Goal: Task Accomplishment & Management: Use online tool/utility

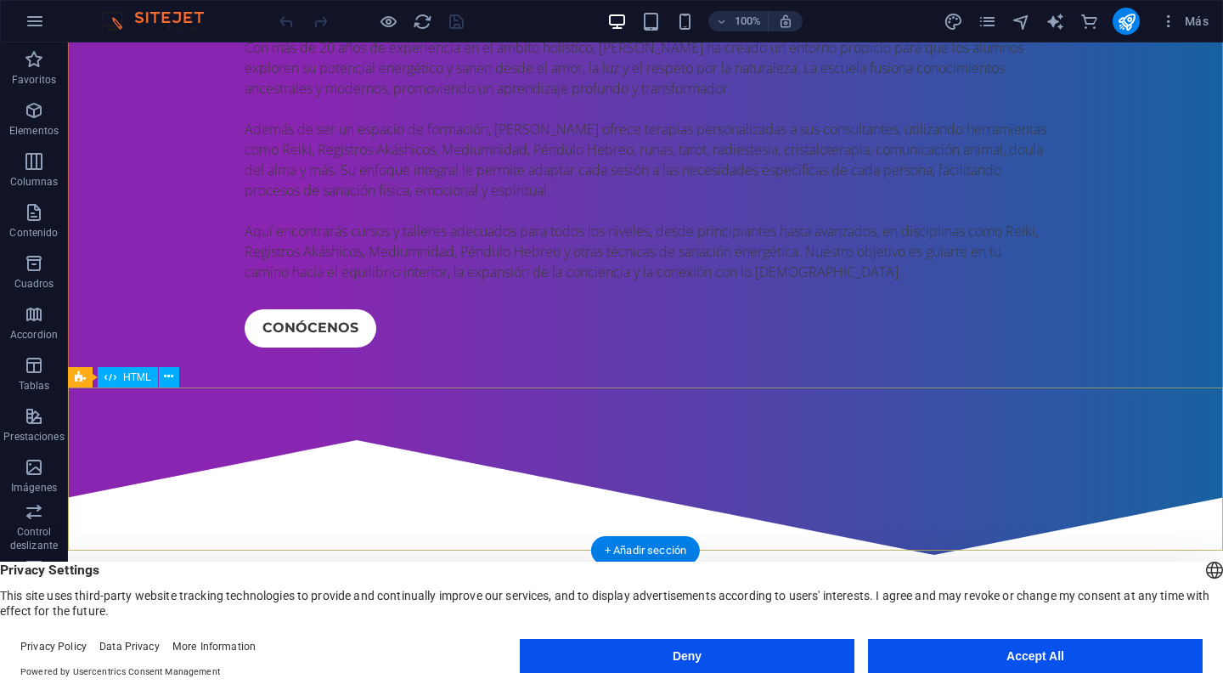
scroll to position [805, 0]
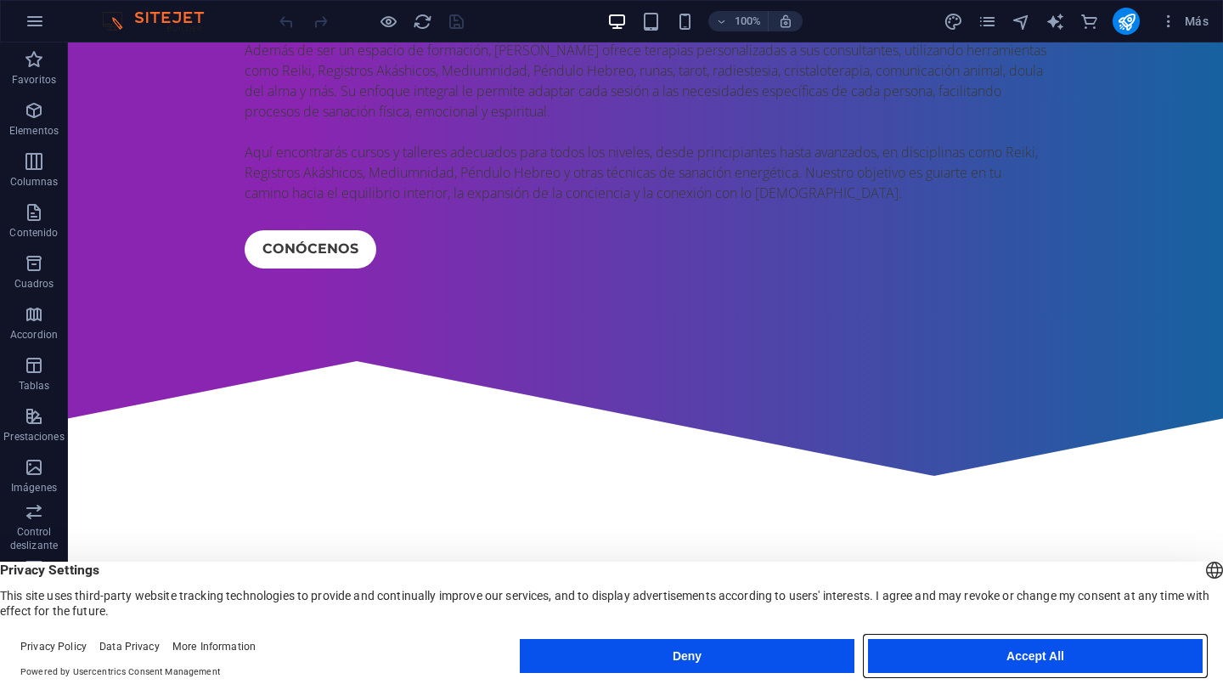
click at [987, 650] on button "Accept All" at bounding box center [1035, 656] width 335 height 34
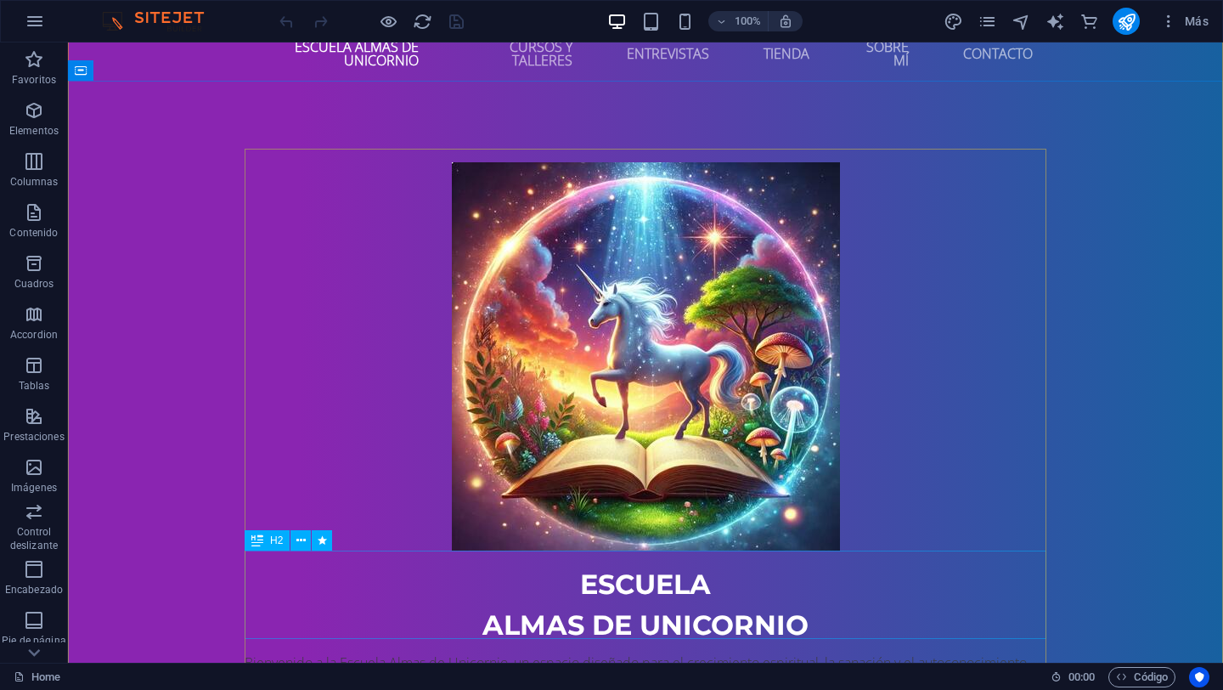
scroll to position [31, 0]
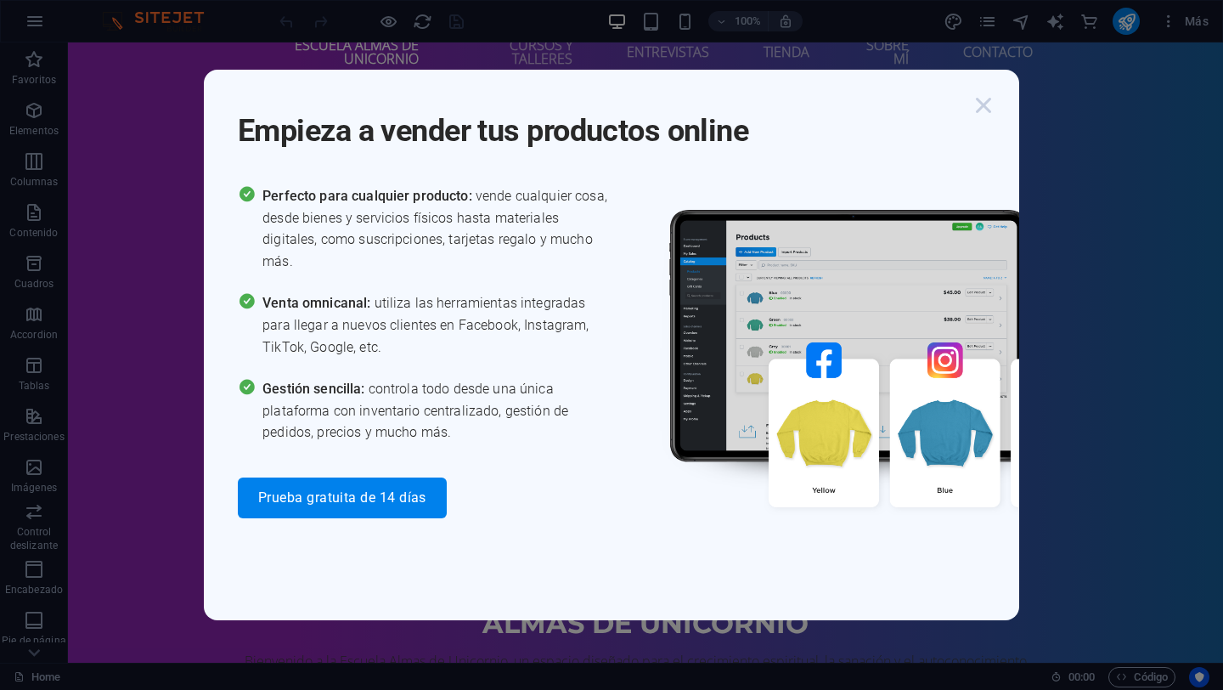
click at [982, 104] on icon "button" at bounding box center [984, 105] width 31 height 31
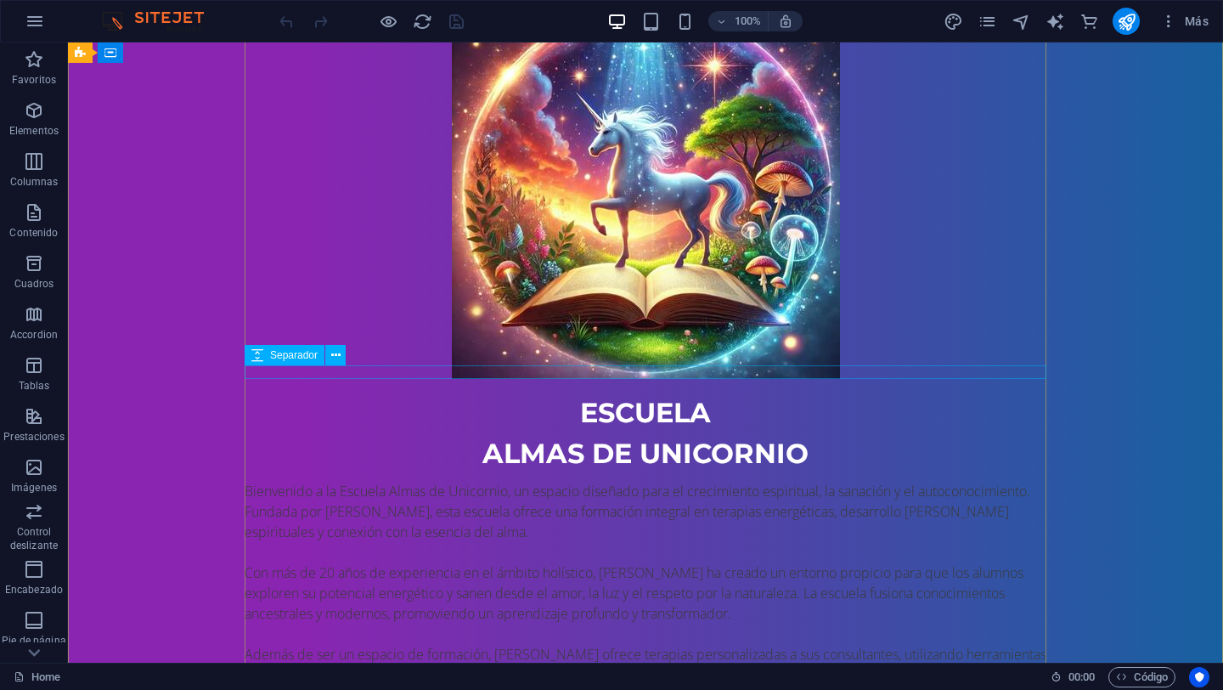
scroll to position [208, 0]
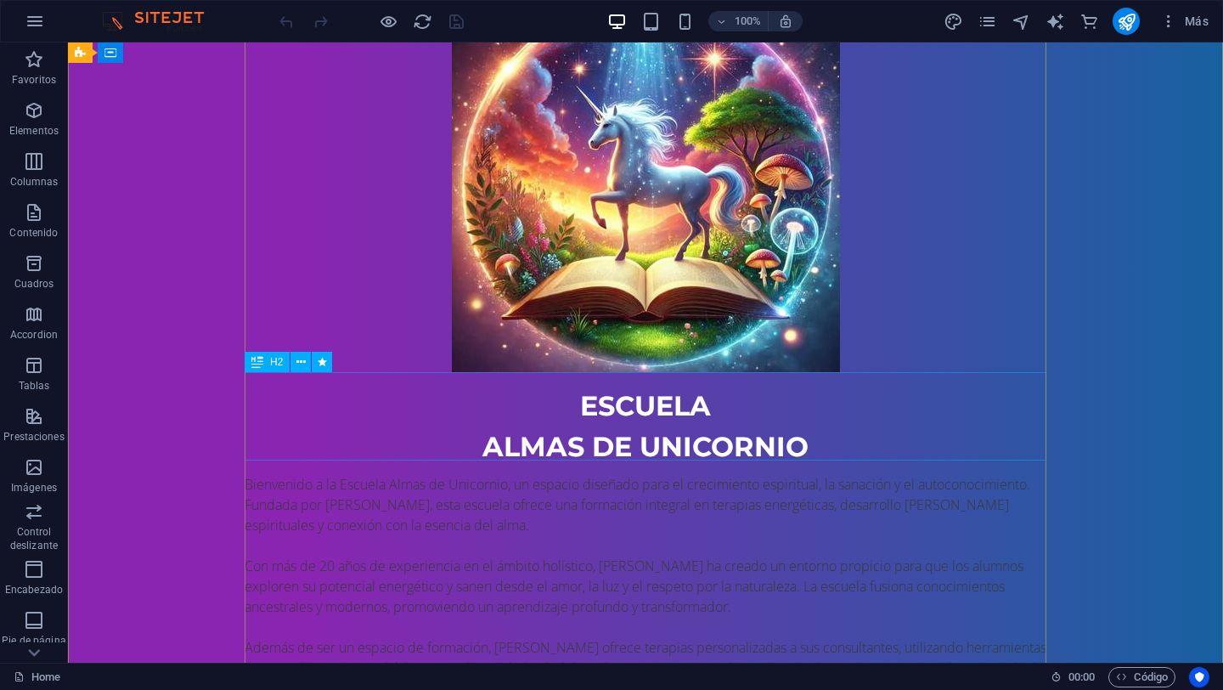
click at [568, 388] on div "EScuela almas de unicornio" at bounding box center [646, 427] width 802 height 82
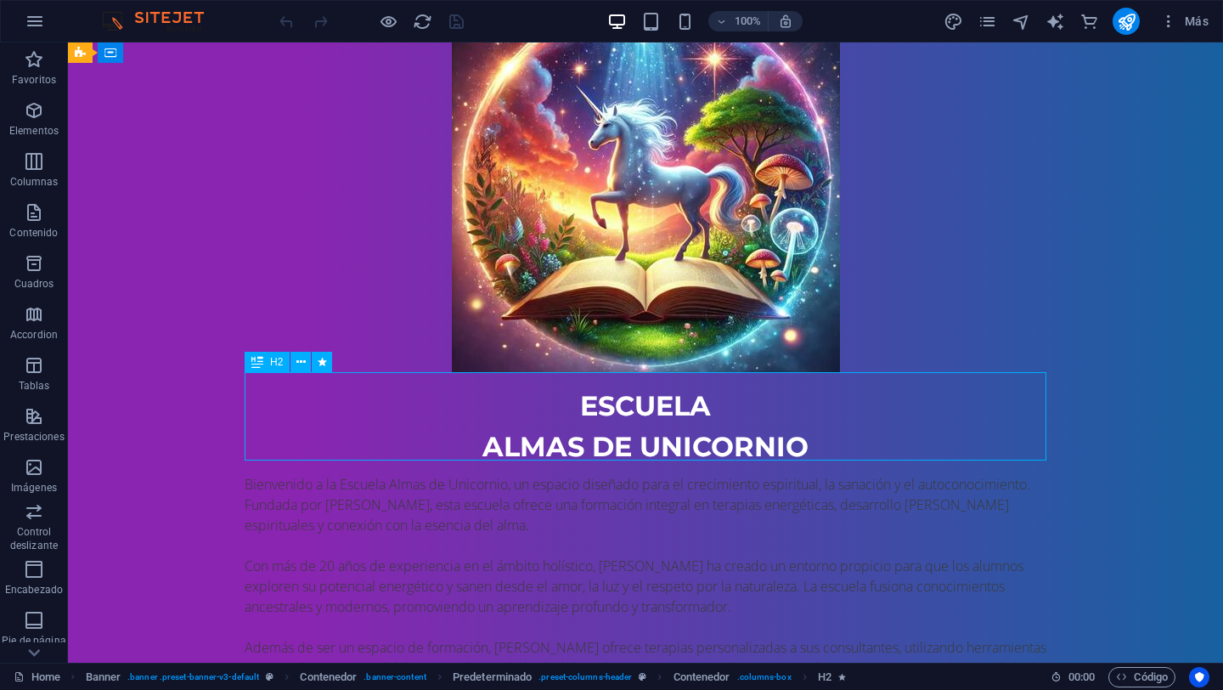
click at [579, 390] on div "EScuela almas de unicornio" at bounding box center [646, 427] width 802 height 82
drag, startPoint x: 579, startPoint y: 390, endPoint x: 594, endPoint y: 390, distance: 15.3
click at [594, 390] on div "EScuela almas de unicornio" at bounding box center [646, 427] width 802 height 82
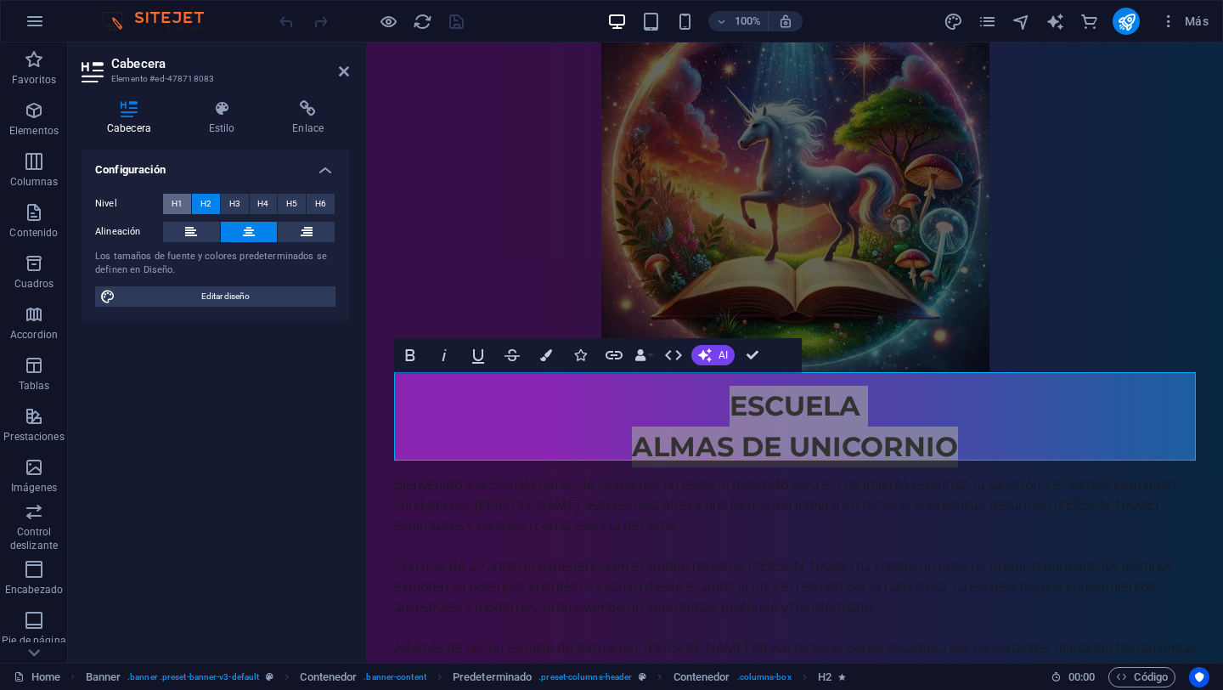
click at [179, 194] on span "H1" at bounding box center [177, 204] width 11 height 20
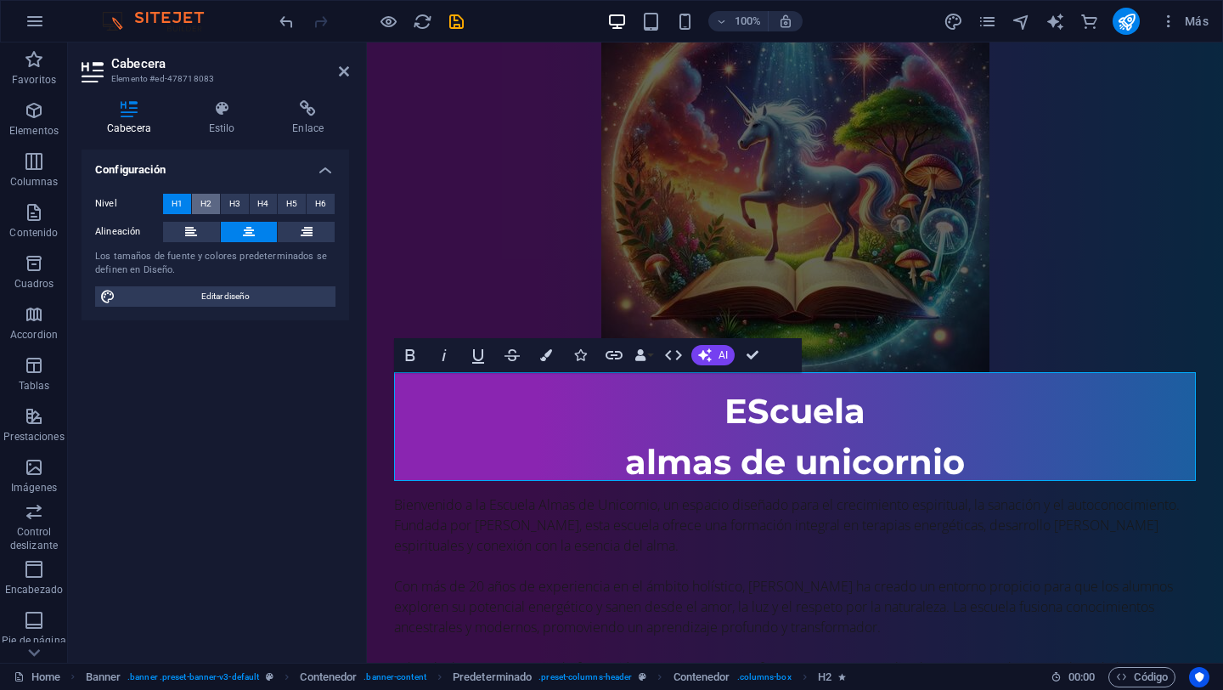
click at [193, 197] on button "H2" at bounding box center [206, 204] width 28 height 20
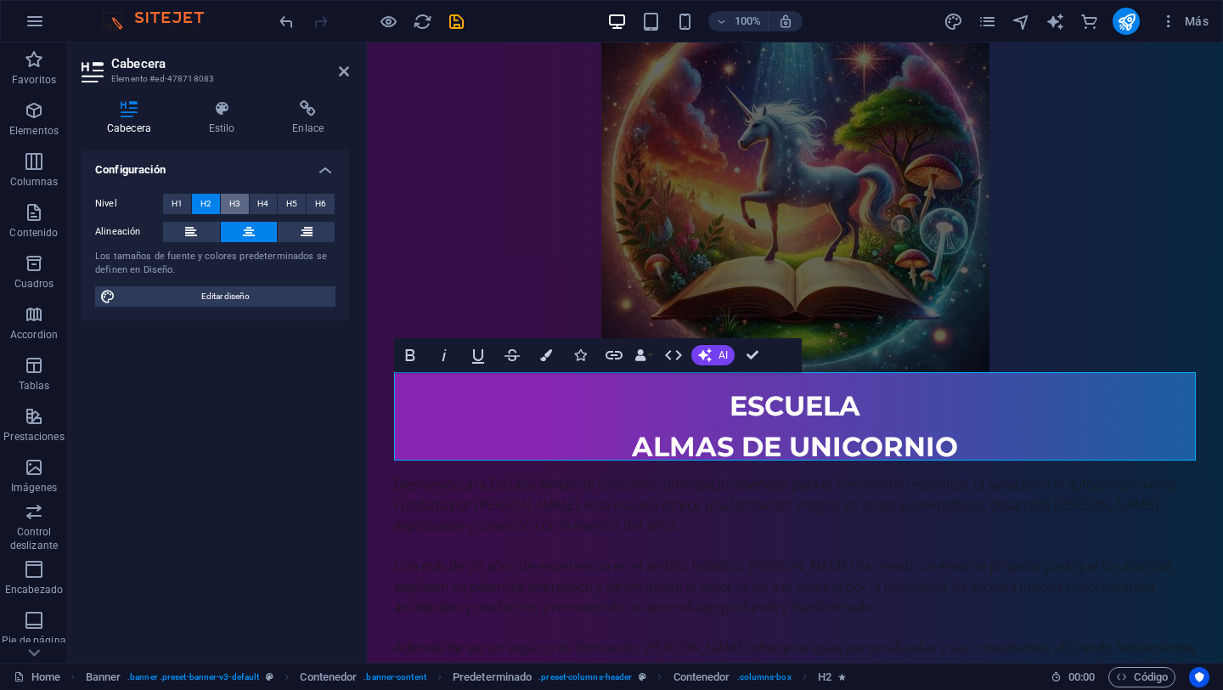
click at [229, 205] on span "H3" at bounding box center [234, 204] width 11 height 20
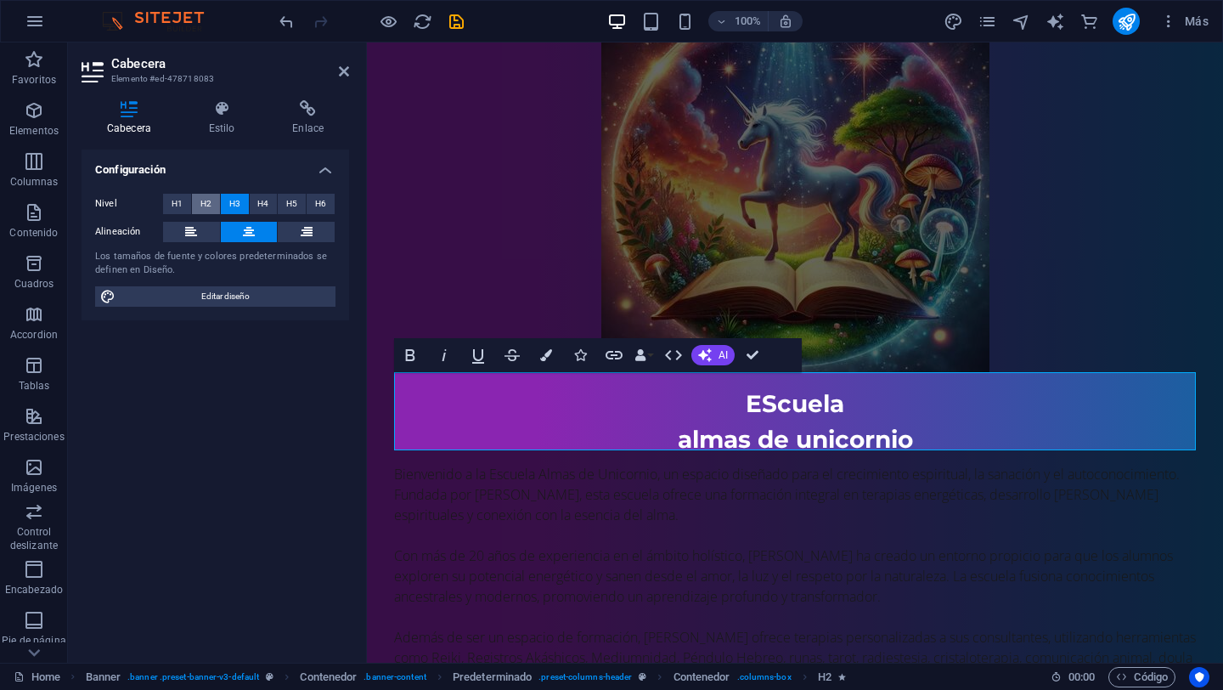
click at [209, 207] on span "H2" at bounding box center [205, 204] width 11 height 20
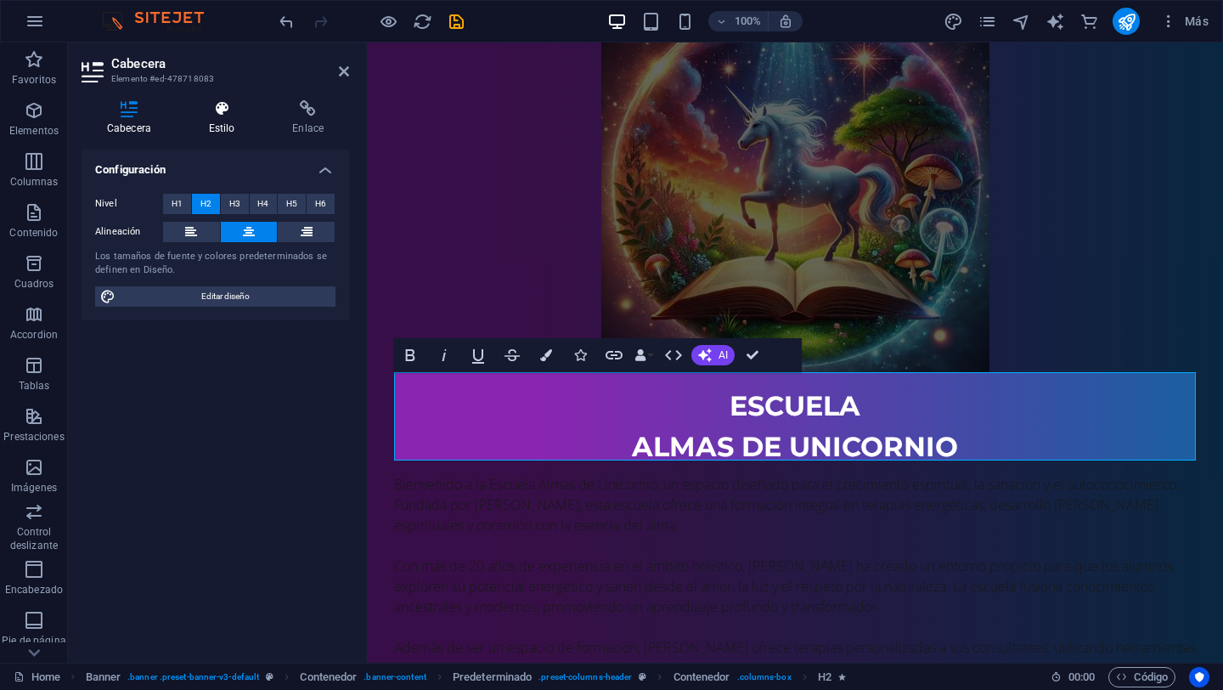
click at [214, 120] on h4 "Estilo" at bounding box center [226, 118] width 84 height 36
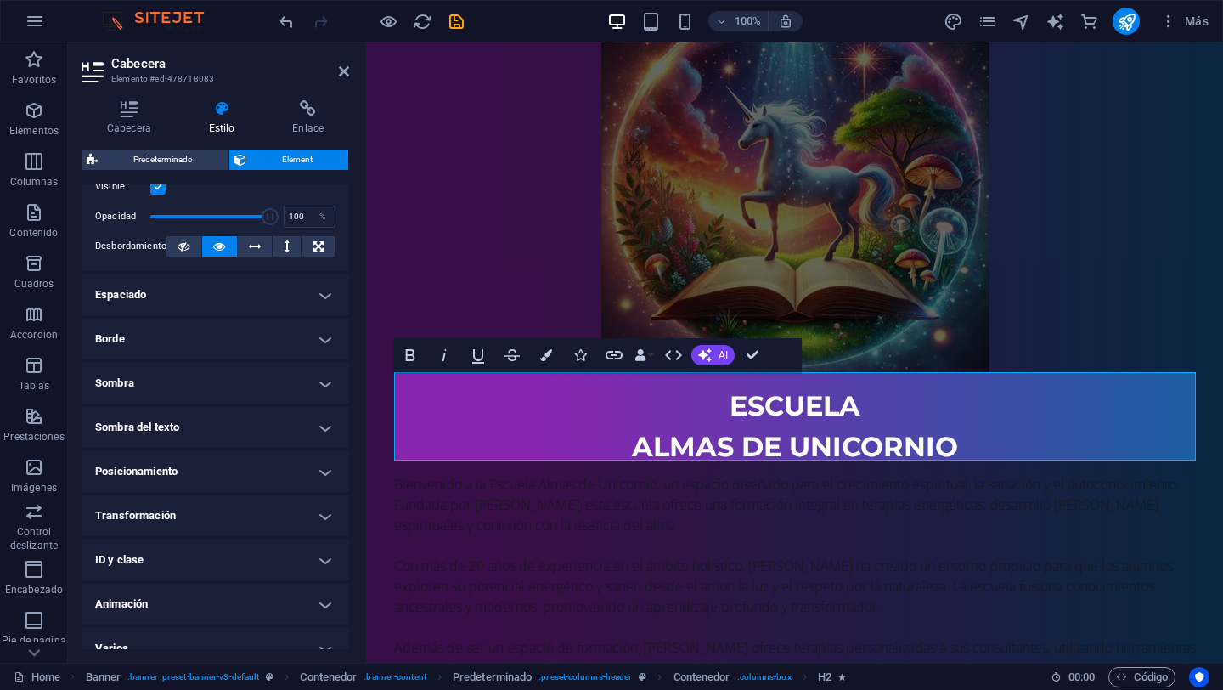
scroll to position [268, 0]
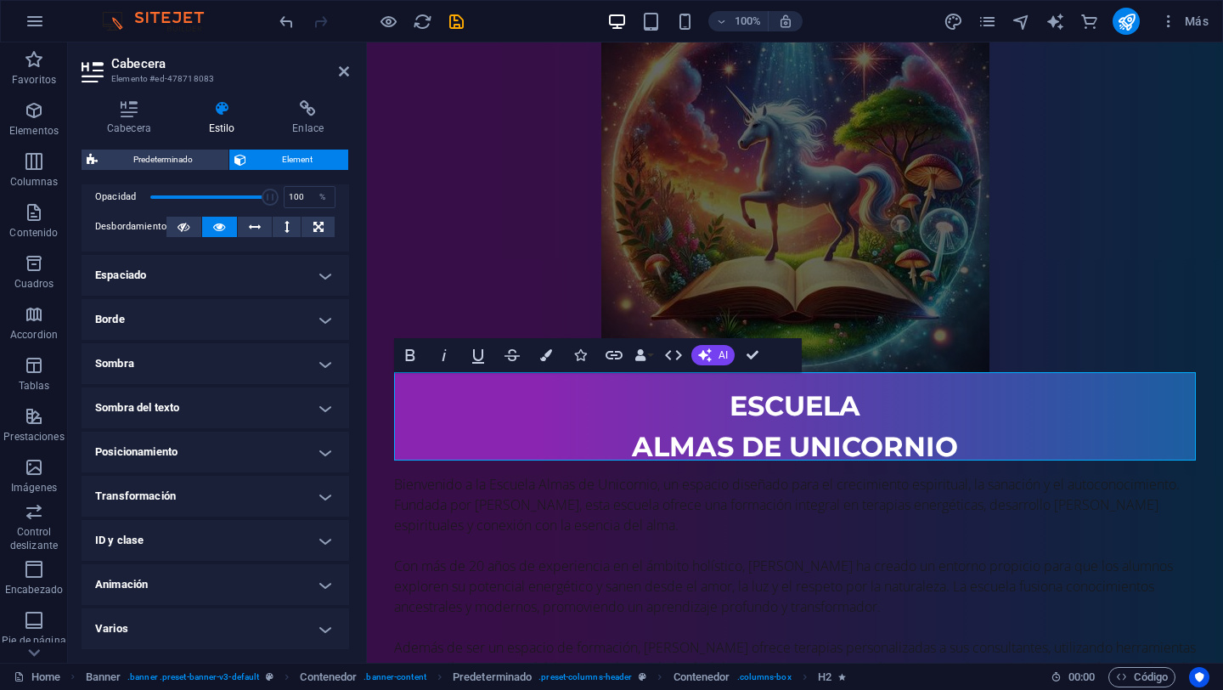
click at [323, 405] on h4 "Sombra del texto" at bounding box center [216, 407] width 268 height 41
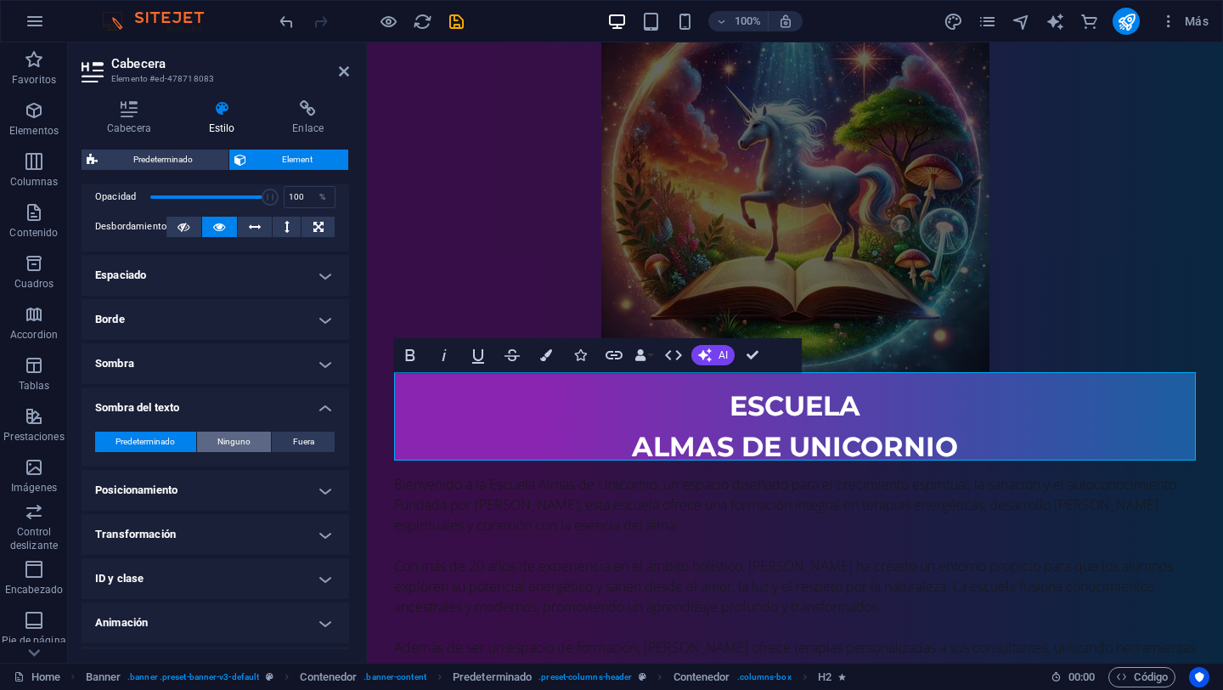
click at [230, 440] on span "Ninguno" at bounding box center [233, 442] width 33 height 20
click at [309, 443] on span "Fuera" at bounding box center [303, 442] width 21 height 20
type input "2"
type input "4"
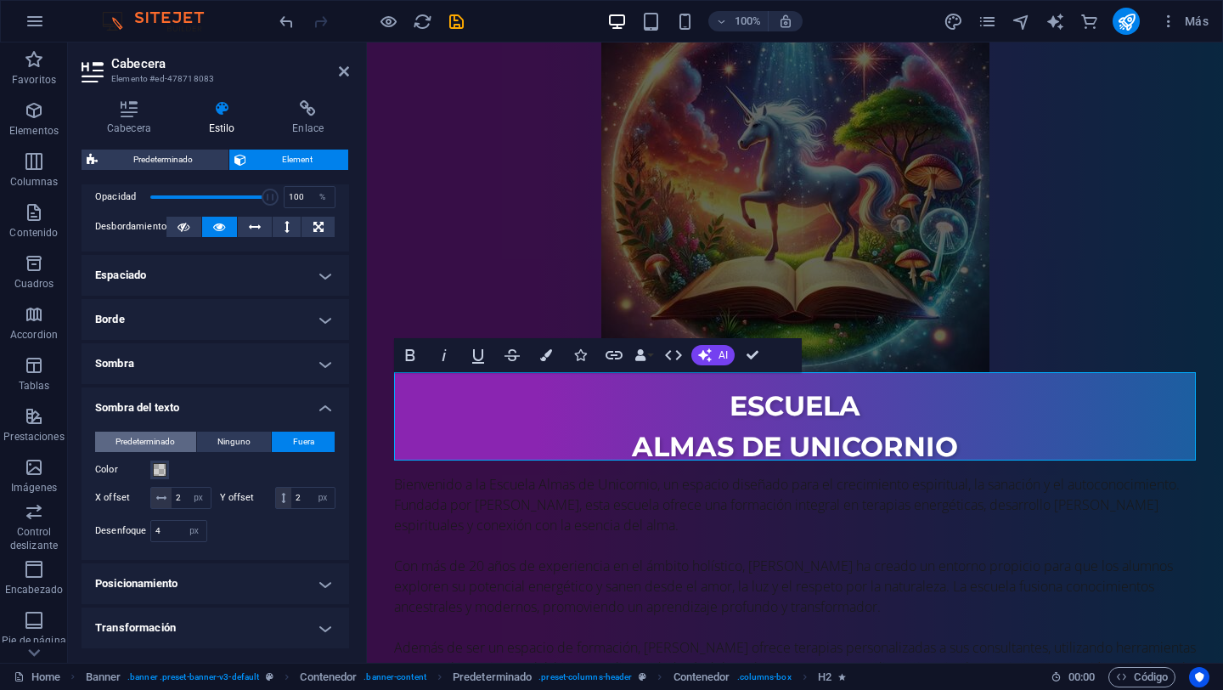
click at [150, 439] on span "Predeterminado" at bounding box center [145, 442] width 59 height 20
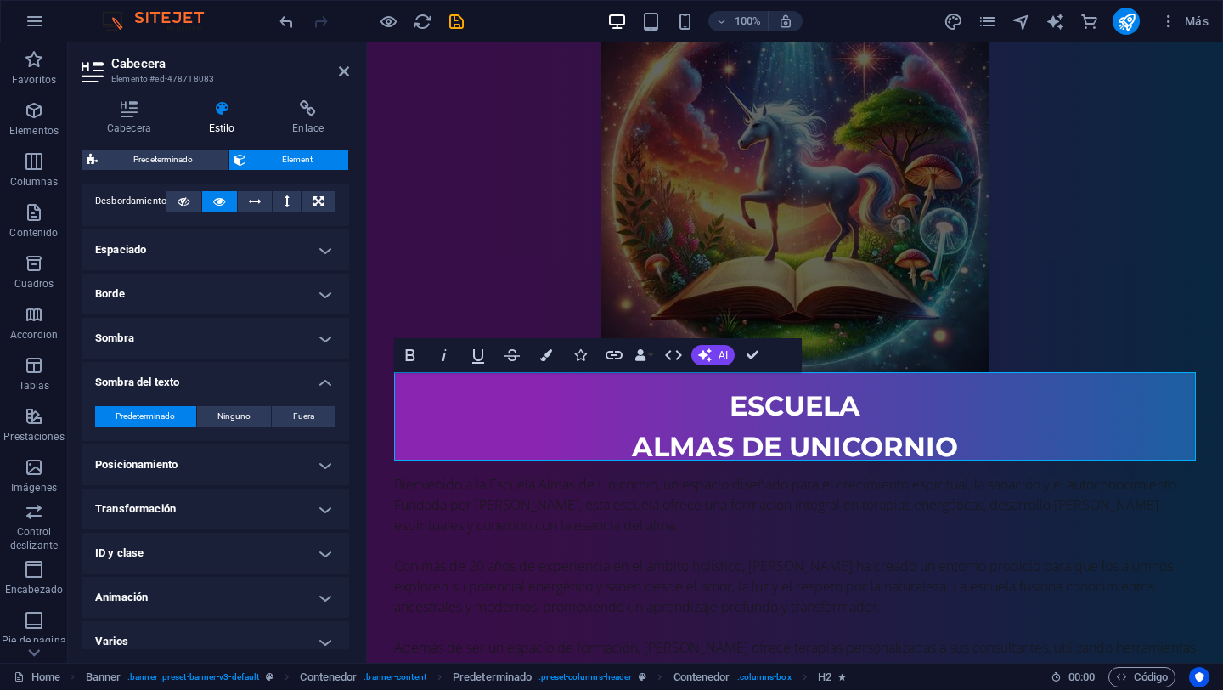
scroll to position [297, 0]
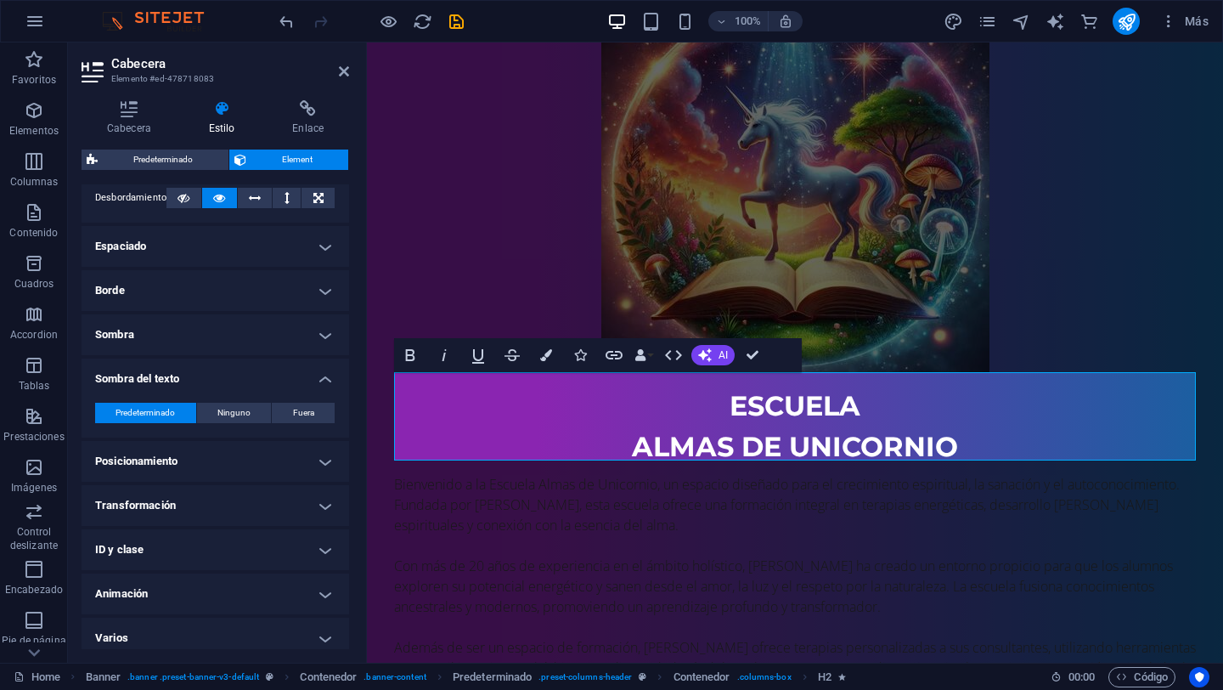
click at [332, 470] on h4 "Posicionamiento" at bounding box center [216, 461] width 268 height 41
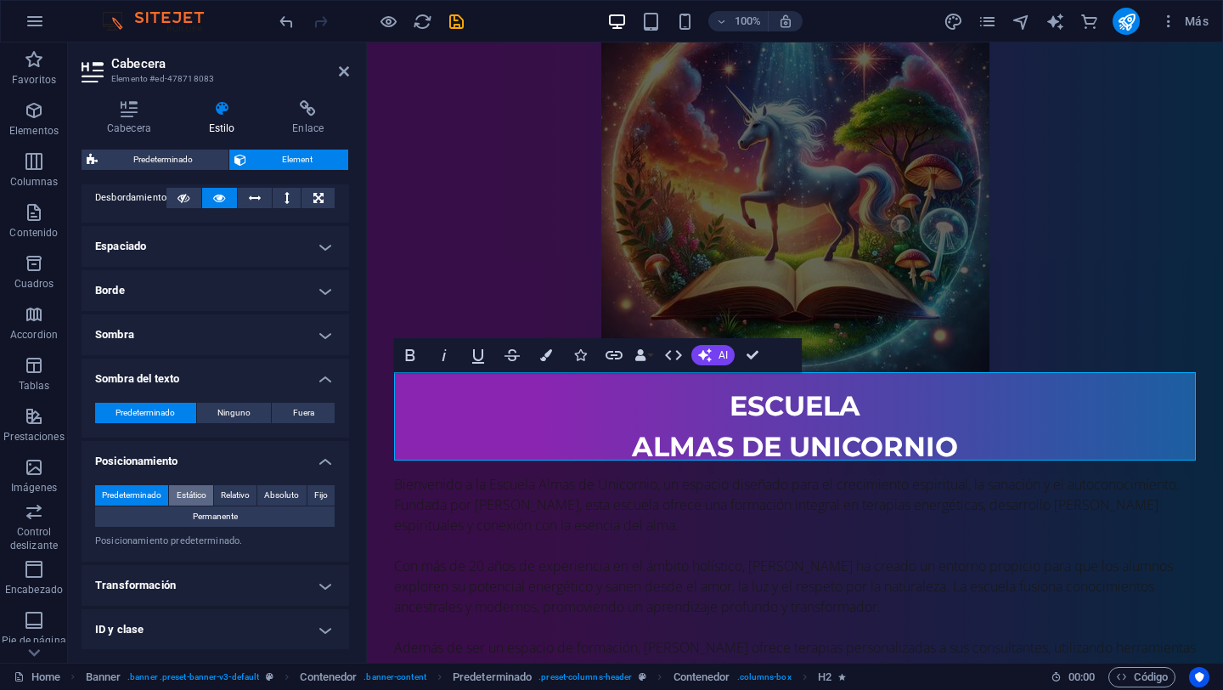
click at [196, 494] on span "Estático" at bounding box center [192, 495] width 30 height 20
click at [246, 492] on span "Relativo" at bounding box center [235, 495] width 29 height 20
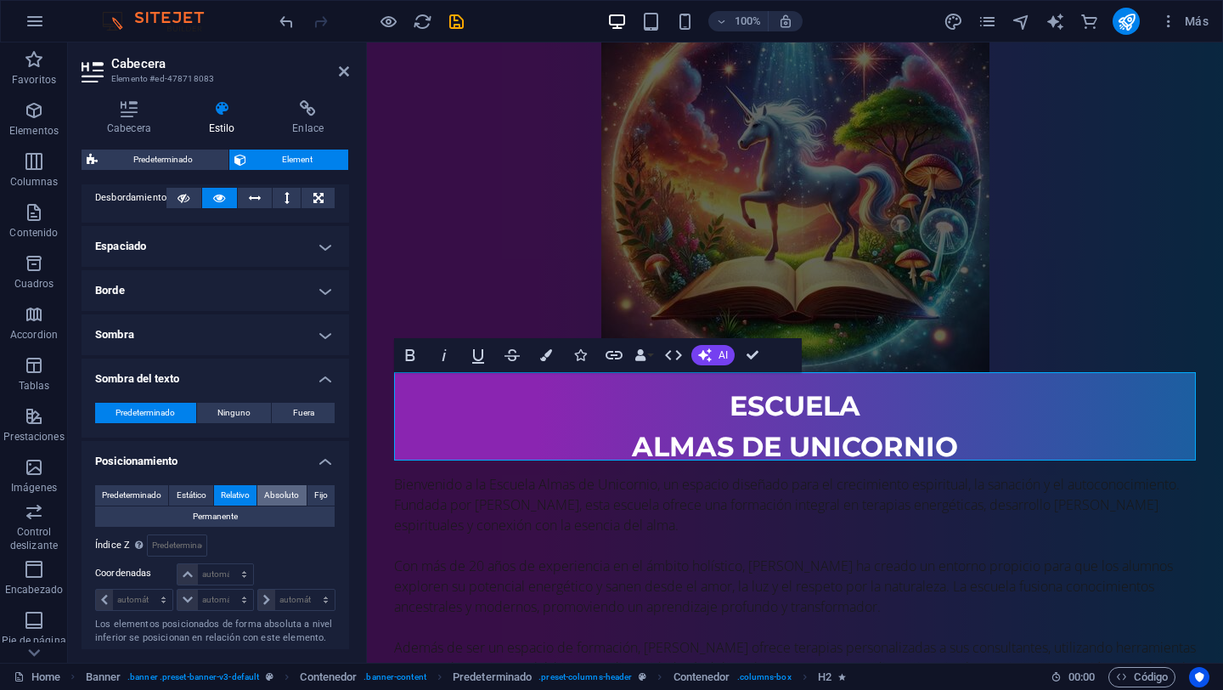
click at [283, 494] on span "Absoluto" at bounding box center [281, 495] width 35 height 20
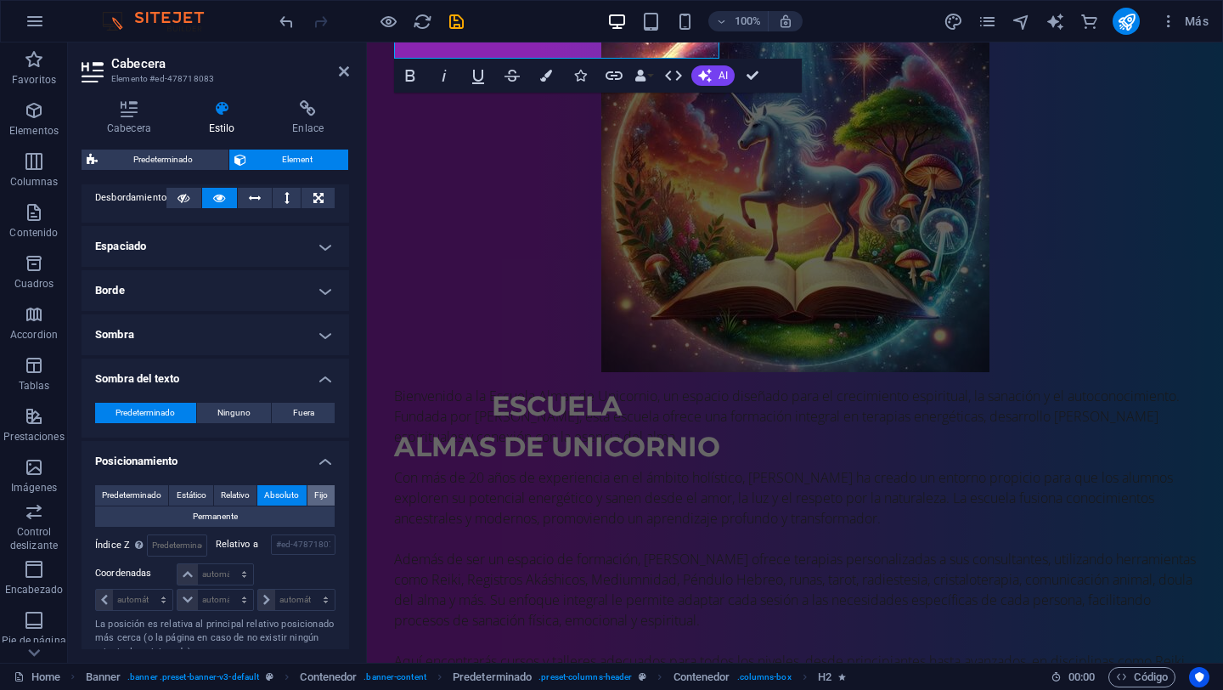
click at [314, 497] on span "Fijo" at bounding box center [321, 495] width 14 height 20
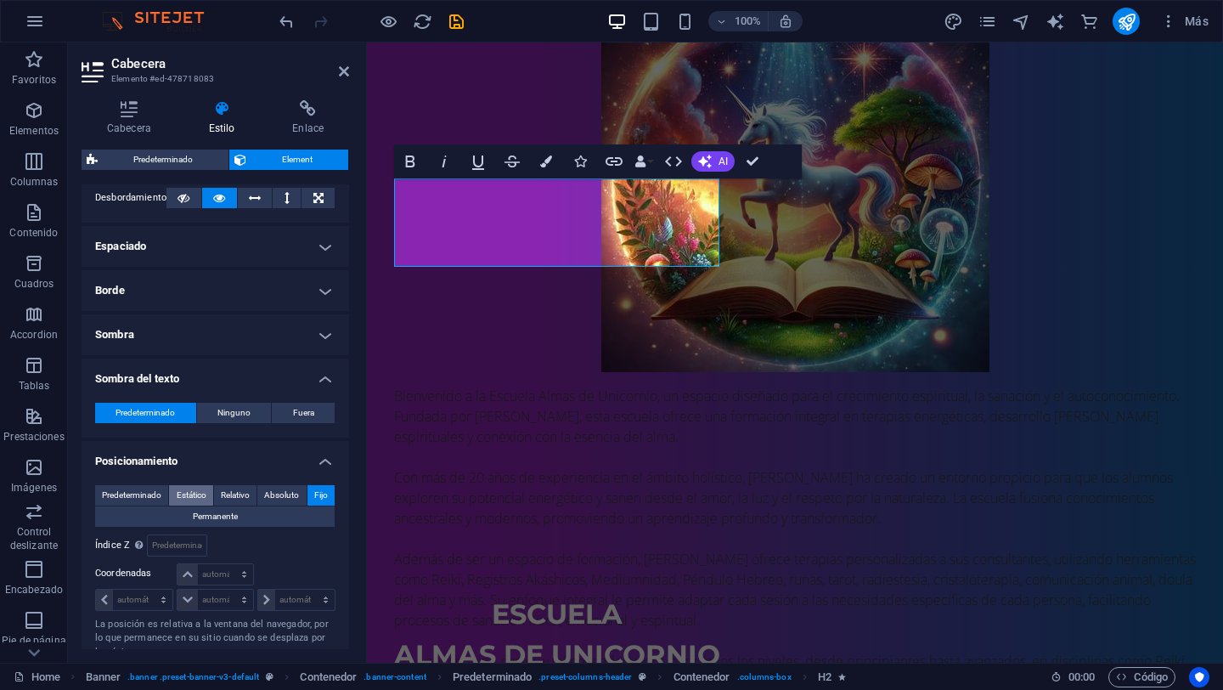
click at [189, 494] on span "Estático" at bounding box center [192, 495] width 30 height 20
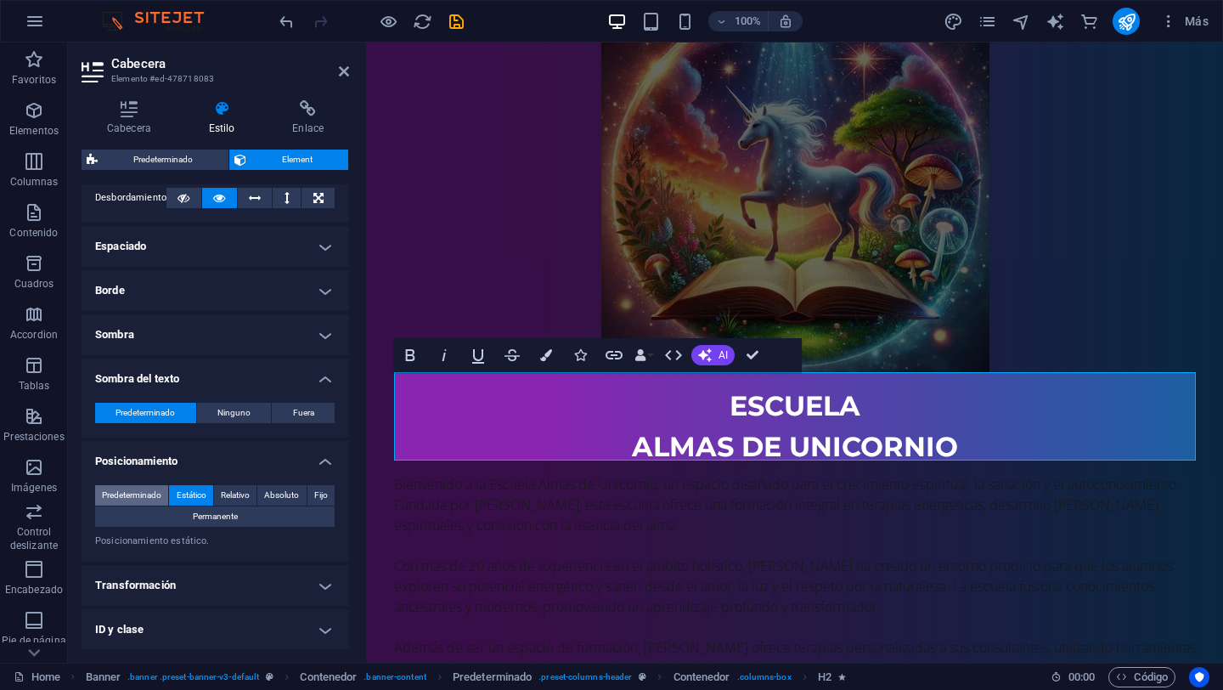
click at [161, 489] on span "Predeterminado" at bounding box center [131, 495] width 59 height 20
click at [195, 494] on span "Estático" at bounding box center [192, 495] width 30 height 20
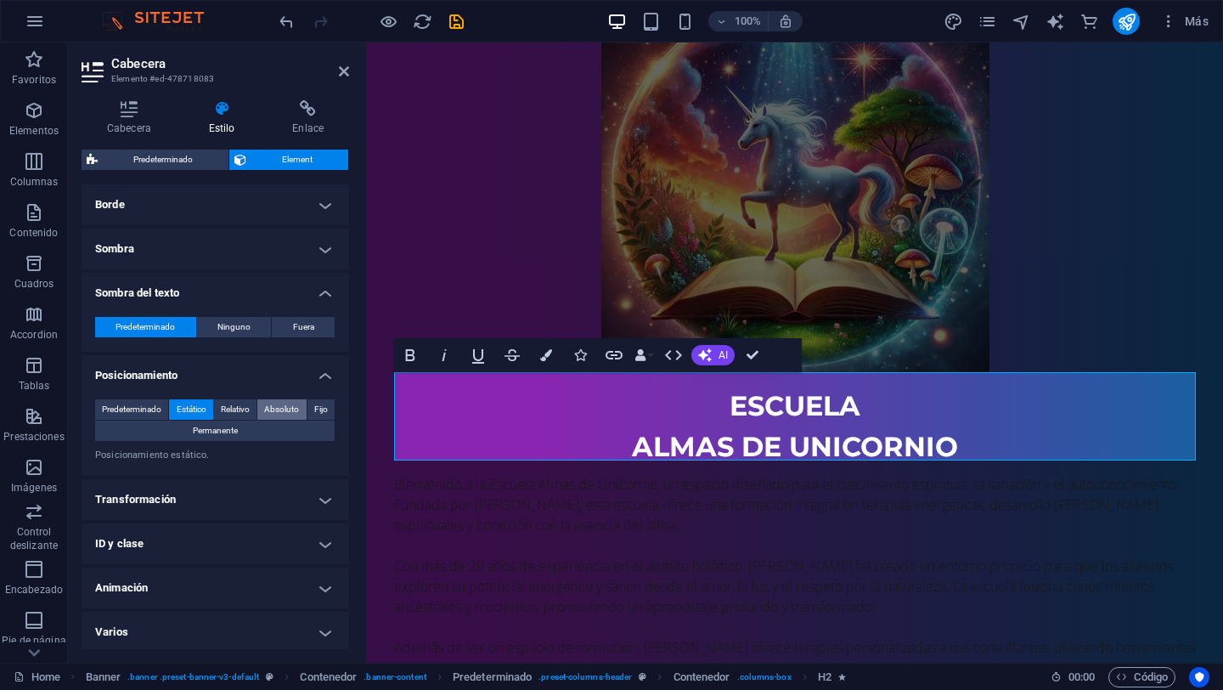
scroll to position [386, 0]
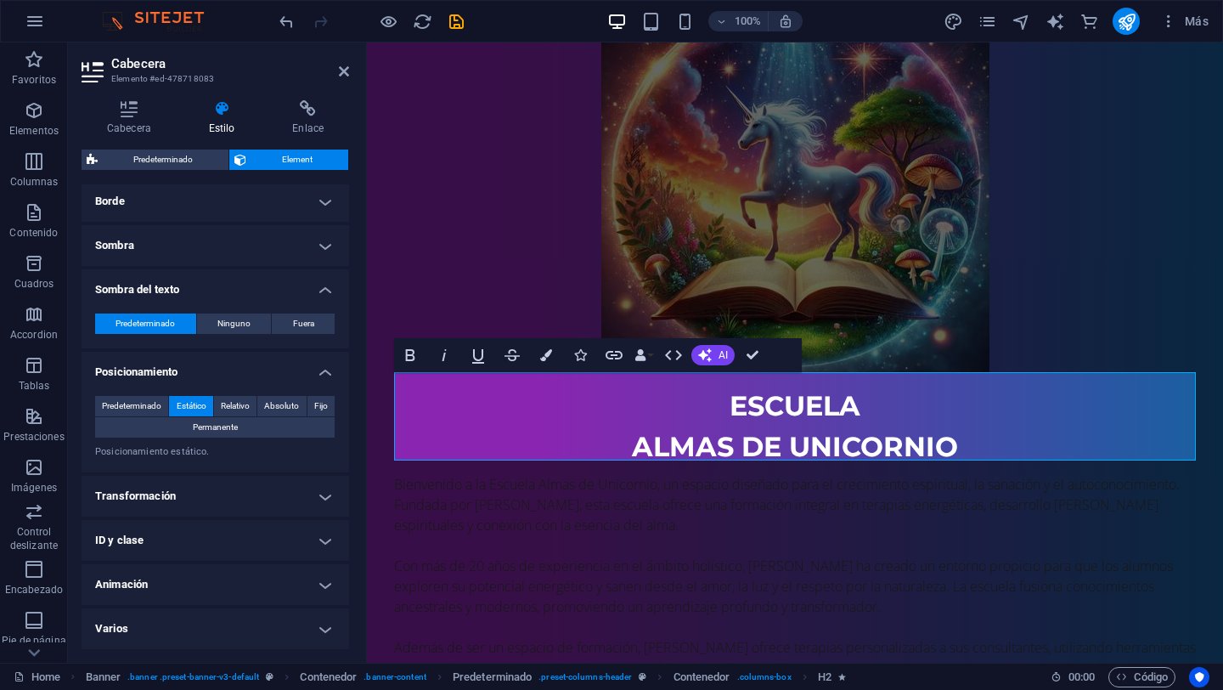
click at [309, 582] on h4 "Animación" at bounding box center [216, 584] width 268 height 41
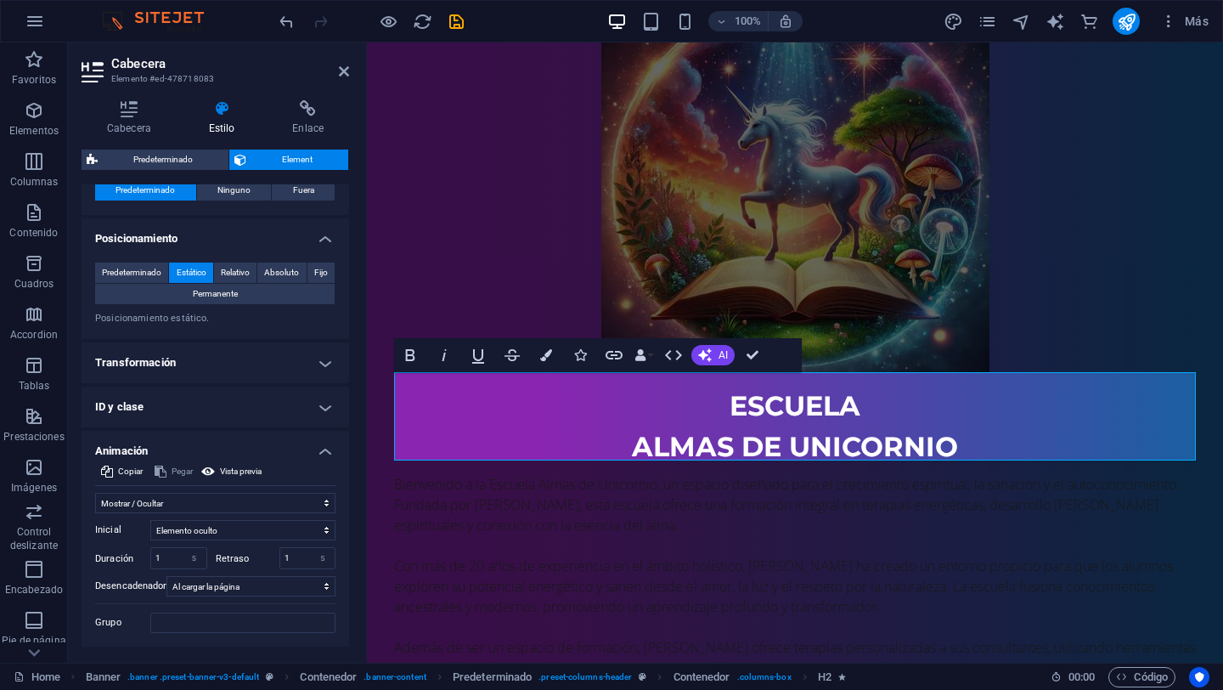
scroll to position [561, 0]
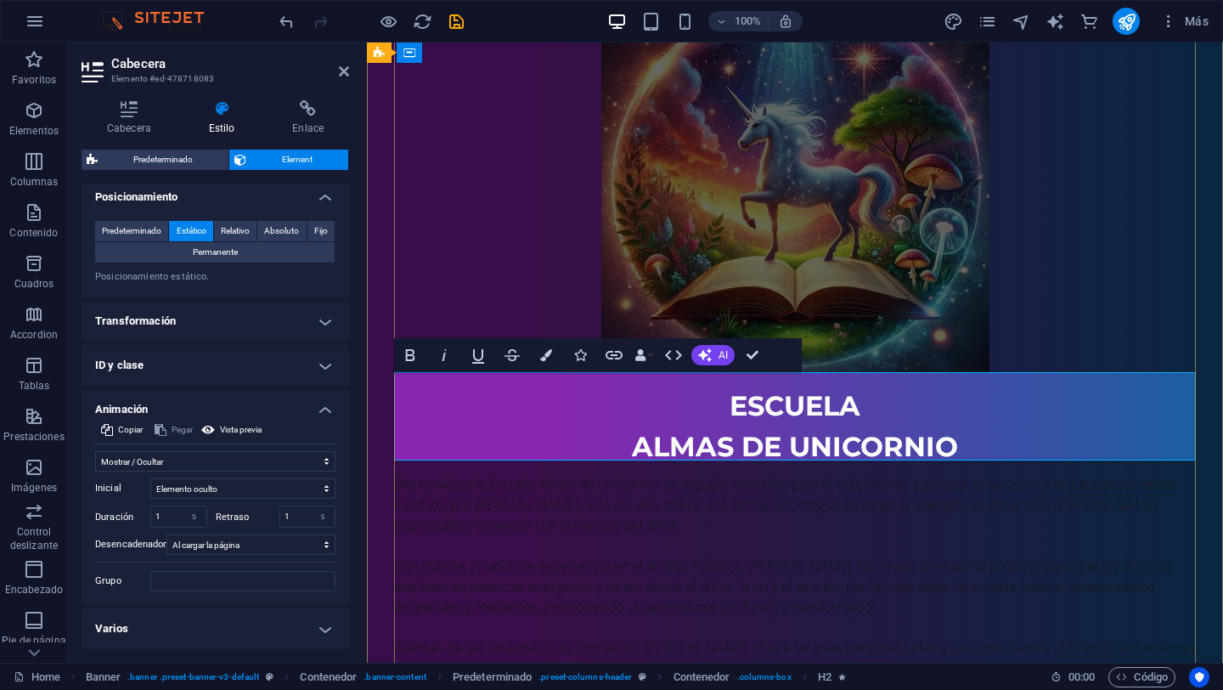
click at [631, 436] on h2 "EScuela almas de unicornio" at bounding box center [795, 427] width 802 height 82
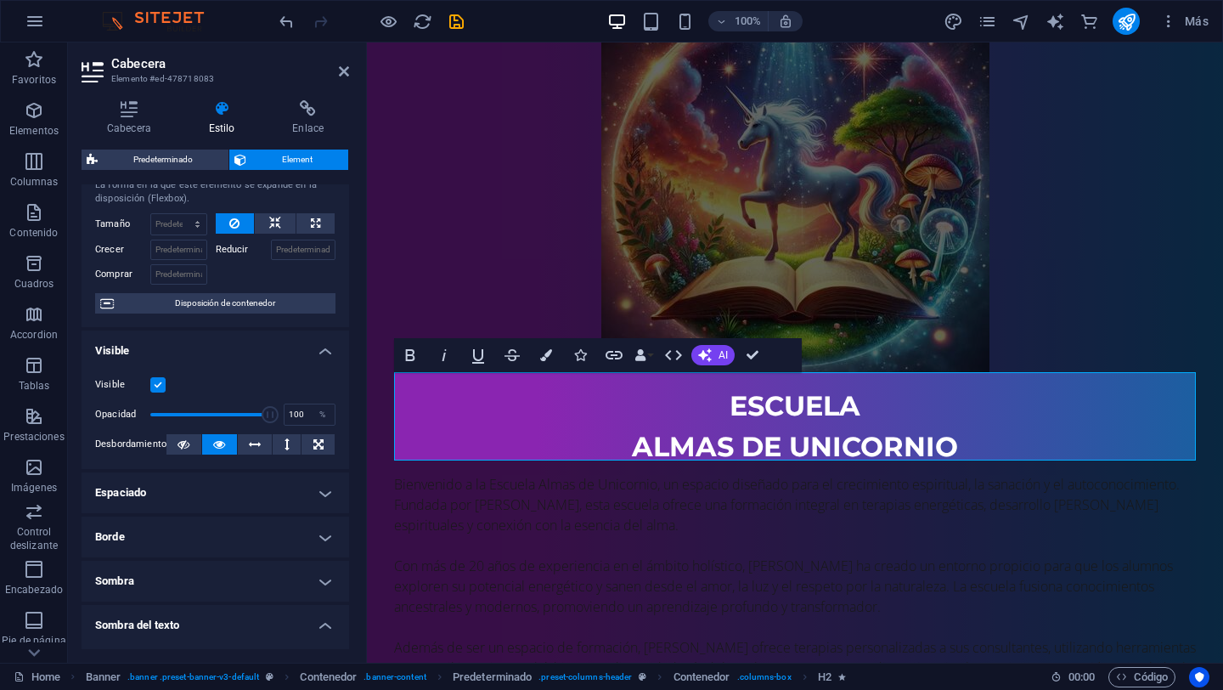
scroll to position [0, 0]
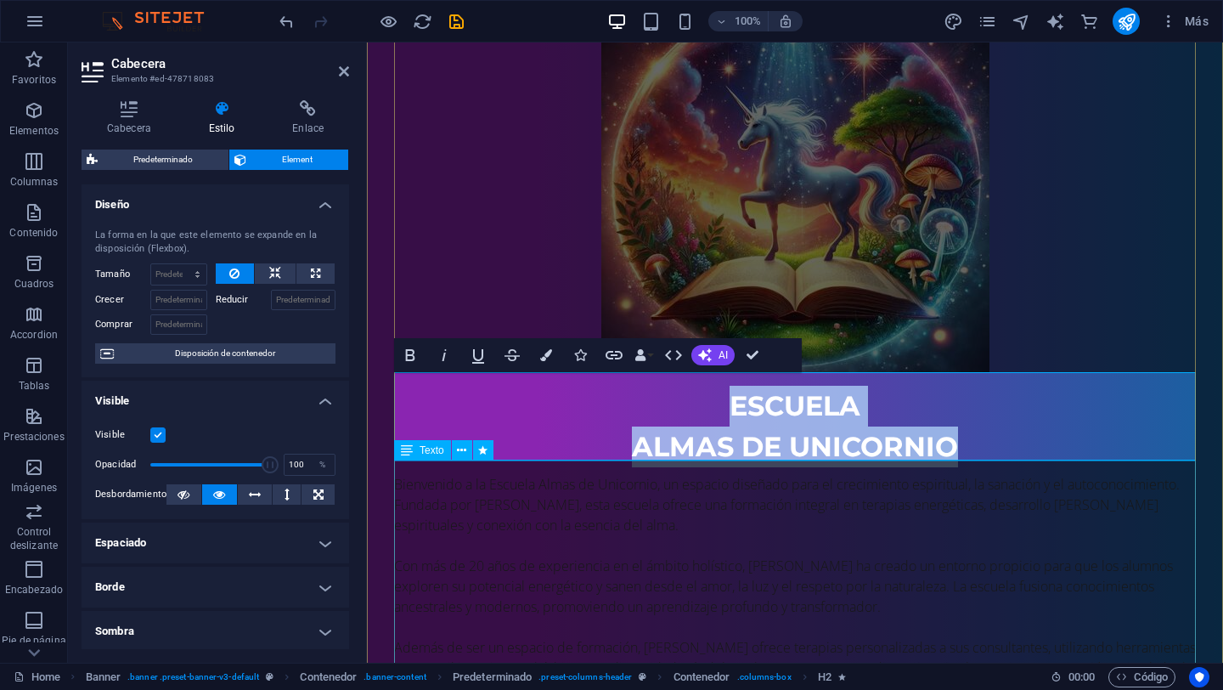
drag, startPoint x: 724, startPoint y: 393, endPoint x: 963, endPoint y: 466, distance: 249.9
click at [963, 466] on div "EScuela almas de unicornio Bienvenido a la Escuela Almas de Unicornio, un espac…" at bounding box center [795, 425] width 802 height 882
click at [411, 353] on icon "button" at bounding box center [410, 355] width 20 height 20
click at [415, 355] on icon "button" at bounding box center [410, 355] width 20 height 20
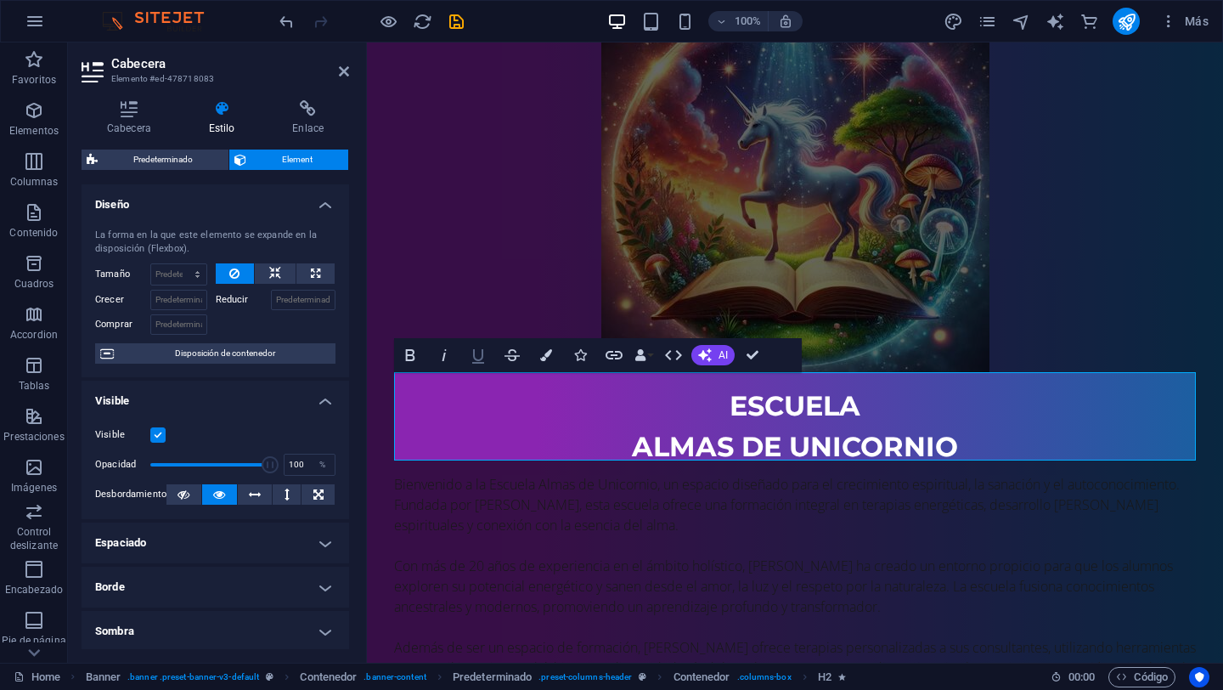
click at [484, 357] on icon "button" at bounding box center [478, 355] width 20 height 20
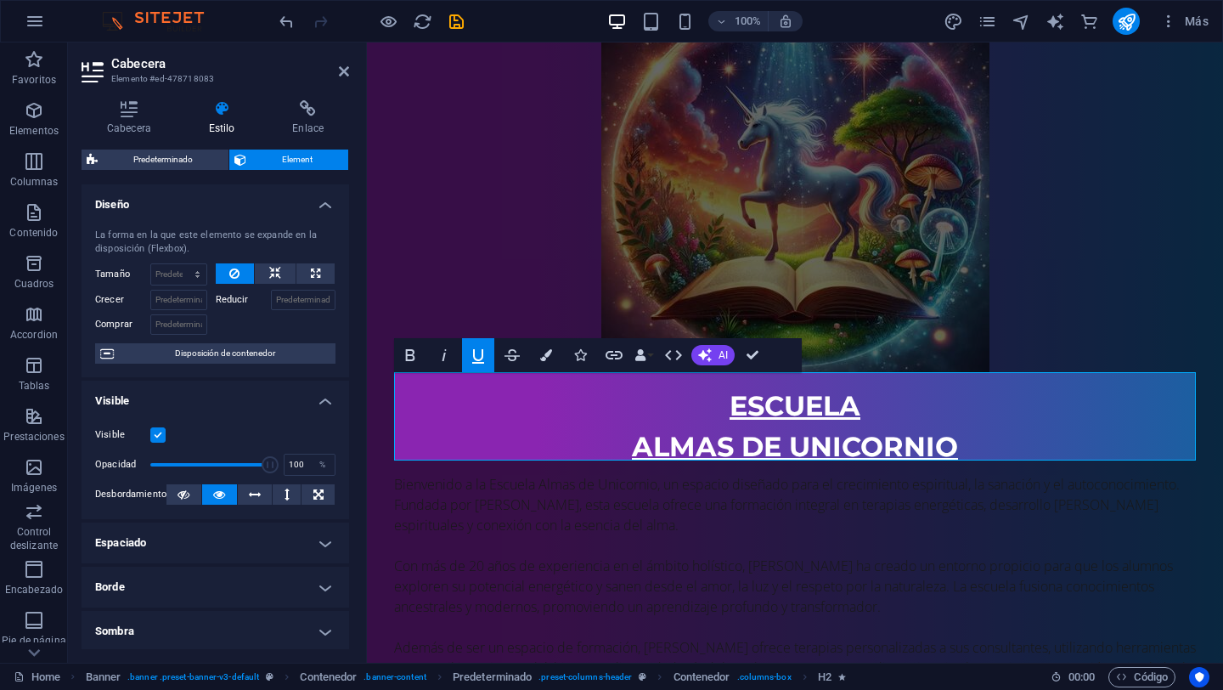
click at [484, 357] on icon "button" at bounding box center [478, 355] width 20 height 20
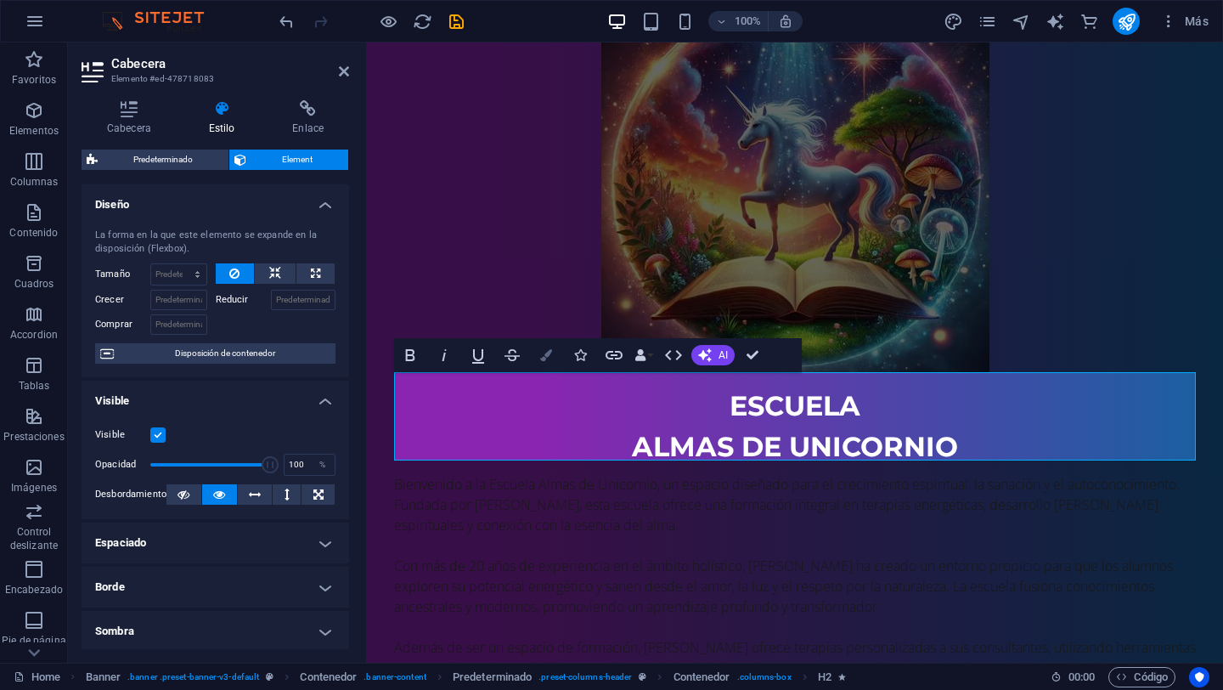
click at [546, 359] on icon "button" at bounding box center [546, 355] width 12 height 12
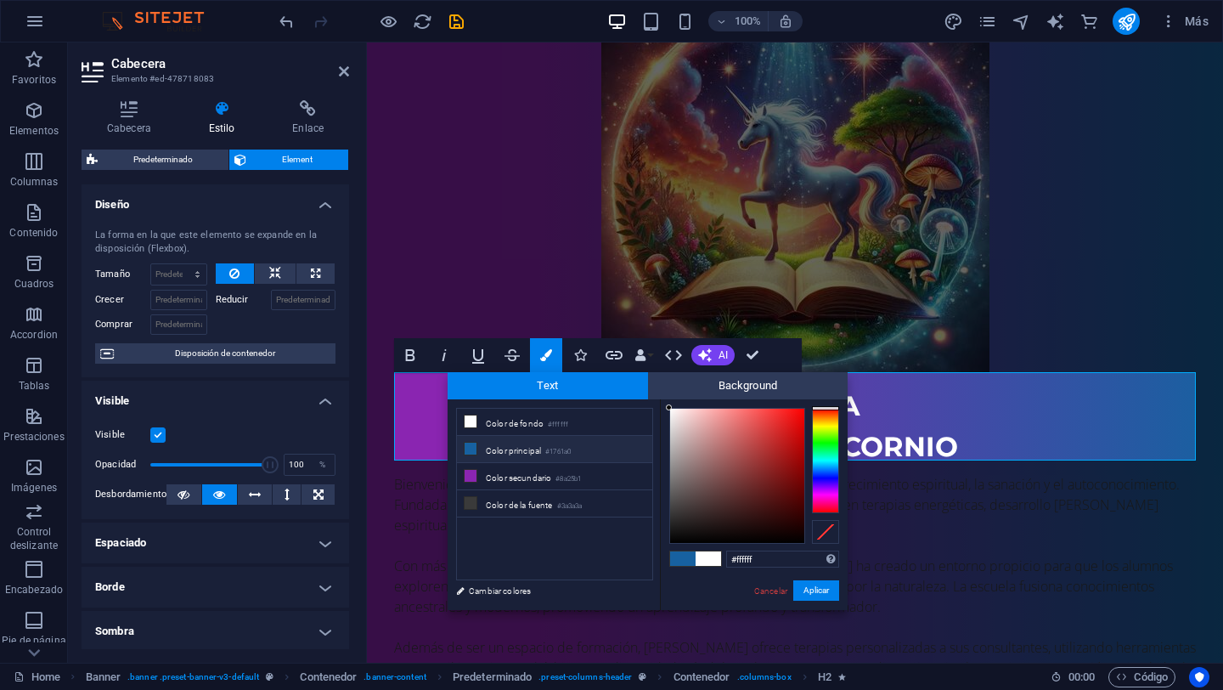
click at [771, 598] on div "Cancelar Aplicar" at bounding box center [796, 590] width 87 height 21
click at [770, 592] on link "Cancelar" at bounding box center [771, 591] width 37 height 13
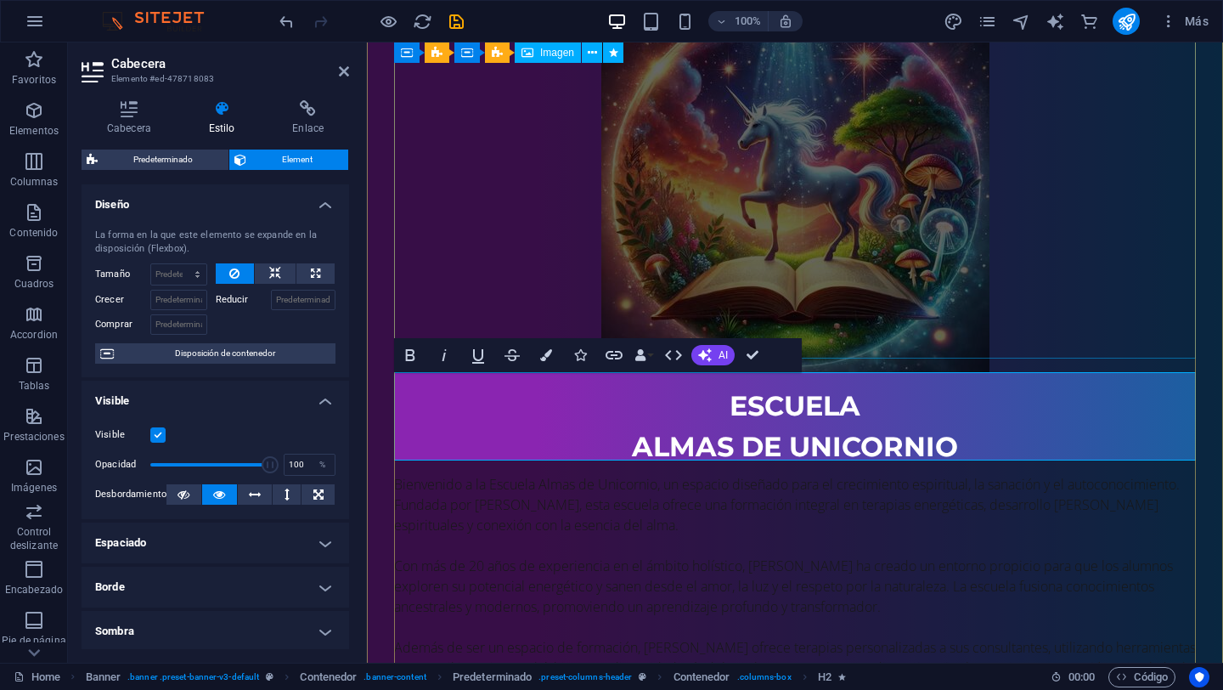
click at [1041, 323] on figure at bounding box center [795, 178] width 802 height 388
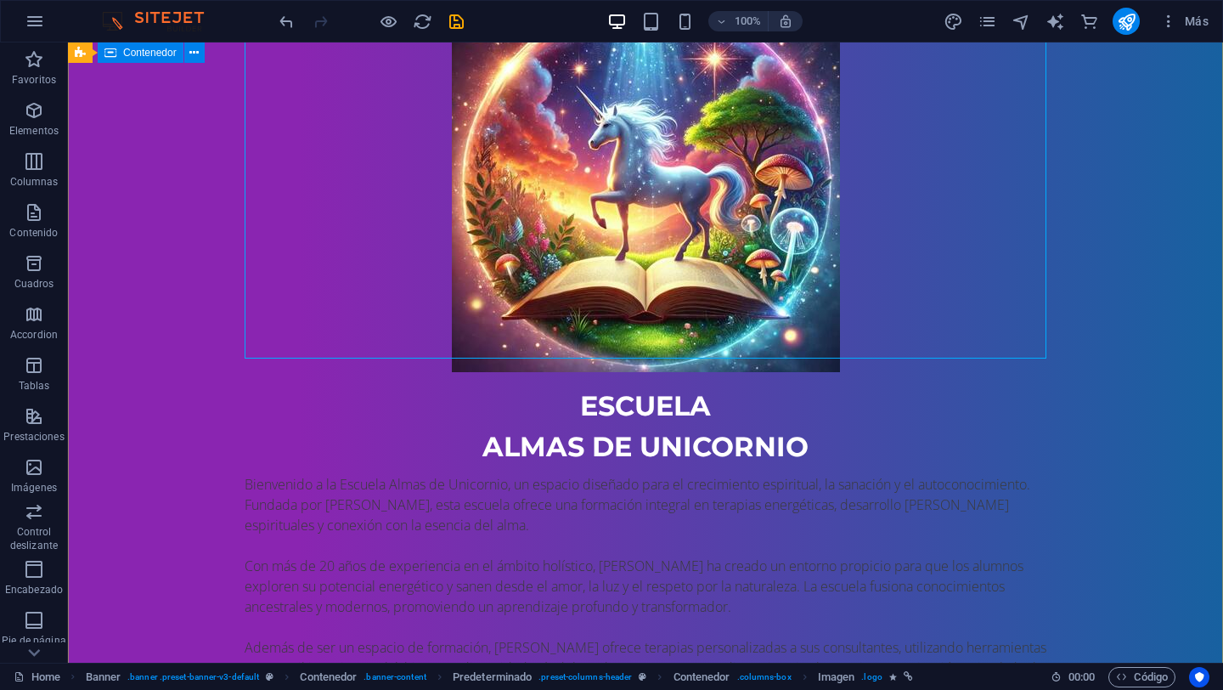
click at [1208, 327] on div "EScuela almas de unicornio Bienvenido a la Escuela Almas de Unicornio, un espac…" at bounding box center [645, 425] width 1155 height 1018
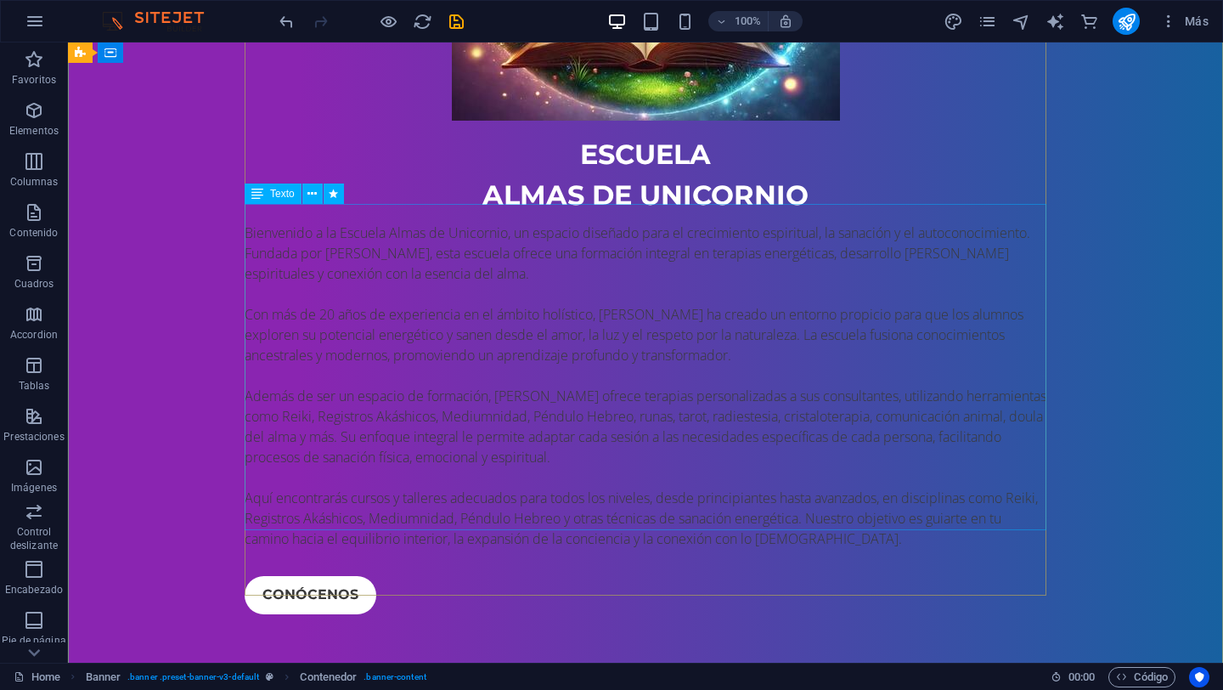
scroll to position [432, 0]
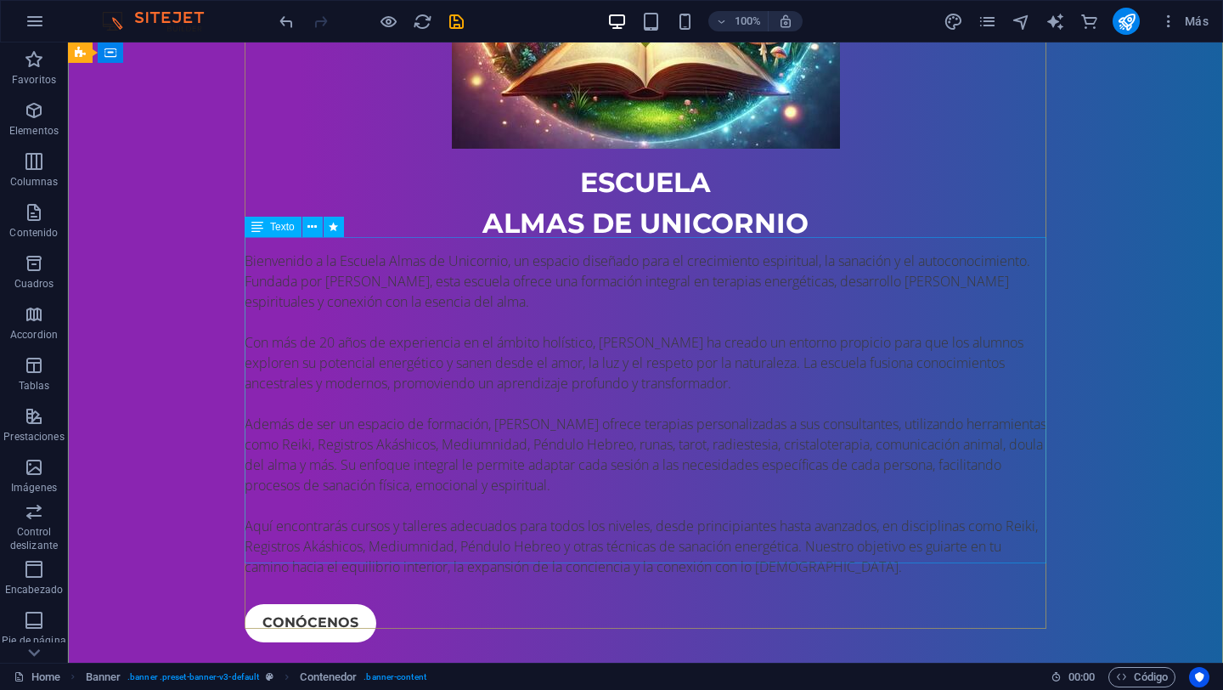
click at [249, 251] on div "Bienvenido a la Escuela Almas de Unicornio, un espacio diseñado para el crecimi…" at bounding box center [646, 414] width 802 height 326
click at [251, 251] on div "Bienvenido a la Escuela Almas de Unicornio, un espacio diseñado para el crecimi…" at bounding box center [646, 414] width 802 height 326
click at [268, 257] on div "Bienvenido a la Escuela Almas de Unicornio, un espacio diseñado para el crecimi…" at bounding box center [646, 414] width 802 height 326
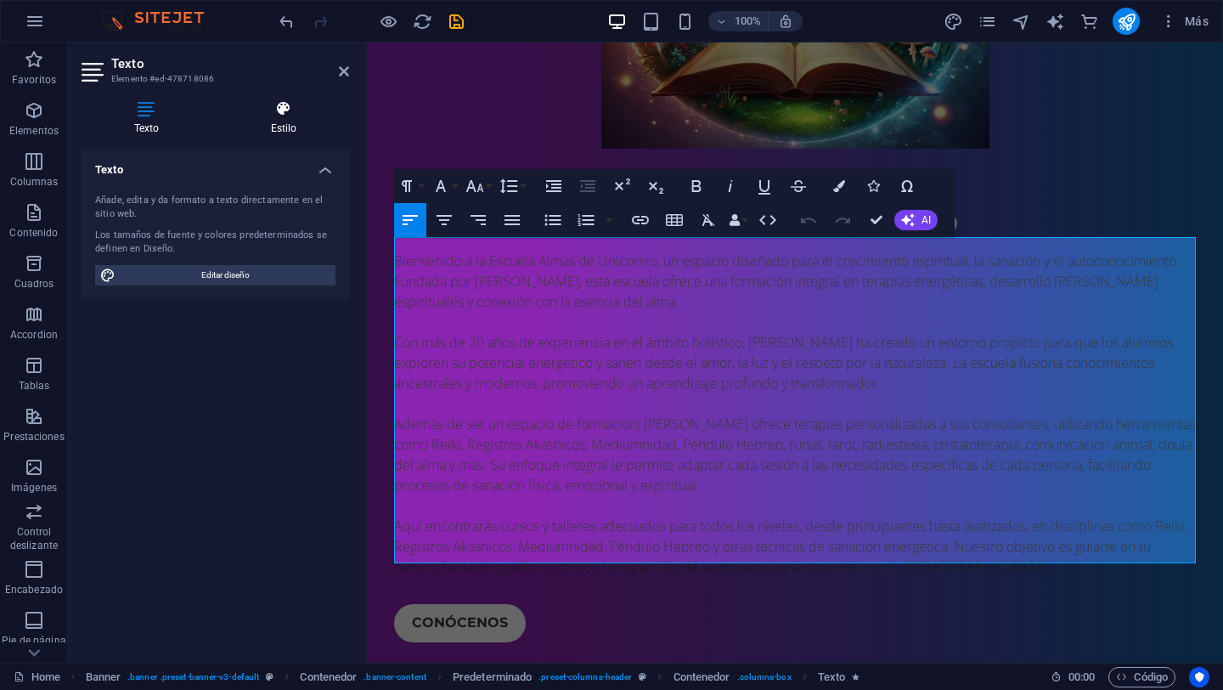
click at [299, 113] on icon at bounding box center [283, 108] width 131 height 17
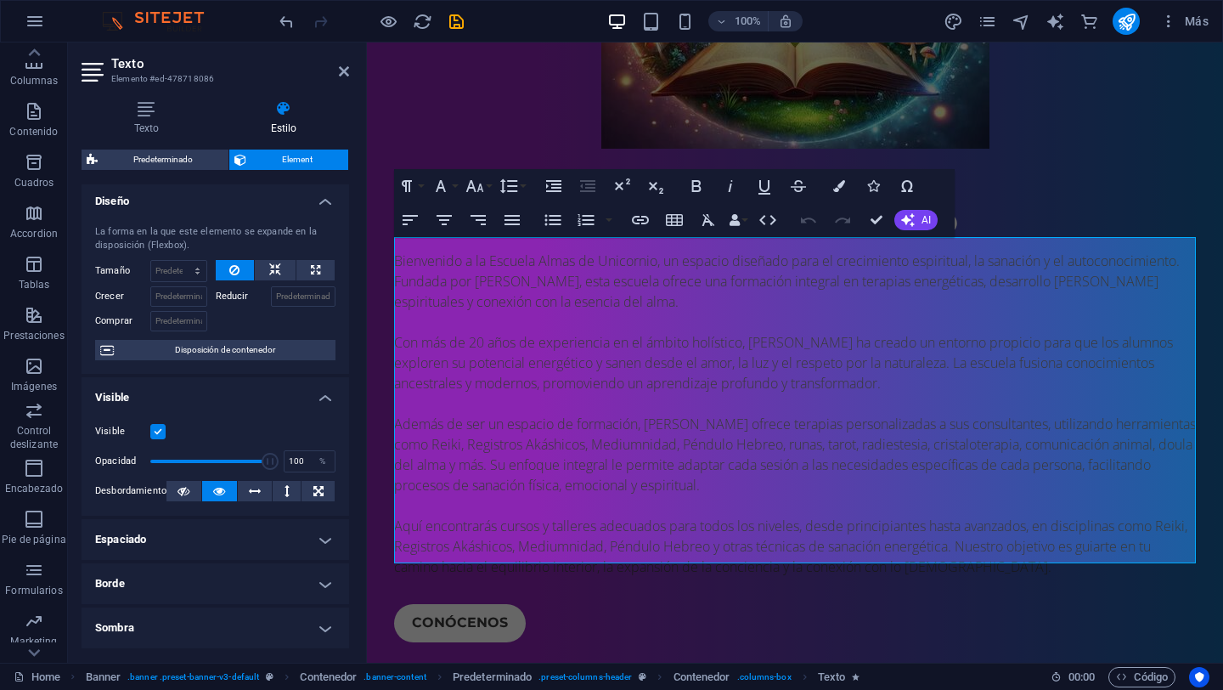
scroll to position [0, 0]
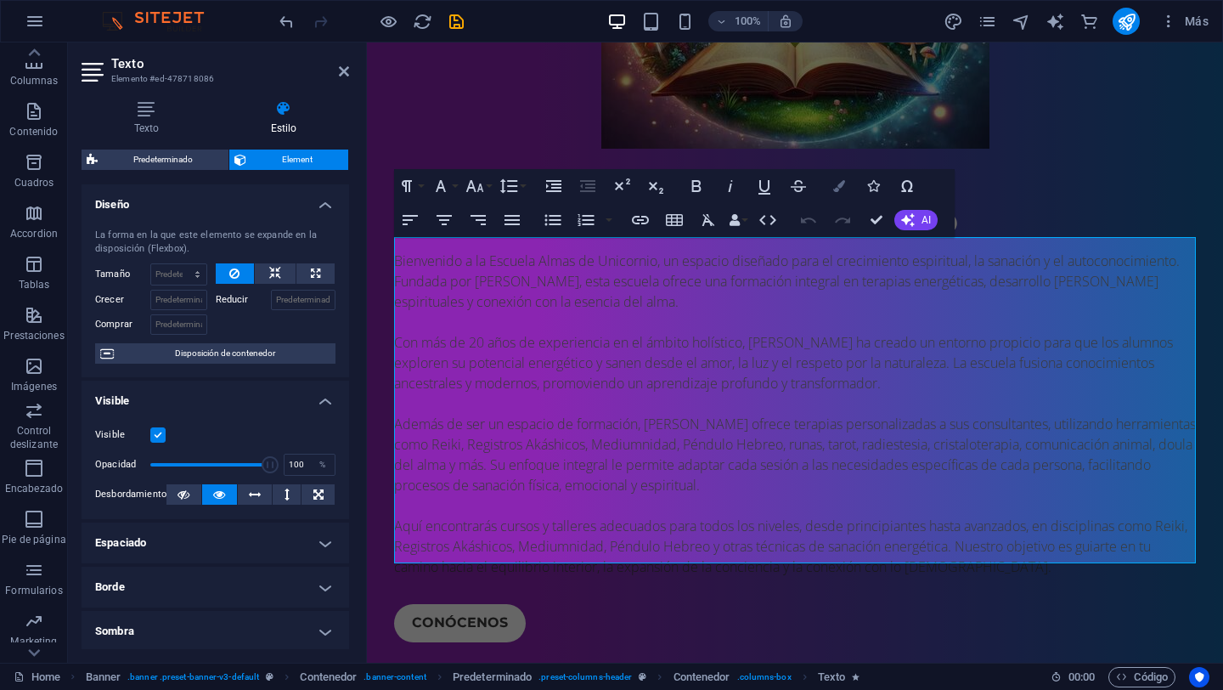
click at [839, 197] on button "Colors" at bounding box center [839, 186] width 32 height 34
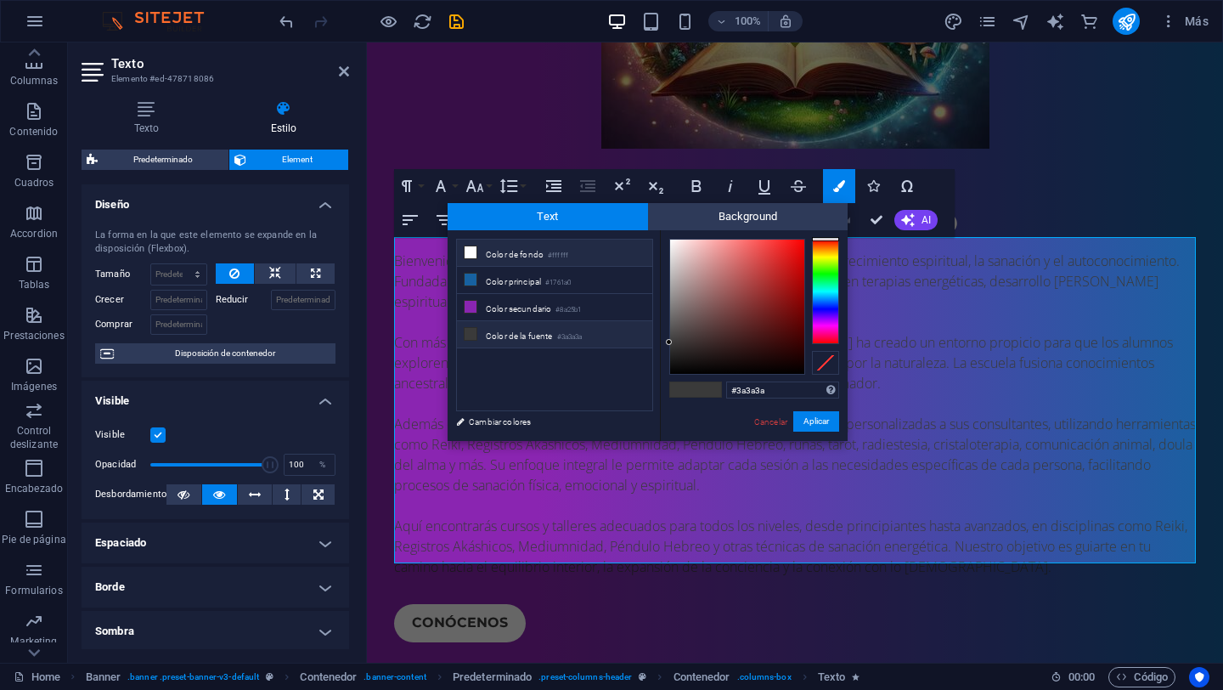
click at [534, 248] on li "Color de fondo #ffffff" at bounding box center [554, 253] width 195 height 27
click at [525, 258] on li "Color de fondo #ffffff" at bounding box center [554, 253] width 195 height 27
click at [826, 427] on button "Aplicar" at bounding box center [817, 421] width 46 height 20
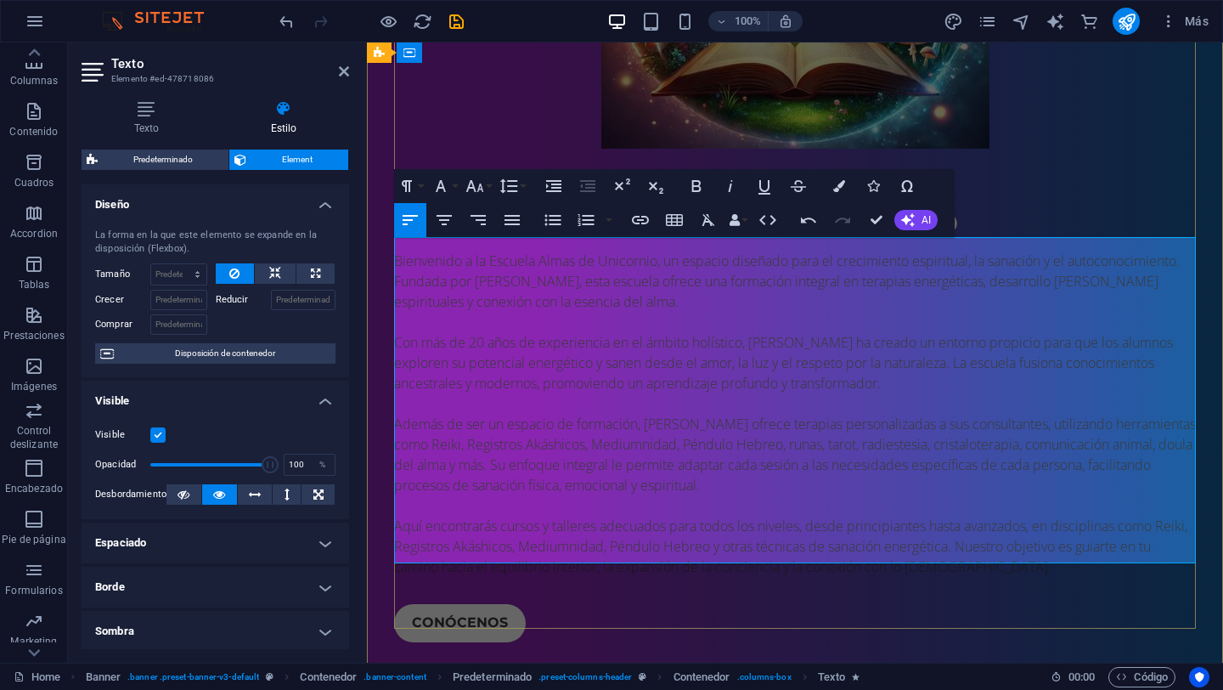
click at [826, 427] on p "​ ​ Bienvenido a la Escuela Almas de Unicornio, un espacio diseñado para el cre…" at bounding box center [795, 414] width 802 height 326
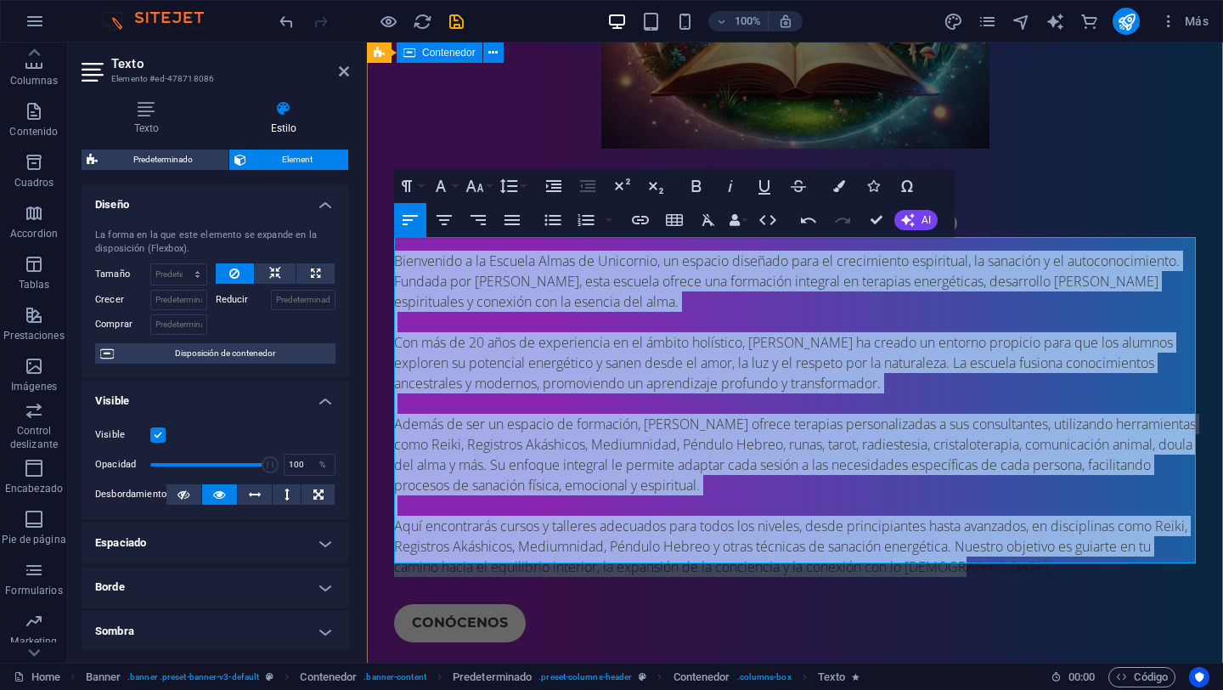
drag, startPoint x: 956, startPoint y: 556, endPoint x: 388, endPoint y: 236, distance: 651.2
click at [388, 235] on div "EScuela almas de unicornio ​ ​ Bienvenido a la Escuela Almas de Unicornio, un e…" at bounding box center [795, 201] width 856 height 1018
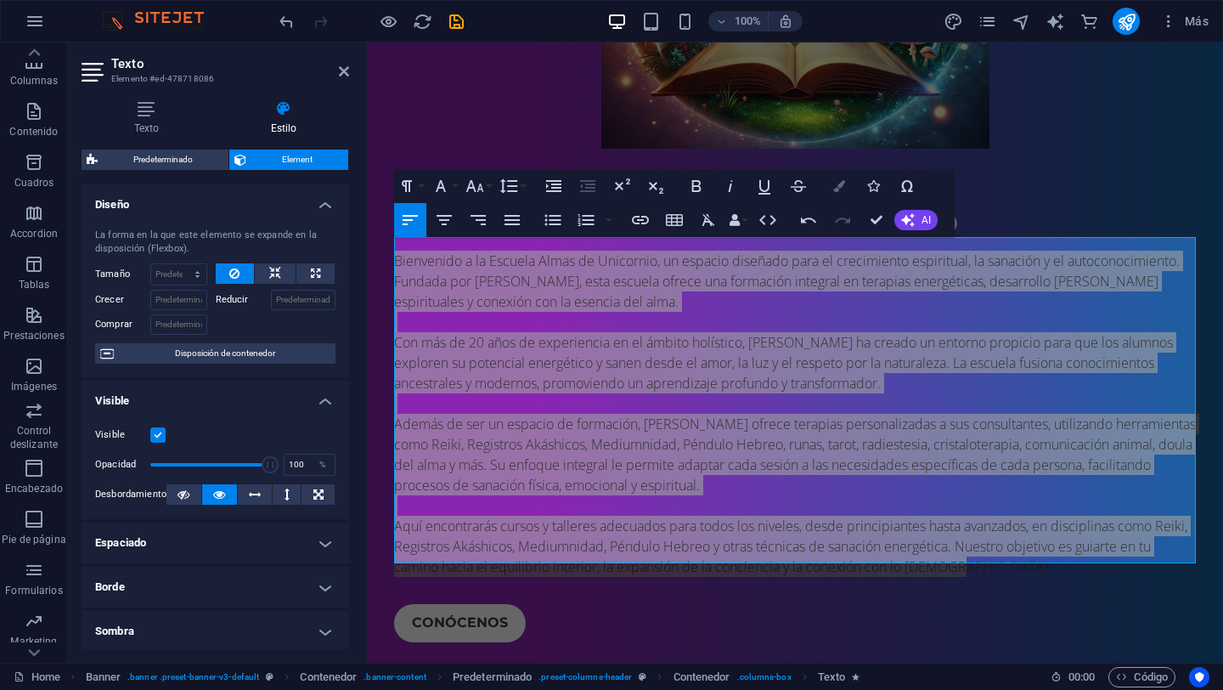
click at [843, 184] on icon "button" at bounding box center [839, 186] width 12 height 12
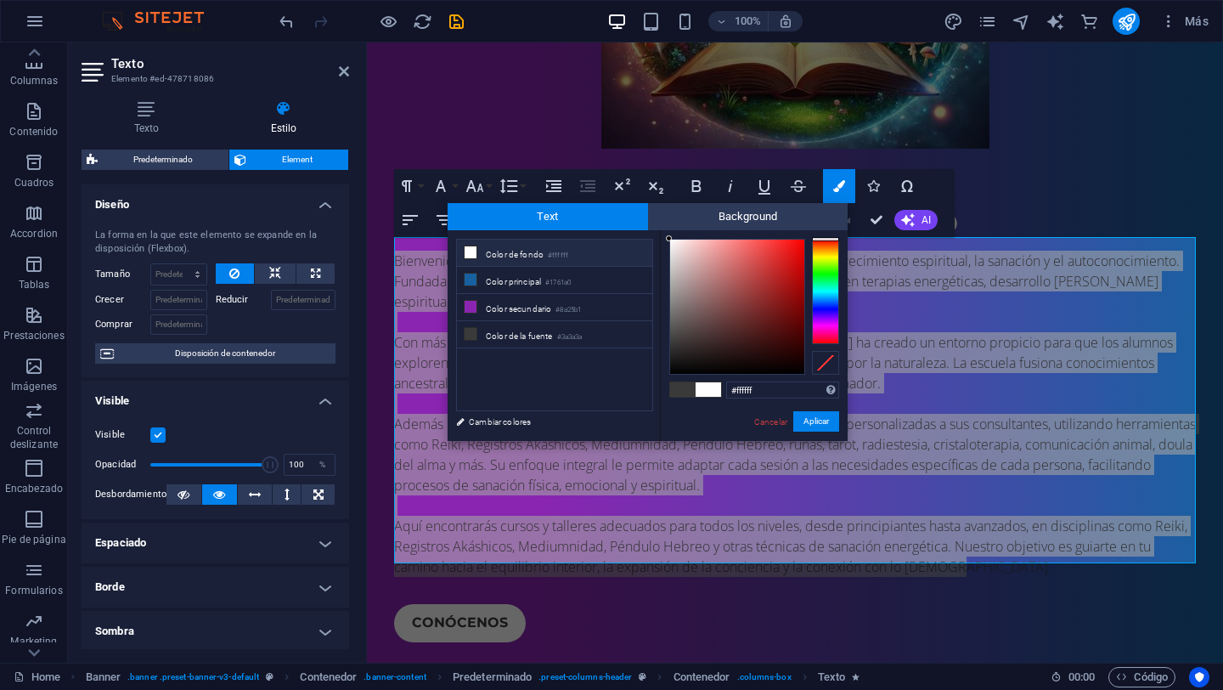
click at [479, 254] on li "Color de fondo #ffffff" at bounding box center [554, 253] width 195 height 27
click at [467, 255] on icon at bounding box center [471, 252] width 12 height 12
click at [577, 340] on small "#3a3a3a" at bounding box center [569, 337] width 25 height 12
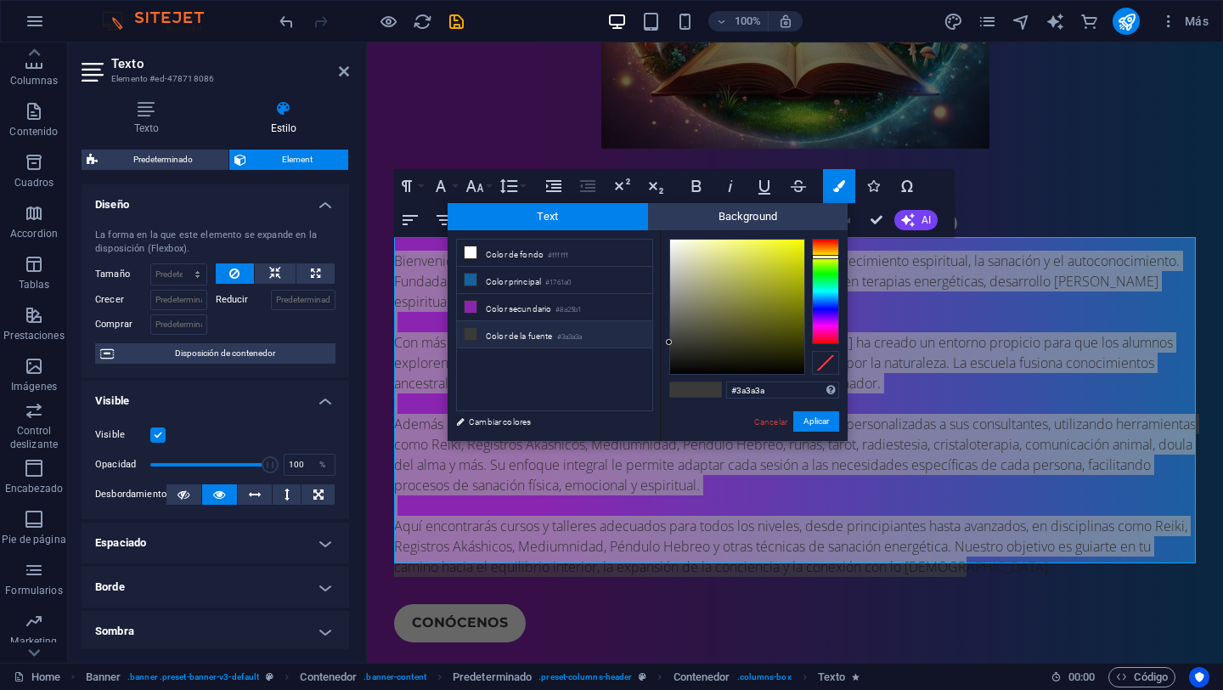
click at [827, 257] on div at bounding box center [825, 291] width 27 height 105
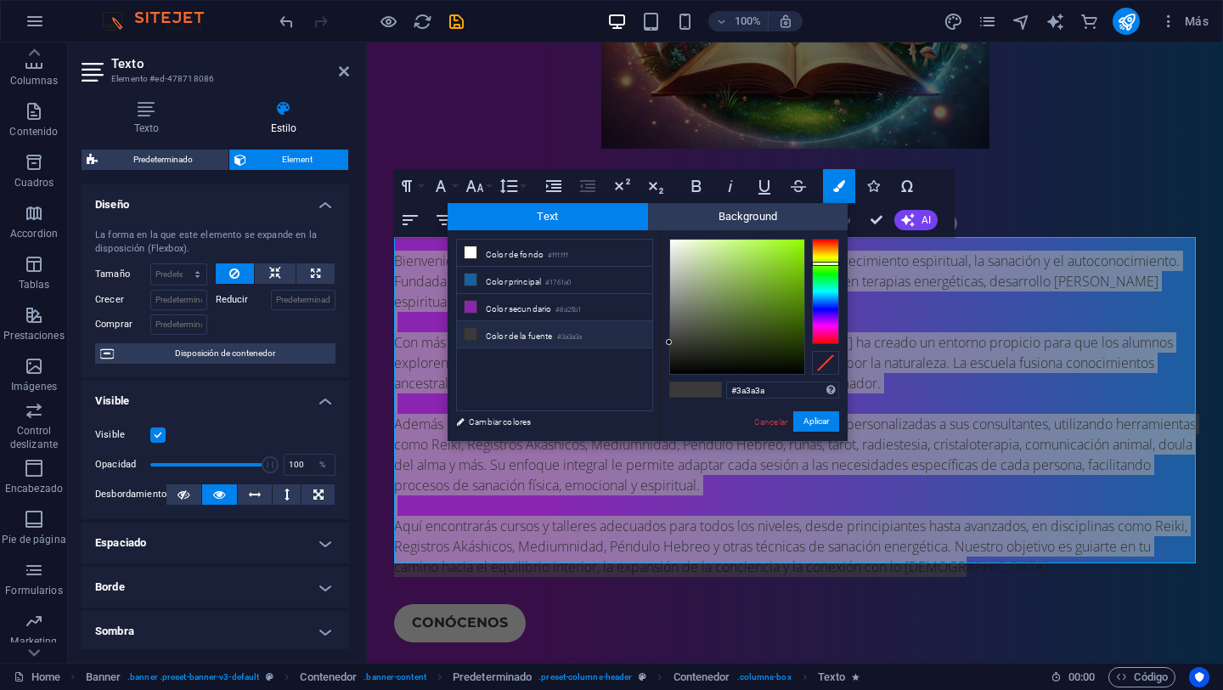
click at [827, 263] on div at bounding box center [825, 291] width 27 height 105
click at [827, 270] on div at bounding box center [825, 291] width 27 height 105
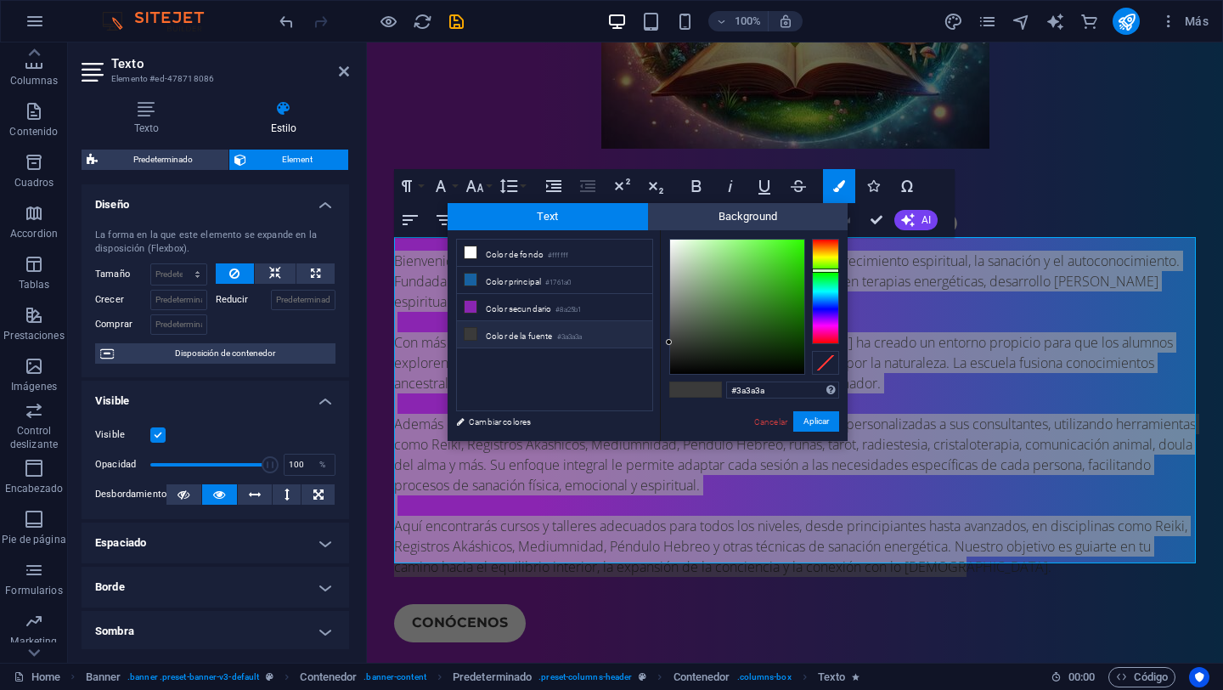
click at [839, 336] on div "#3a3a3a Formatos soportados #0852ed rgb(8, 82, 237) rgba(8, 82, 237, 90%) hsv(2…" at bounding box center [754, 458] width 188 height 457
click at [833, 336] on div at bounding box center [825, 291] width 27 height 105
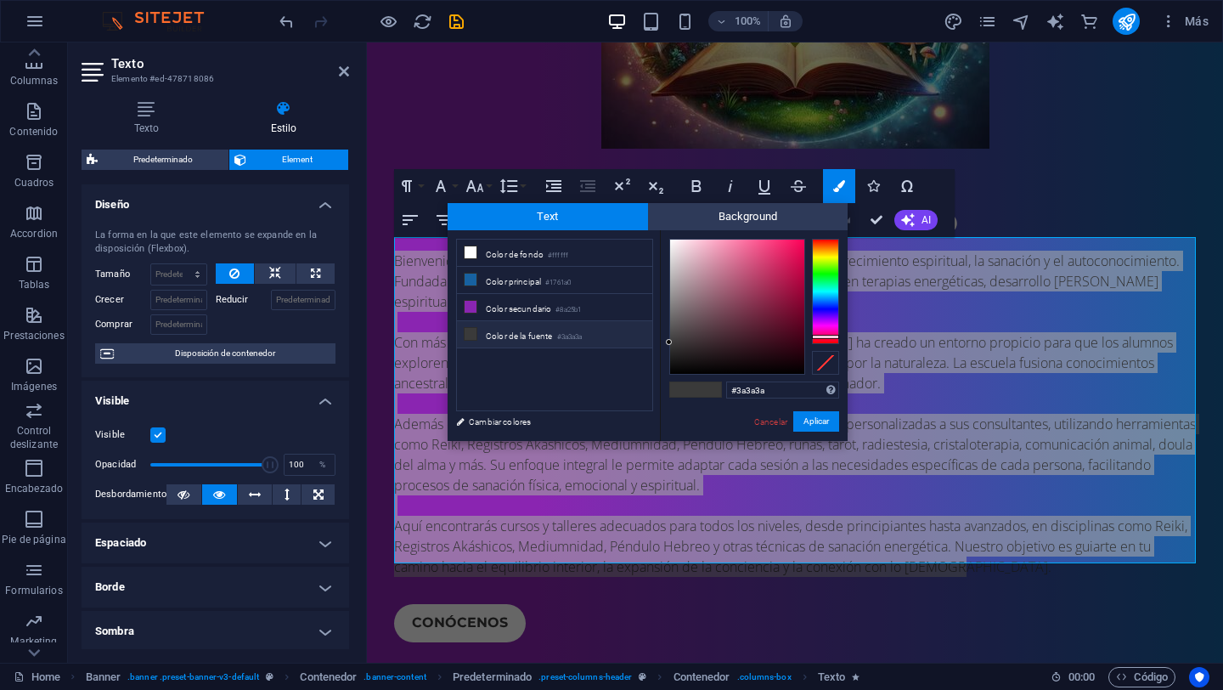
click at [833, 324] on div at bounding box center [825, 291] width 27 height 105
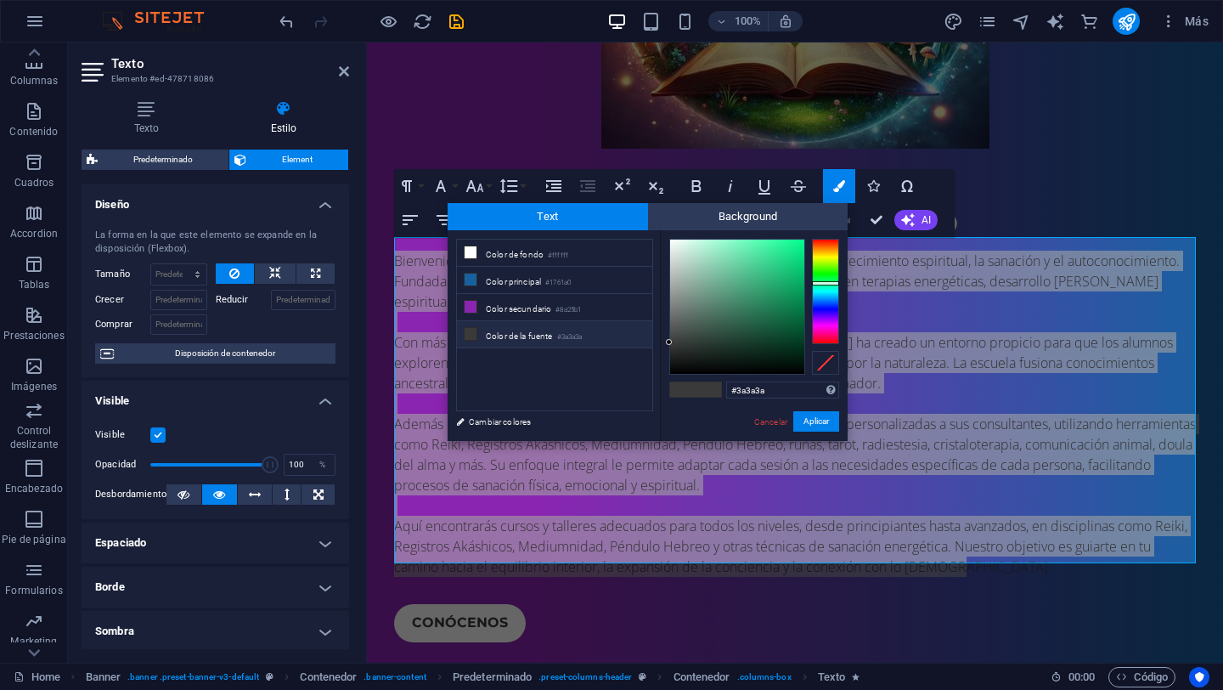
click at [826, 283] on div at bounding box center [825, 291] width 27 height 105
click at [828, 297] on div at bounding box center [825, 291] width 27 height 105
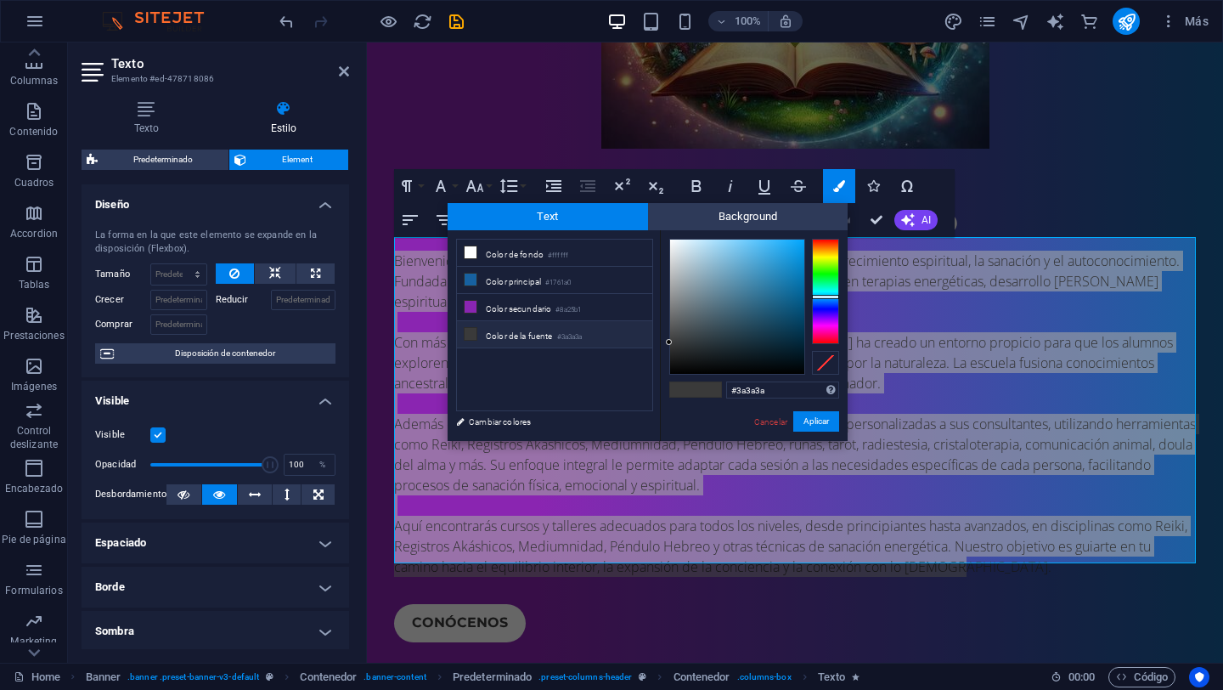
type input "#e7eef2"
click at [675, 246] on div at bounding box center [737, 307] width 134 height 134
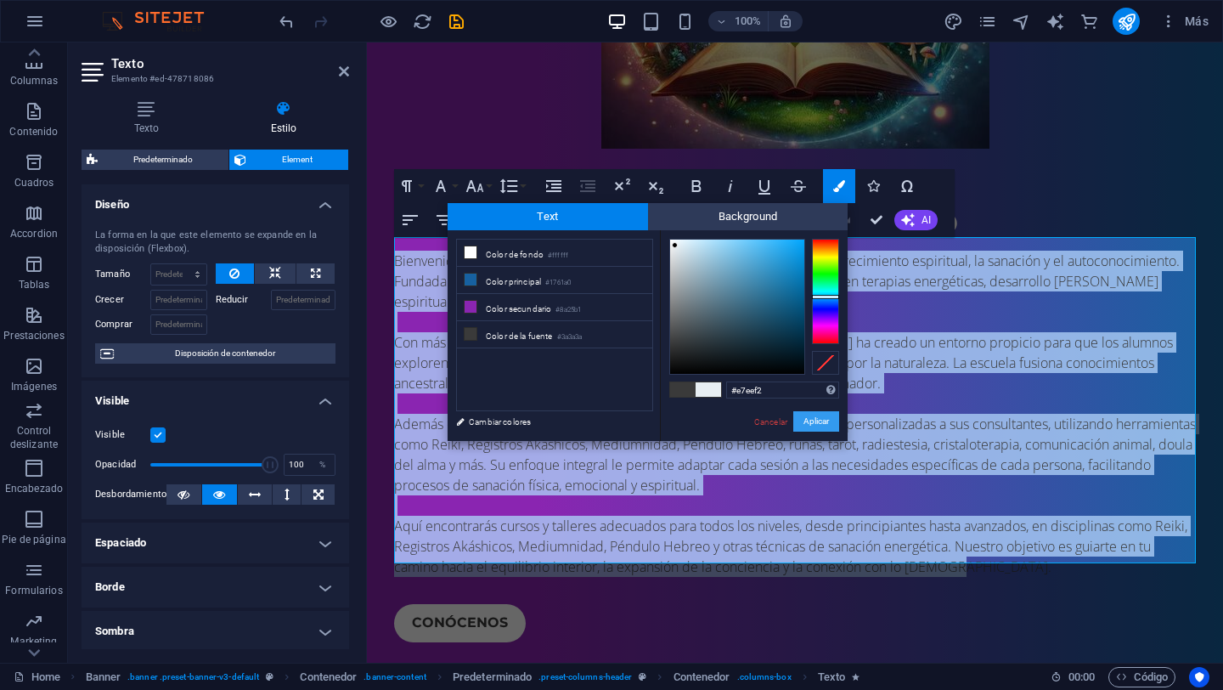
click at [824, 420] on button "Aplicar" at bounding box center [817, 421] width 46 height 20
click at [983, 577] on div at bounding box center [795, 590] width 802 height 27
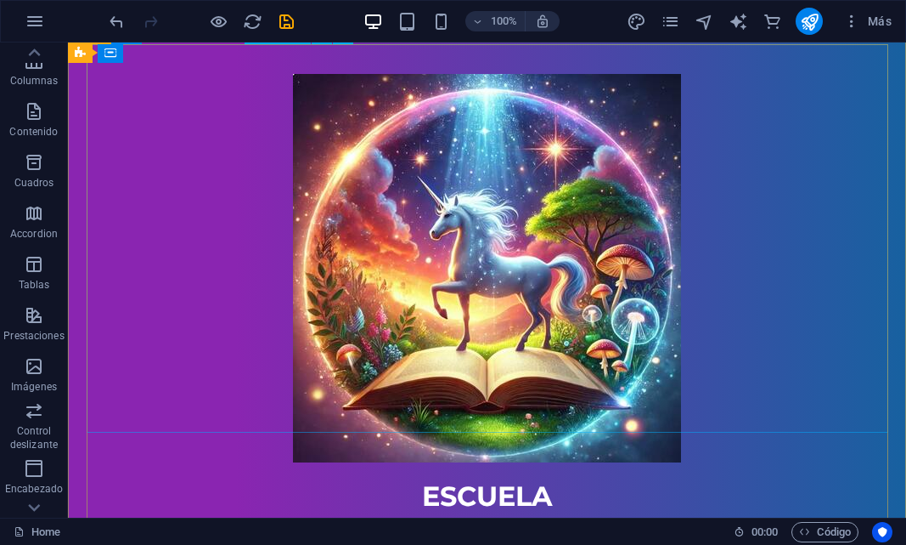
scroll to position [162, 0]
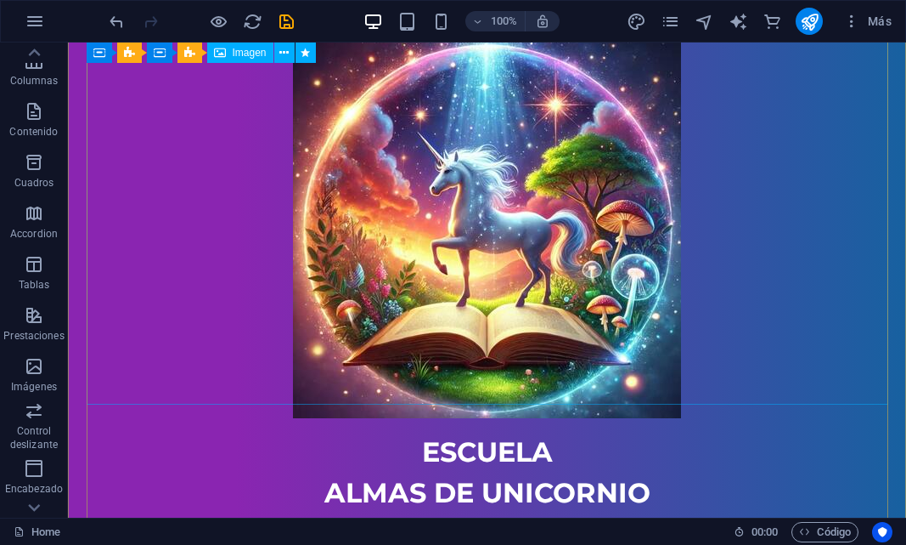
click at [295, 357] on figure at bounding box center [488, 224] width 802 height 388
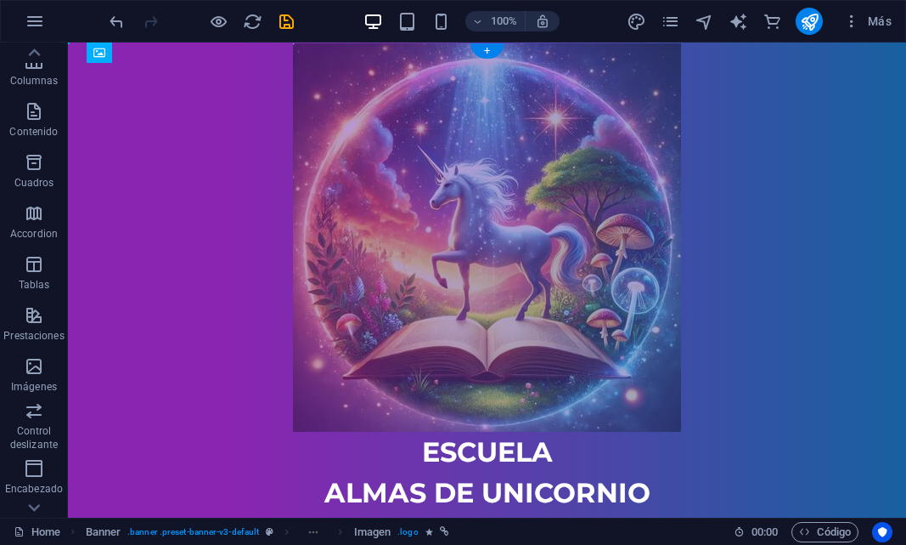
scroll to position [0, 0]
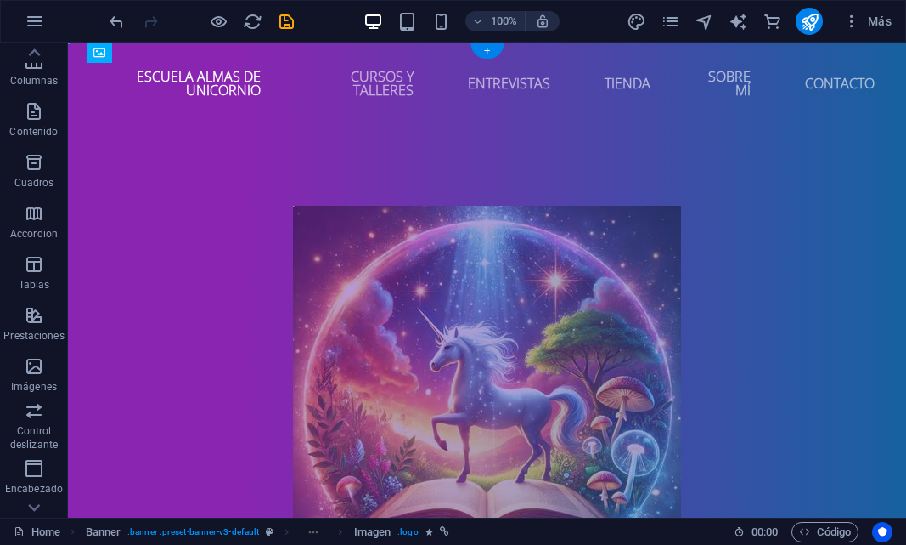
drag, startPoint x: 293, startPoint y: 398, endPoint x: 194, endPoint y: 412, distance: 100.4
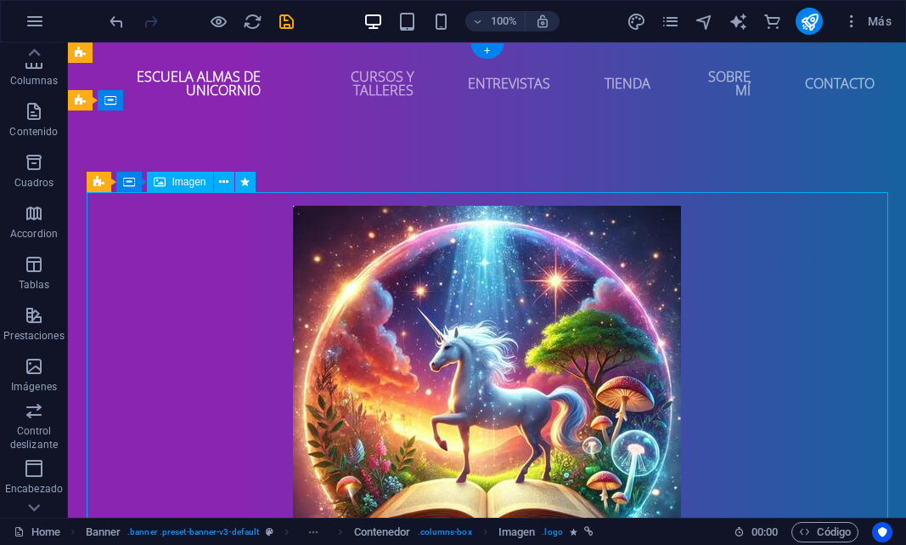
drag, startPoint x: 435, startPoint y: 380, endPoint x: 435, endPoint y: 364, distance: 16.1
click at [435, 367] on figure at bounding box center [488, 400] width 802 height 388
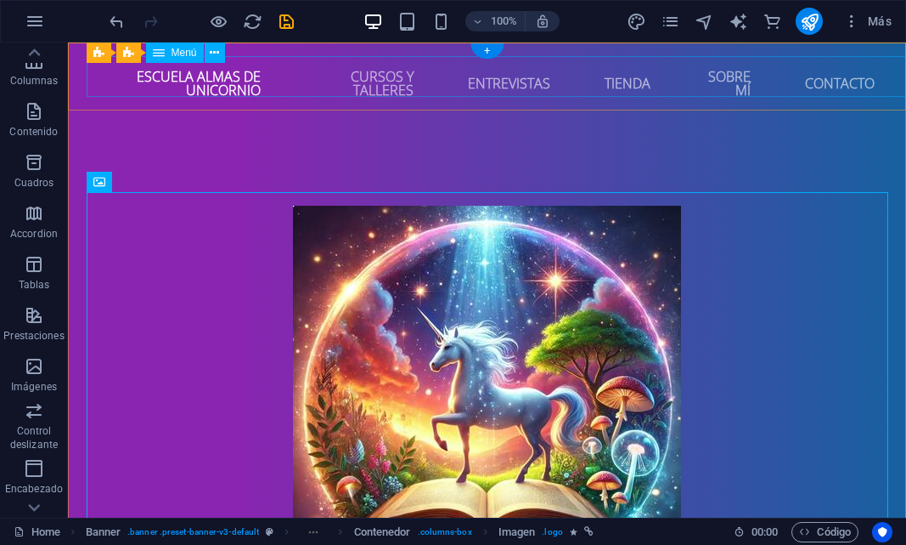
click at [217, 73] on nav "Escuela Almas de Unicornio Cursos y talleres Entrevistas Tienda Sobre Mí Contac…" at bounding box center [488, 83] width 802 height 54
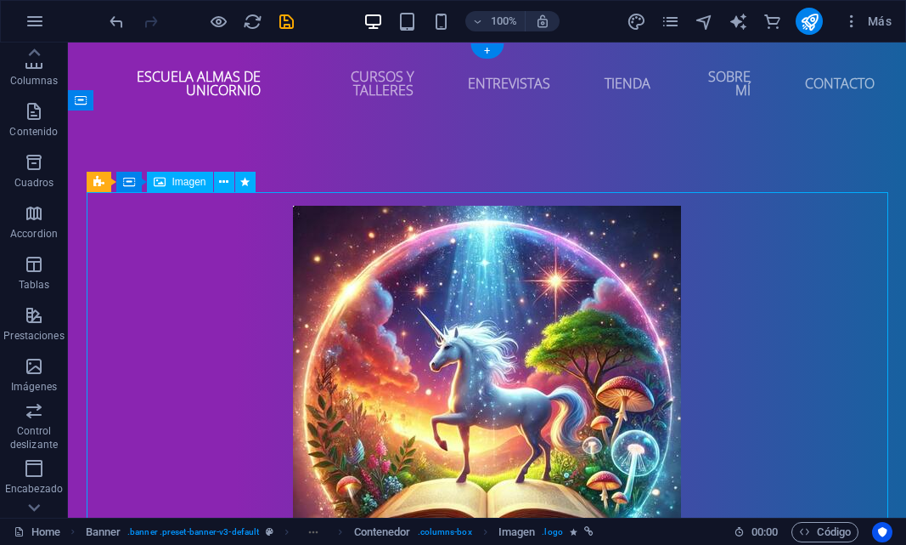
drag, startPoint x: 497, startPoint y: 321, endPoint x: 497, endPoint y: 309, distance: 11.9
click at [497, 309] on figure at bounding box center [488, 400] width 802 height 388
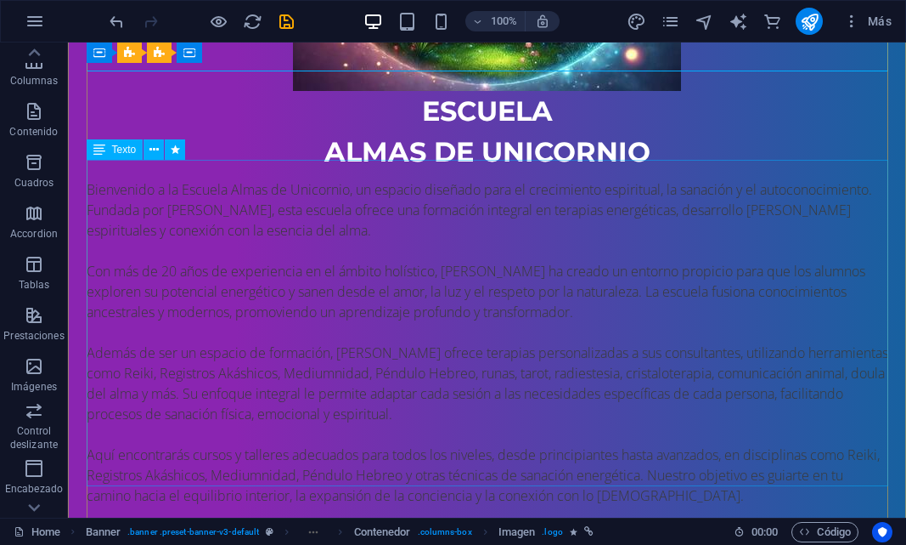
scroll to position [509, 0]
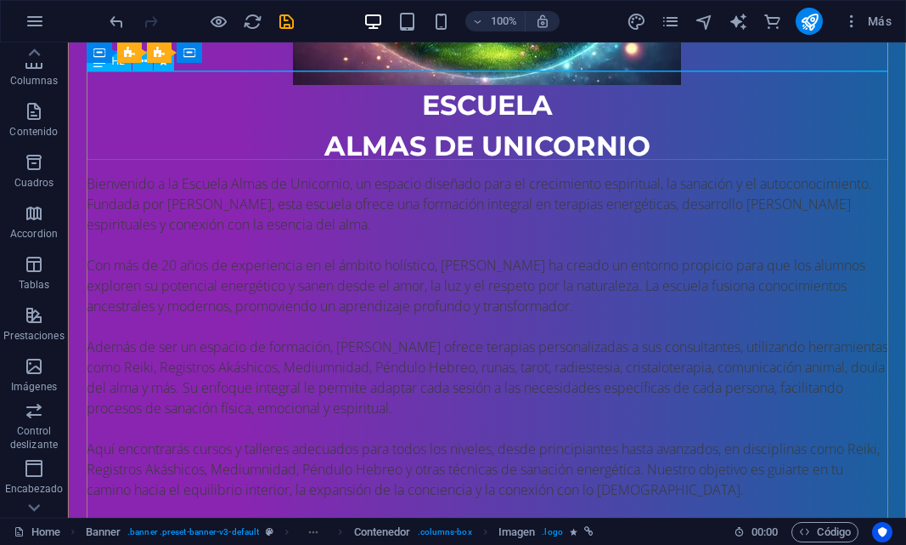
click at [419, 99] on div "EScuela almas de unicornio" at bounding box center [488, 126] width 802 height 82
select select "fade"
select select "s"
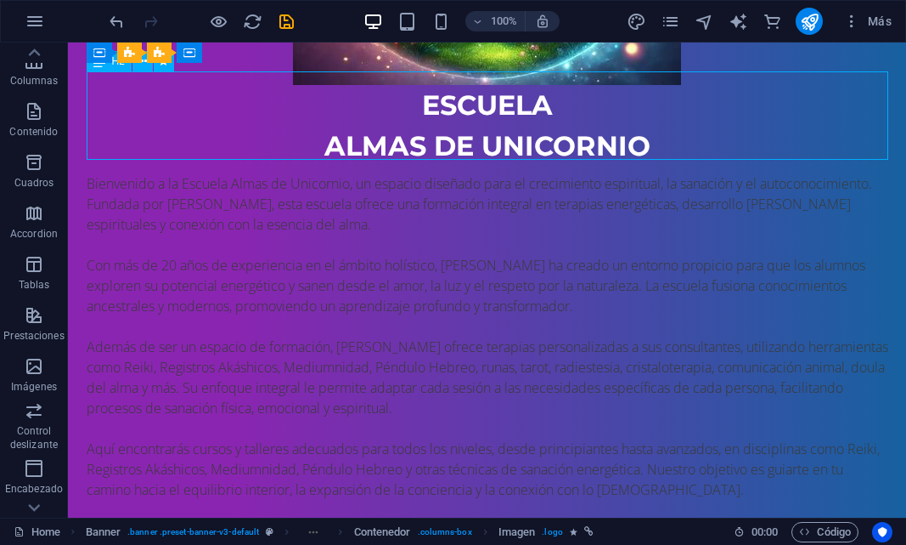
select select "onload"
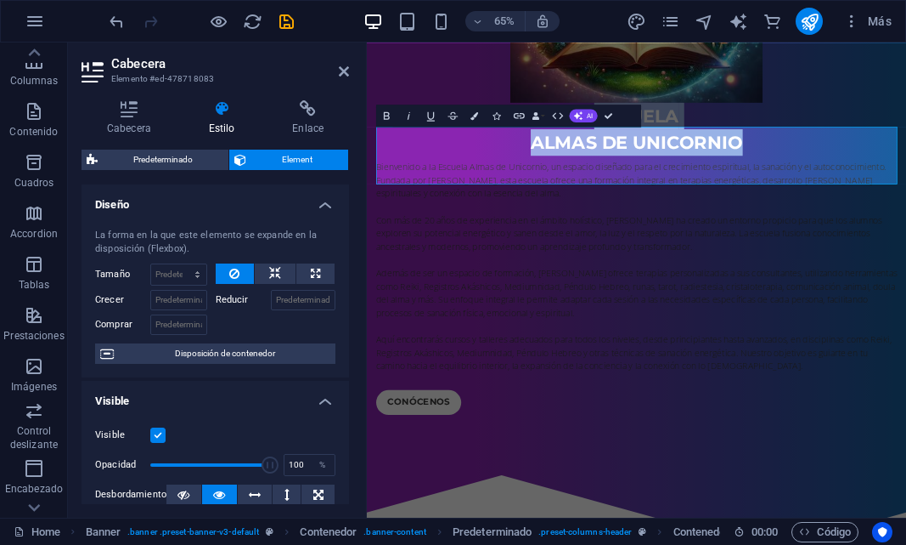
scroll to position [404, 0]
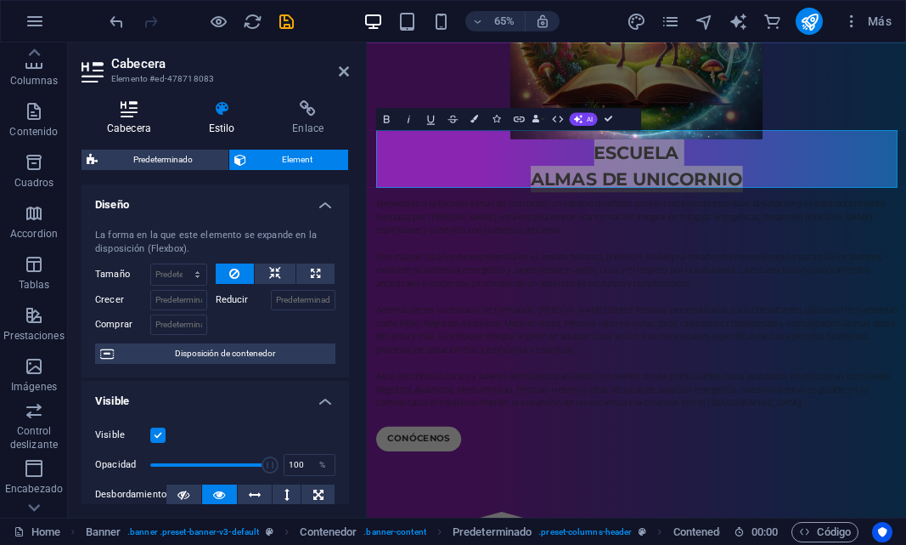
click at [131, 116] on icon at bounding box center [129, 108] width 95 height 17
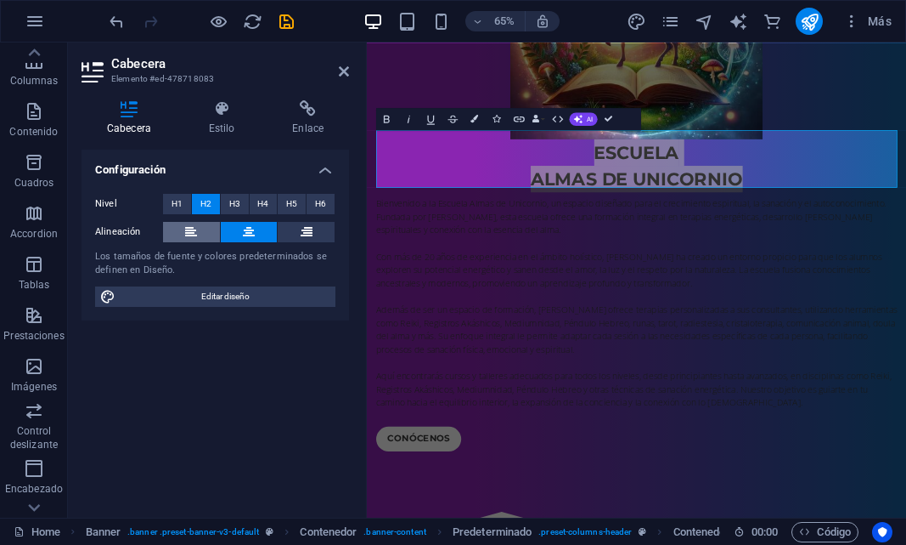
click at [197, 236] on button at bounding box center [191, 232] width 57 height 20
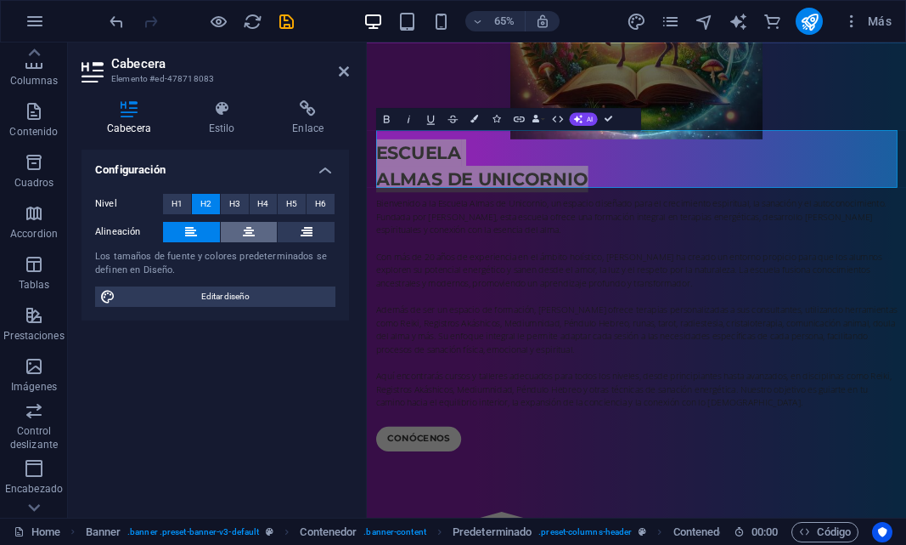
click at [228, 233] on button at bounding box center [249, 232] width 57 height 20
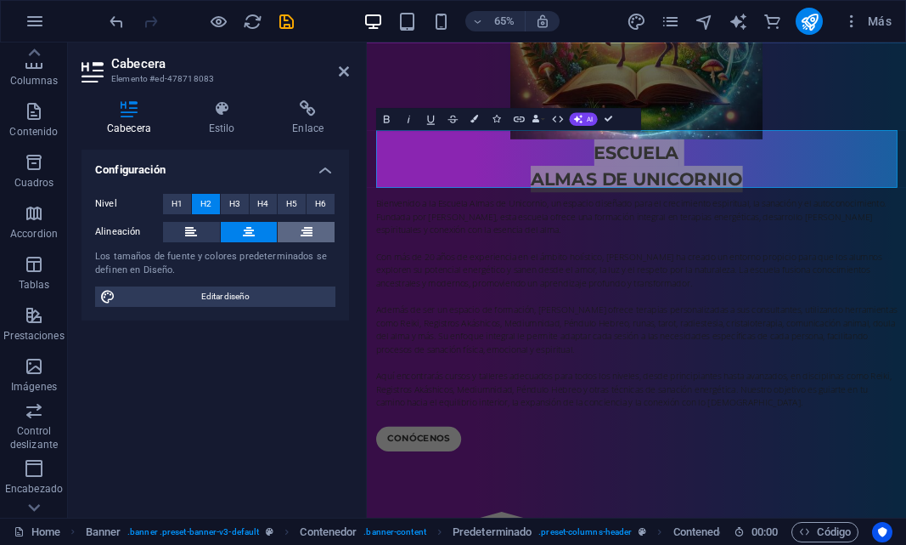
click at [291, 229] on button at bounding box center [306, 232] width 57 height 20
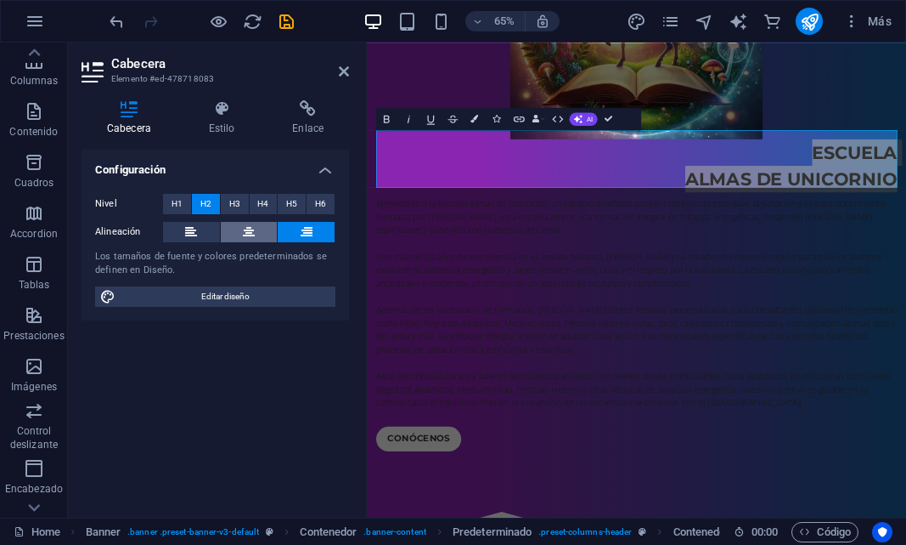
click at [261, 225] on button at bounding box center [249, 232] width 57 height 20
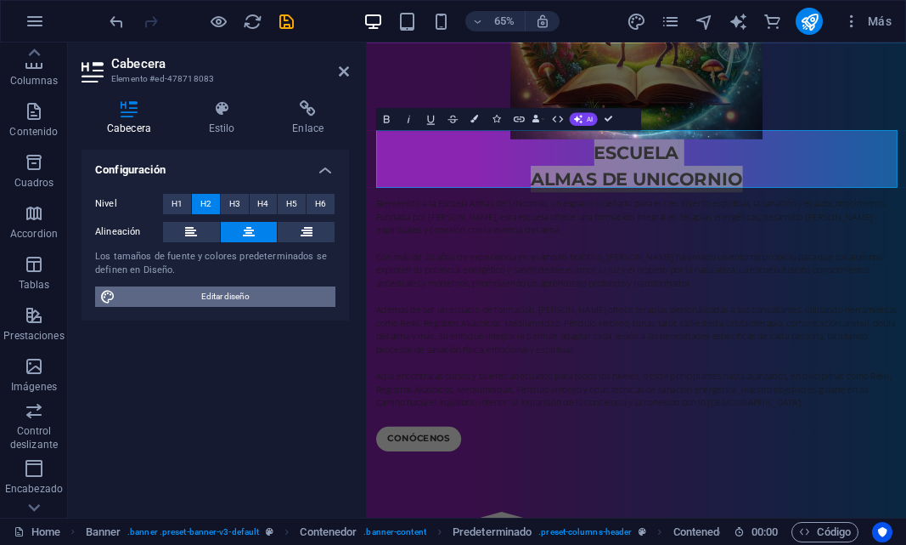
click at [191, 294] on span "Editar diseño" at bounding box center [226, 296] width 210 height 20
select select "px"
select select "400"
select select "px"
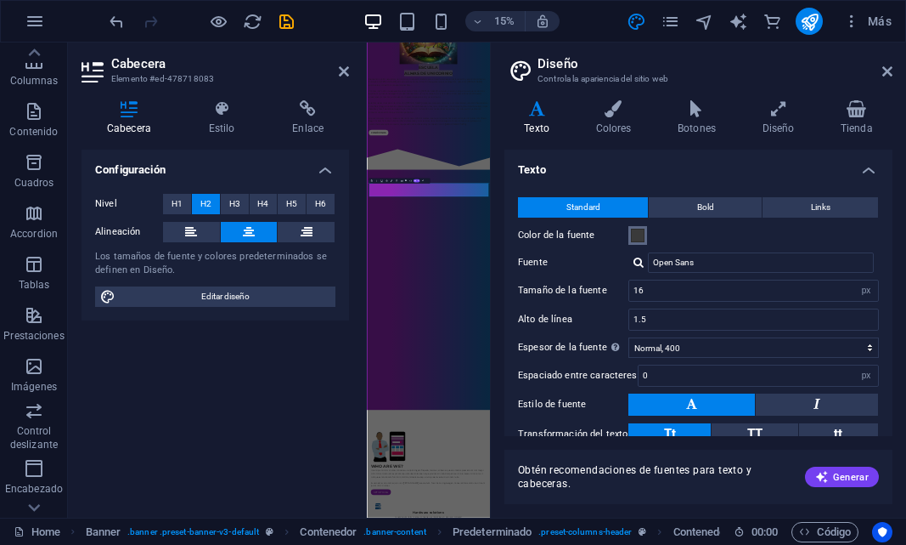
click at [639, 244] on button "Color de la fuente" at bounding box center [638, 235] width 19 height 19
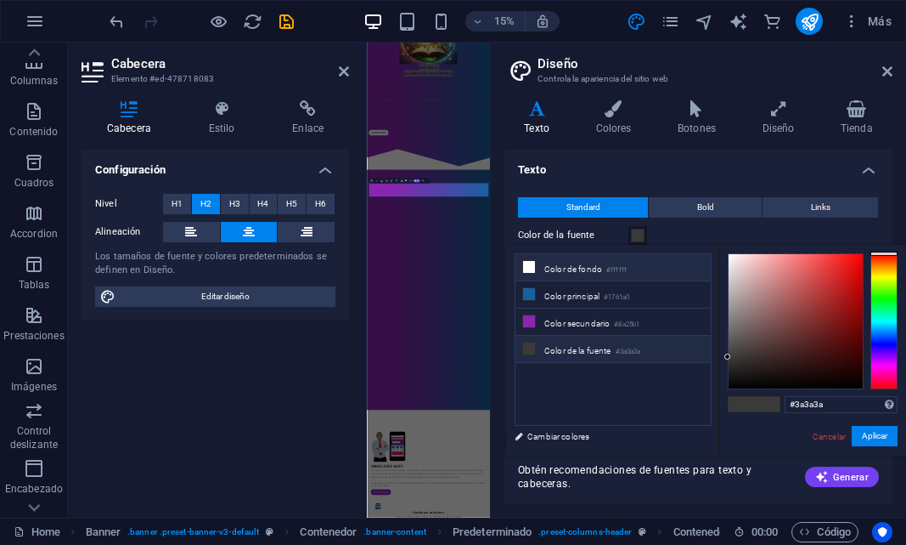
click at [599, 273] on li "Color de fondo #ffffff" at bounding box center [613, 267] width 195 height 27
type input "#ffffff"
click at [873, 438] on button "Aplicar" at bounding box center [875, 436] width 46 height 20
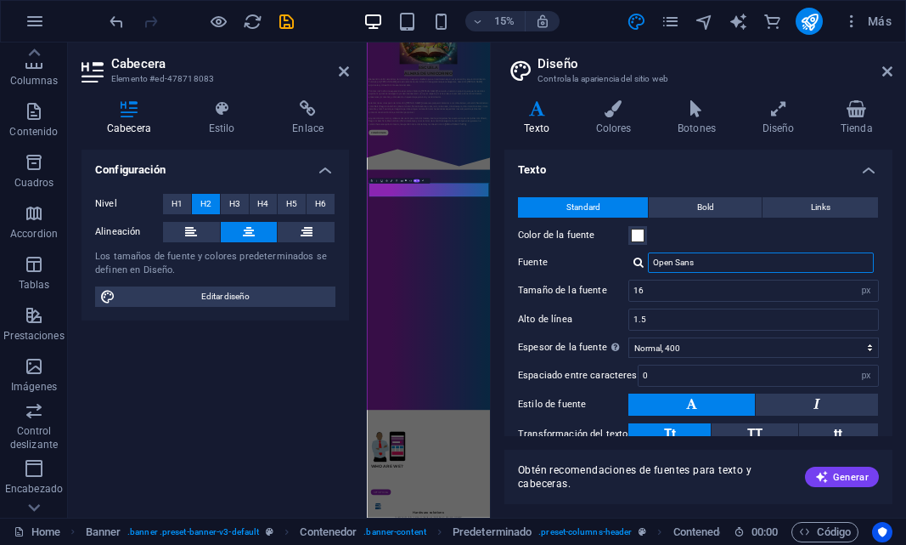
click at [765, 259] on input "Open Sans" at bounding box center [761, 262] width 226 height 20
click at [641, 264] on div at bounding box center [639, 262] width 10 height 11
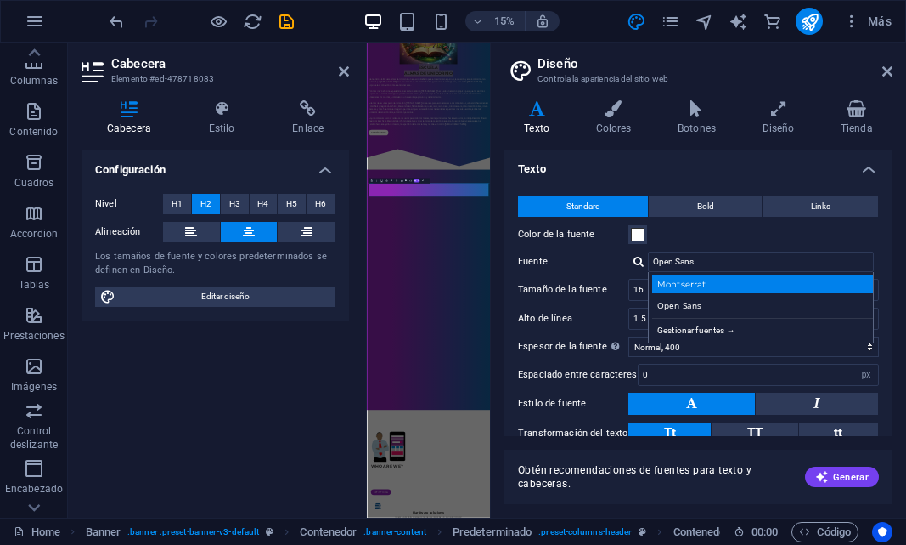
scroll to position [0, 0]
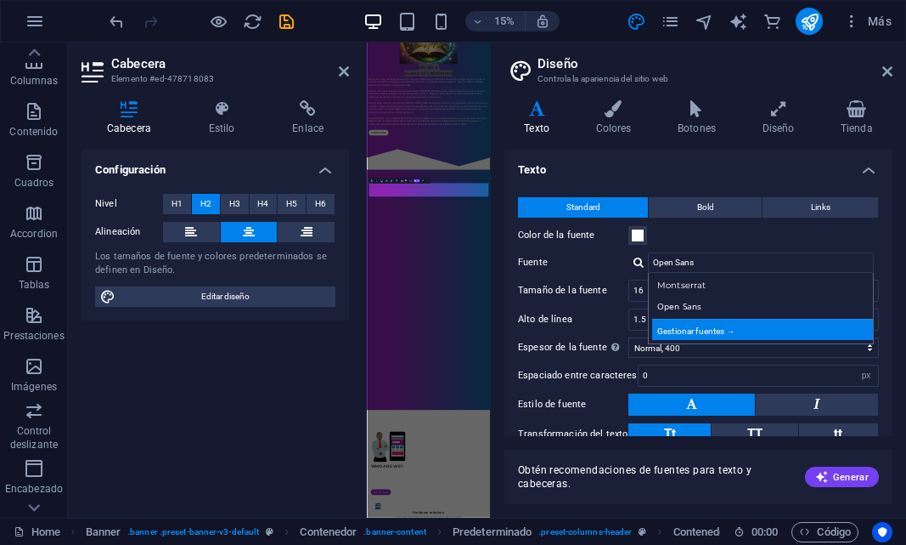
click at [696, 325] on div "Gestionar fuentes →" at bounding box center [764, 329] width 224 height 21
select select "popularity"
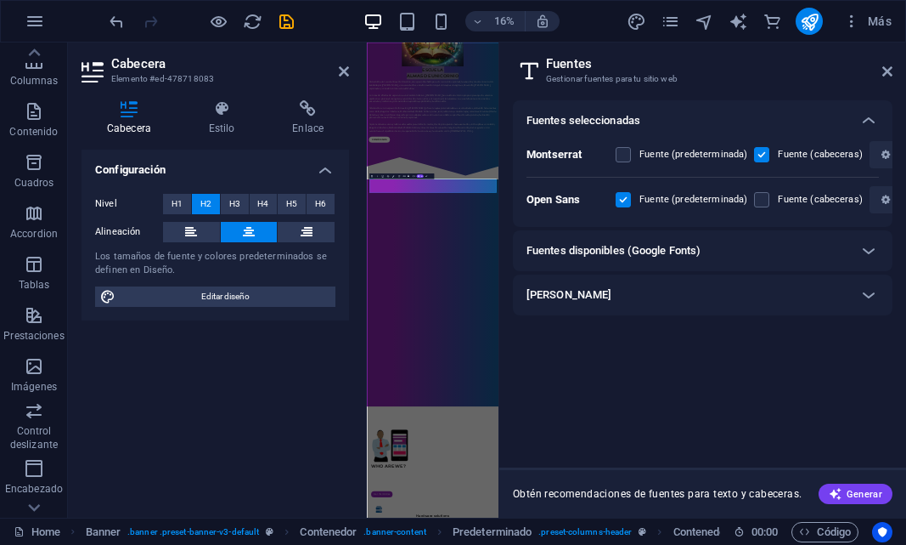
click at [749, 237] on div "Fuentes disponibles (Google Fonts)" at bounding box center [703, 250] width 380 height 41
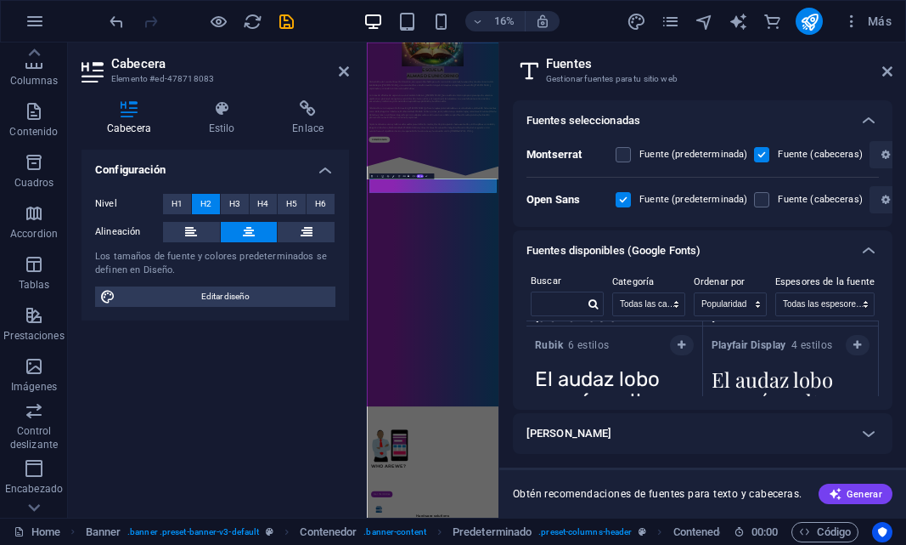
scroll to position [912, 0]
click at [854, 347] on icon "button" at bounding box center [858, 343] width 8 height 10
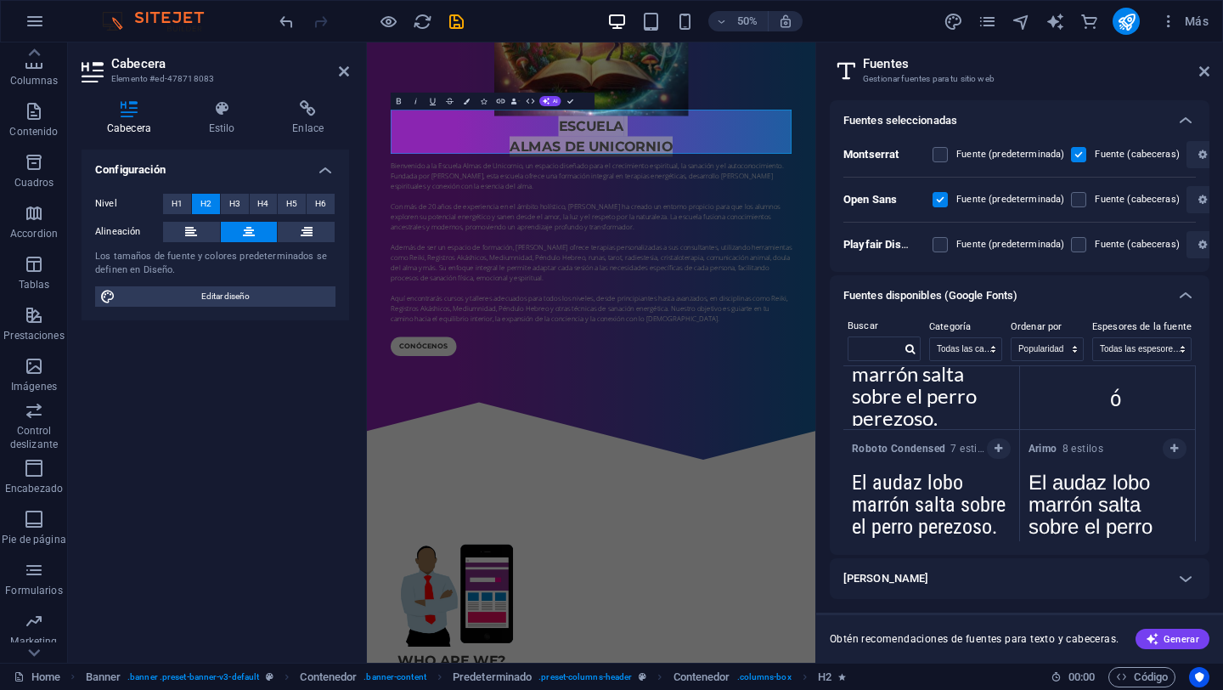
scroll to position [0, 0]
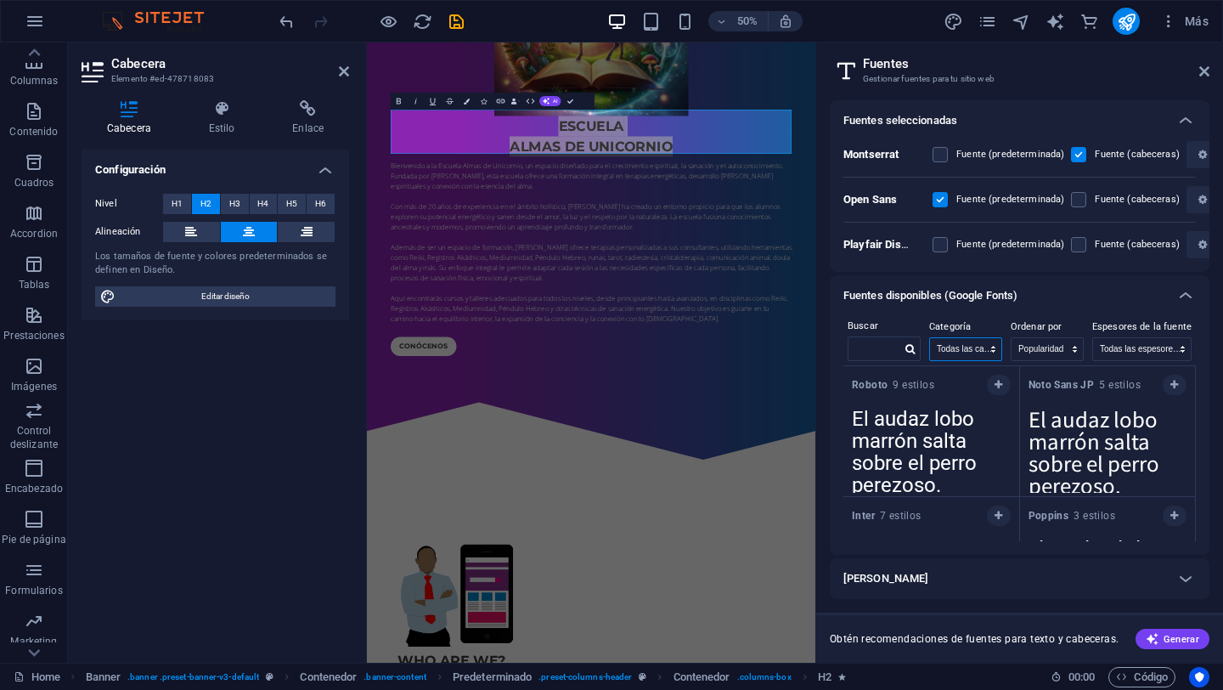
click at [997, 348] on select "Todas las categorías serif display monospace sans-serif handwriting" at bounding box center [965, 349] width 71 height 22
click at [930, 338] on select "Todas las categorías serif display monospace sans-serif handwriting" at bounding box center [965, 349] width 71 height 22
click at [1077, 347] on select "Nombre Categoría Popularidad" at bounding box center [1047, 349] width 71 height 22
click at [1013, 338] on select "Nombre Categoría Popularidad" at bounding box center [1047, 349] width 71 height 22
click at [1187, 342] on select "Todas las espesores de fuente 100 100italic 200 200italic 300 300italic 500 500…" at bounding box center [1142, 349] width 98 height 22
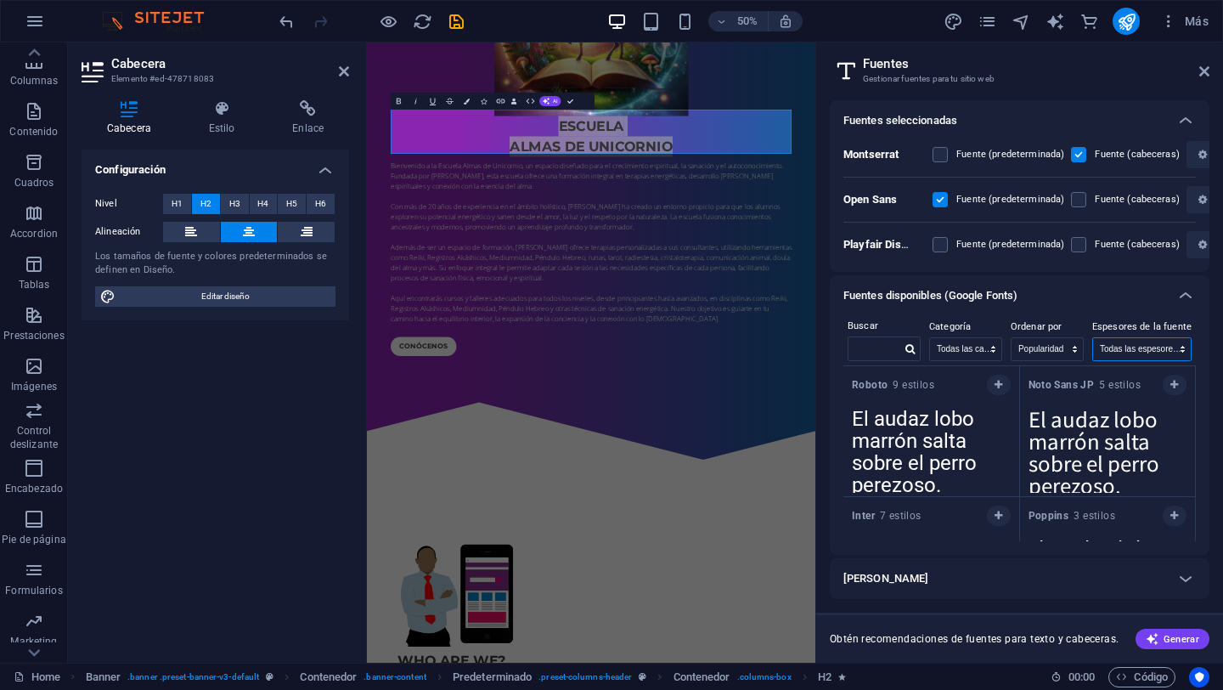
click at [1095, 338] on select "Todas las espesores de fuente 100 100italic 200 200italic 300 300italic 500 500…" at bounding box center [1142, 349] width 98 height 22
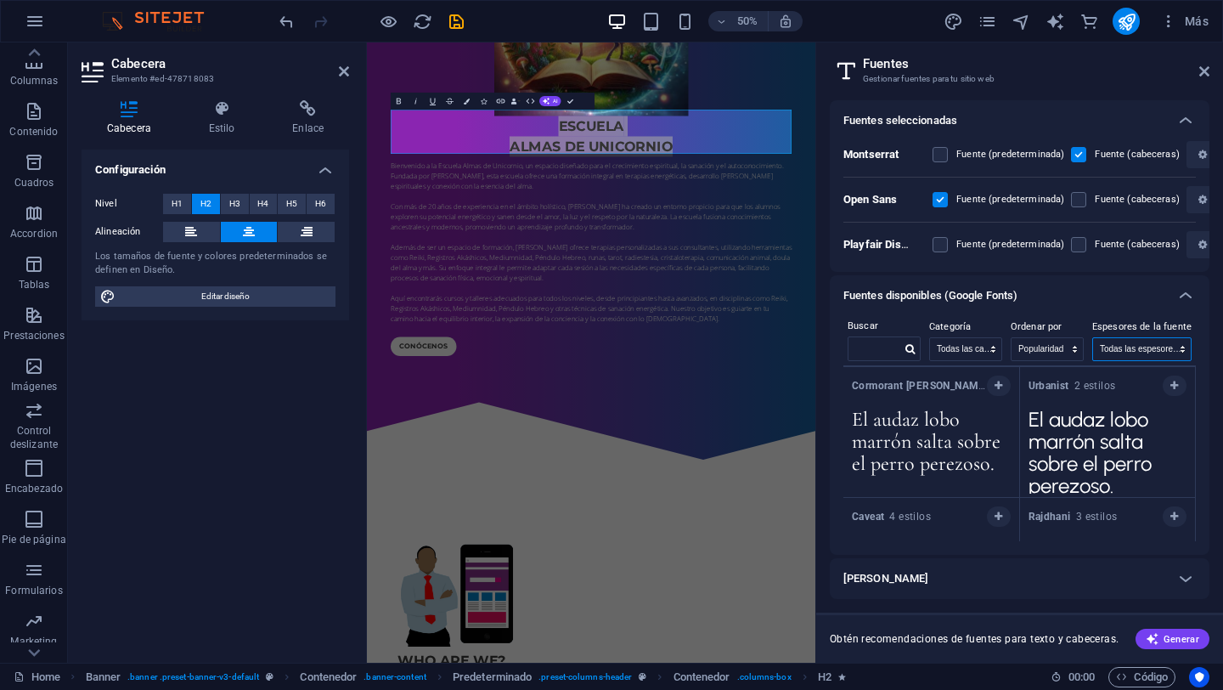
scroll to position [6480, 0]
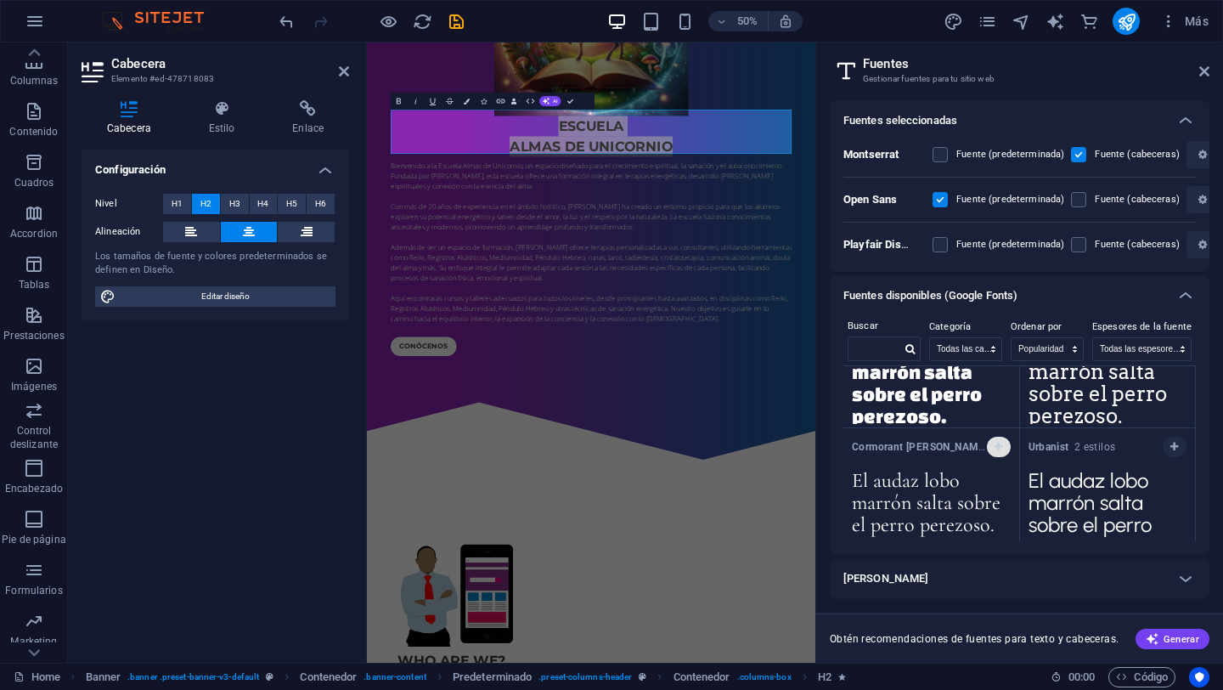
click at [997, 450] on icon "button" at bounding box center [999, 447] width 8 height 10
click at [997, 424] on textarea "El audaz lobo marrón salta sobre el perro perezoso." at bounding box center [932, 376] width 176 height 93
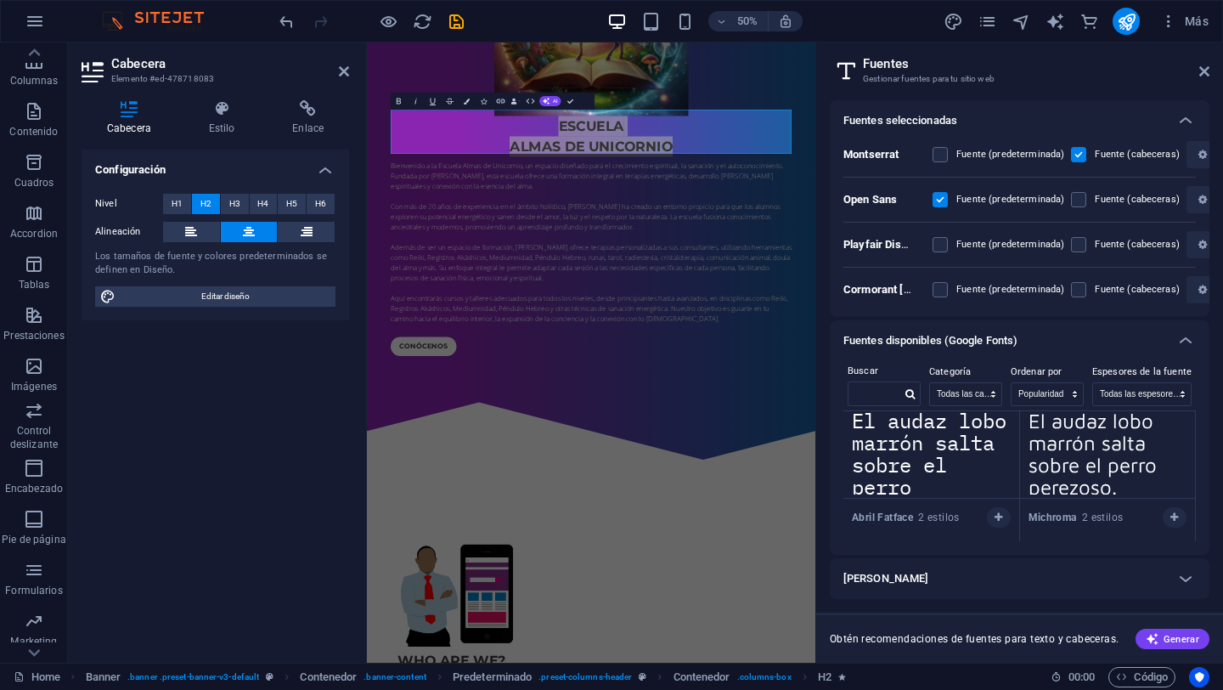
scroll to position [8128, 0]
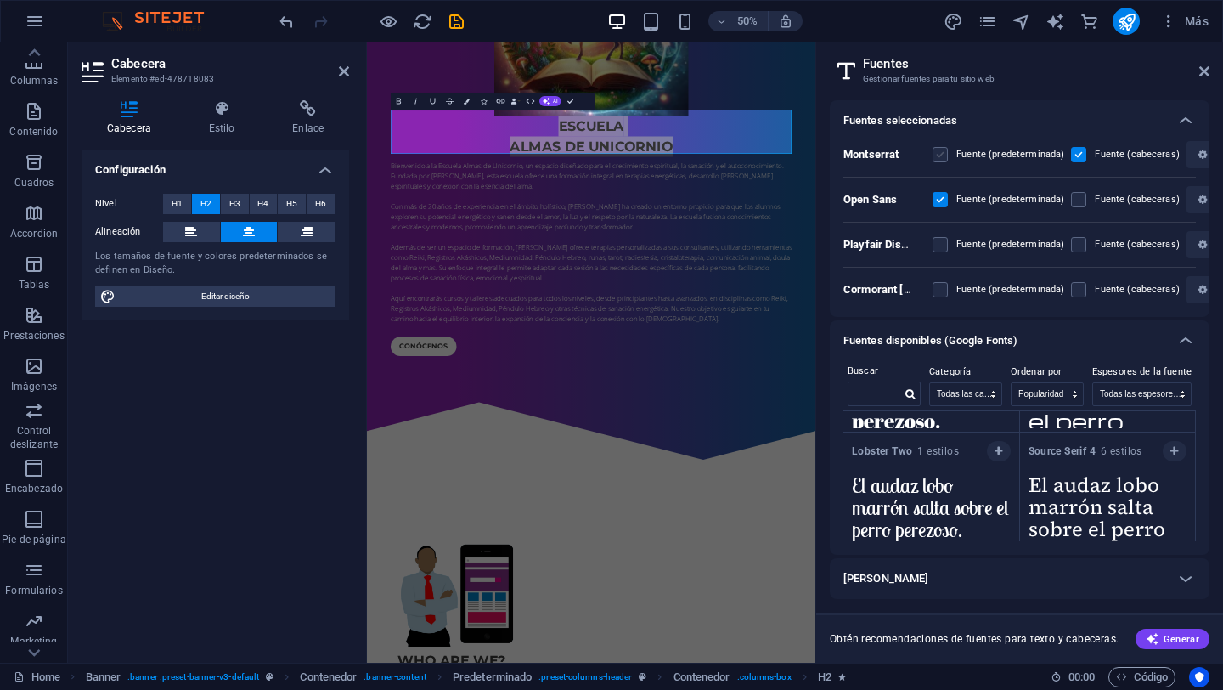
click at [940, 155] on label at bounding box center [940, 154] width 15 height 15
click at [0, 0] on input "checkbox" at bounding box center [0, 0] width 0 height 0
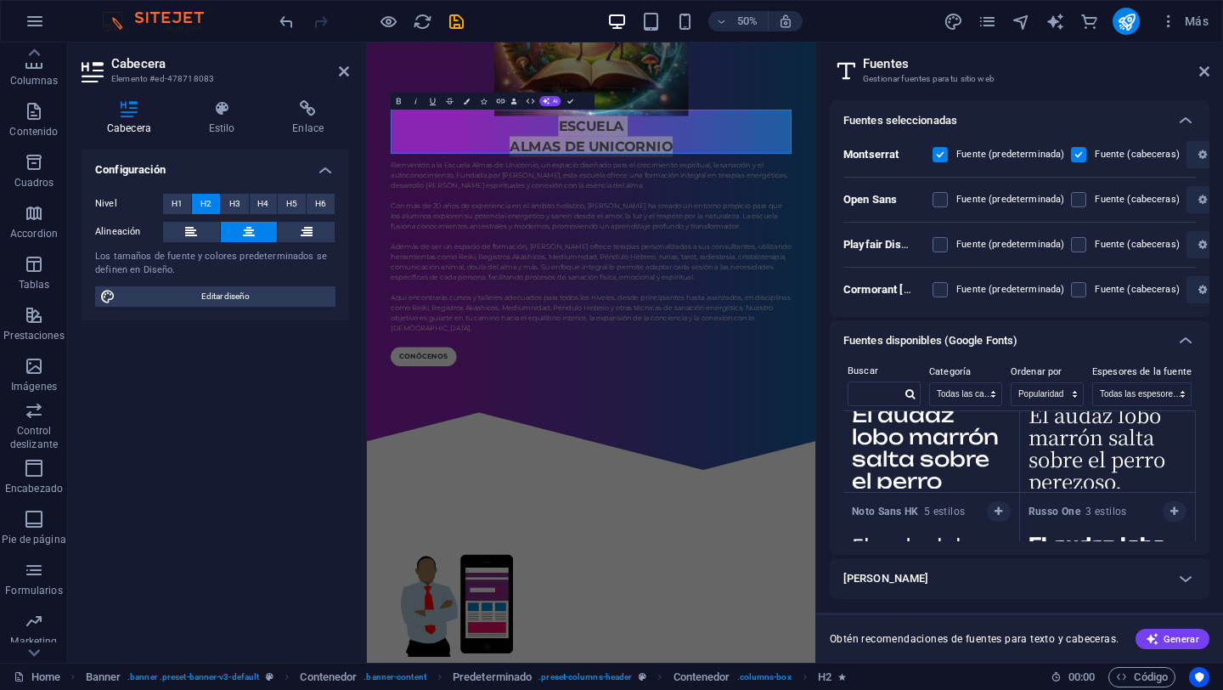
scroll to position [11918, 0]
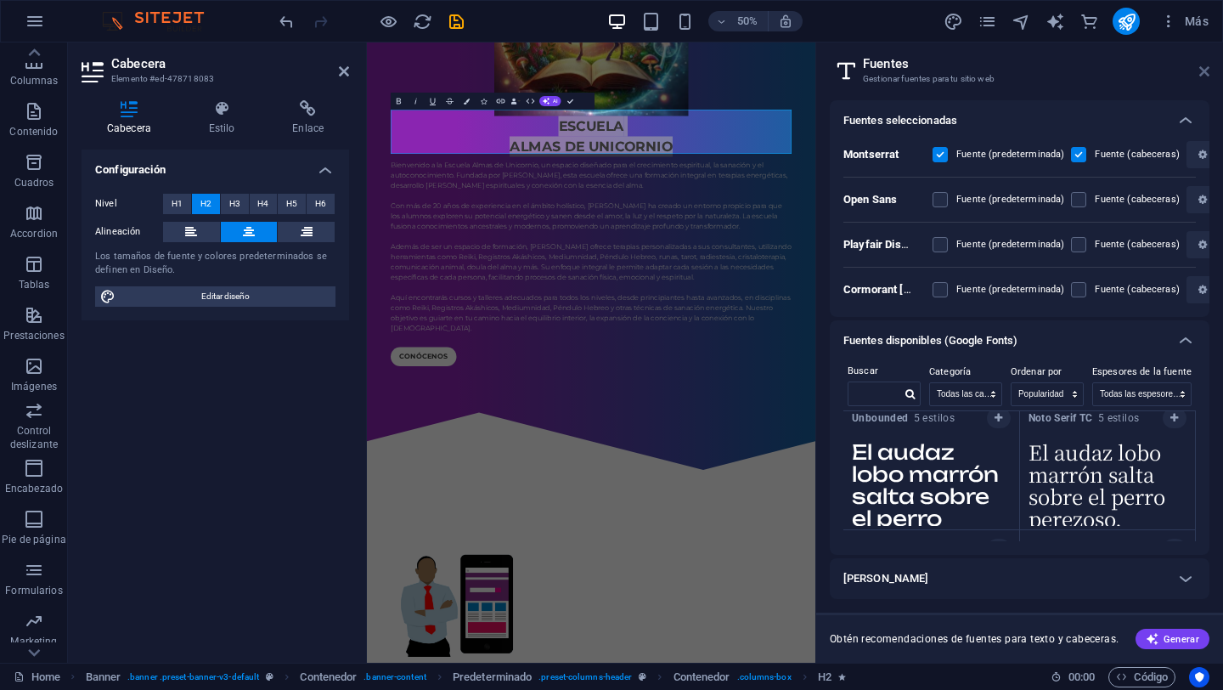
click at [1207, 66] on icon at bounding box center [1205, 72] width 10 height 14
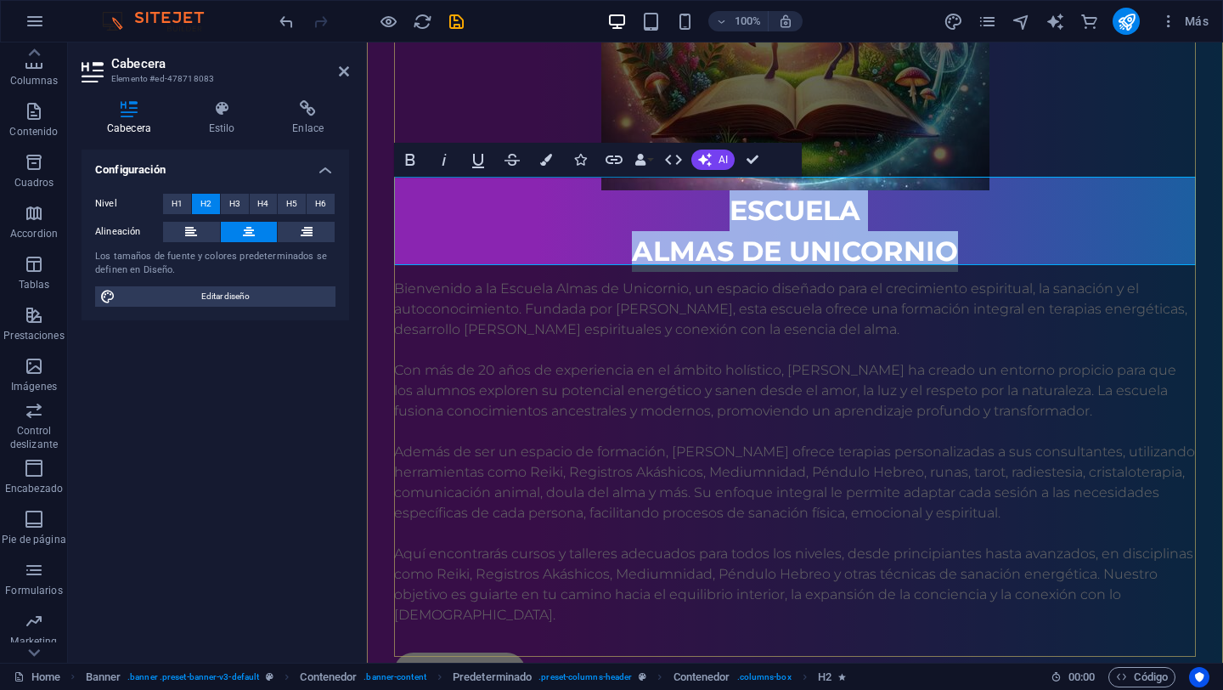
drag, startPoint x: 968, startPoint y: 243, endPoint x: 689, endPoint y: 186, distance: 284.4
click at [689, 190] on h2 "EScuela almas de unicornio" at bounding box center [795, 231] width 802 height 82
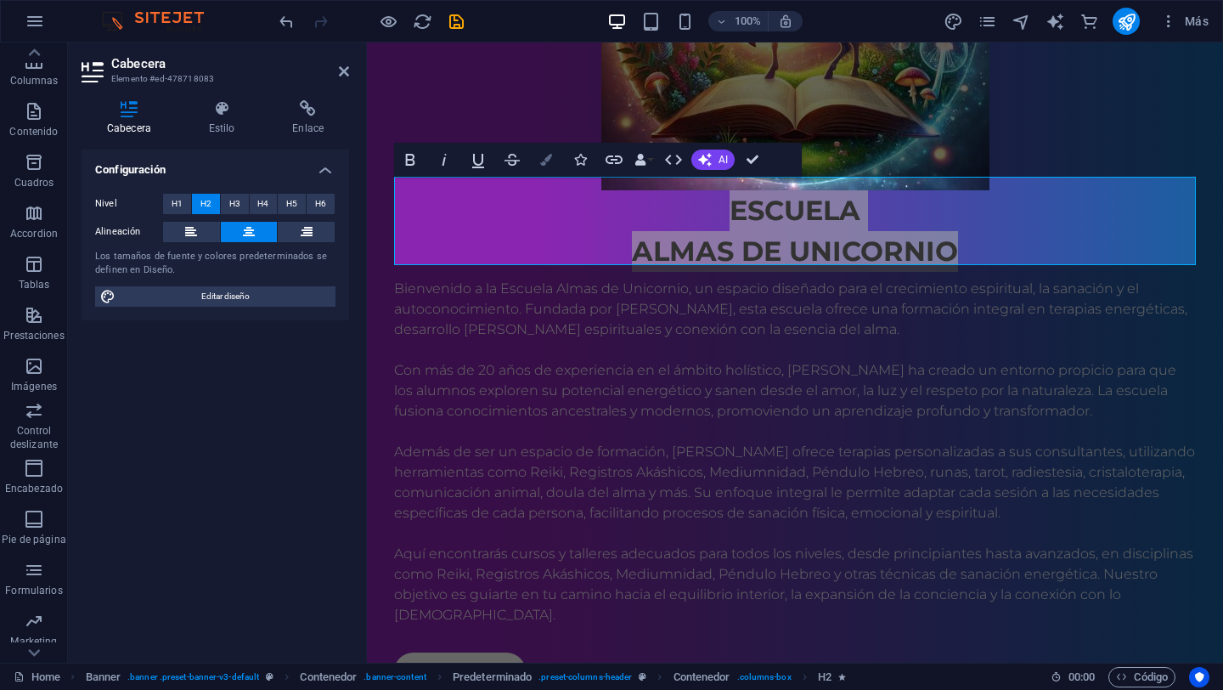
click at [545, 152] on button "Colors" at bounding box center [546, 160] width 32 height 34
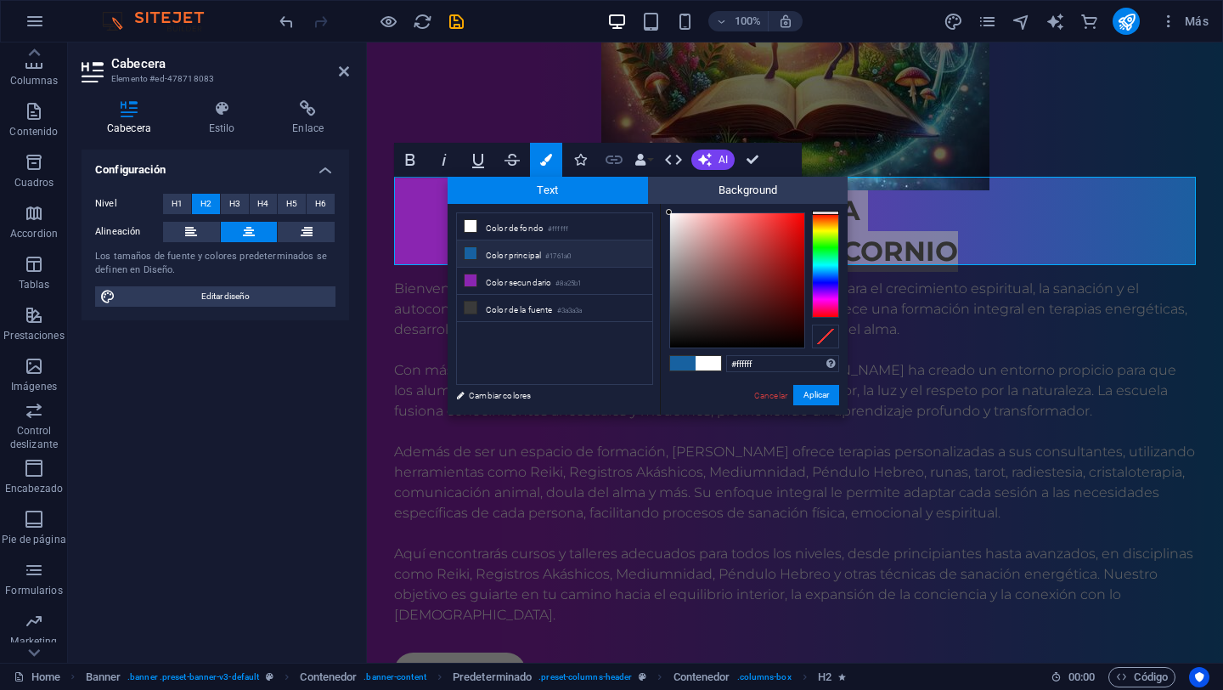
click at [618, 158] on icon "button" at bounding box center [614, 160] width 20 height 20
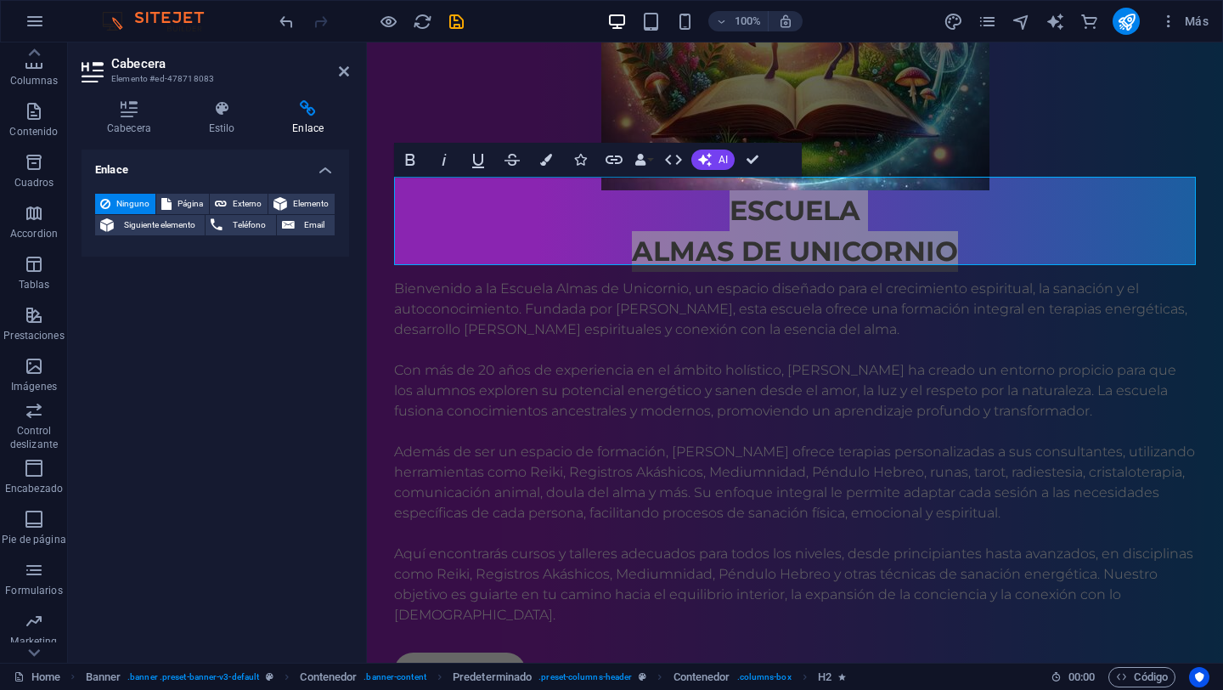
click at [234, 138] on div "Cabecera Estilo Enlace Configuración Nivel H1 H2 H3 H4 H5 H6 Alineación Los tam…" at bounding box center [216, 374] width 268 height 549
click at [216, 116] on icon at bounding box center [222, 108] width 77 height 17
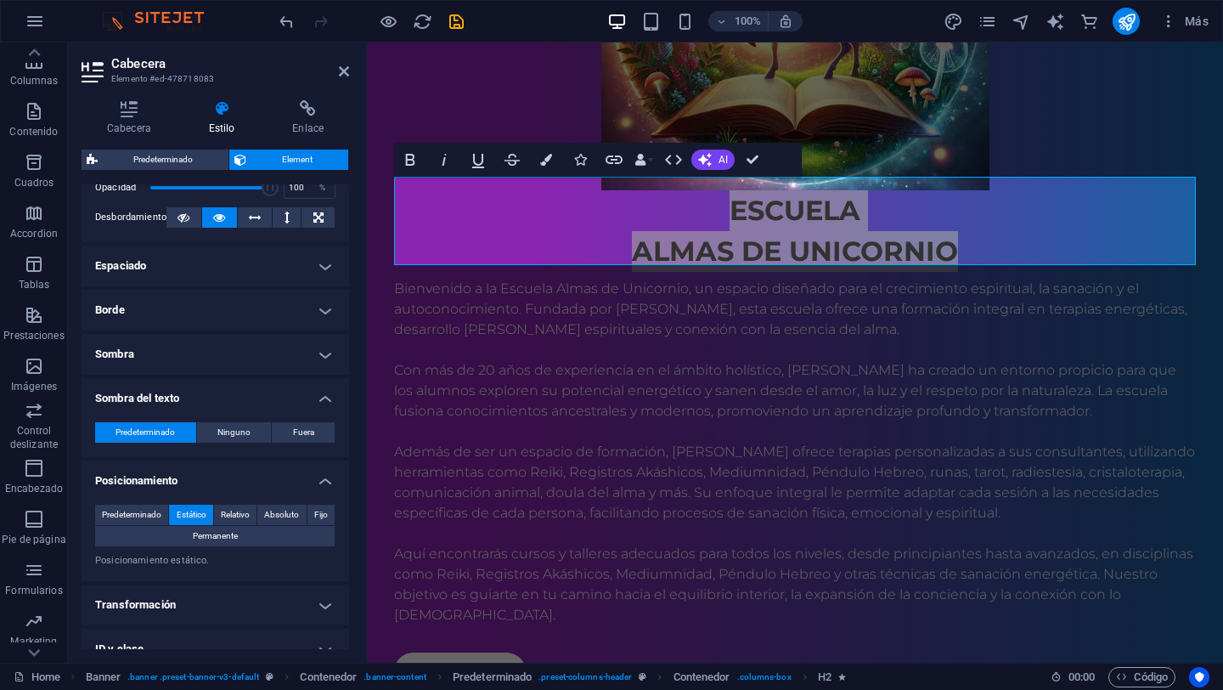
scroll to position [0, 0]
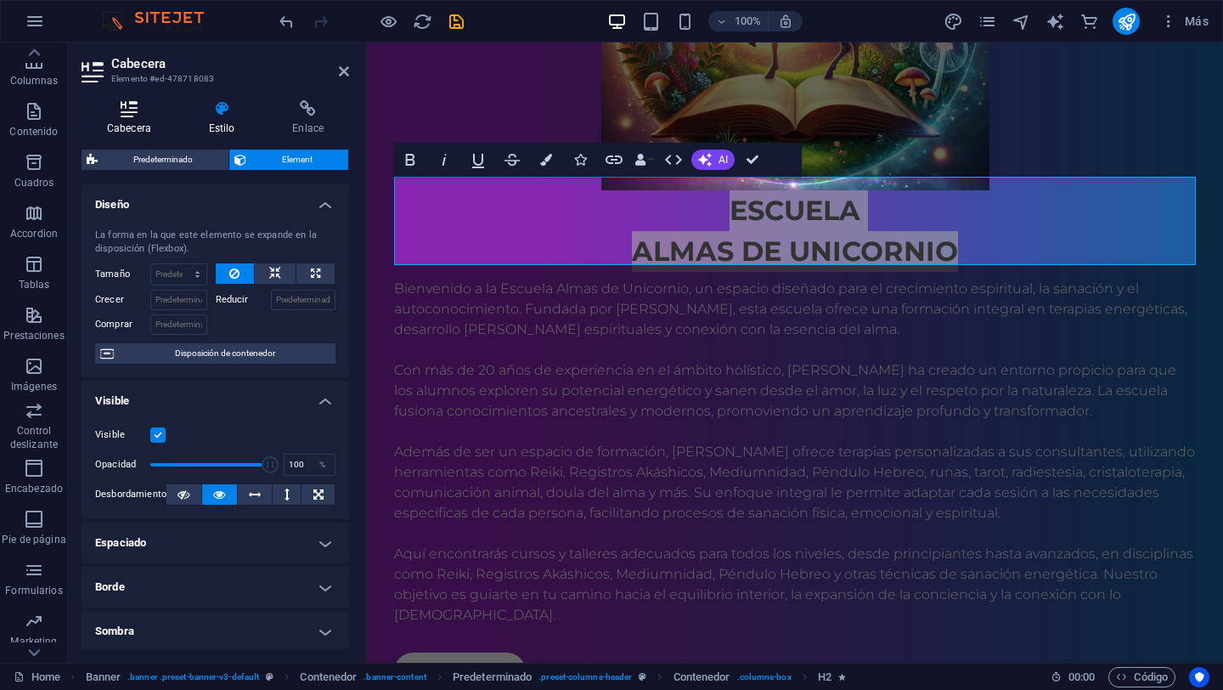
click at [143, 116] on icon at bounding box center [129, 108] width 95 height 17
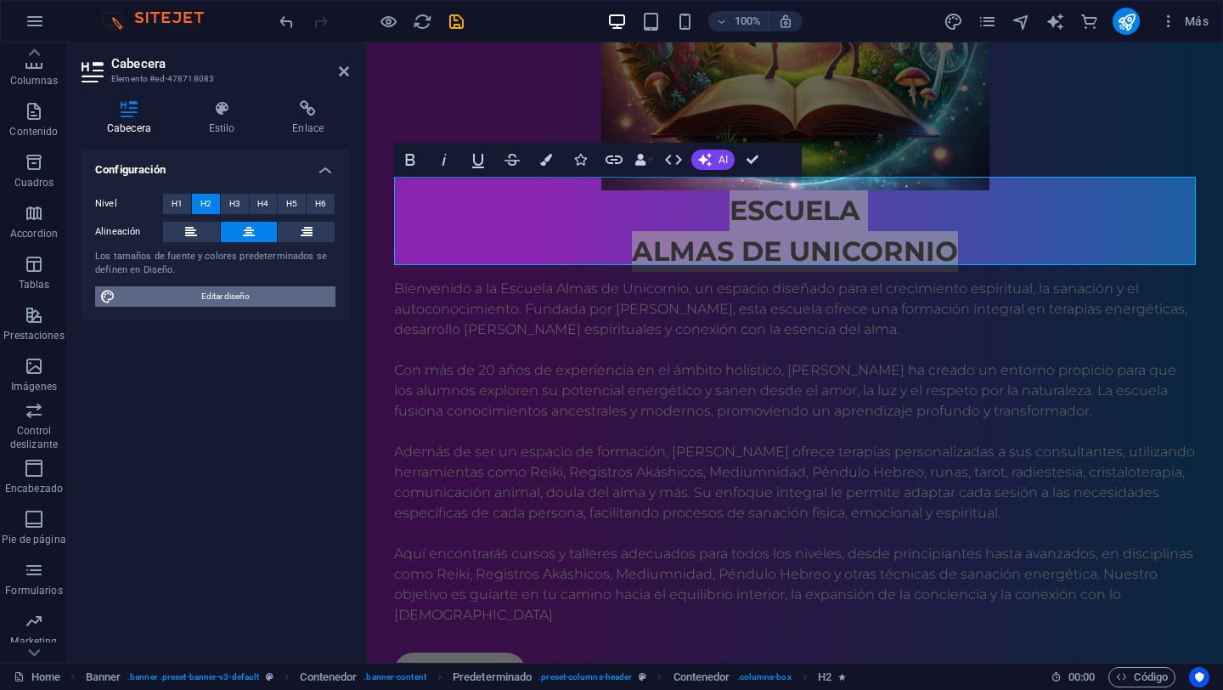
click at [223, 297] on span "Editar diseño" at bounding box center [226, 296] width 210 height 20
select select "px"
select select "400"
select select "px"
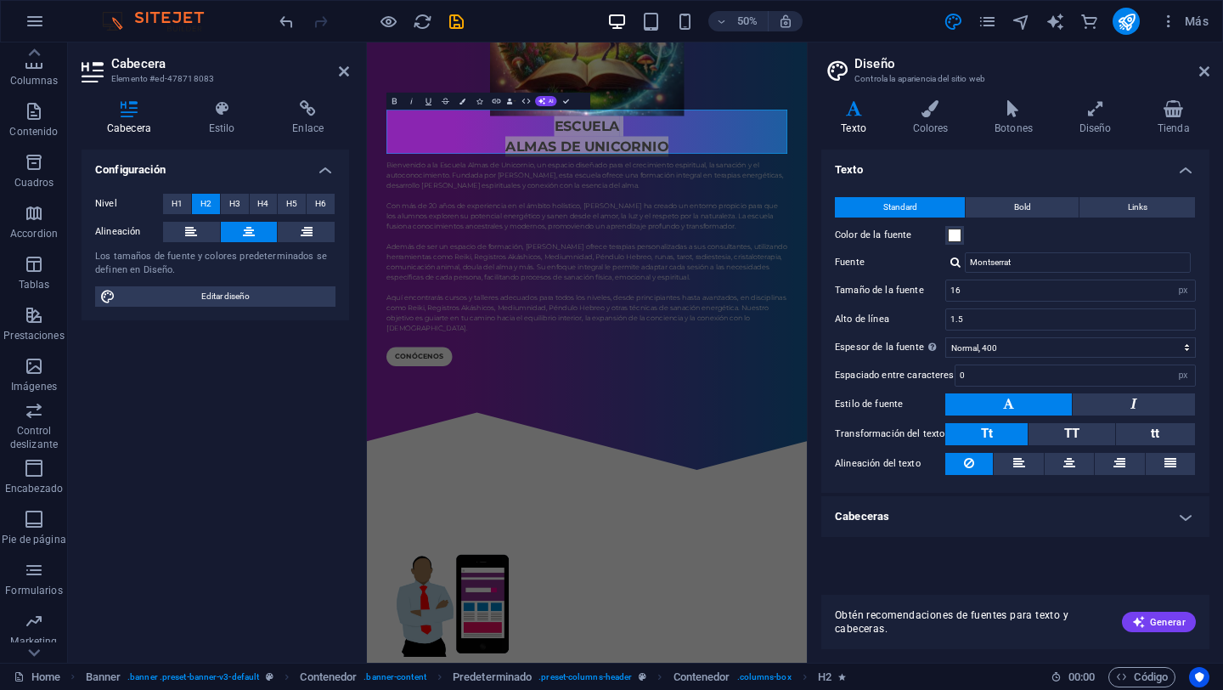
click at [856, 125] on h4 "Texto" at bounding box center [857, 118] width 71 height 36
click at [1028, 263] on input "Montserrat" at bounding box center [1078, 262] width 226 height 20
click at [941, 121] on h4 "Colores" at bounding box center [934, 118] width 82 height 36
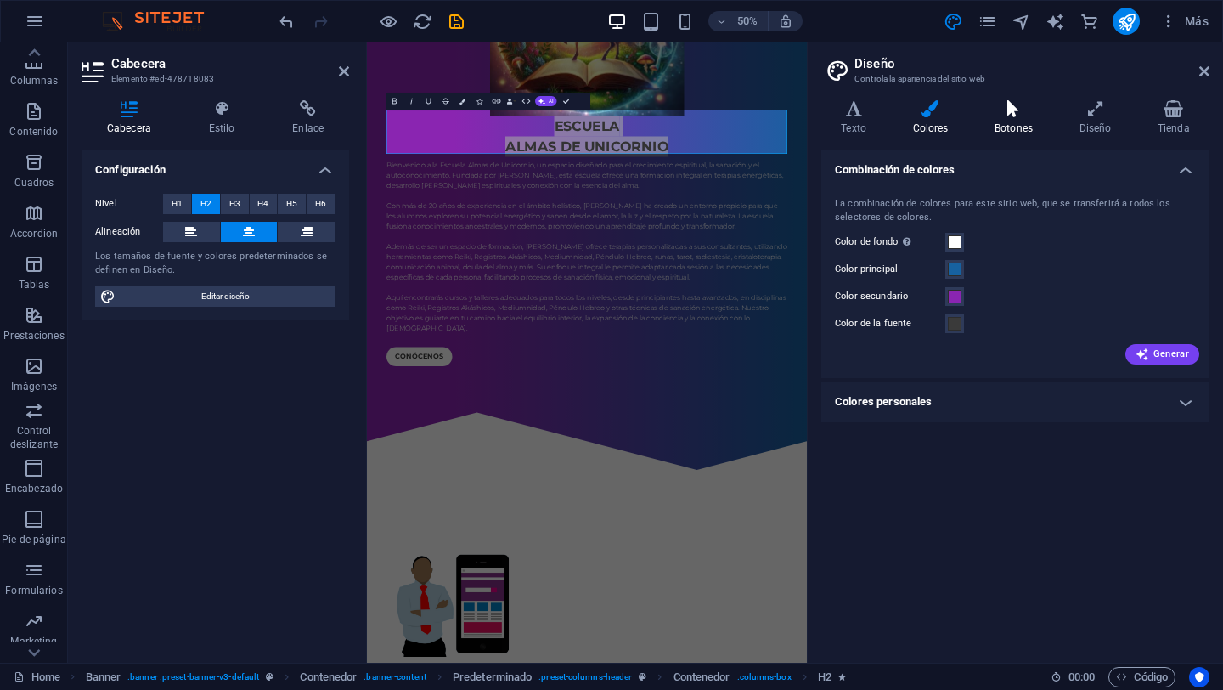
click at [1016, 115] on icon at bounding box center [1014, 108] width 78 height 17
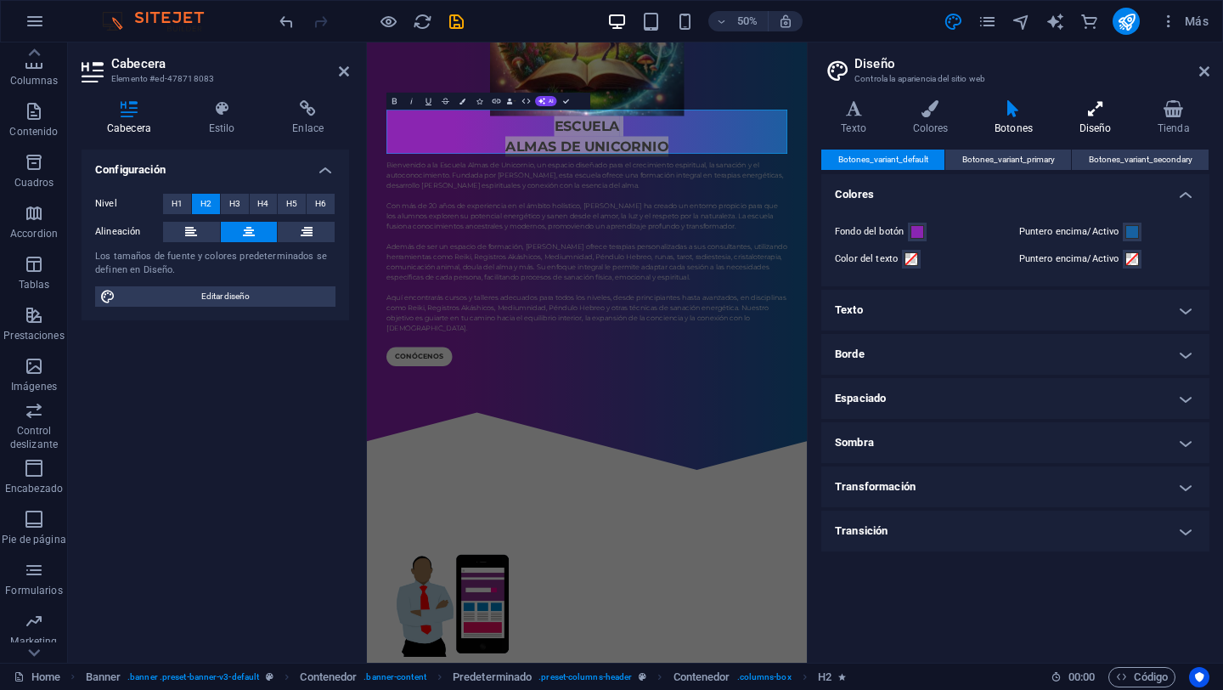
click at [1095, 116] on icon at bounding box center [1094, 108] width 71 height 17
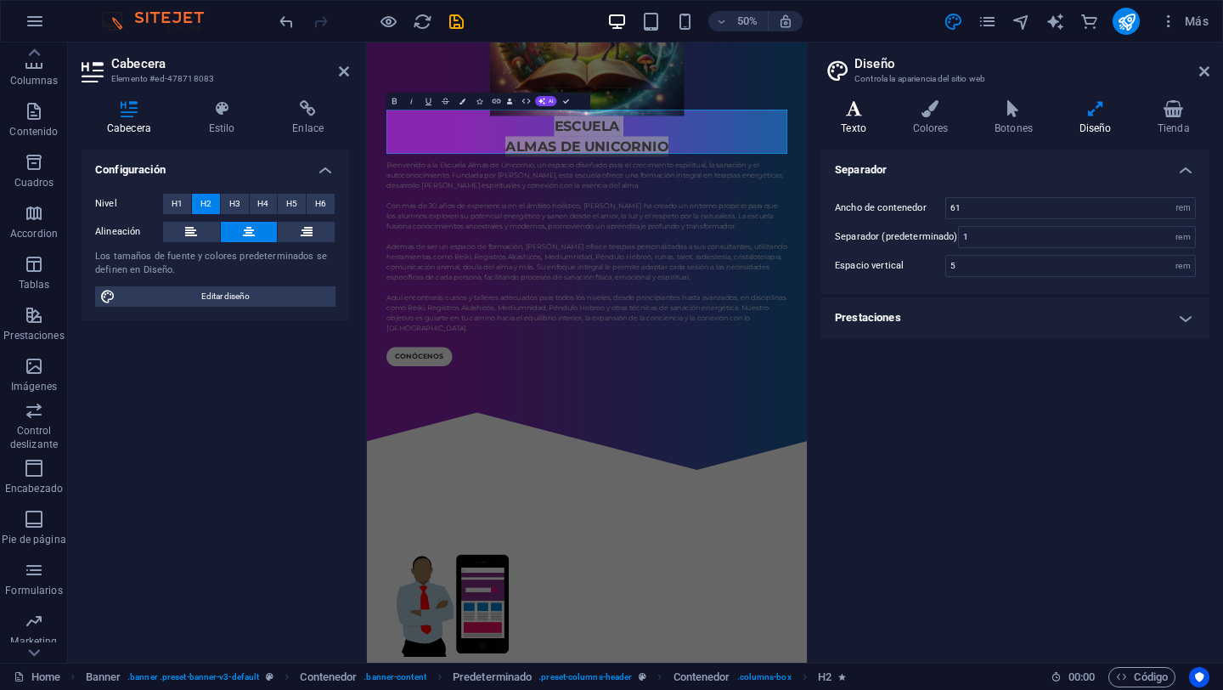
click at [851, 125] on h4 "Texto" at bounding box center [857, 118] width 71 height 36
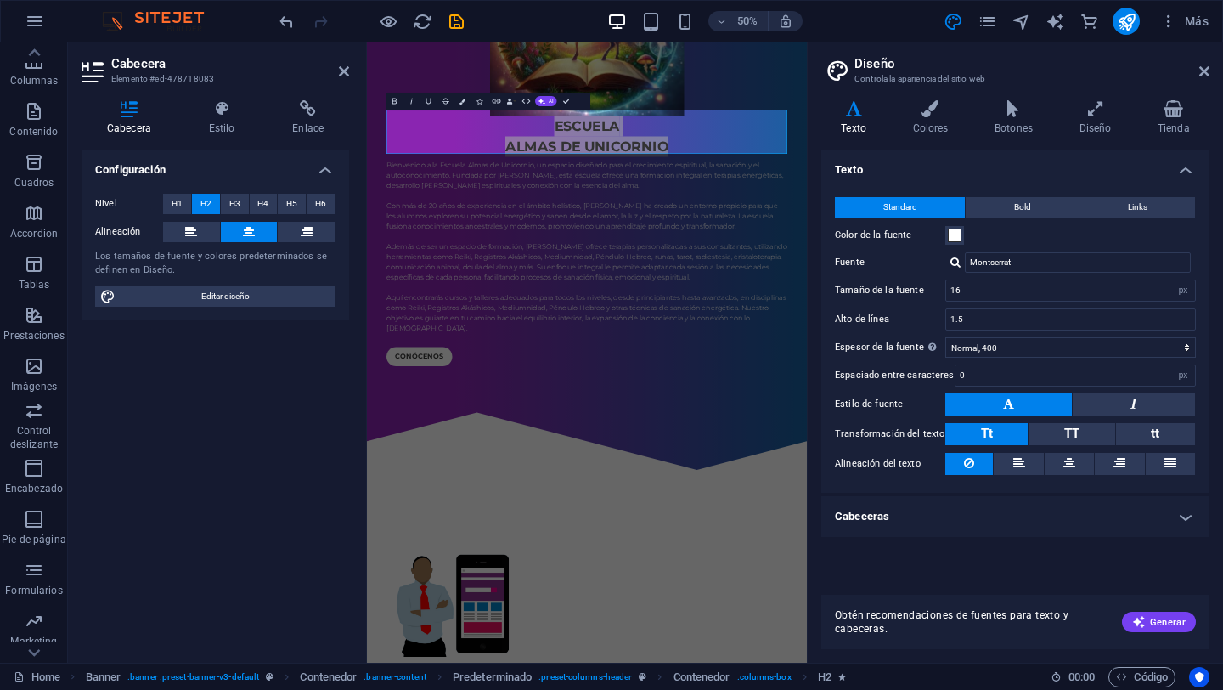
click at [959, 268] on div "Montserrat" at bounding box center [1071, 262] width 251 height 20
click at [958, 263] on div at bounding box center [956, 262] width 10 height 11
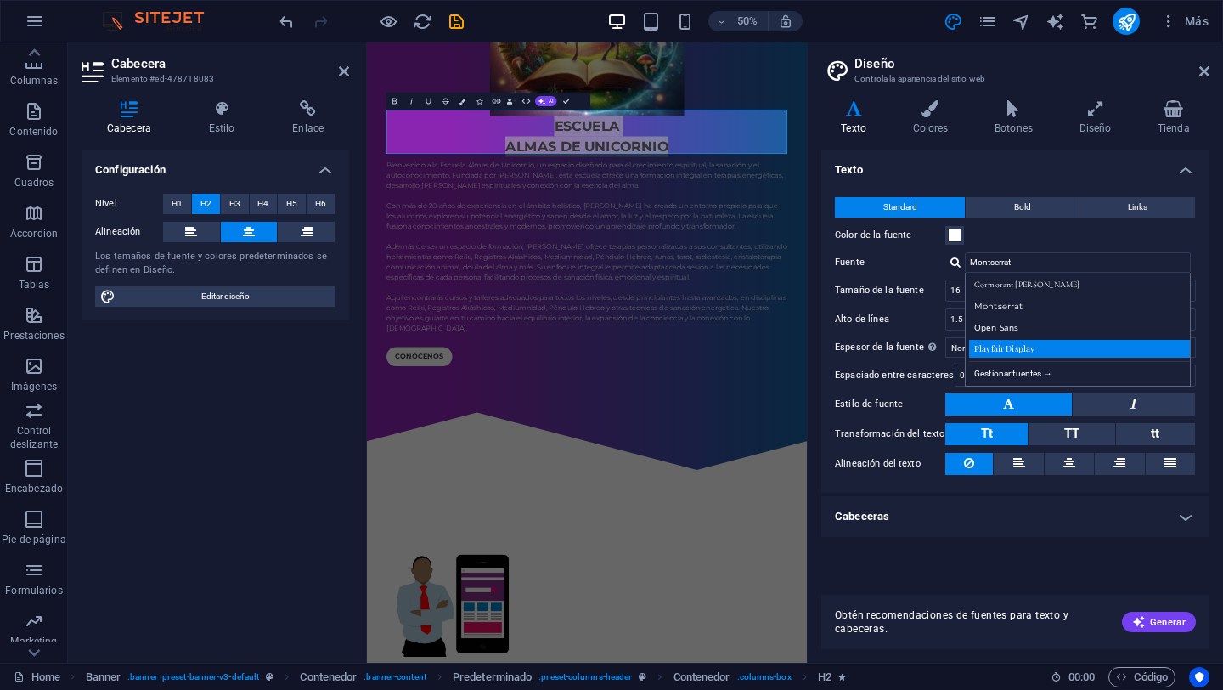
click at [1009, 342] on div "Playfair Display" at bounding box center [1081, 349] width 224 height 18
type input "Playfair Display"
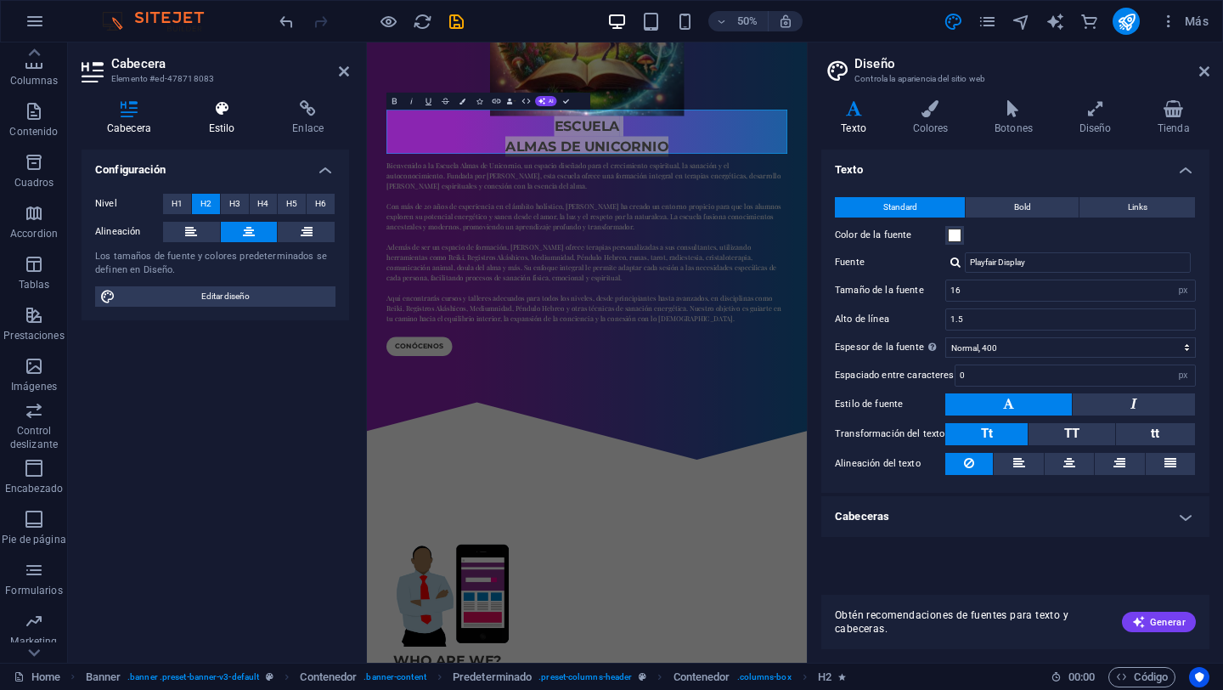
click at [218, 118] on h4 "Estilo" at bounding box center [226, 118] width 84 height 36
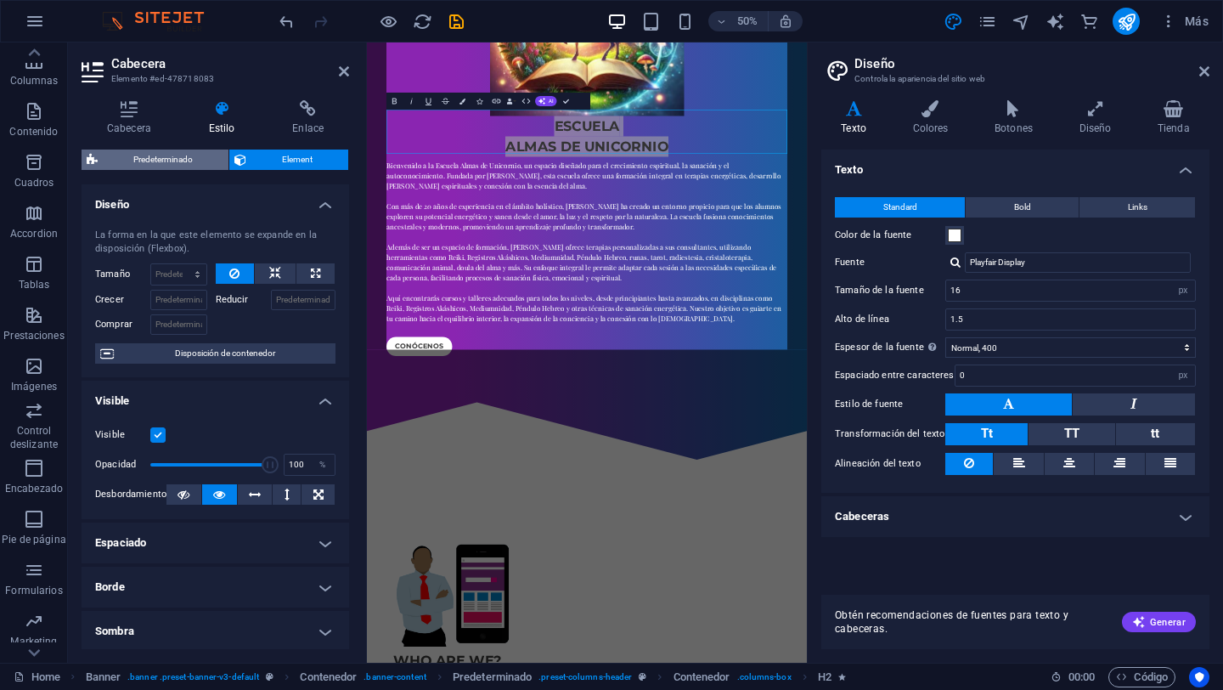
click at [166, 155] on span "Predeterminado" at bounding box center [163, 160] width 121 height 20
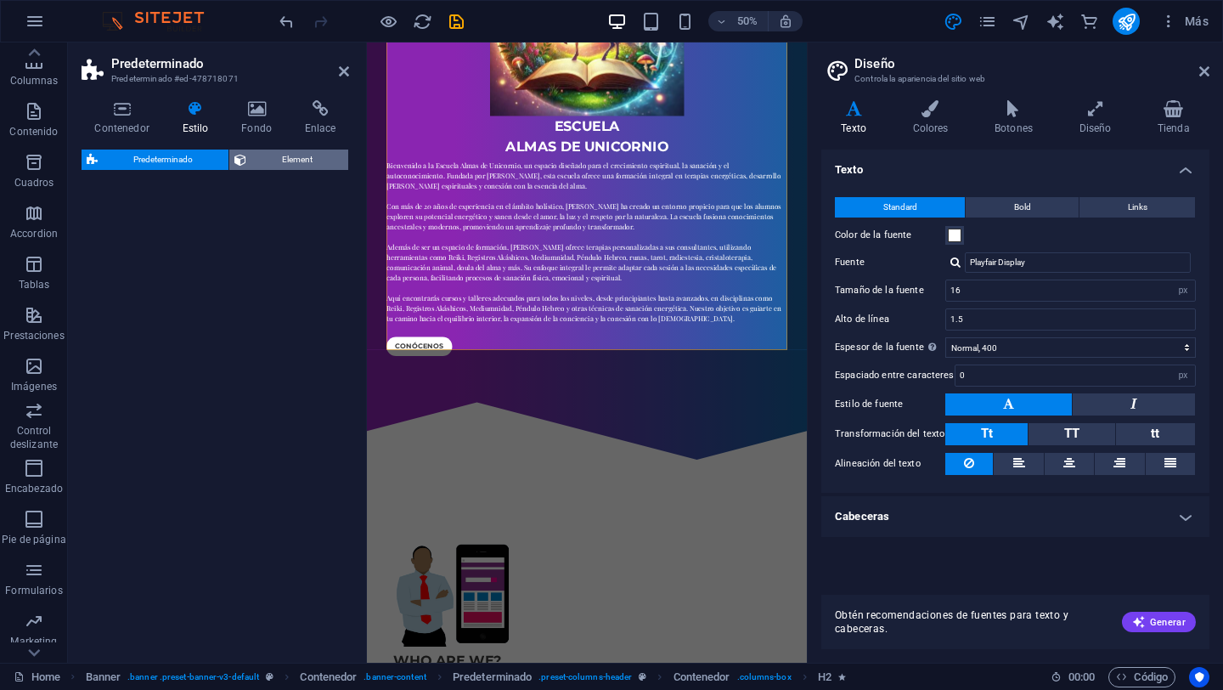
select select "px"
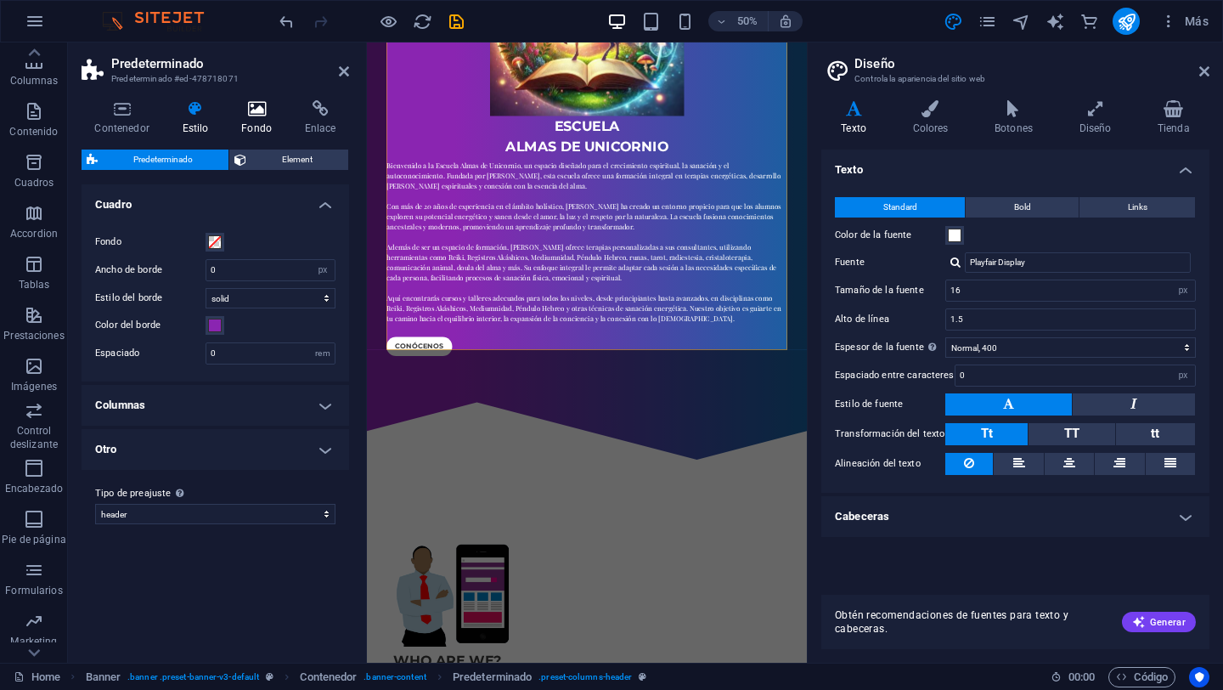
click at [259, 116] on icon at bounding box center [257, 108] width 57 height 17
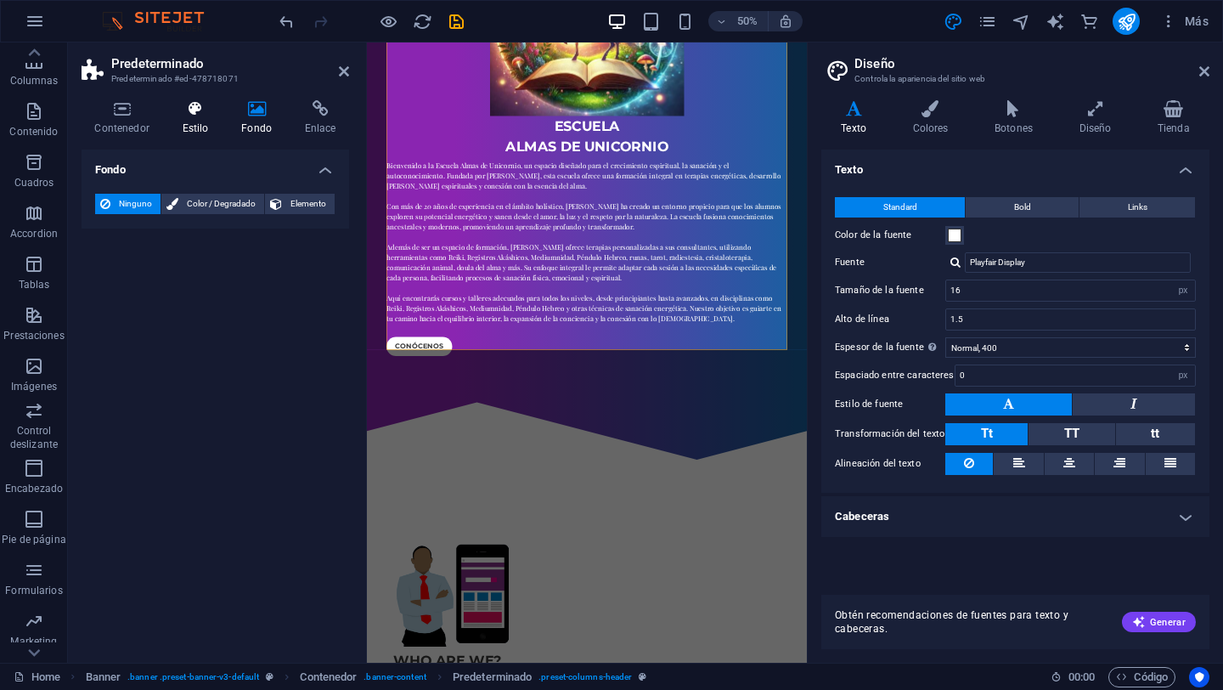
click at [185, 109] on icon at bounding box center [195, 108] width 53 height 17
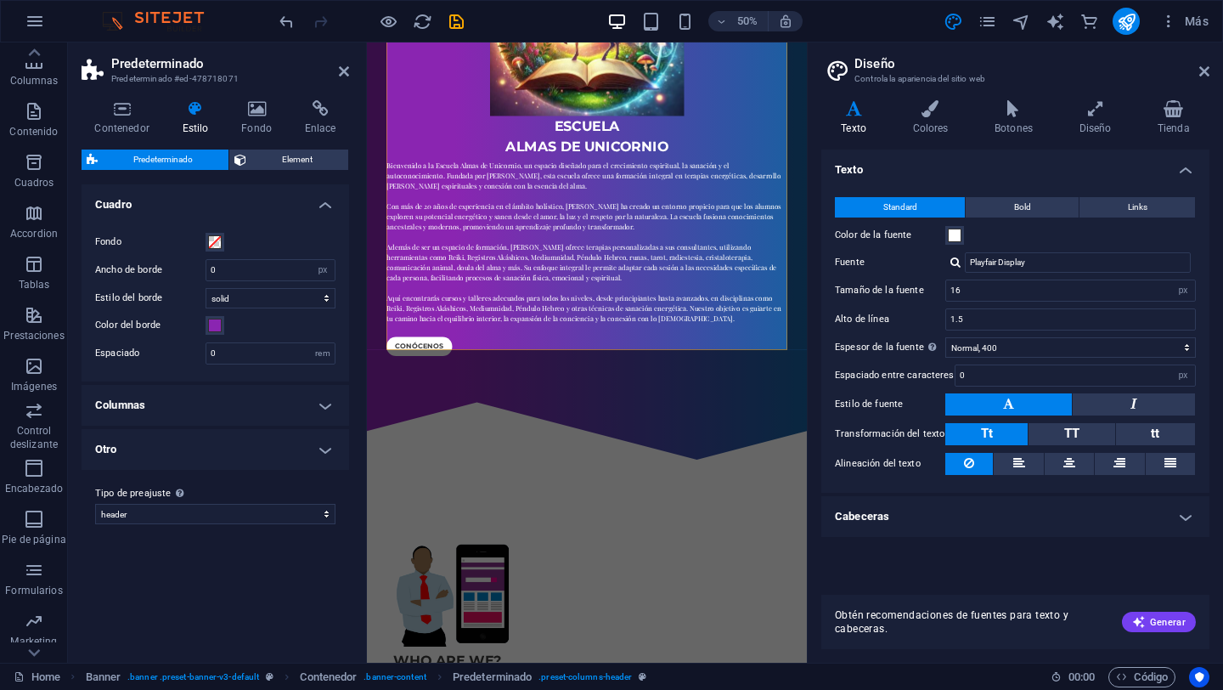
click at [330, 205] on h4 "Cuadro" at bounding box center [216, 199] width 268 height 31
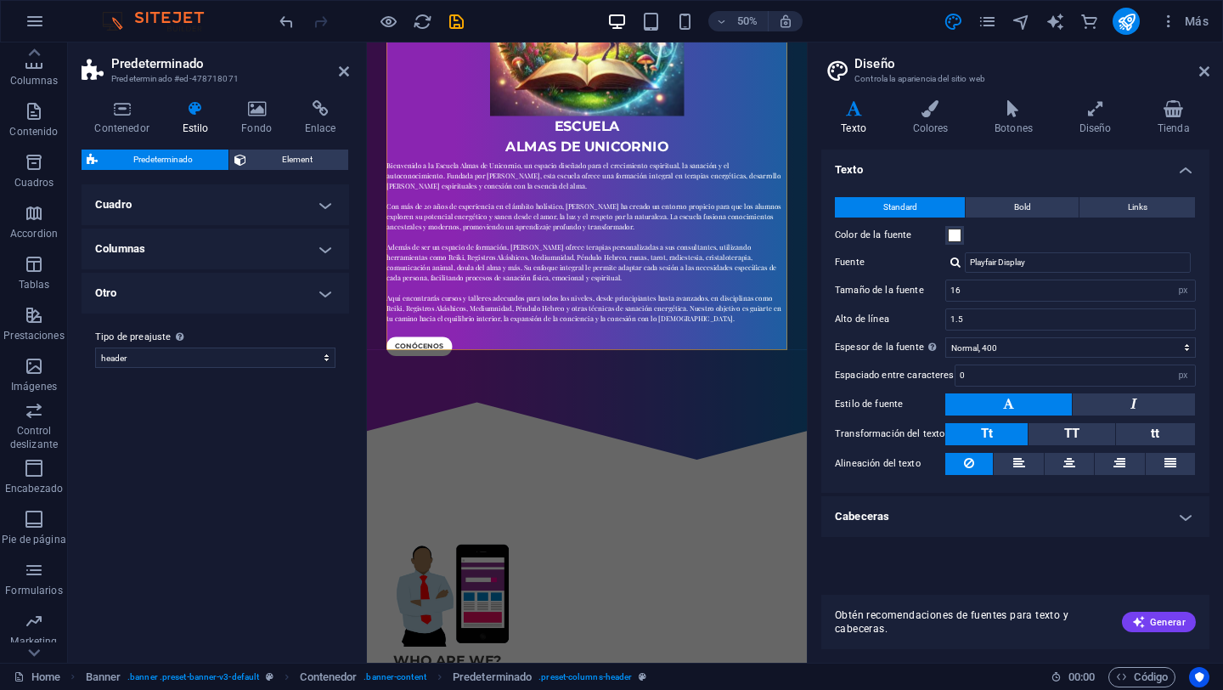
click at [330, 208] on h4 "Cuadro" at bounding box center [216, 204] width 268 height 41
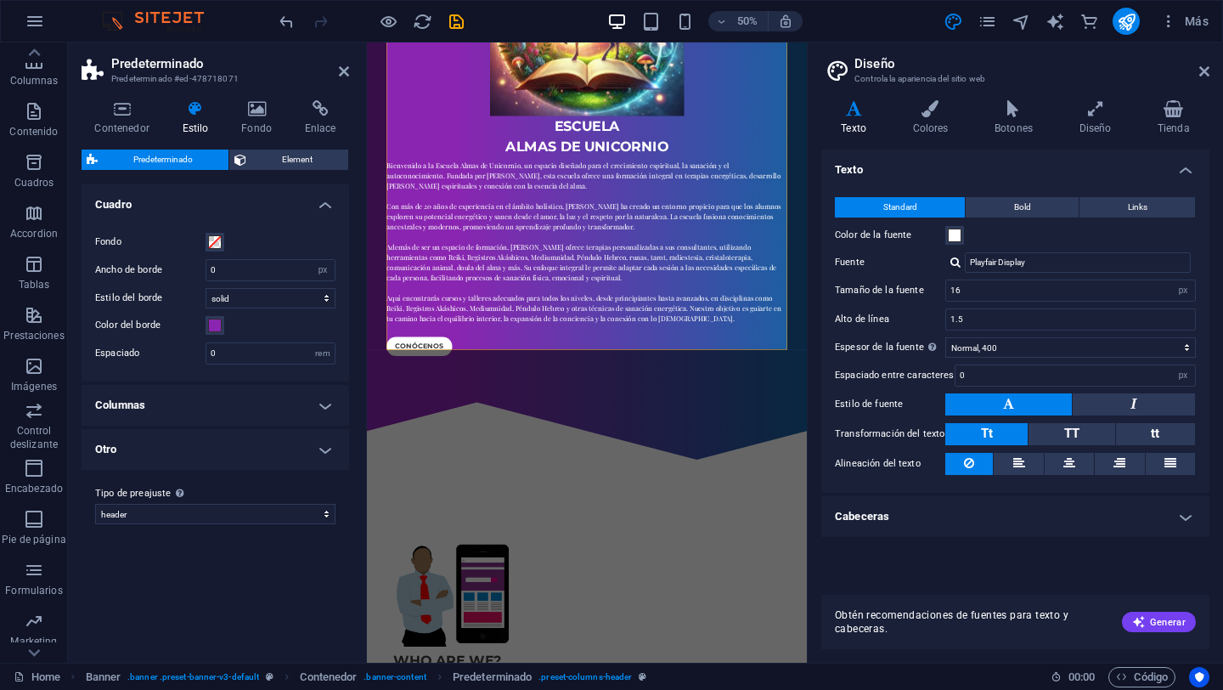
click at [323, 414] on h4 "Columnas" at bounding box center [216, 405] width 268 height 41
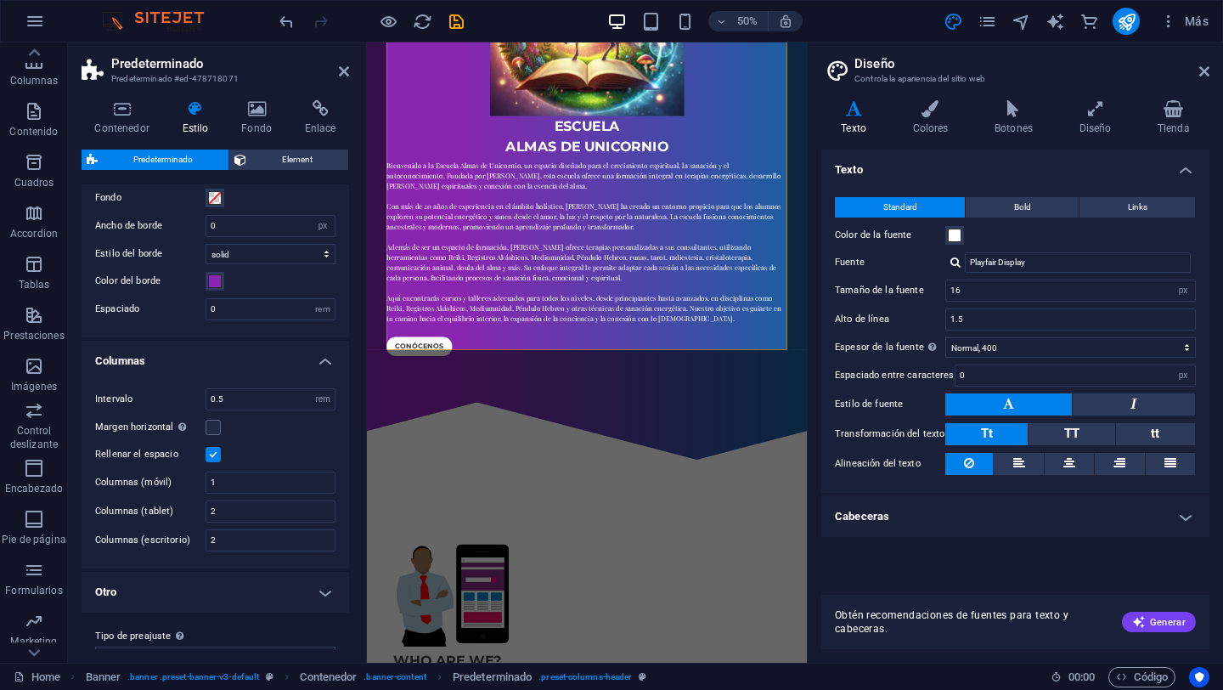
scroll to position [76, 0]
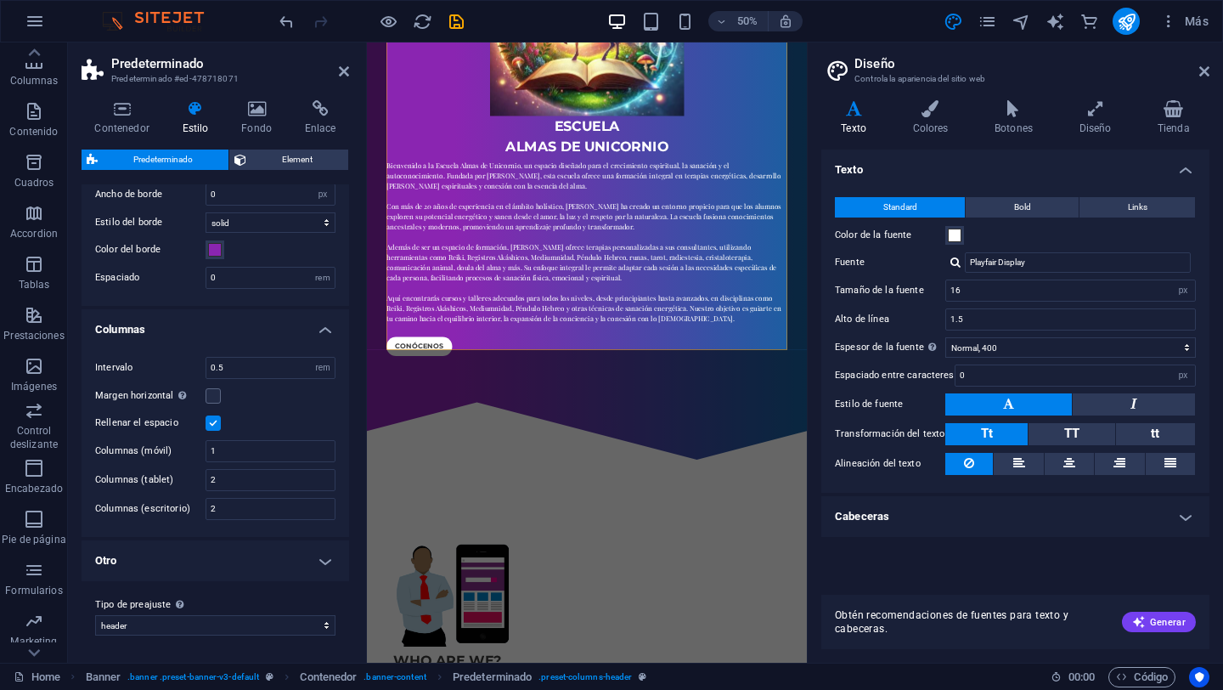
click at [321, 562] on h4 "Otro" at bounding box center [216, 560] width 268 height 41
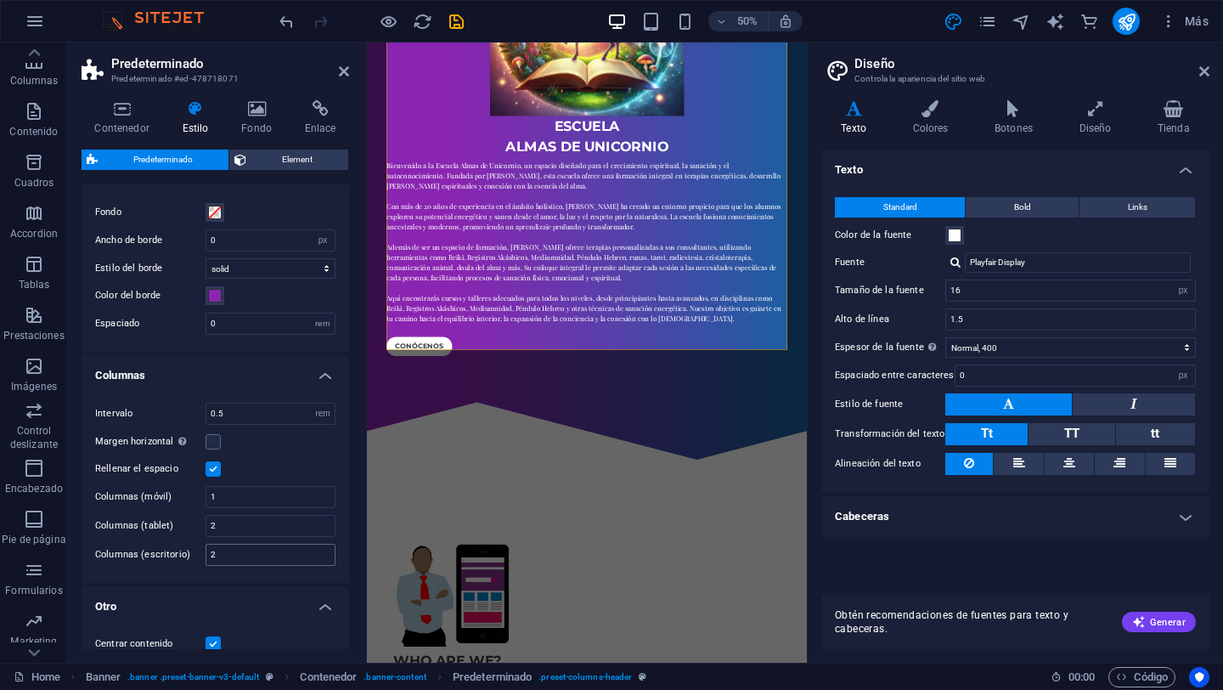
scroll to position [0, 0]
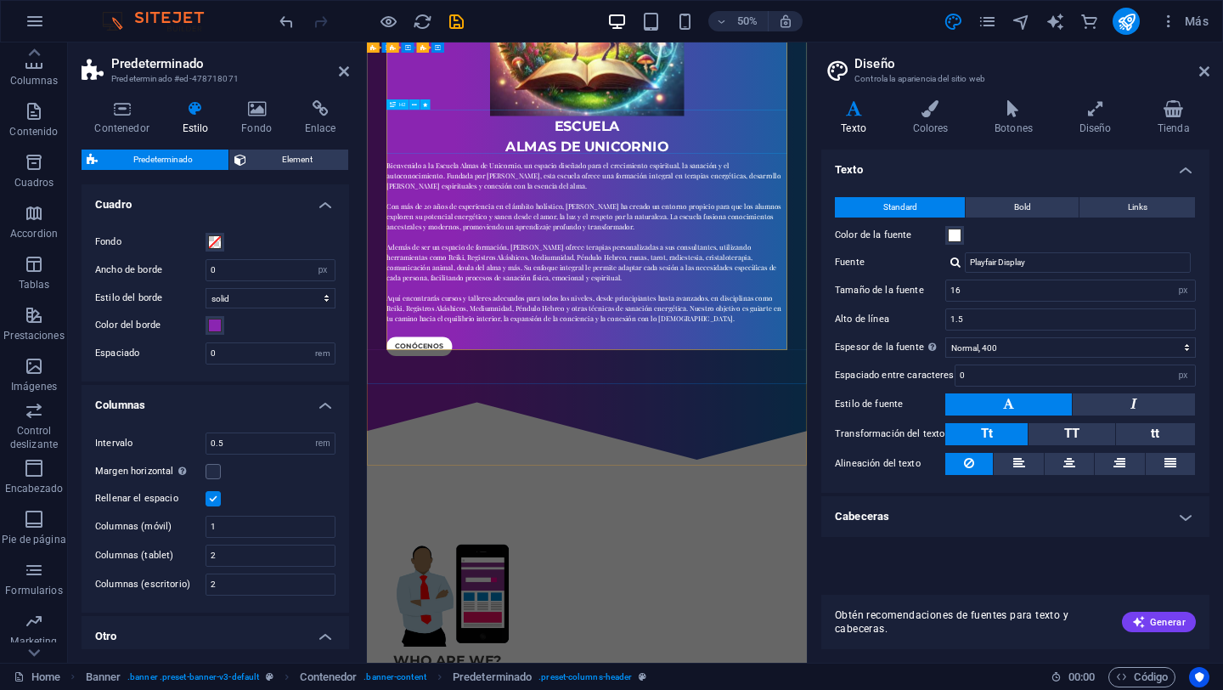
click at [894, 229] on div "EScuela almas de unicornio" at bounding box center [807, 231] width 802 height 82
click at [956, 234] on div "EScuela almas de unicornio" at bounding box center [807, 231] width 802 height 82
select select "fade"
select select "s"
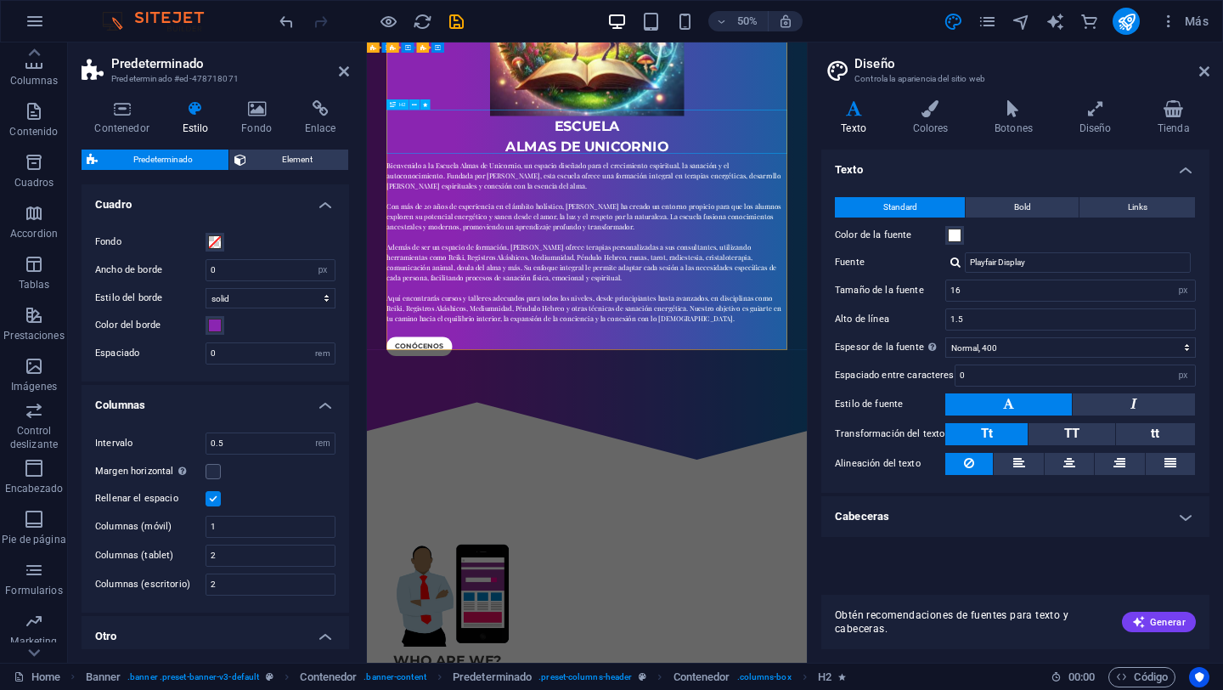
select select "s"
select select "onload"
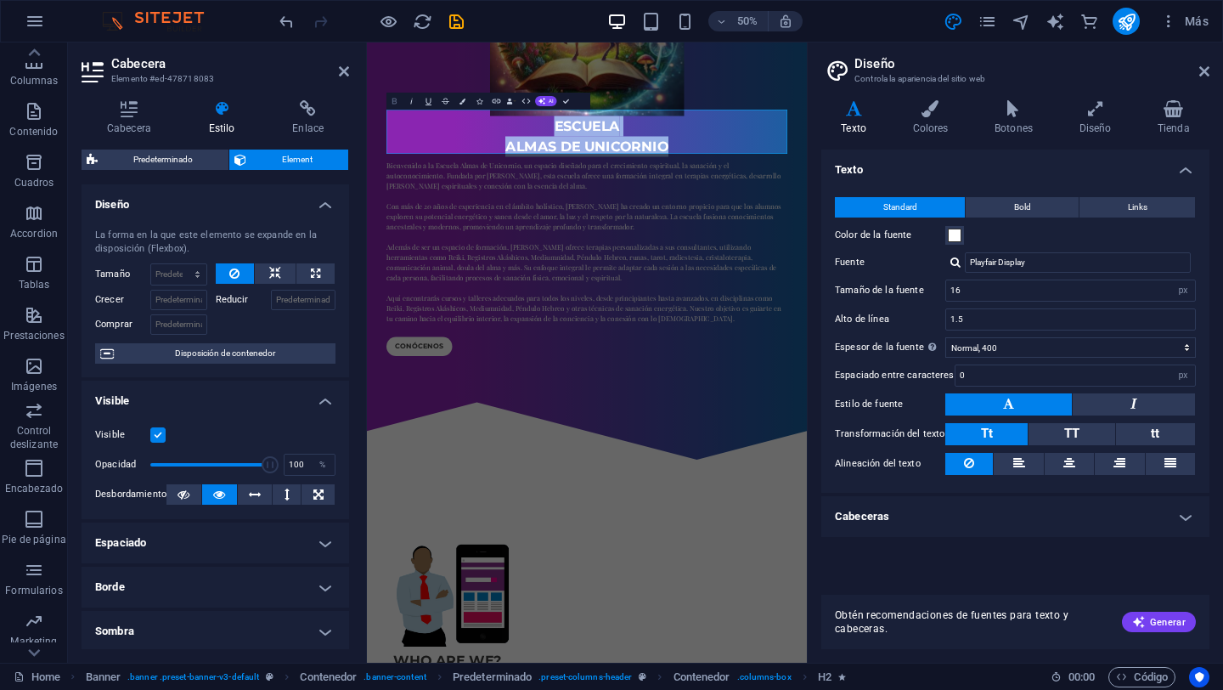
click at [395, 99] on icon "button" at bounding box center [395, 101] width 10 height 10
click at [397, 99] on icon "button" at bounding box center [395, 101] width 10 height 10
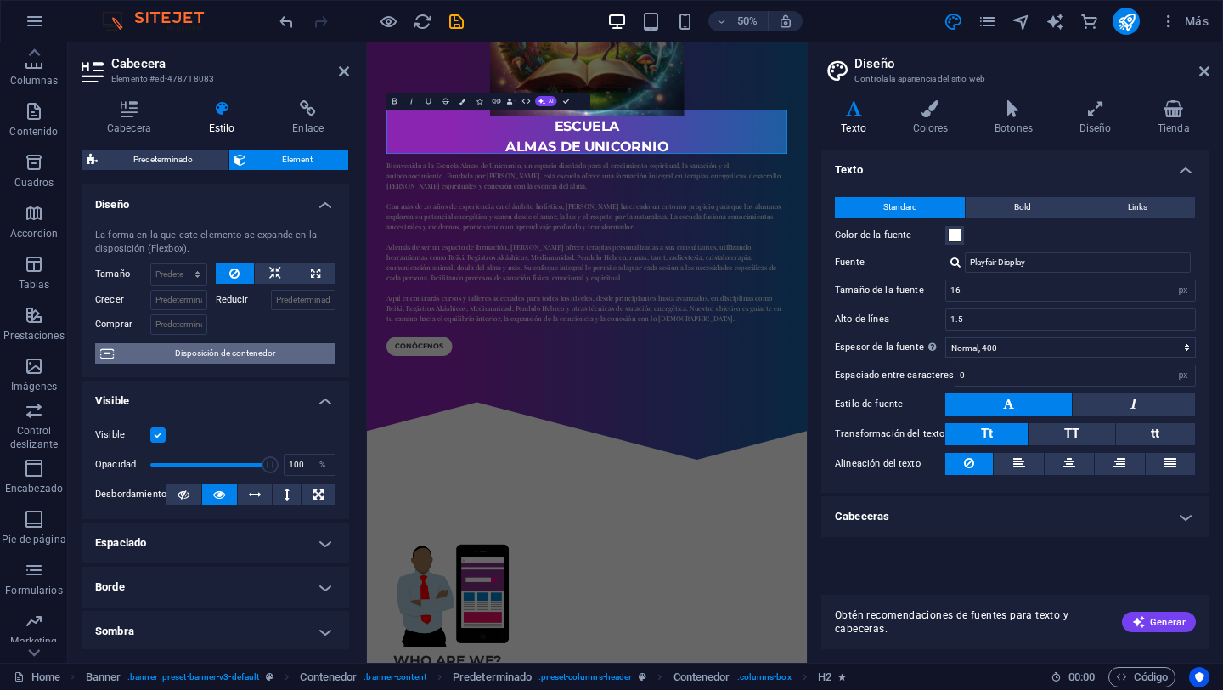
click at [226, 355] on span "Disposición de contenedor" at bounding box center [225, 353] width 212 height 20
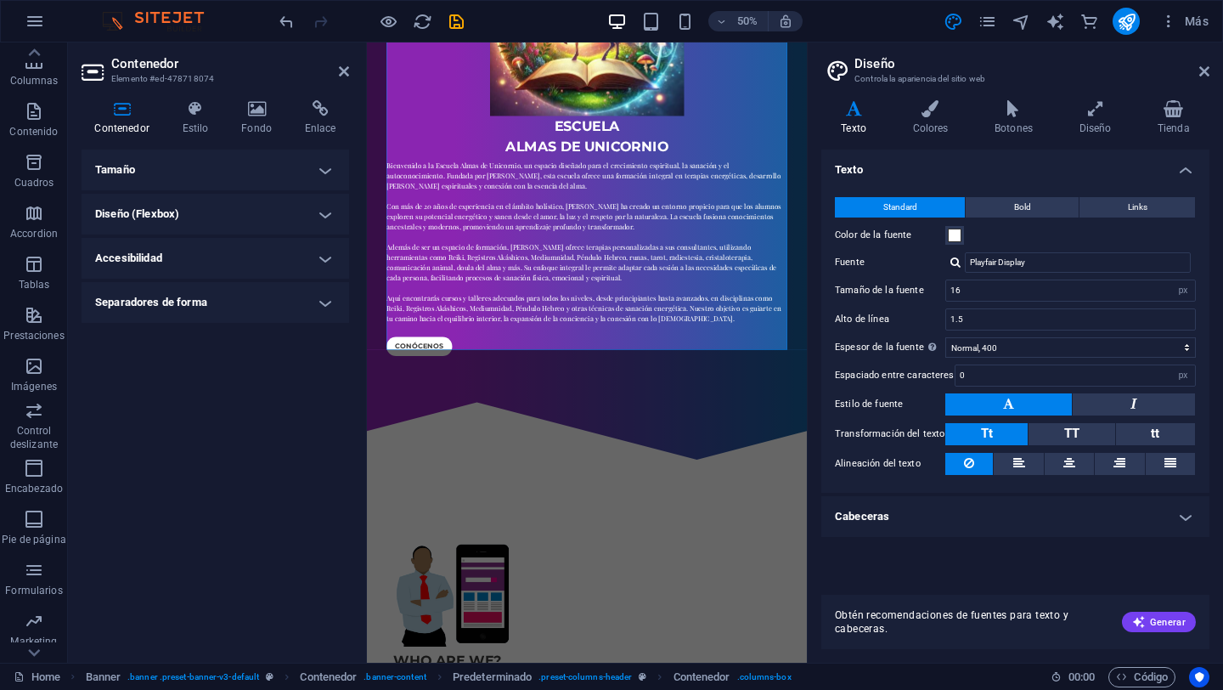
click at [333, 174] on h4 "Tamaño" at bounding box center [216, 170] width 268 height 41
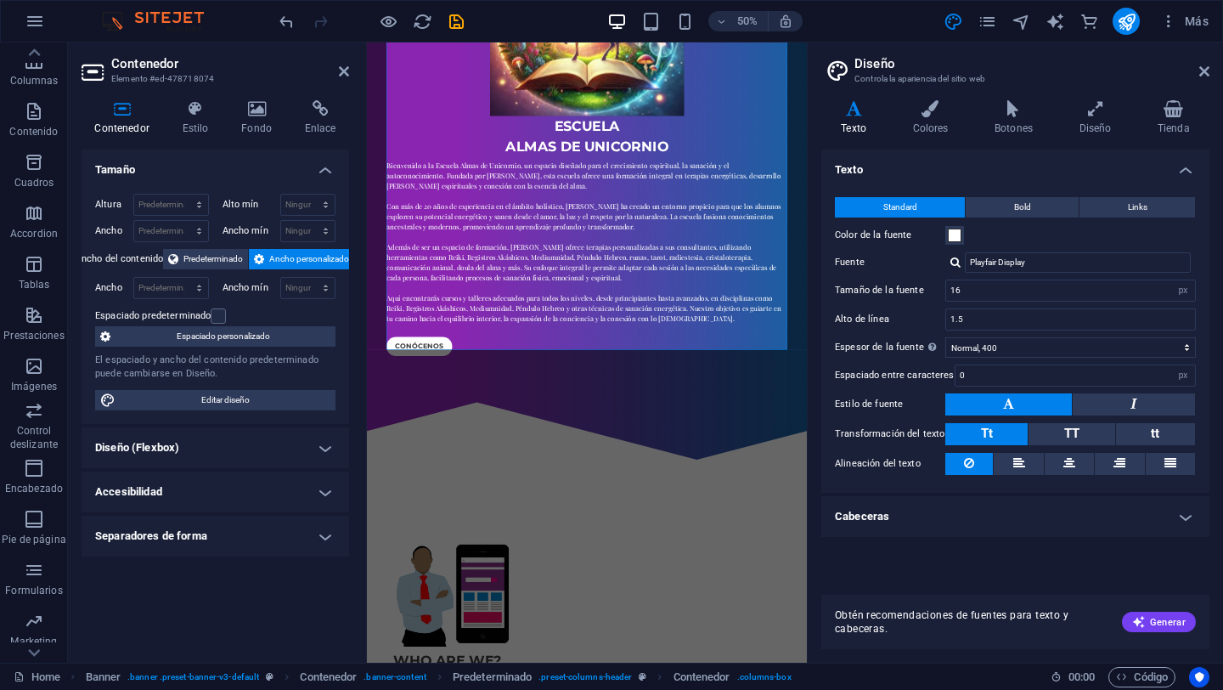
click at [329, 460] on h4 "Diseño (Flexbox)" at bounding box center [216, 447] width 268 height 41
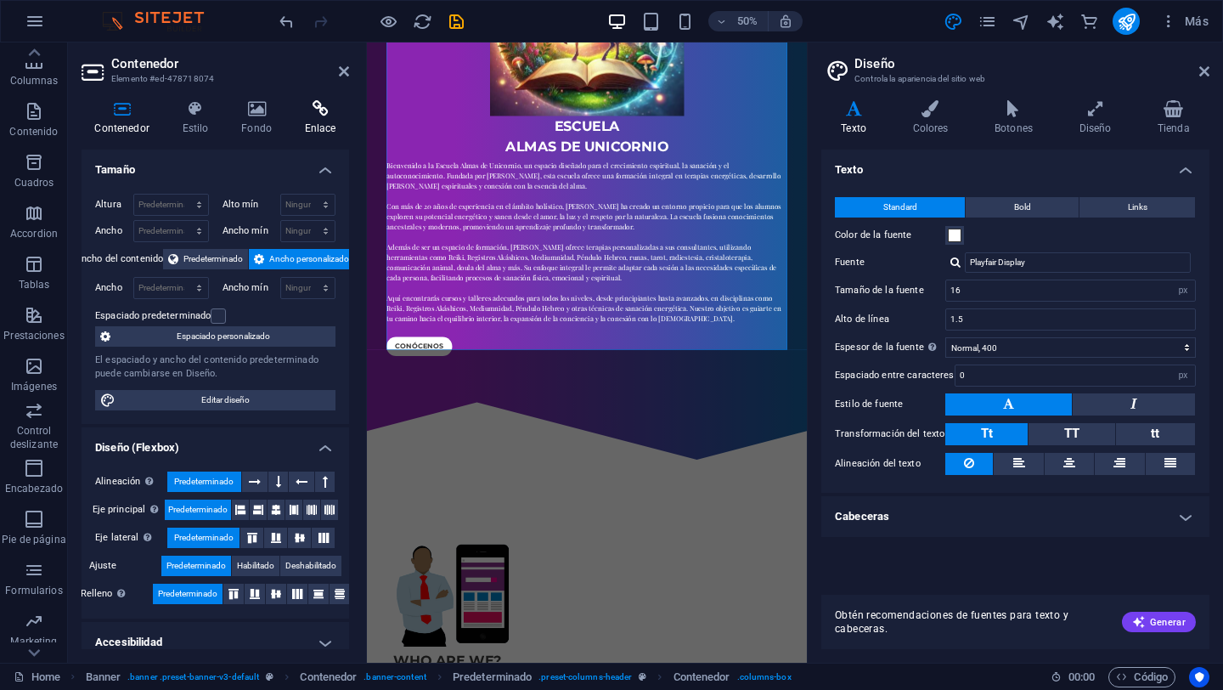
click at [319, 110] on icon at bounding box center [320, 108] width 58 height 17
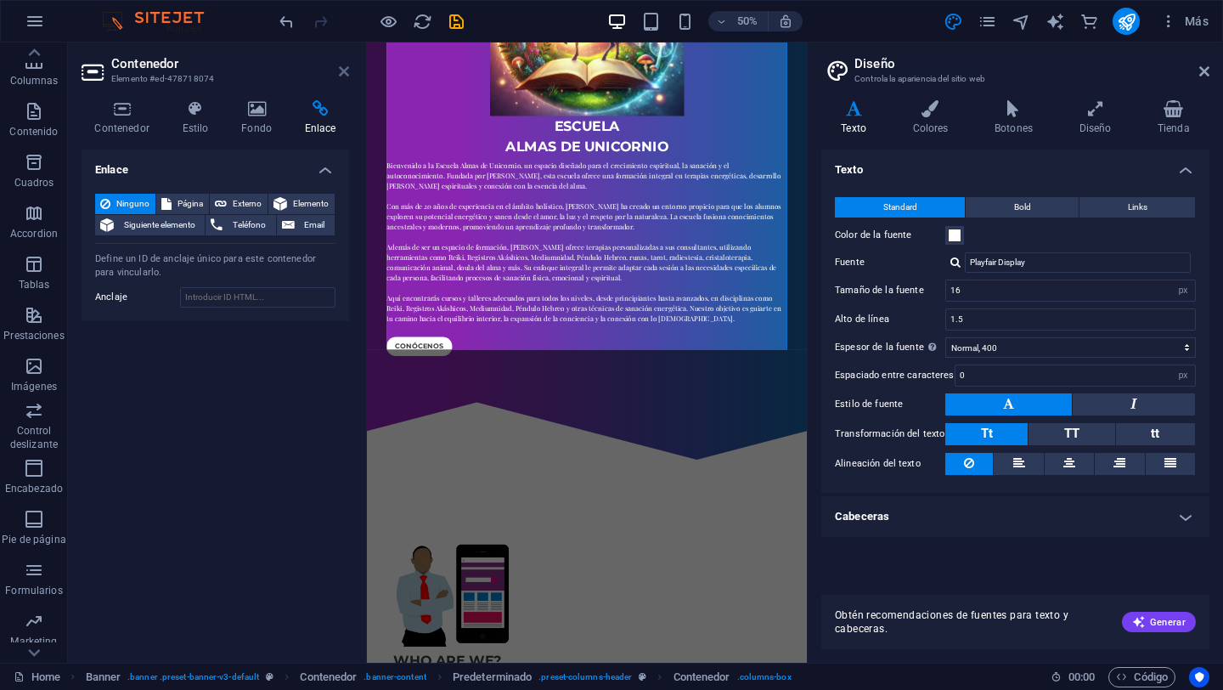
click at [346, 69] on icon at bounding box center [344, 72] width 10 height 14
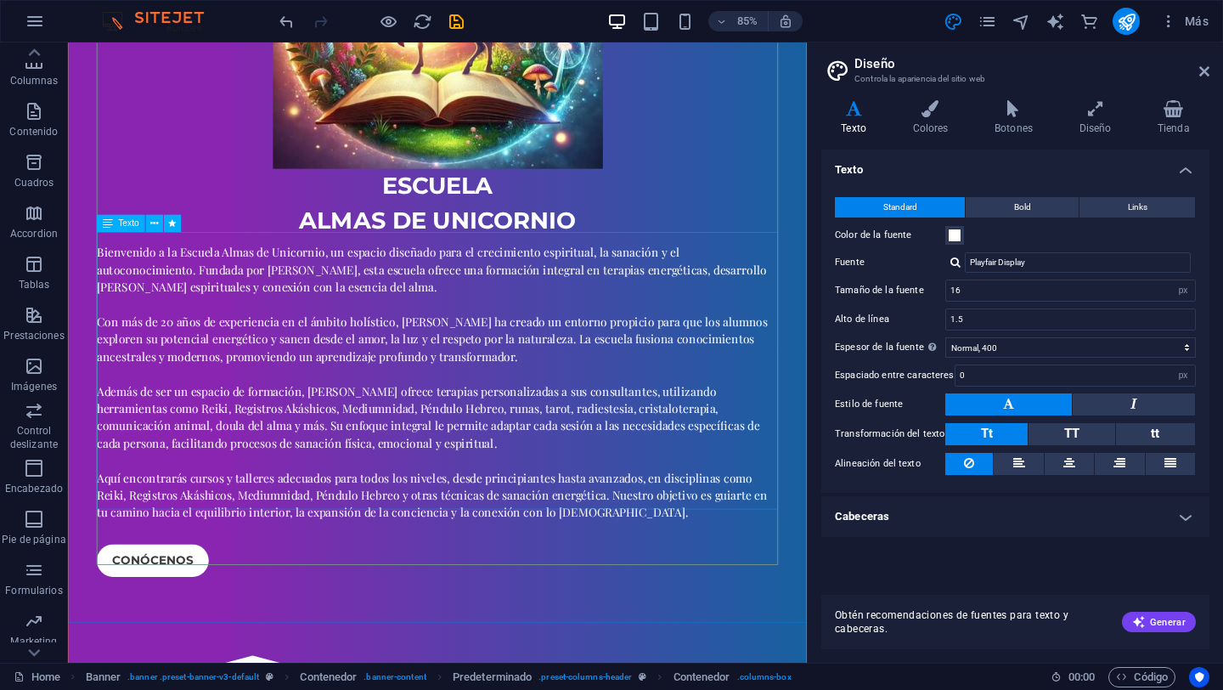
click at [851, 295] on div "Bienvenido a la Escuela Almas de Unicornio, un espacio diseñado para el crecimi…" at bounding box center [503, 442] width 802 height 326
click at [852, 303] on div "Bienvenido a la Escuela Almas de Unicornio, un espacio diseñado para el crecimi…" at bounding box center [503, 442] width 802 height 326
click at [845, 297] on div "Bienvenido a la Escuela Almas de Unicornio, un espacio diseñado para el crecimi…" at bounding box center [503, 442] width 802 height 326
click at [820, 296] on div "Bienvenido a la Escuela Almas de Unicornio, un espacio diseñado para el crecimi…" at bounding box center [503, 442] width 802 height 326
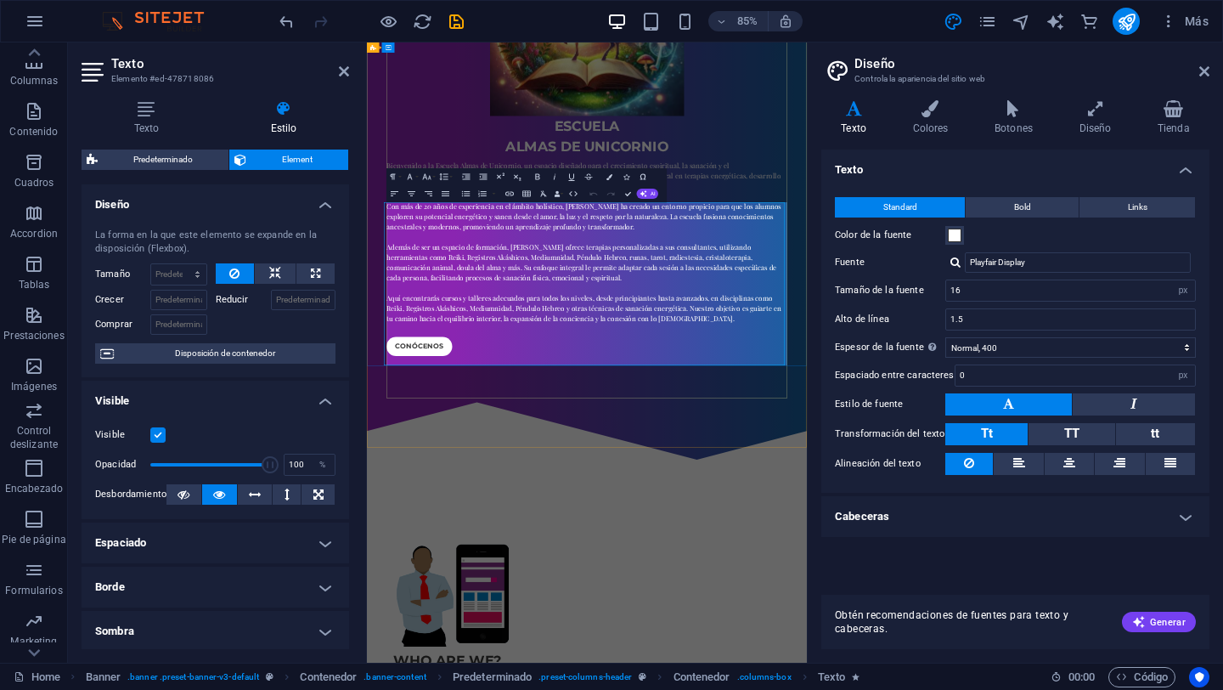
scroll to position [307, 0]
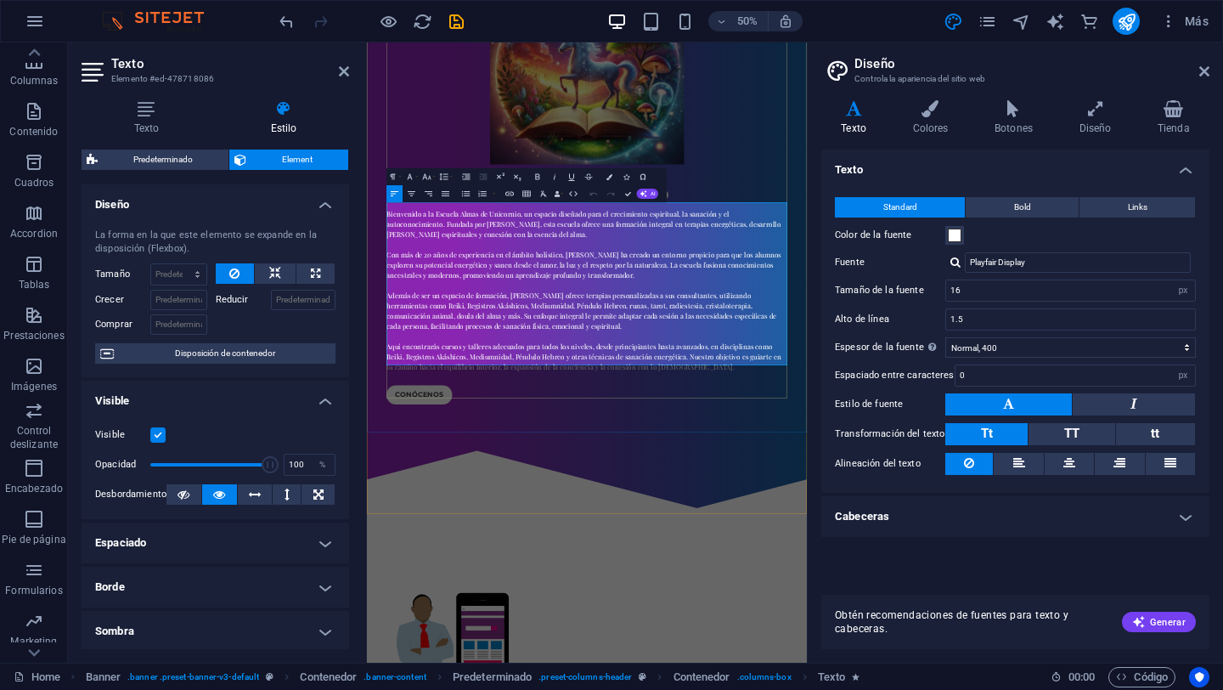
click at [1159, 393] on p "Bienvenido a la Escuela Almas de Unicornio, un espacio diseñado para el crecimi…" at bounding box center [807, 539] width 802 height 326
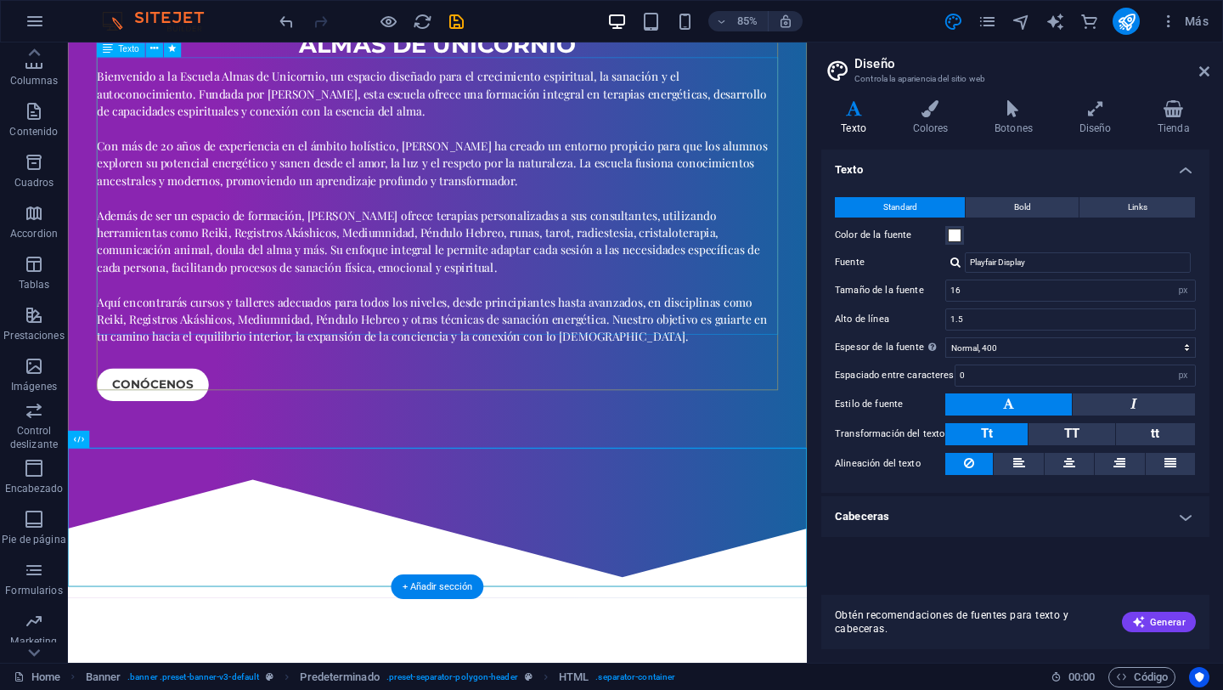
scroll to position [613, 0]
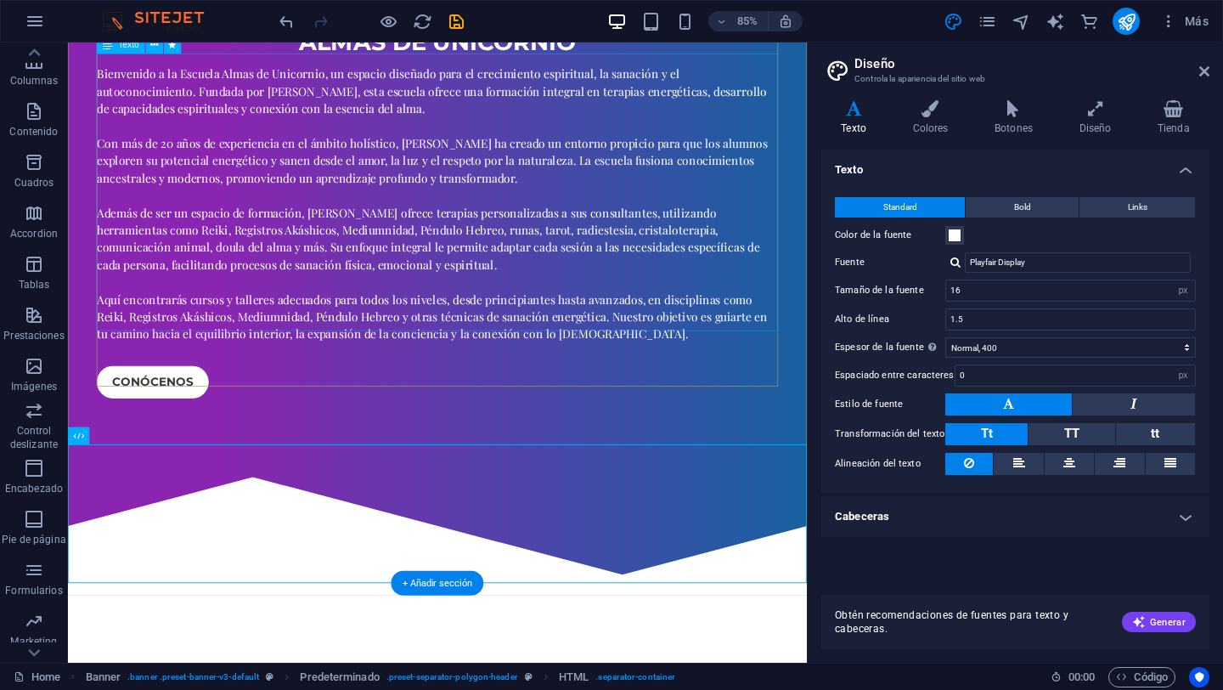
click at [596, 251] on div "Bienvenido a la Escuela Almas de Unicornio, un espacio diseñado para el crecimi…" at bounding box center [503, 232] width 802 height 326
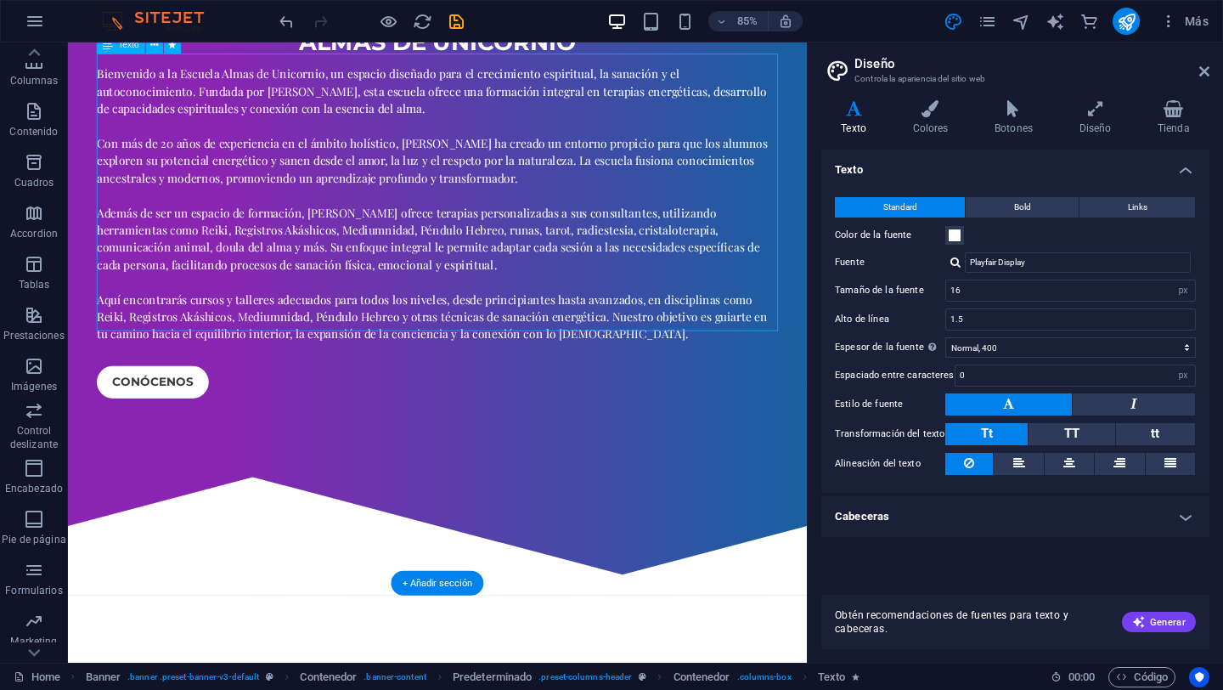
click at [596, 249] on div "Bienvenido a la Escuela Almas de Unicornio, un espacio diseñado para el crecimi…" at bounding box center [503, 232] width 802 height 326
click at [600, 249] on div "Bienvenido a la Escuela Almas de Unicornio, un espacio diseñado para el crecimi…" at bounding box center [503, 232] width 802 height 326
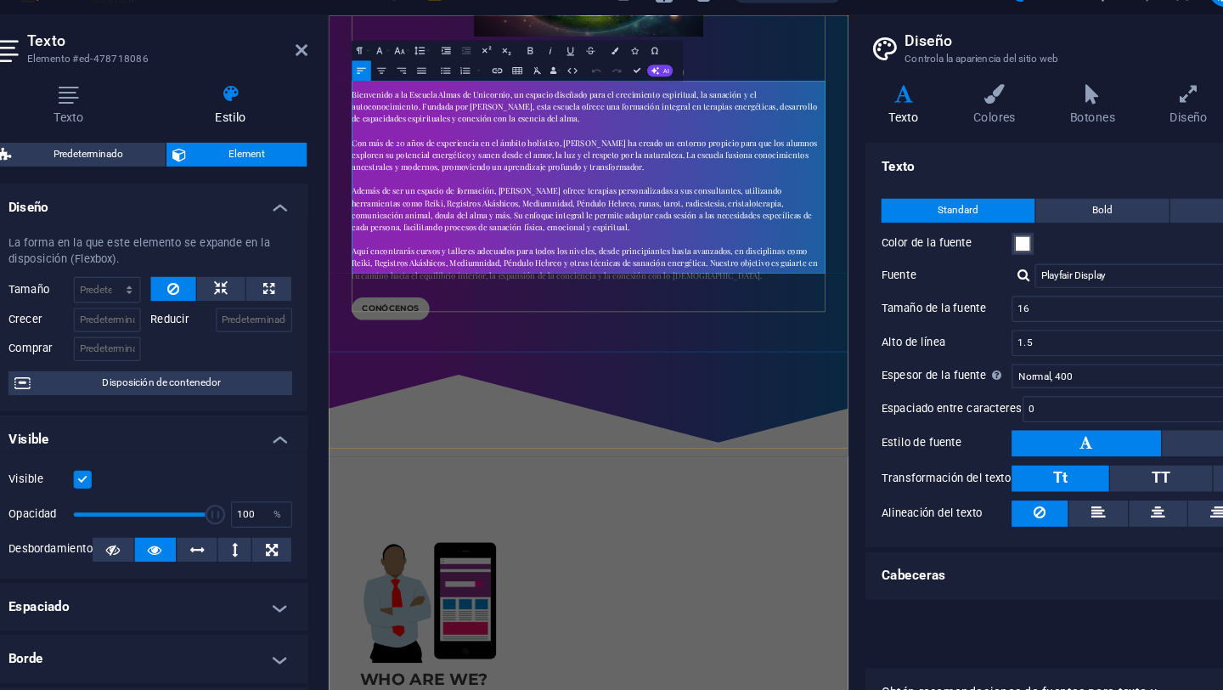
scroll to position [458, 0]
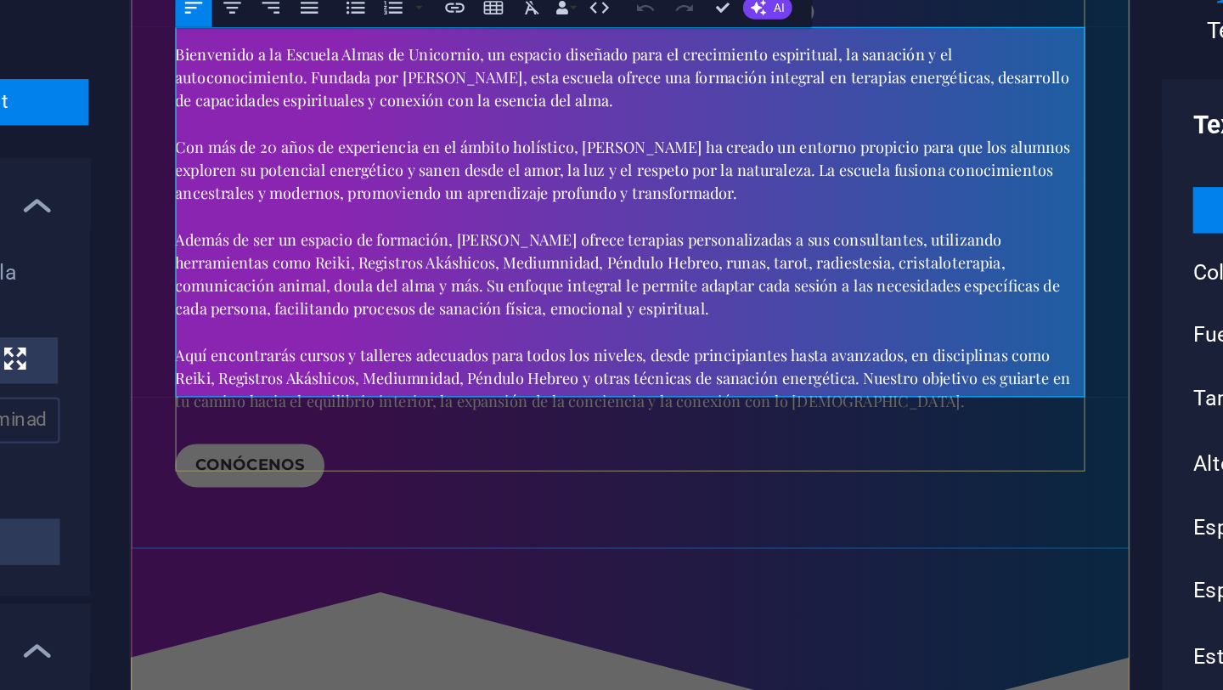
click at [664, 200] on p "Bienvenido a la Escuela Almas de Unicornio, un espacio diseñado para el crecimi…" at bounding box center [571, 182] width 802 height 326
click at [704, 200] on p "Bienvenido a la Escuela Almas de Unicornio, un espacio diseñado para el crecimi…" at bounding box center [571, 182] width 802 height 326
click at [748, 199] on p "Bienvenido a la Escuela Almas de Unicornio, un espacio diseñado para el crecimi…" at bounding box center [571, 182] width 802 height 326
click at [824, 202] on p "Bienvenido a la Escuela Almas de Unicornio, un espacio diseñado para el crecimi…" at bounding box center [571, 182] width 802 height 326
click at [812, 200] on p "Bienvenido a la Escuela Almas de Unicornio, un espacio diseñado para el crecimi…" at bounding box center [571, 182] width 802 height 326
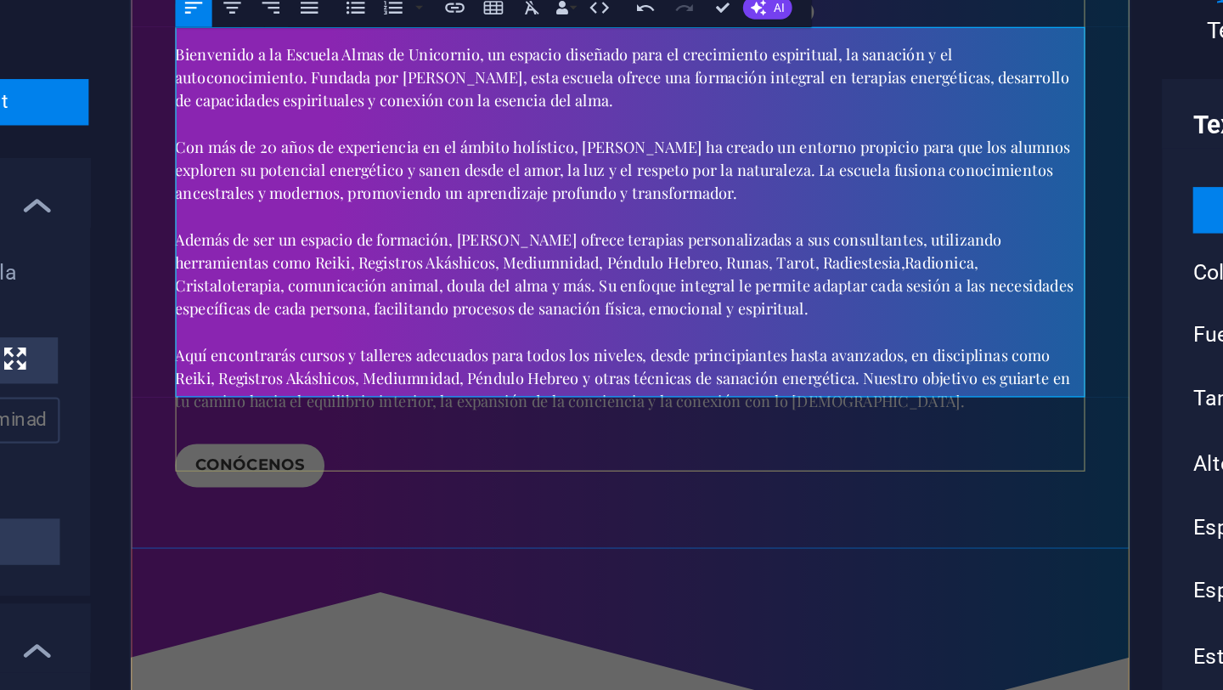
click at [814, 198] on p "Bienvenido a la Escuela Almas de Unicornio, un espacio diseñado para el crecimi…" at bounding box center [571, 182] width 802 height 326
click at [850, 201] on p "Bienvenido a la Escuela Almas de Unicornio, un espacio diseñado para el crecimi…" at bounding box center [571, 182] width 802 height 326
click at [275, 217] on p "Bienvenido a la Escuela Almas de Unicornio, un espacio diseñado para el crecimi…" at bounding box center [571, 182] width 802 height 326
click at [404, 221] on p "Bienvenido a la Escuela Almas de Unicornio, un espacio diseñado para el crecimi…" at bounding box center [571, 182] width 802 height 326
click at [457, 221] on p "Bienvenido a la Escuela Almas de Unicornio, un espacio diseñado para el crecimi…" at bounding box center [571, 182] width 802 height 326
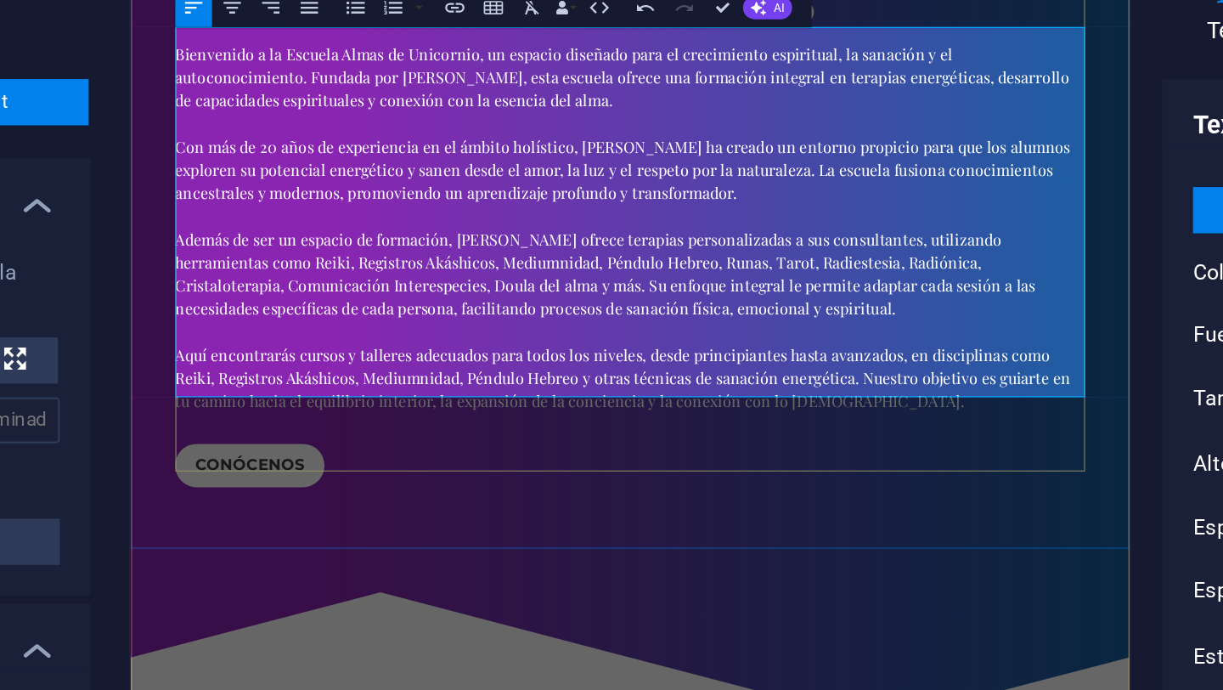
click at [516, 223] on p "Bienvenido a la Escuela Almas de Unicornio, un espacio diseñado para el crecimi…" at bounding box center [571, 182] width 802 height 326
click at [585, 217] on p "Bienvenido a la Escuela Almas de Unicornio, un espacio diseñado para el crecimi…" at bounding box center [571, 182] width 802 height 326
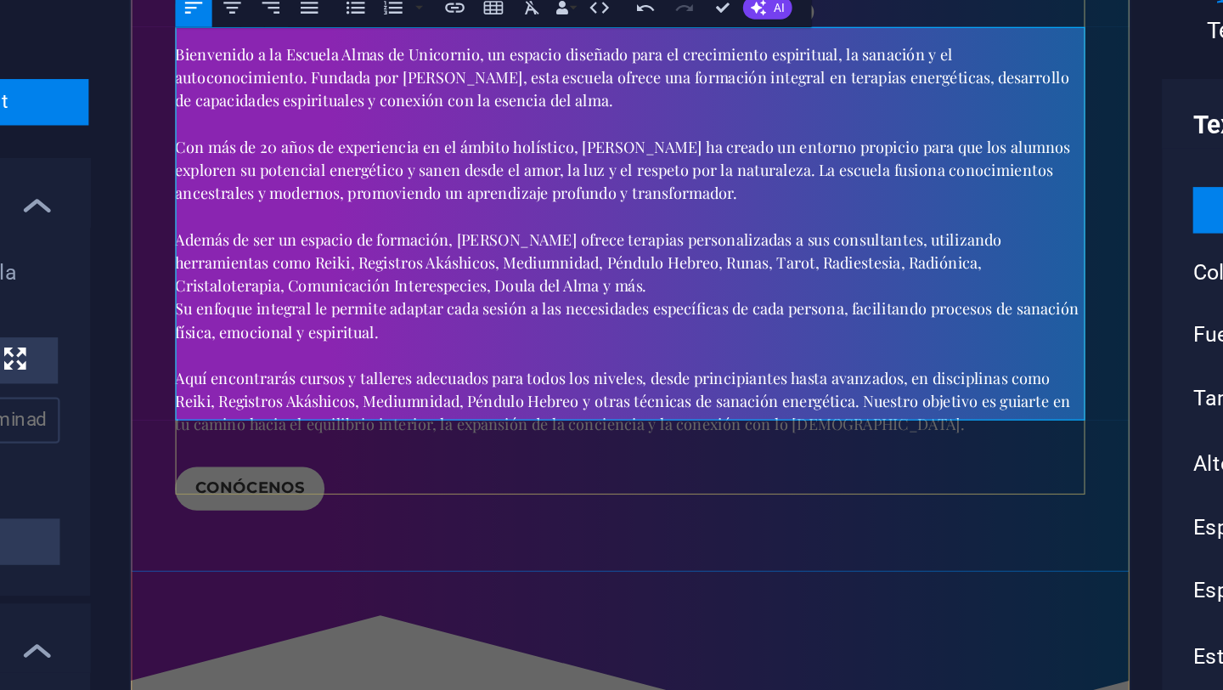
click at [764, 243] on p "Su enfoque integral le permite adaptar cada sesión a las necesidades específica…" at bounding box center [571, 304] width 802 height 122
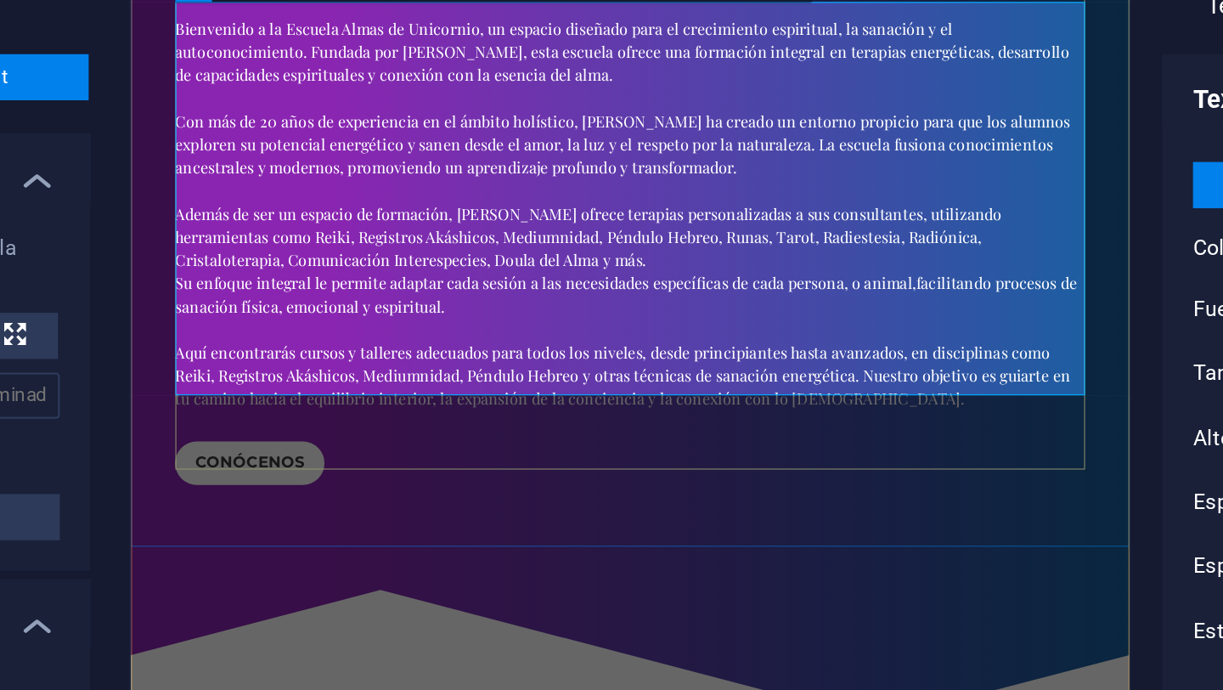
click at [265, 236] on p "Su enfoque integral le permite adaptar cada sesión a las necesidades específica…" at bounding box center [571, 278] width 802 height 122
click at [828, 276] on p "Su enfoque integral le permite adaptar cada sesión a las necesidades específica…" at bounding box center [571, 278] width 802 height 122
click at [925, 275] on p "Su enfoque integral le permite adaptar cada sesión a las necesidades específica…" at bounding box center [571, 278] width 802 height 122
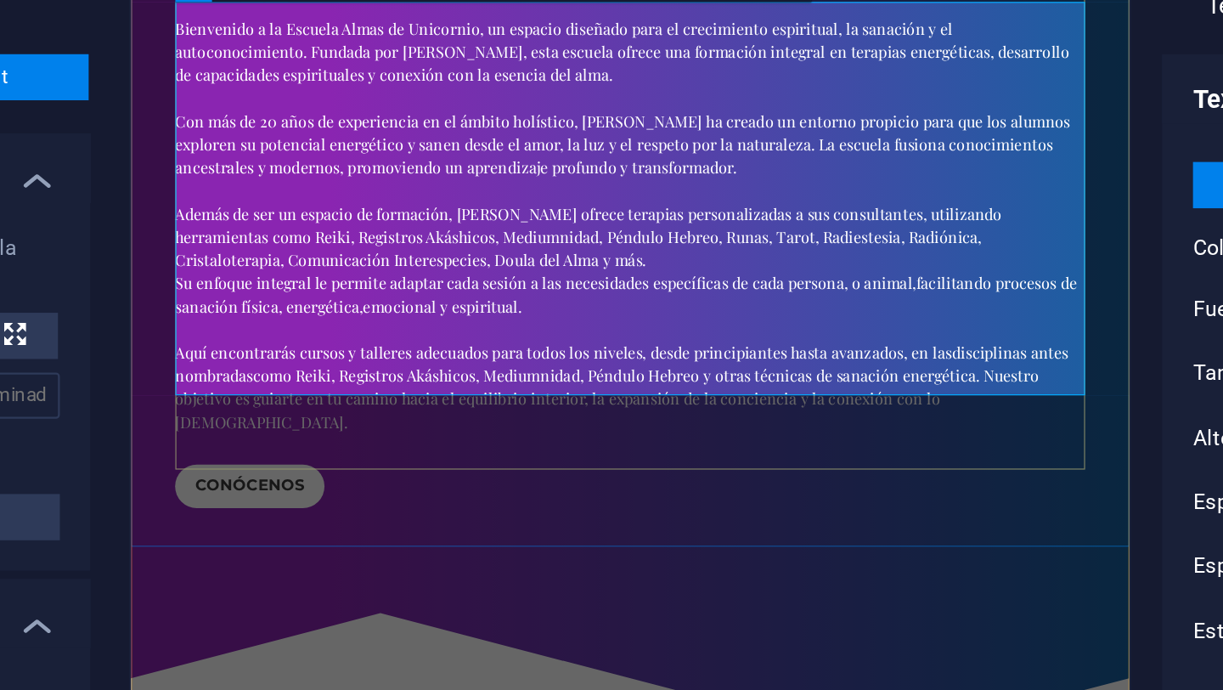
click at [852, 275] on p "Su enfoque integral le permite adaptar cada sesión a las necesidades específica…" at bounding box center [571, 288] width 802 height 143
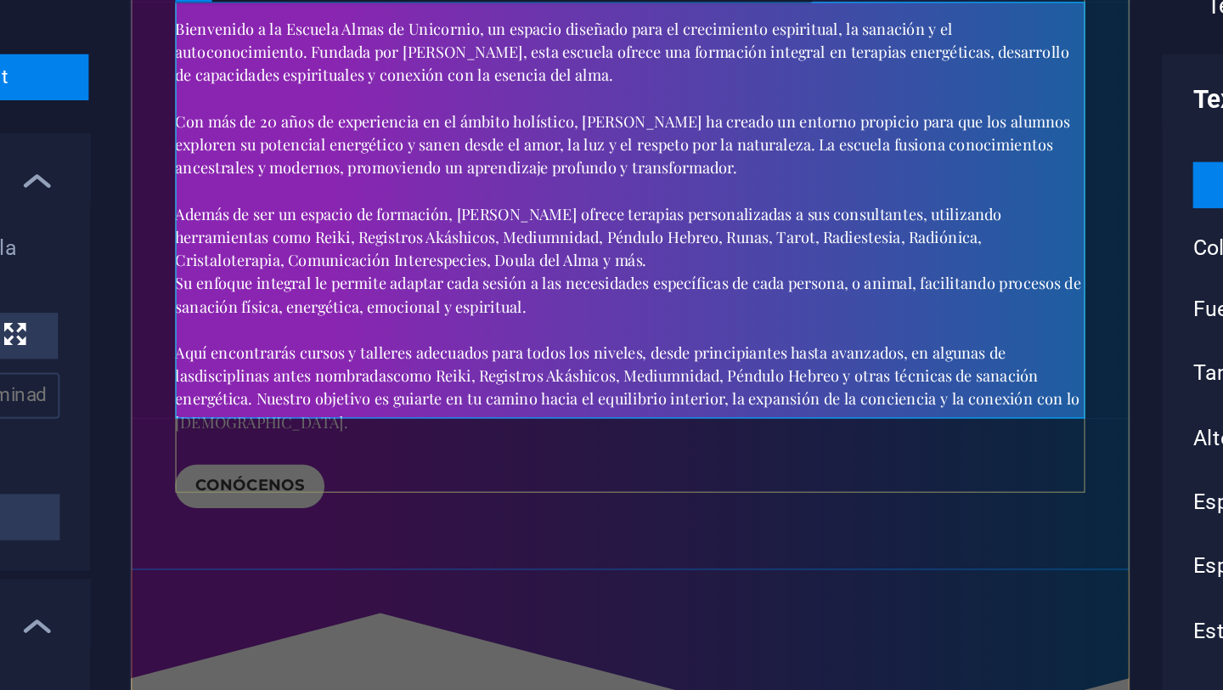
click at [345, 297] on p "Su enfoque integral le permite adaptar cada sesión a las necesidades específica…" at bounding box center [571, 288] width 802 height 143
click at [431, 308] on icon at bounding box center [432, 305] width 5 height 9
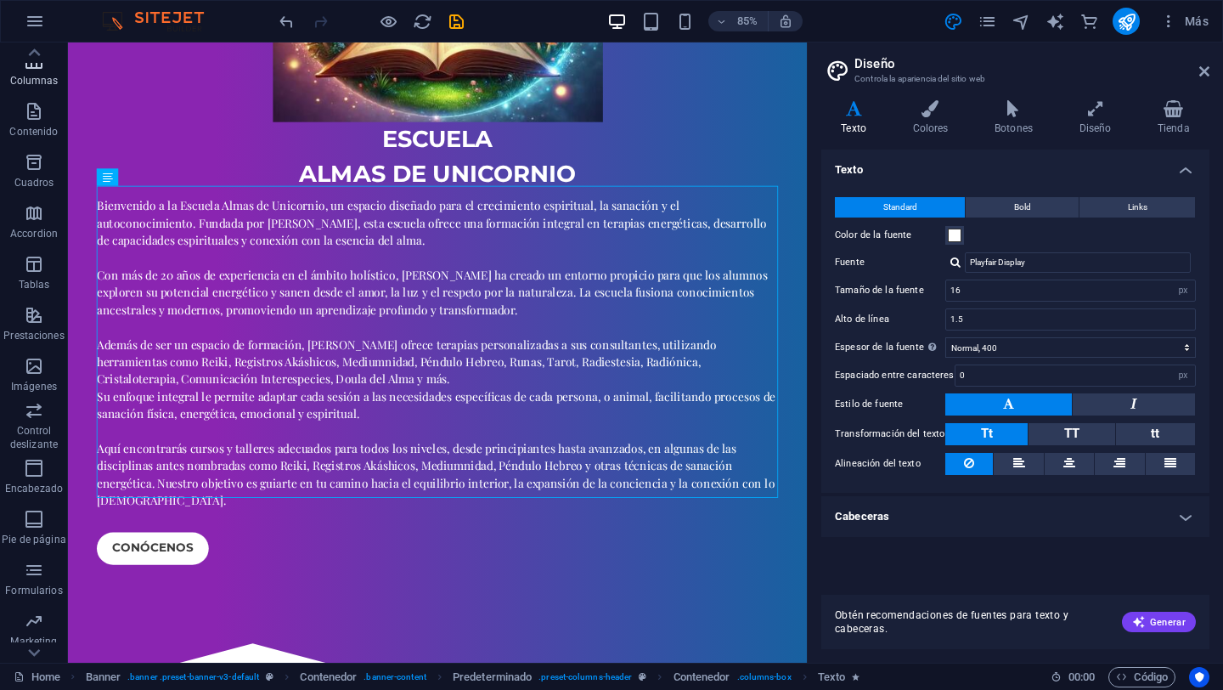
click at [42, 76] on p "Columnas" at bounding box center [34, 81] width 48 height 14
click at [34, 50] on icon at bounding box center [34, 53] width 24 height 24
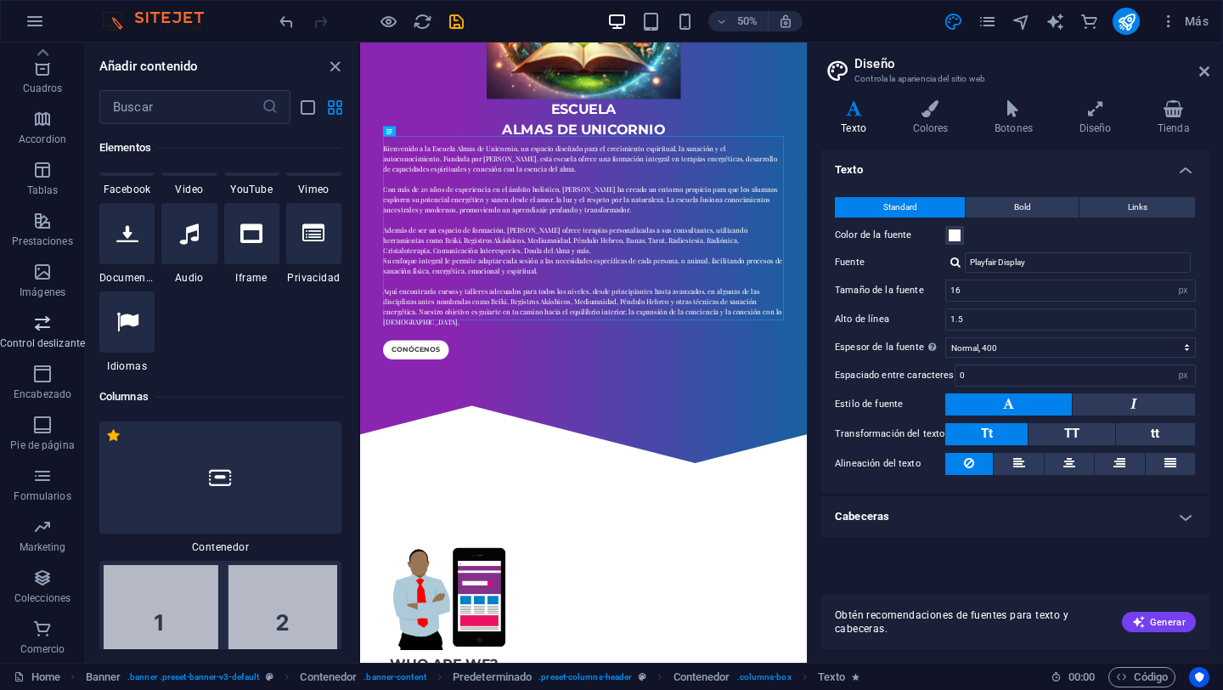
scroll to position [698, 0]
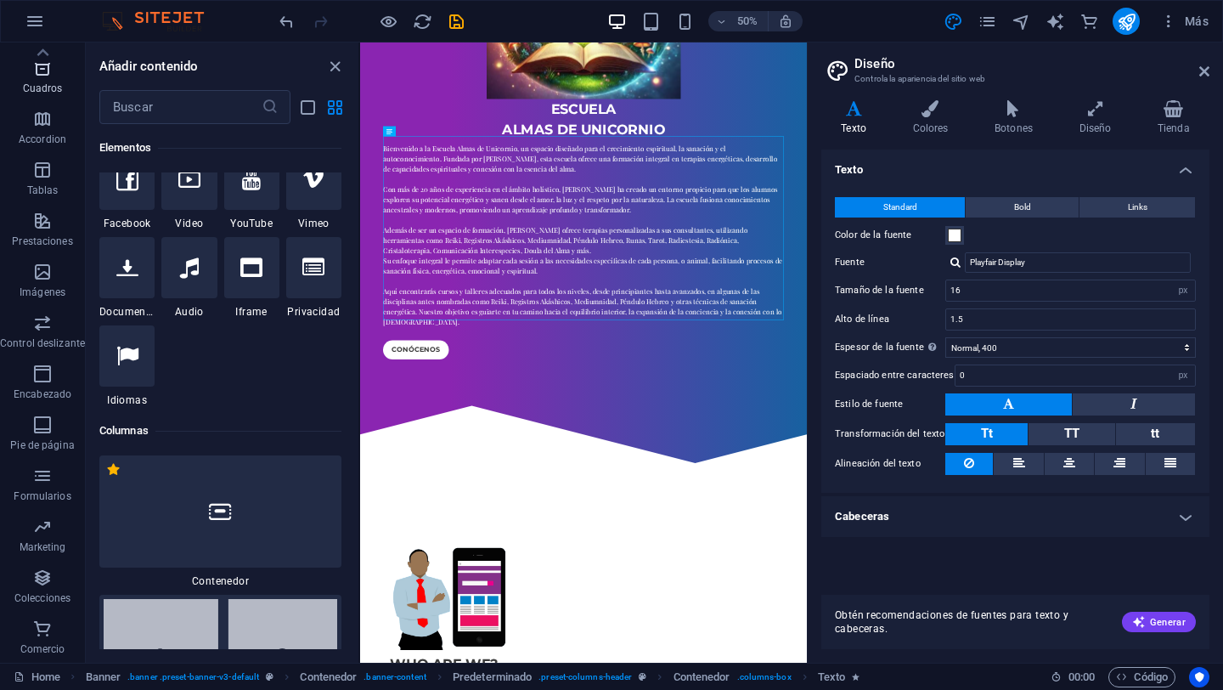
click at [46, 69] on icon "button" at bounding box center [42, 68] width 20 height 20
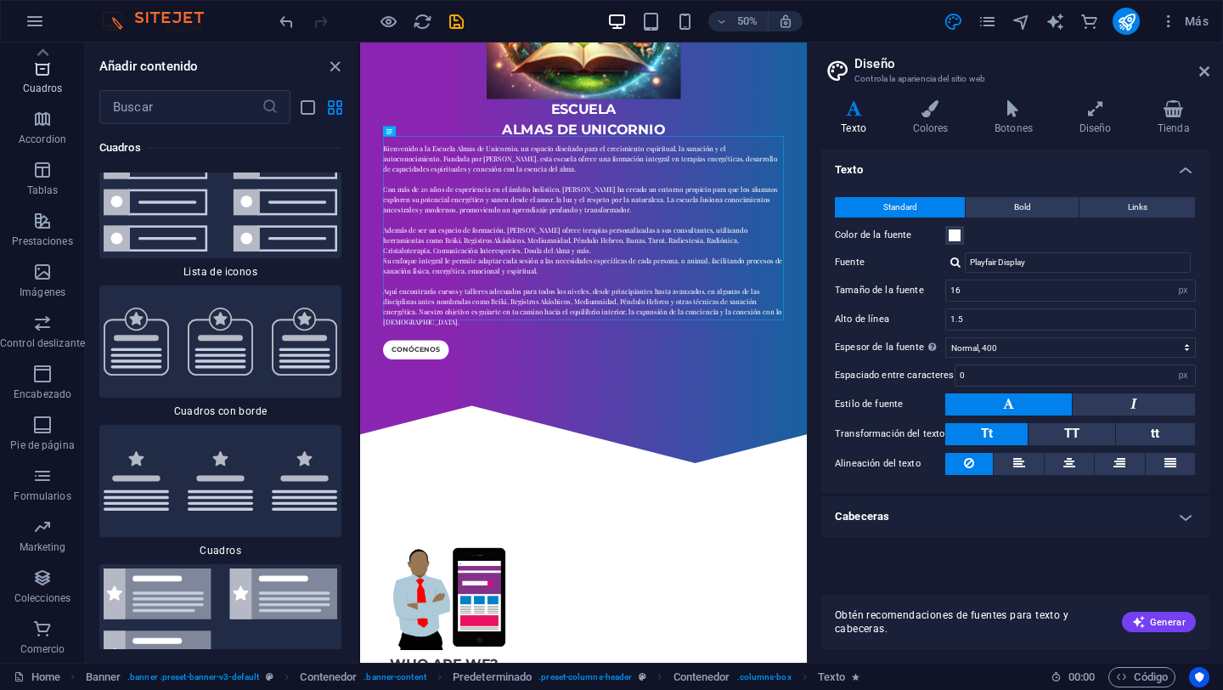
scroll to position [9218, 0]
click at [615, 647] on div "Conócenos" at bounding box center [807, 657] width 802 height 38
click at [475, 585] on div "Bienvenido a la Escuela Almas de Unicornio, un espacio diseñado para el crecimi…" at bounding box center [807, 427] width 802 height 367
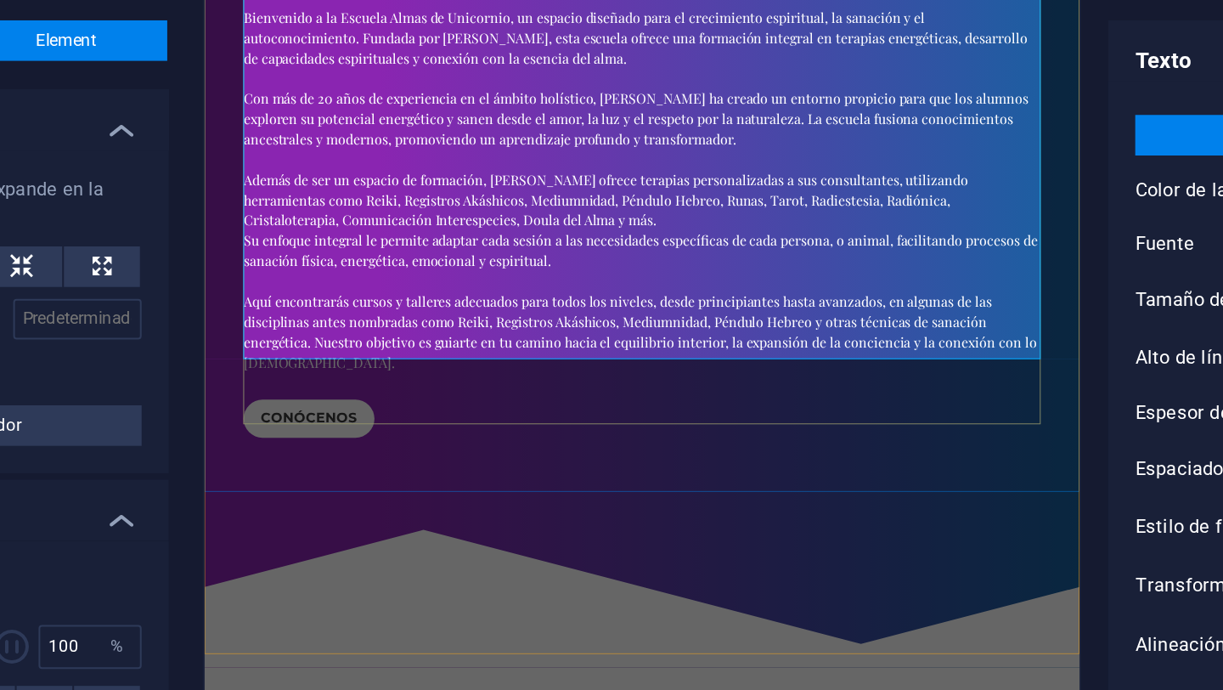
click at [404, 352] on p "Su enfoque integral le permite adaptar cada sesión a las necesidades específica…" at bounding box center [644, 305] width 802 height 143
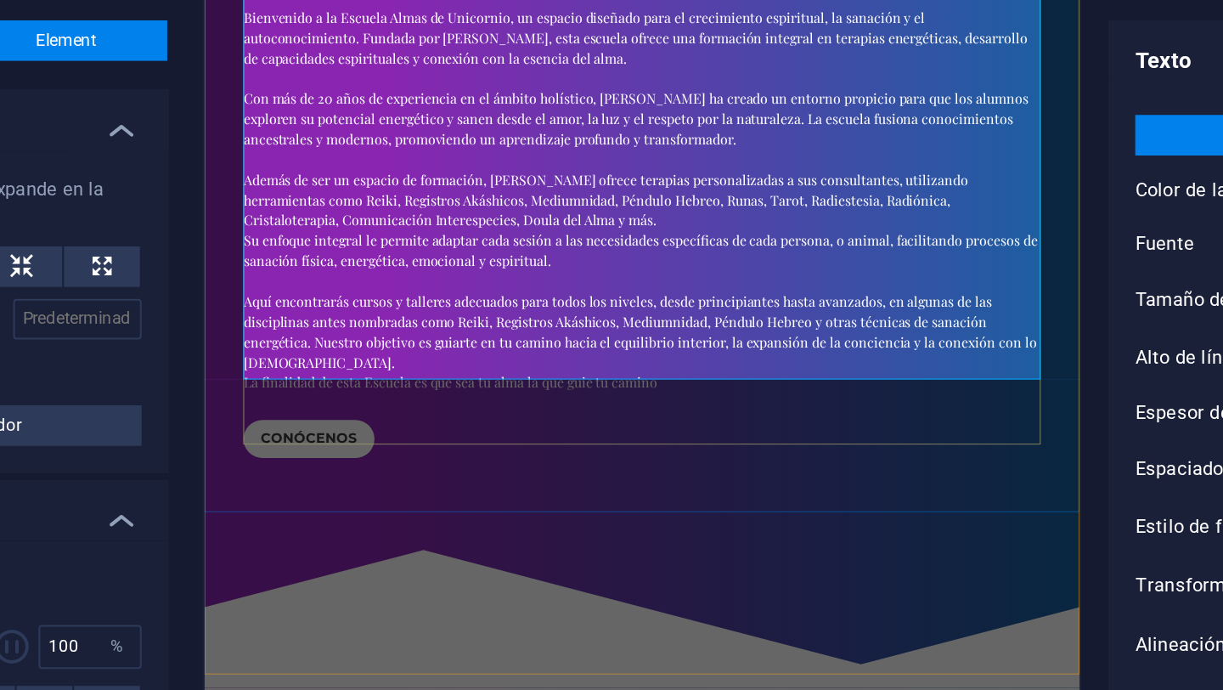
click at [587, 376] on p "​La finalidad de esta Escuela es que sea tu alma la que guie tu camino" at bounding box center [644, 386] width 802 height 20
click at [671, 376] on p "La finalidad de esta Escuela es que sea tu alma la que guíe tu camino" at bounding box center [644, 386] width 802 height 20
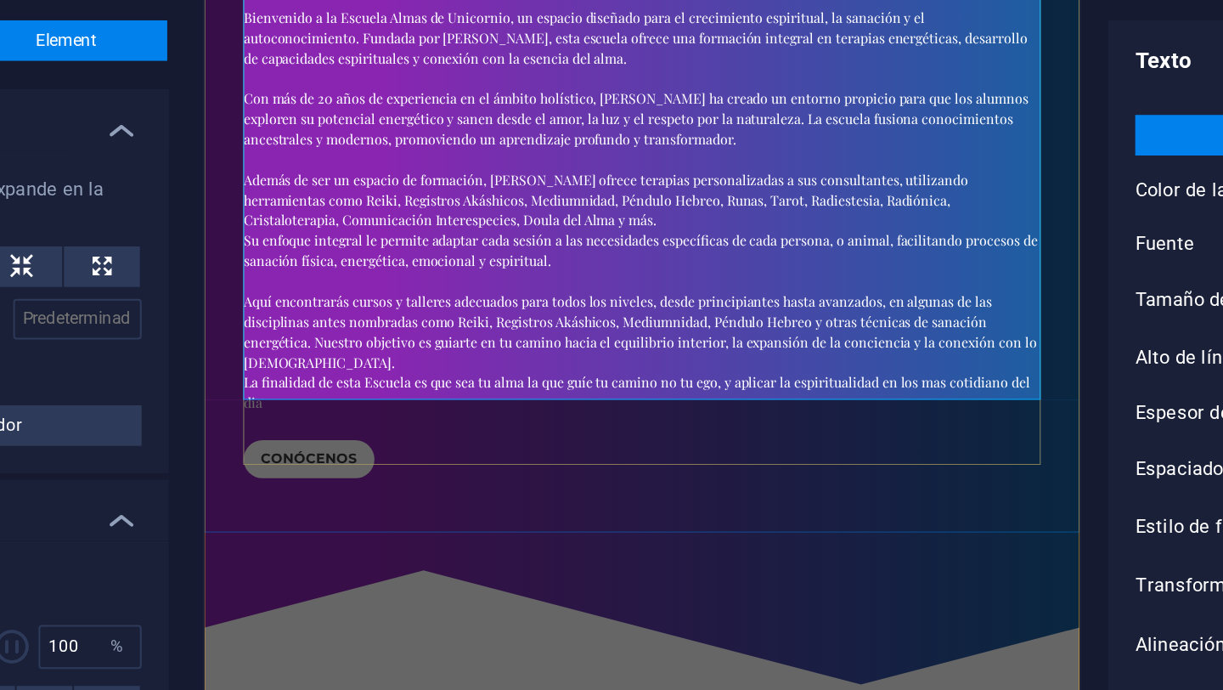
click at [917, 376] on p "La finalidad de esta Escuela es que sea tu alma la que guíe tu camino no tu ego…" at bounding box center [644, 396] width 802 height 41
click at [438, 376] on p "La finalidad de esta Escuela es que sea tu alma la que guíe tu camino no tu ego…" at bounding box center [644, 396] width 802 height 41
click at [265, 393] on p "La finalidad de esta Escuela es que sea tu alma la que guíe tu camino no tu ego…" at bounding box center [644, 396] width 802 height 41
click at [241, 397] on div "EScuela almas de unicornio Bienvenido a la Escuela Almas de Unicornio, un espac…" at bounding box center [644, 0] width 880 height 1099
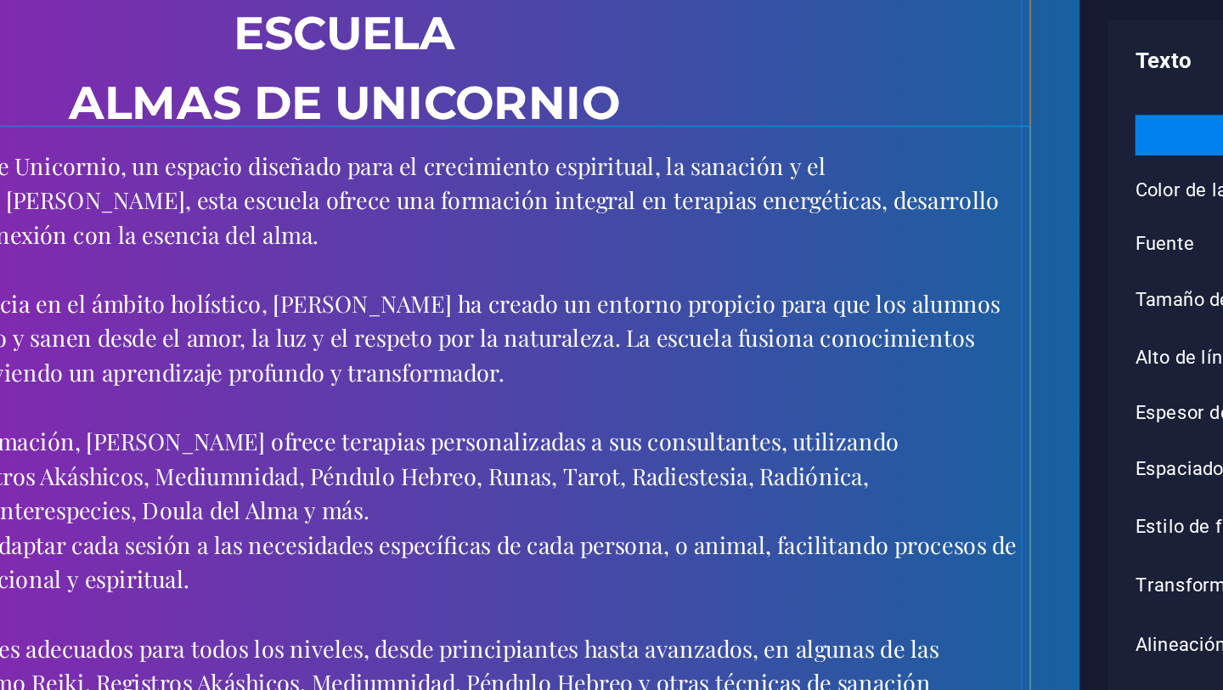
click at [0, 154] on div "Bienvenido a la Escuela Almas de Unicornio, un espacio diseñado para el crecimi…" at bounding box center [45, 213] width 802 height 408
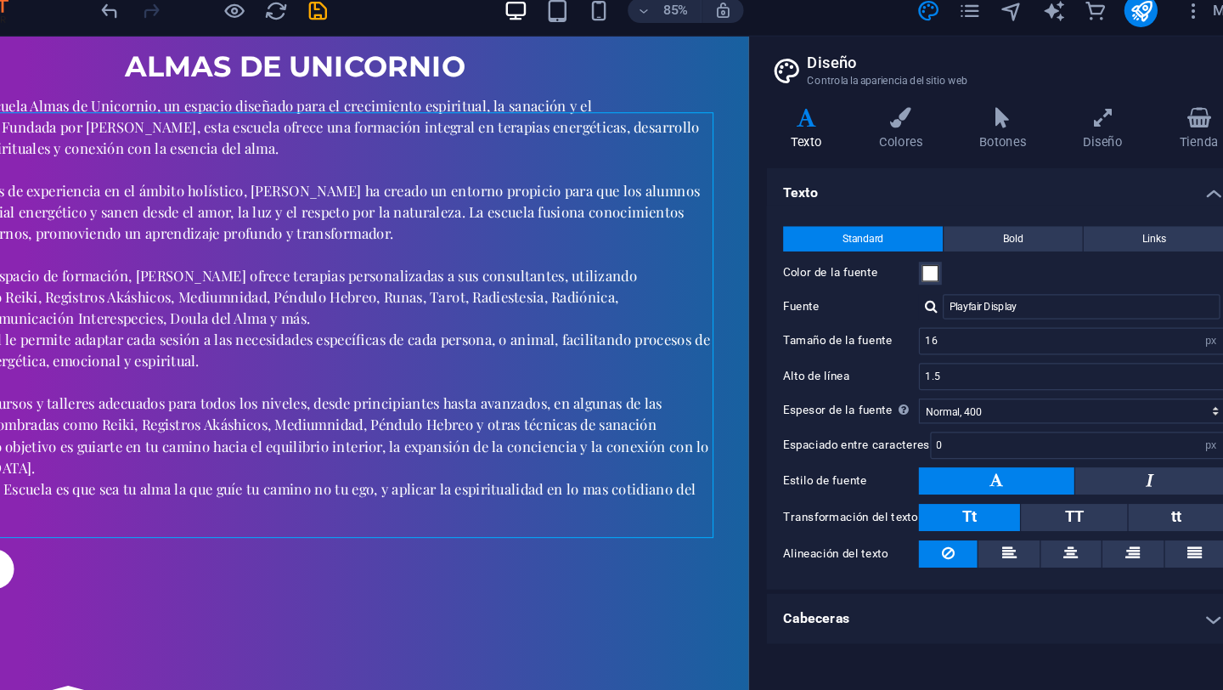
scroll to position [635, 0]
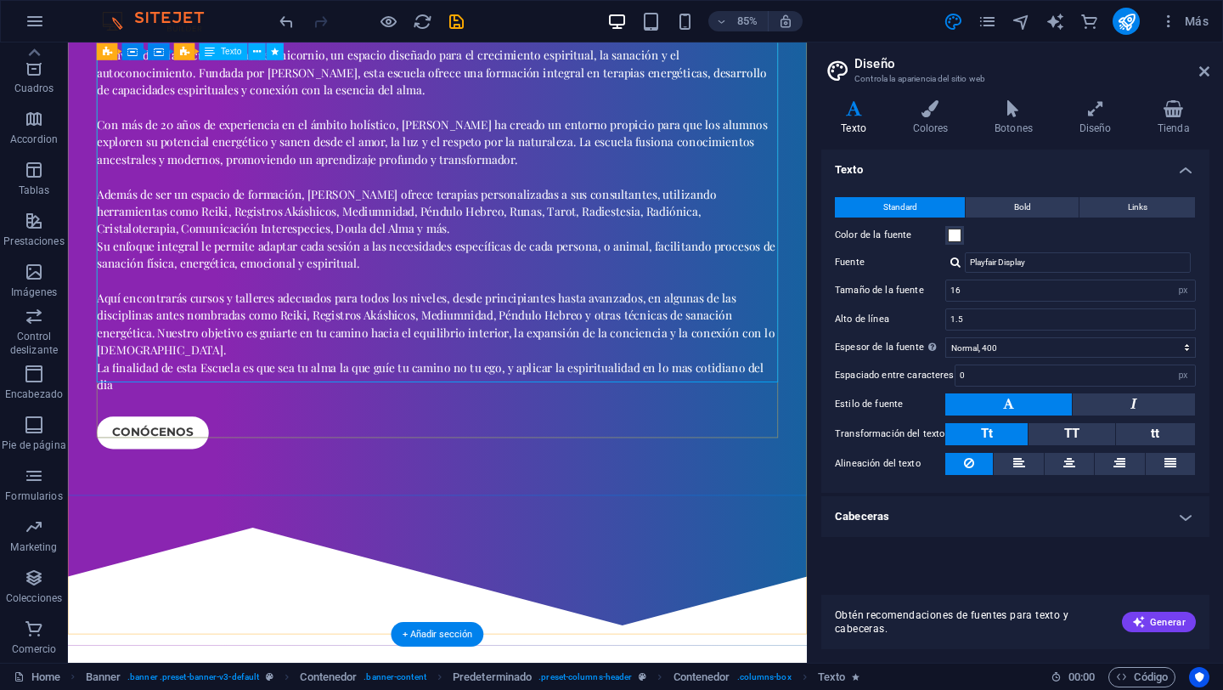
click at [110, 425] on div "Bienvenido a la Escuela Almas de Unicornio, un espacio diseñado para el crecimi…" at bounding box center [503, 252] width 802 height 408
click at [121, 433] on div "Bienvenido a la Escuela Almas de Unicornio, un espacio diseñado para el crecimi…" at bounding box center [503, 252] width 802 height 408
click at [123, 432] on div "Bienvenido a la Escuela Almas de Unicornio, un espacio diseñado para el crecimi…" at bounding box center [503, 252] width 802 height 408
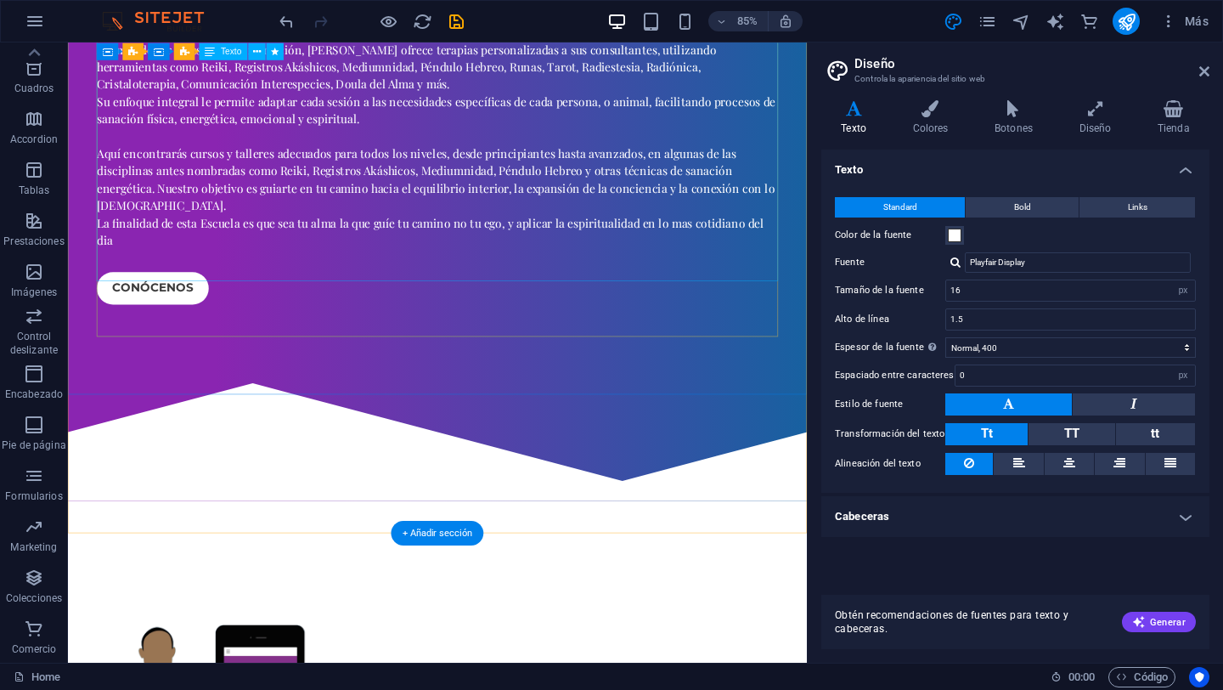
scroll to position [739, 0]
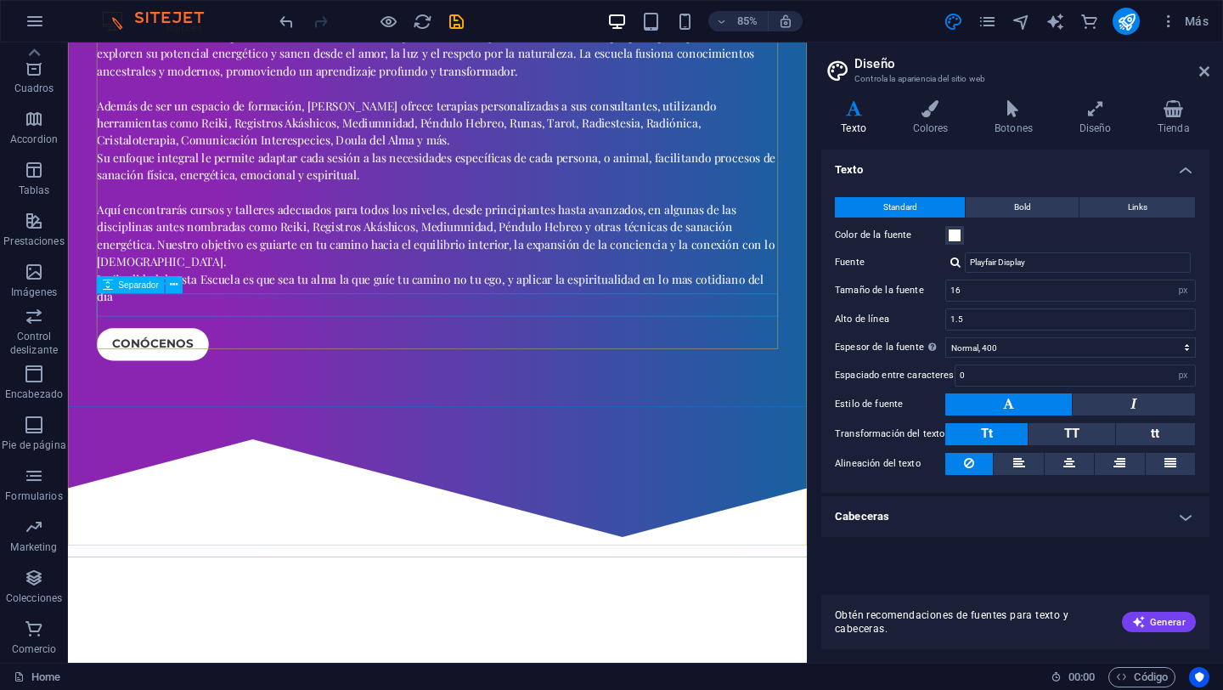
click at [185, 284] on div "Separador" at bounding box center [144, 285] width 95 height 18
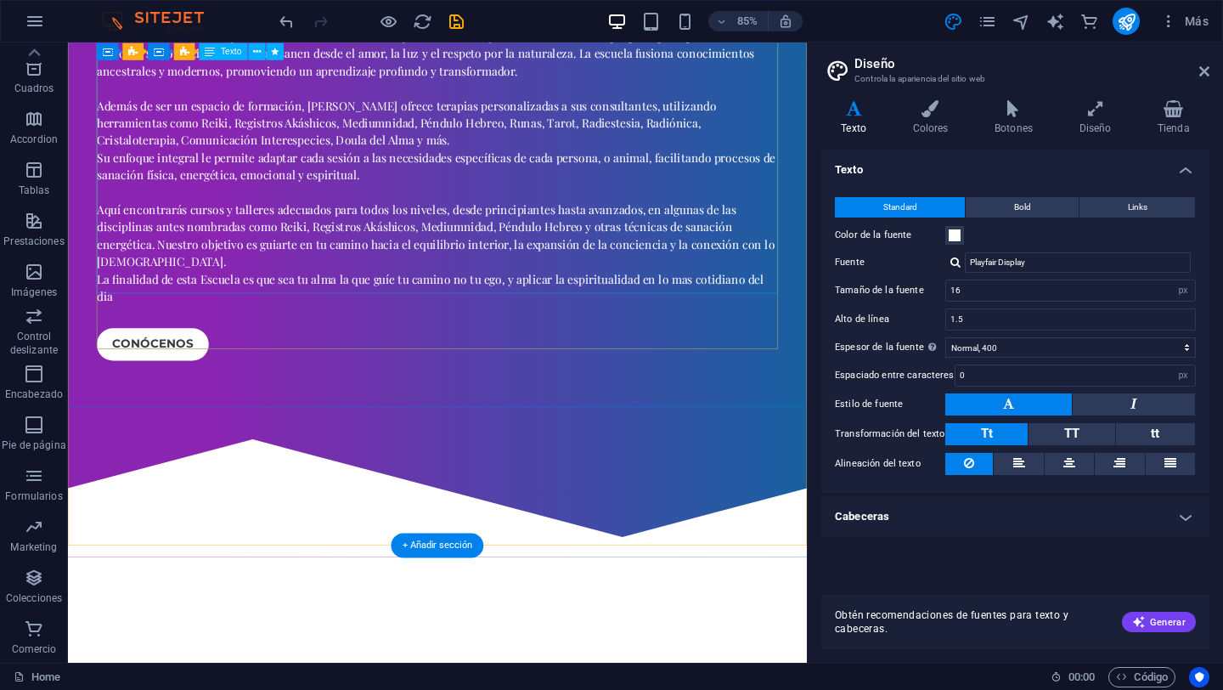
click at [224, 326] on div "Bienvenido a la Escuela Almas de Unicornio, un espacio diseñado para el crecimi…" at bounding box center [503, 147] width 802 height 408
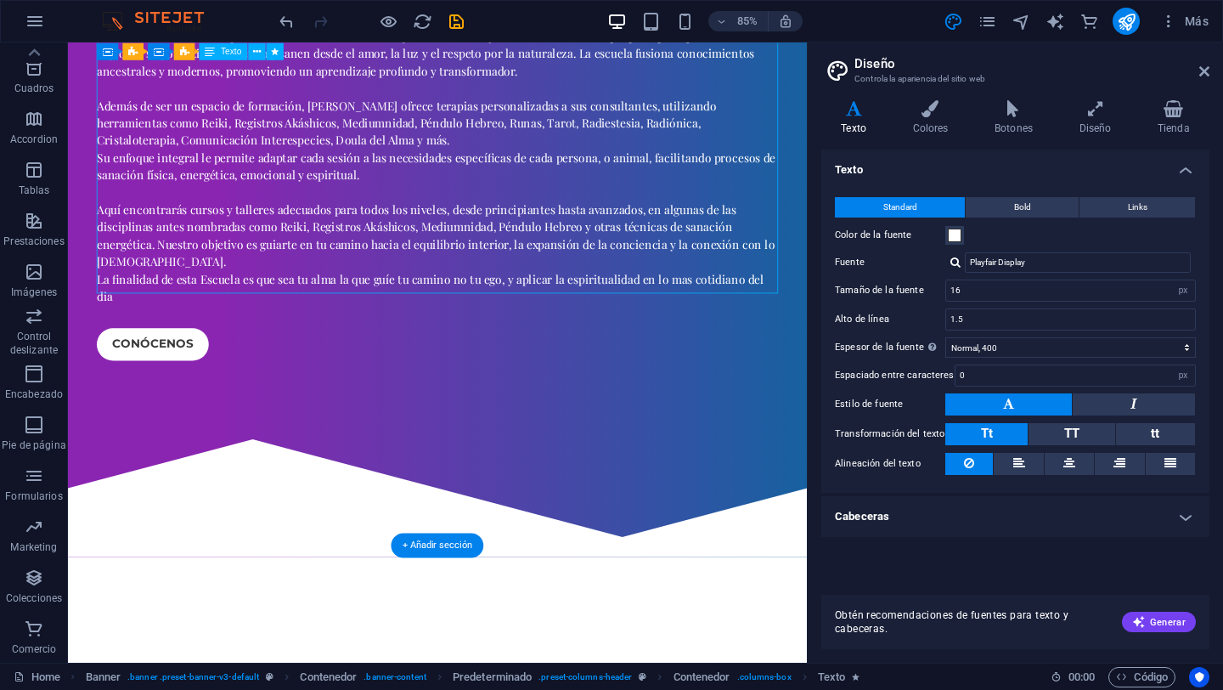
click at [144, 323] on div "Bienvenido a la Escuela Almas de Unicornio, un espacio diseñado para el crecimi…" at bounding box center [503, 147] width 802 height 408
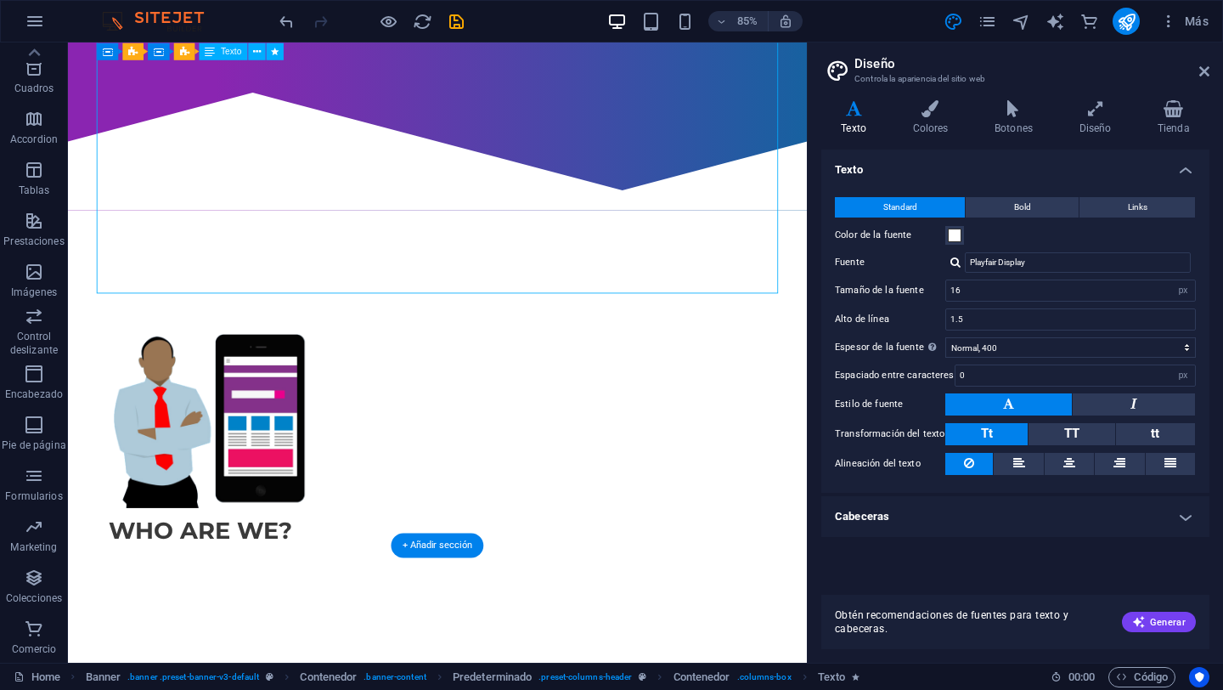
scroll to position [331, 0]
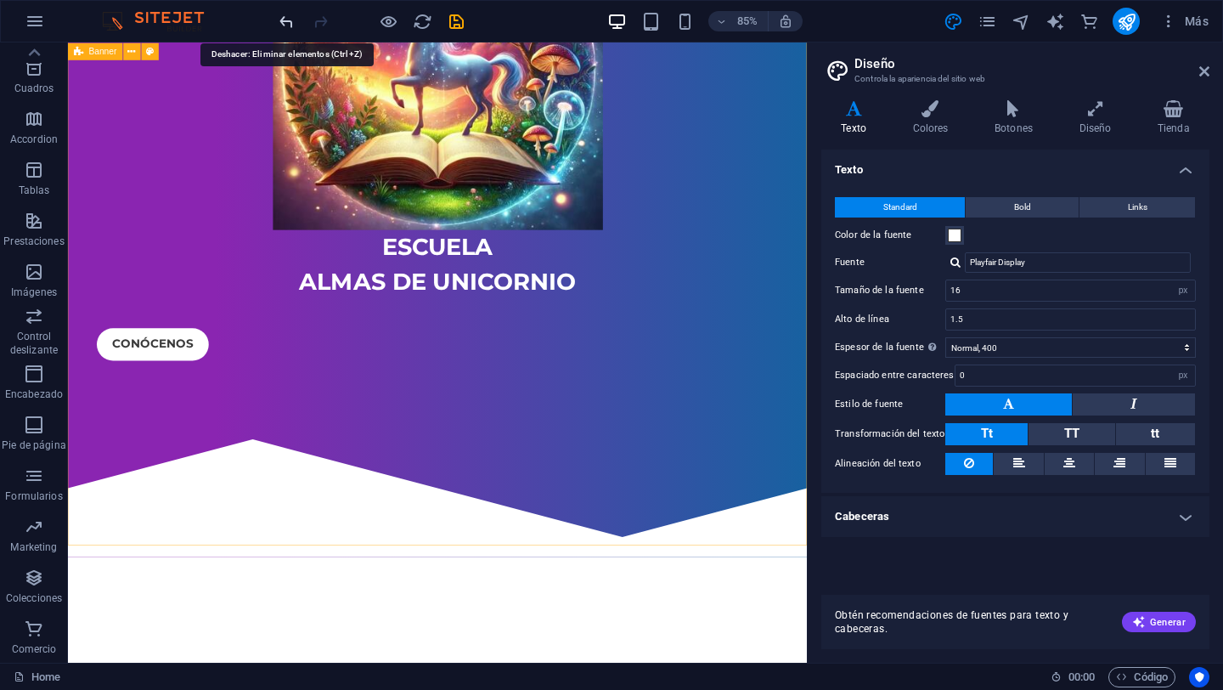
click at [284, 25] on icon "undo" at bounding box center [287, 22] width 20 height 20
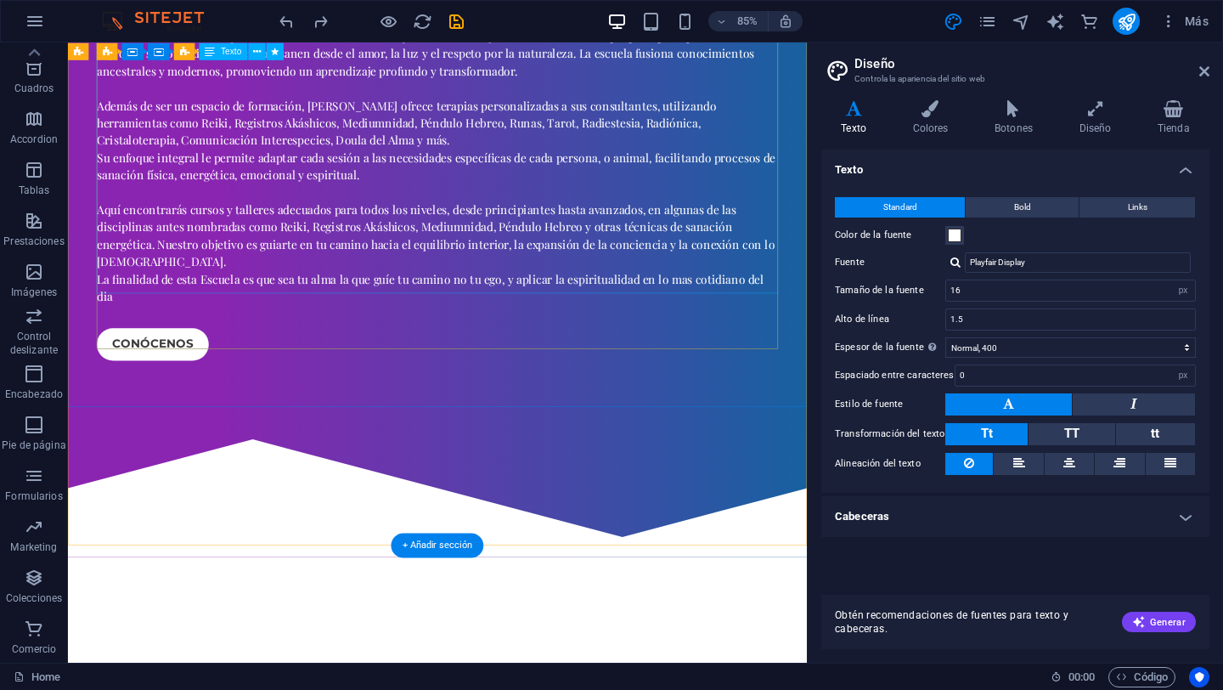
click at [116, 328] on div "Bienvenido a la Escuela Almas de Unicornio, un espacio diseñado para el crecimi…" at bounding box center [503, 147] width 802 height 408
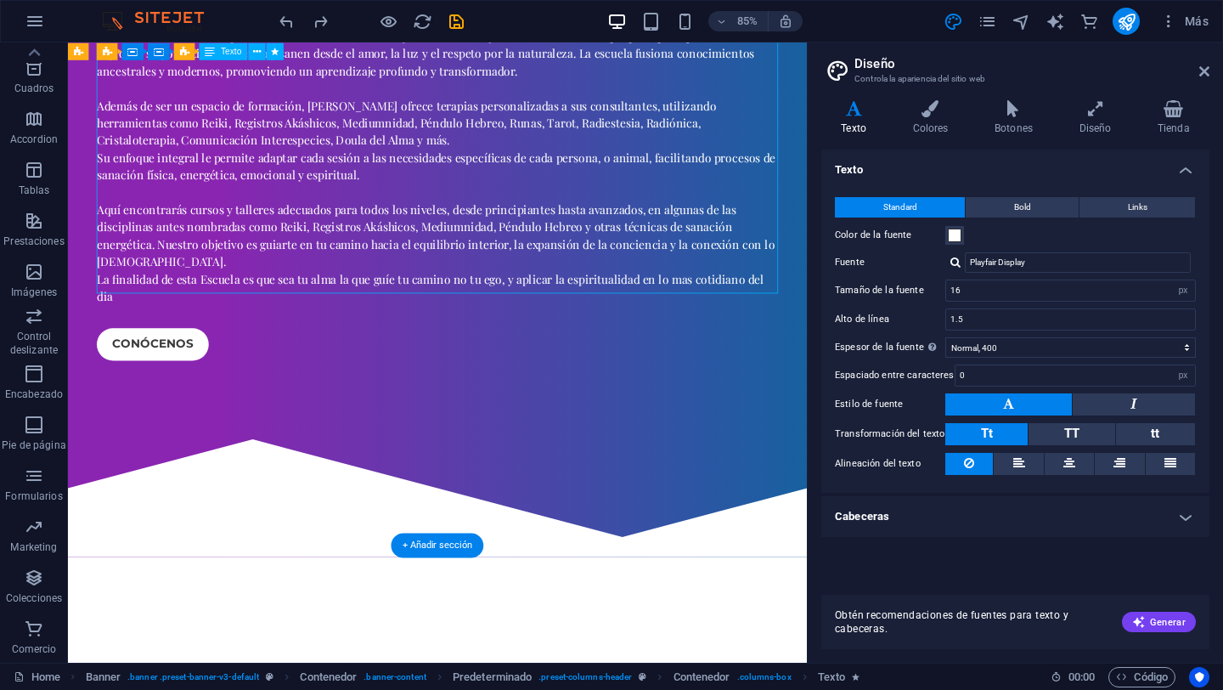
click at [116, 328] on div "Bienvenido a la Escuela Almas de Unicornio, un espacio diseñado para el crecimi…" at bounding box center [503, 147] width 802 height 408
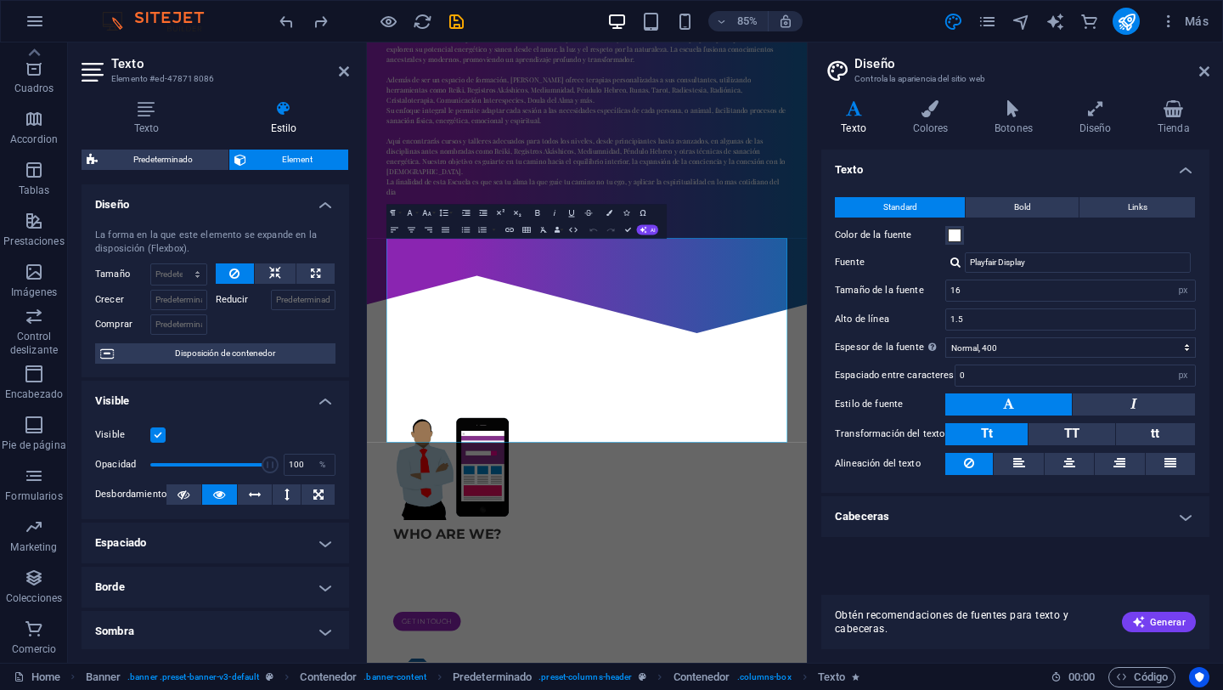
scroll to position [234, 0]
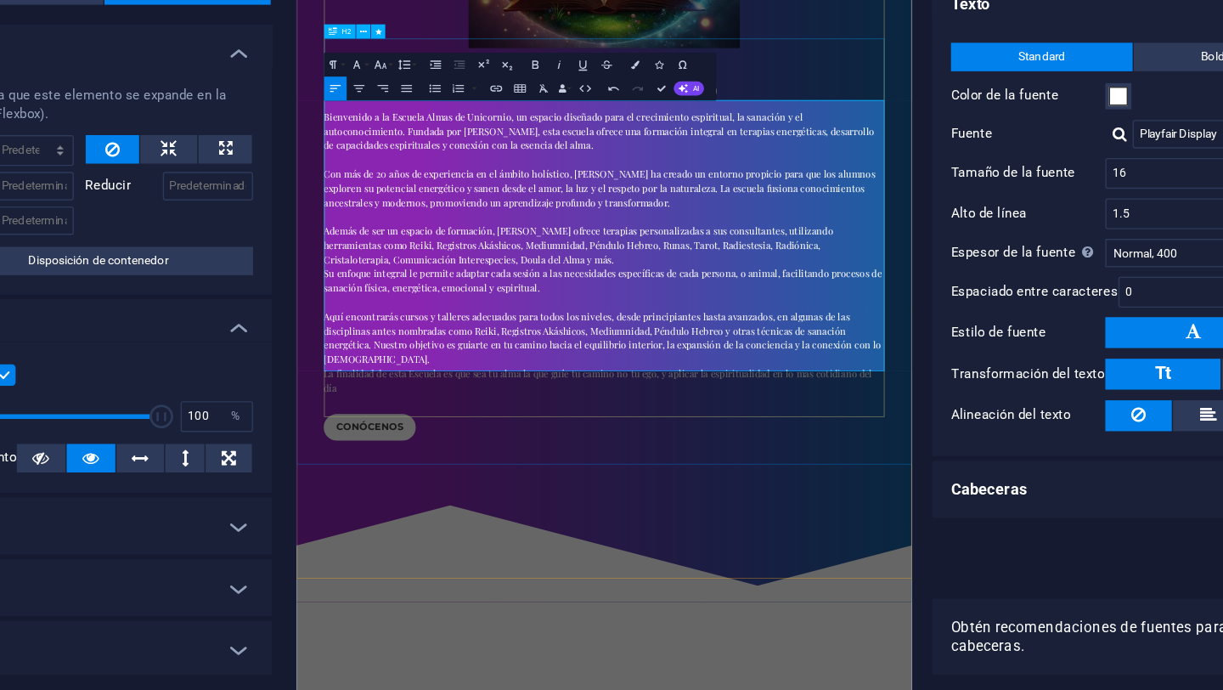
click at [995, 156] on div "EScuela almas de unicornio" at bounding box center [737, 185] width 802 height 82
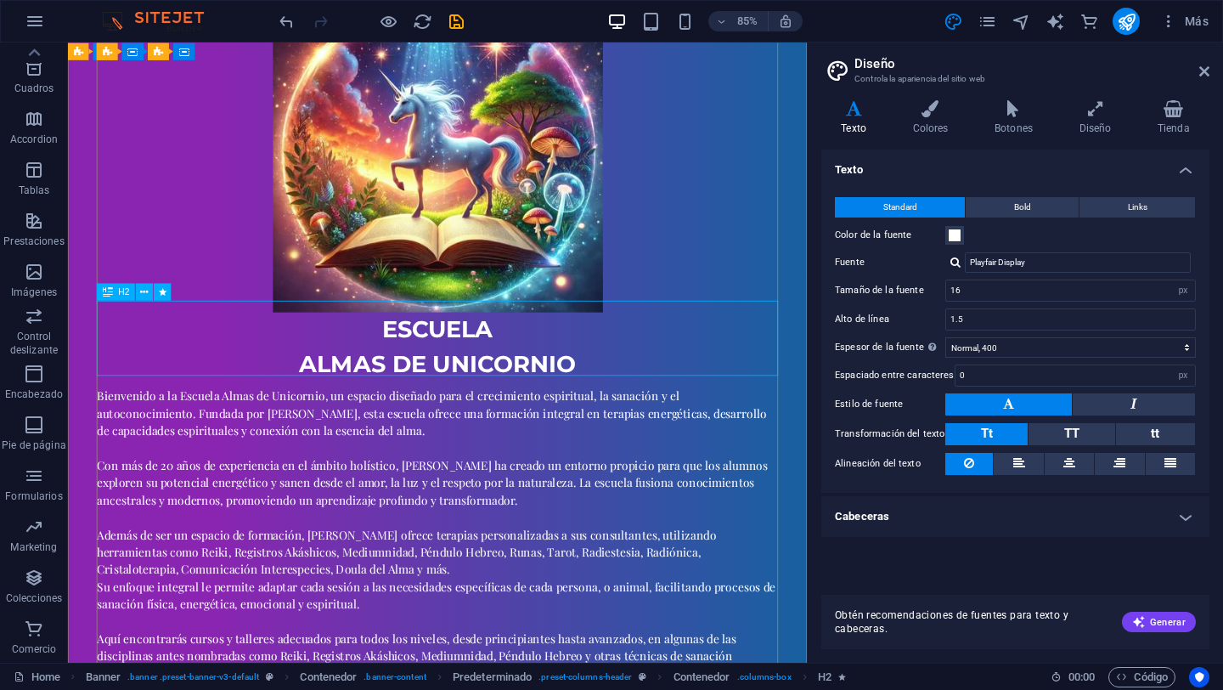
click at [514, 402] on div "EScuela almas de unicornio" at bounding box center [503, 400] width 802 height 82
click at [436, 361] on div "EScuela almas de unicornio" at bounding box center [503, 400] width 802 height 82
click at [150, 291] on button at bounding box center [144, 291] width 17 height 17
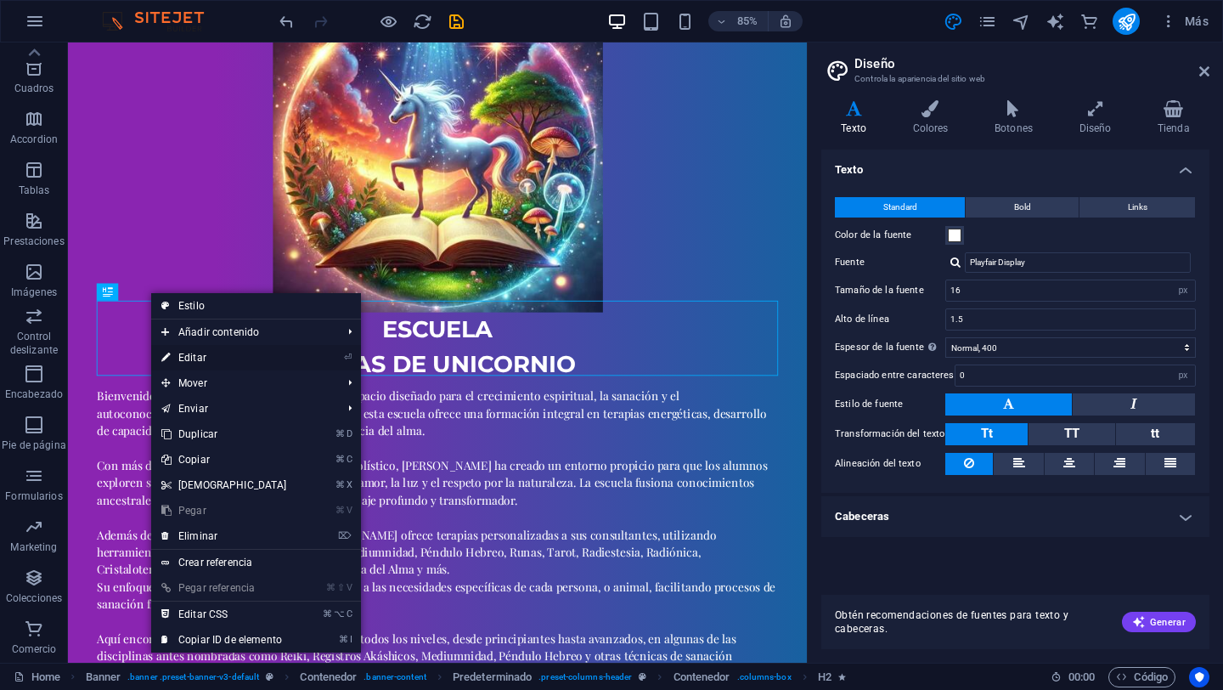
click at [200, 355] on link "⏎ Editar" at bounding box center [224, 357] width 146 height 25
select select "fade"
select select "s"
select select "onload"
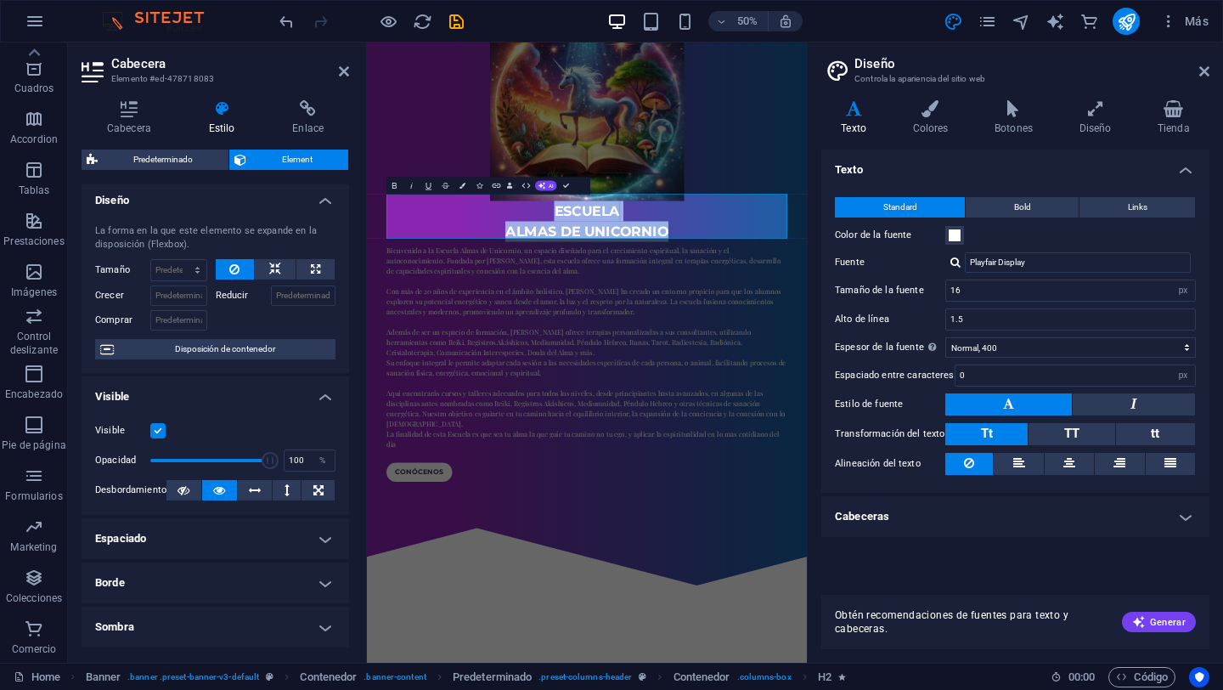
scroll to position [0, 0]
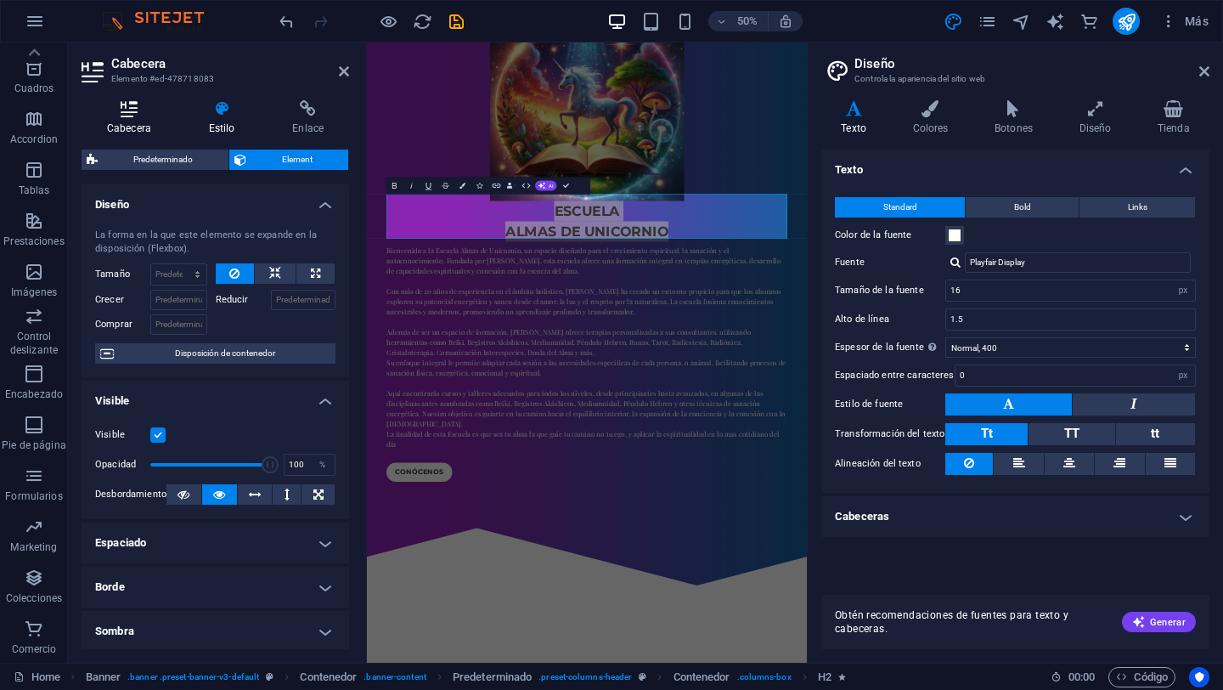
click at [133, 116] on icon at bounding box center [129, 108] width 95 height 17
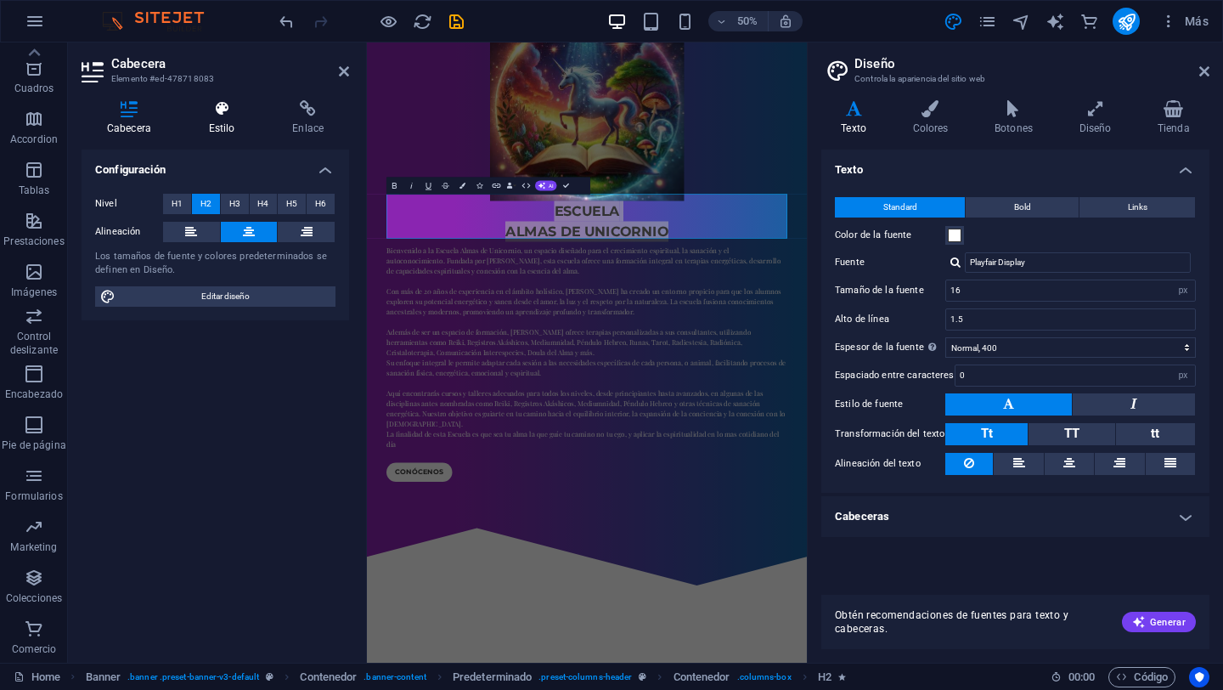
click at [236, 121] on h4 "Estilo" at bounding box center [226, 118] width 84 height 36
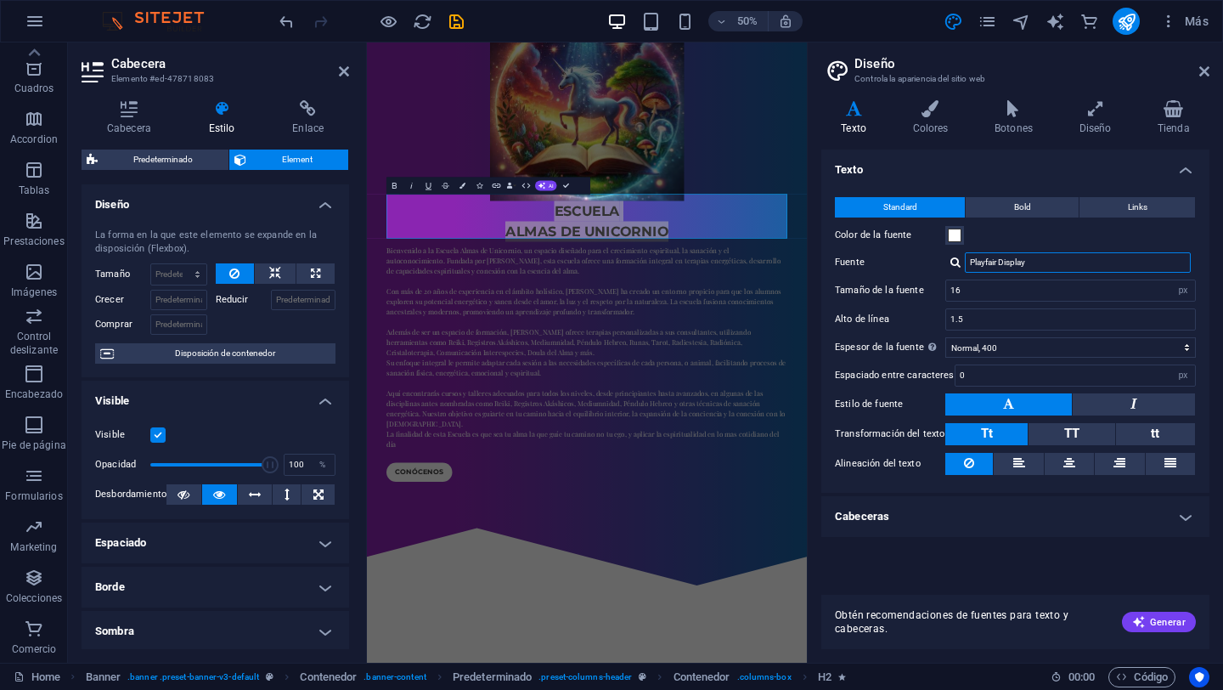
click at [1016, 263] on input "Playfair Display" at bounding box center [1078, 262] width 226 height 20
click at [978, 290] on input "16" at bounding box center [1070, 290] width 249 height 20
click at [1034, 410] on button at bounding box center [1009, 404] width 127 height 22
click at [1035, 412] on button at bounding box center [1009, 404] width 127 height 22
click at [1084, 415] on button at bounding box center [1134, 404] width 122 height 22
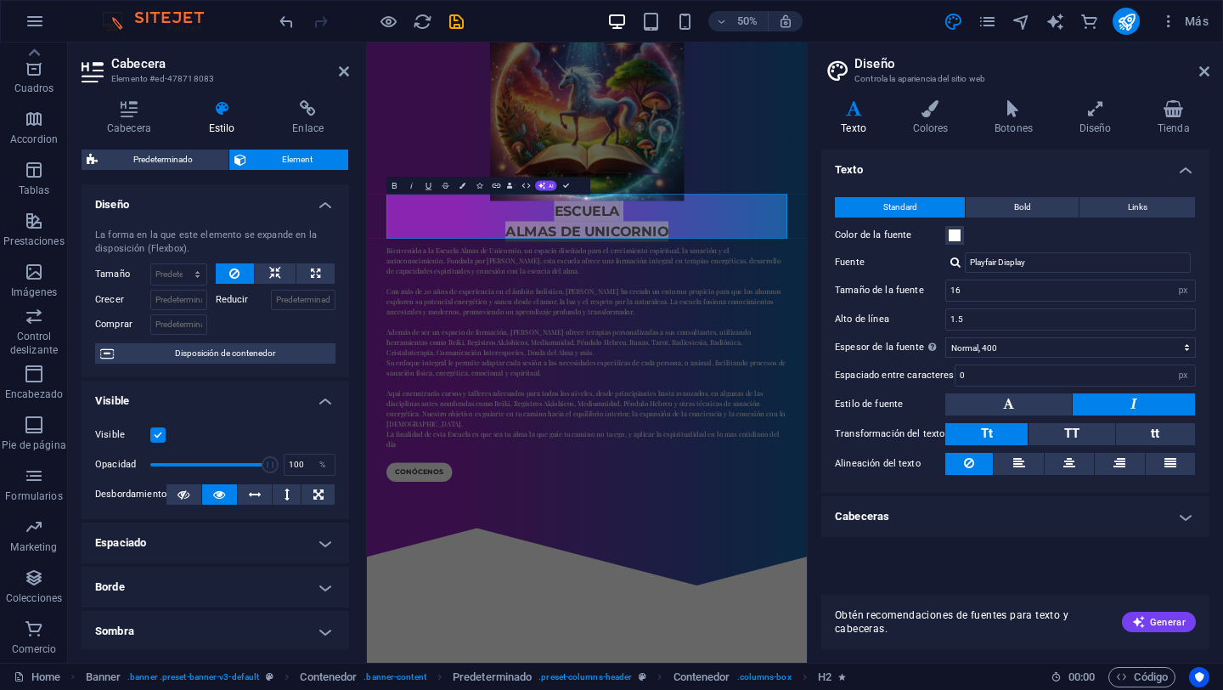
click at [1101, 407] on button at bounding box center [1134, 404] width 122 height 22
click at [1050, 417] on div "Standard Bold Links Color de la fuente Fuente Playfair Display Gestionar fuente…" at bounding box center [1015, 336] width 395 height 313
click at [1051, 417] on div "Standard Bold Links Color de la fuente Fuente Playfair Display Gestionar fuente…" at bounding box center [1015, 336] width 395 height 313
click at [1076, 413] on button at bounding box center [1134, 404] width 122 height 22
click at [1065, 413] on button at bounding box center [1009, 404] width 127 height 22
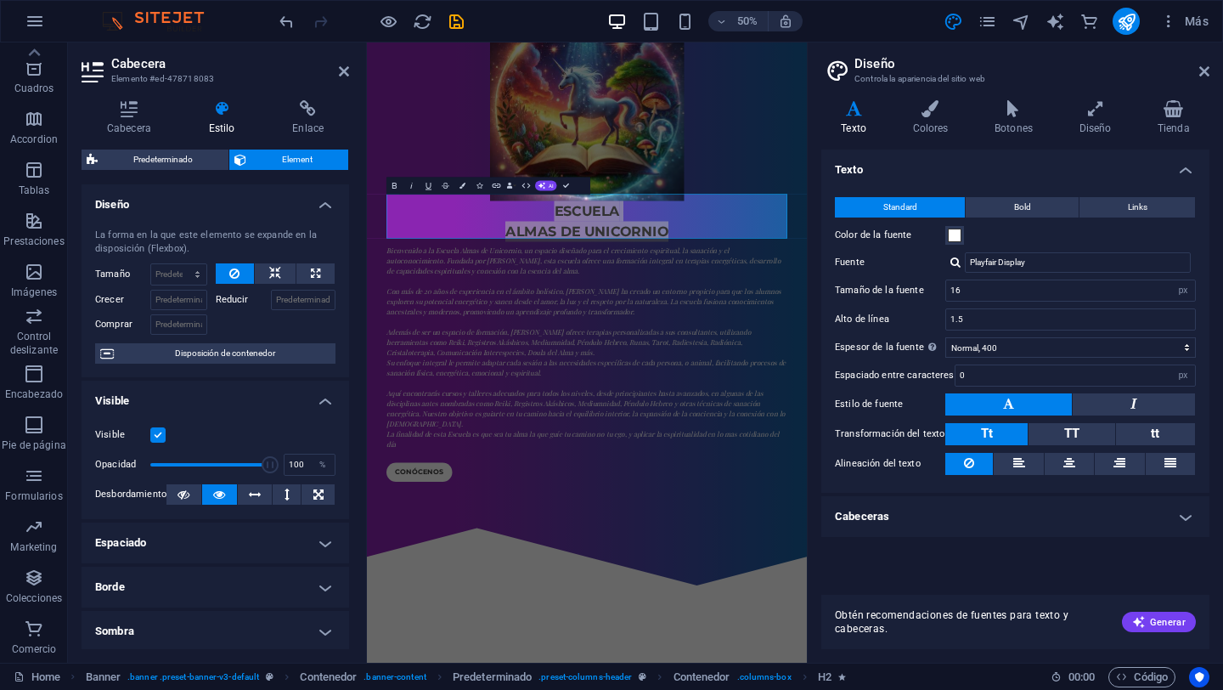
click at [1065, 413] on button at bounding box center [1009, 404] width 127 height 22
click at [39, 387] on p "Encabezado" at bounding box center [34, 394] width 58 height 14
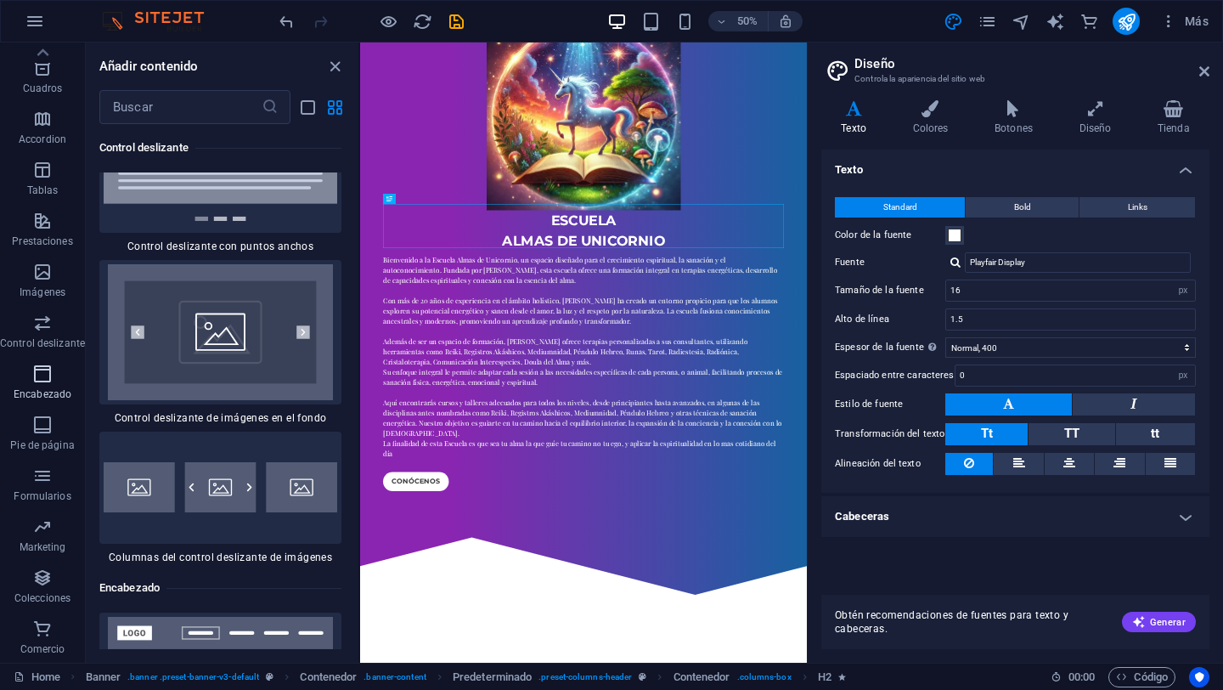
scroll to position [20589, 0]
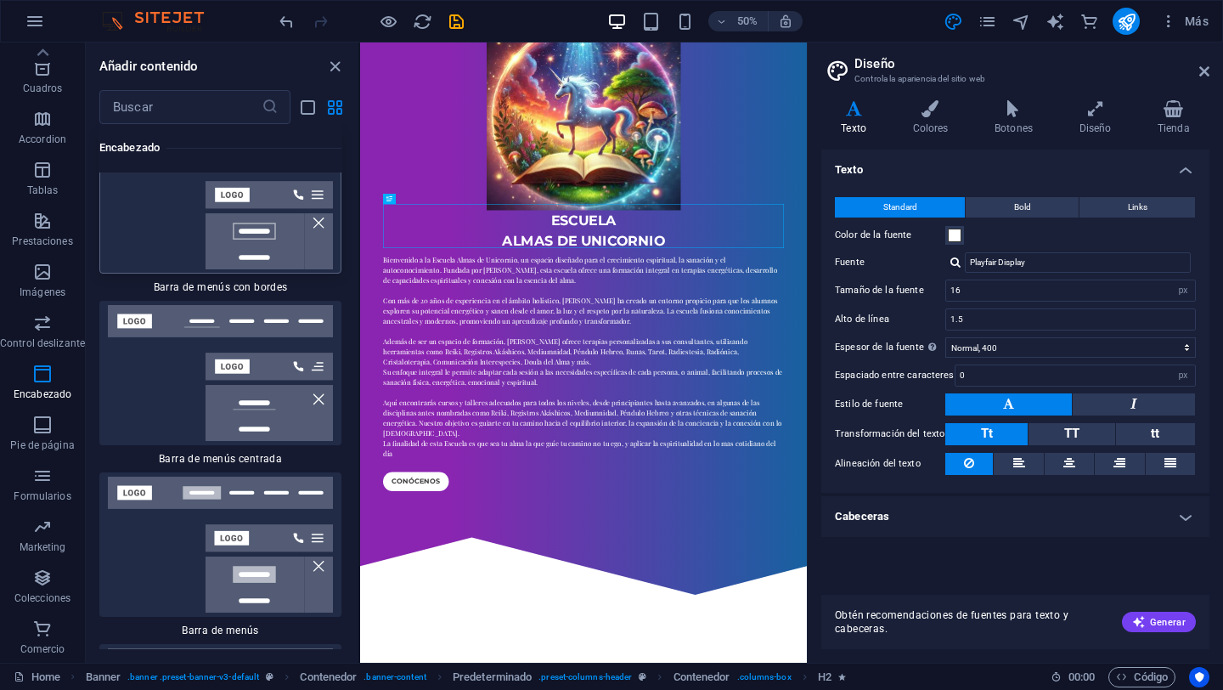
click at [143, 196] on img at bounding box center [221, 201] width 234 height 136
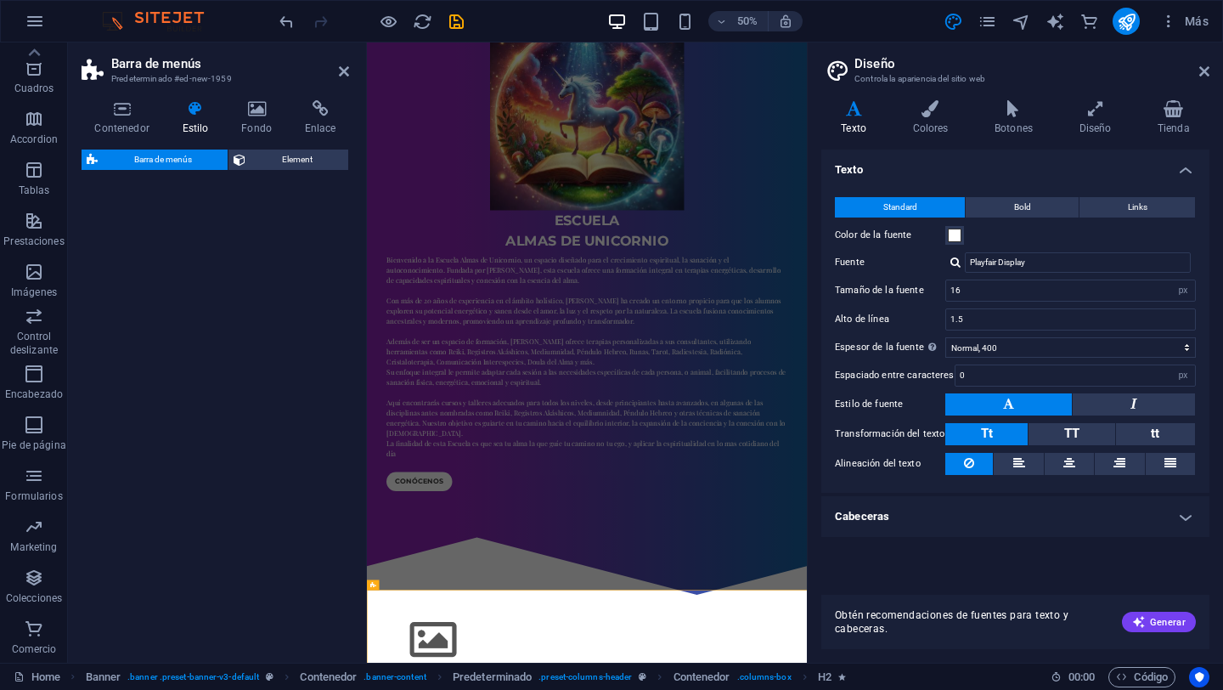
select select "rem"
select select "preset-menu-v2-border"
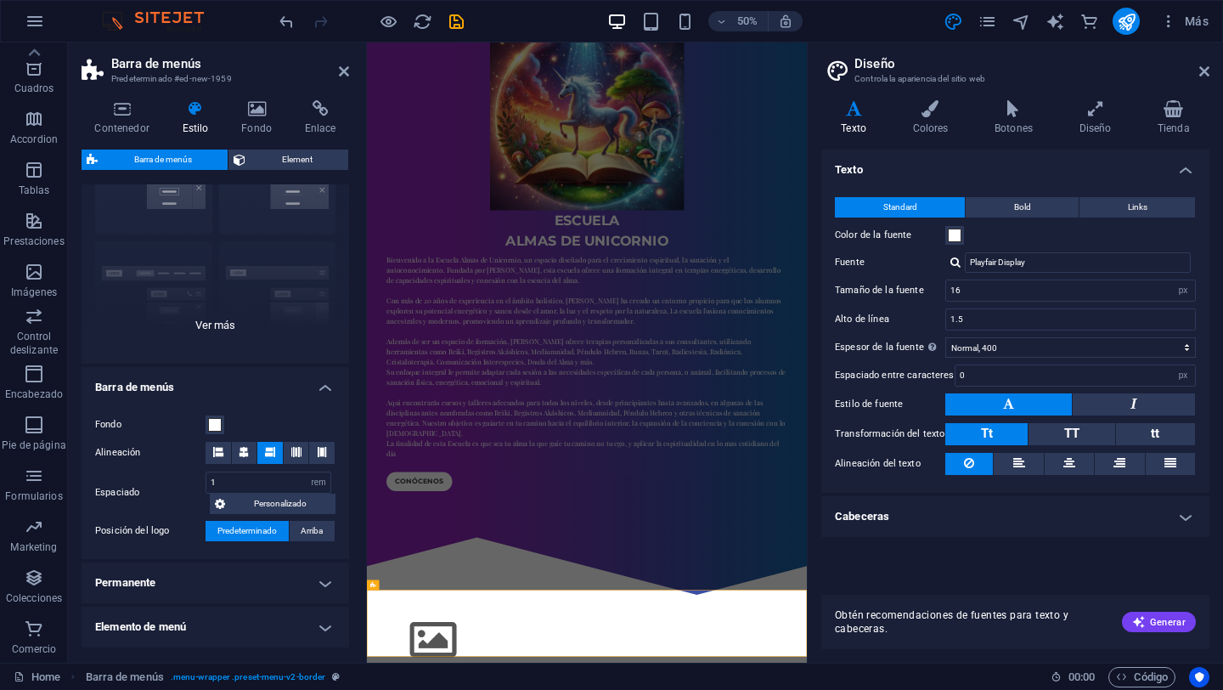
scroll to position [0, 0]
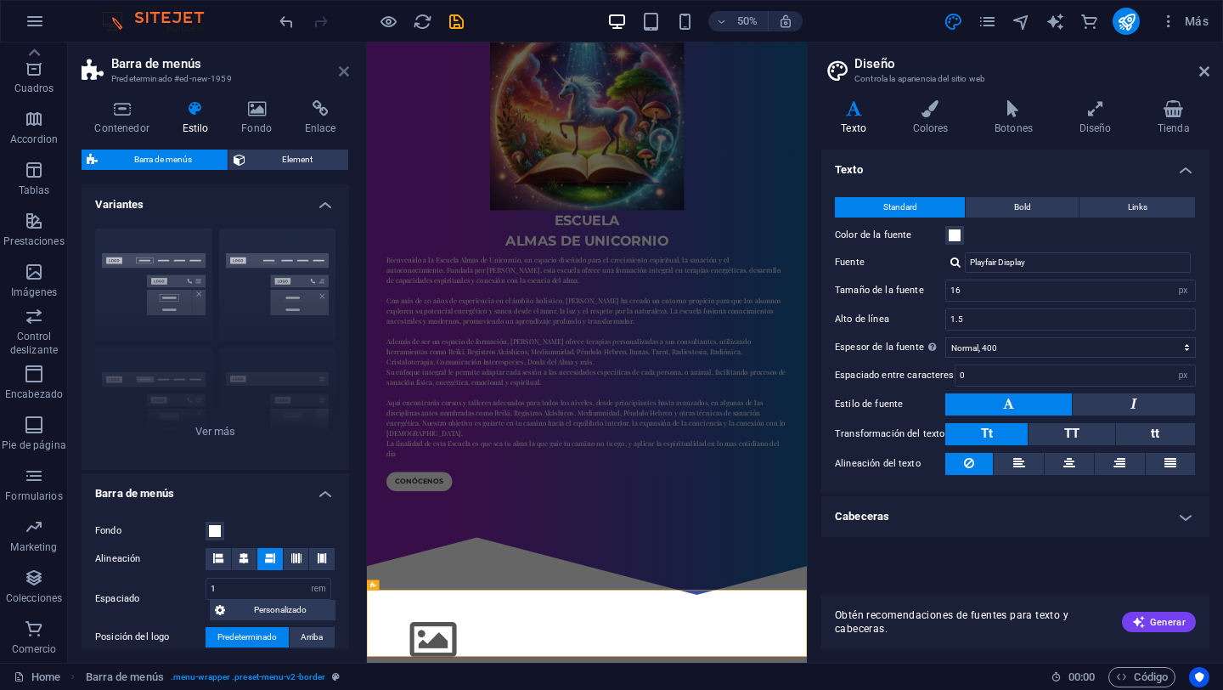
click at [344, 74] on icon at bounding box center [344, 72] width 10 height 14
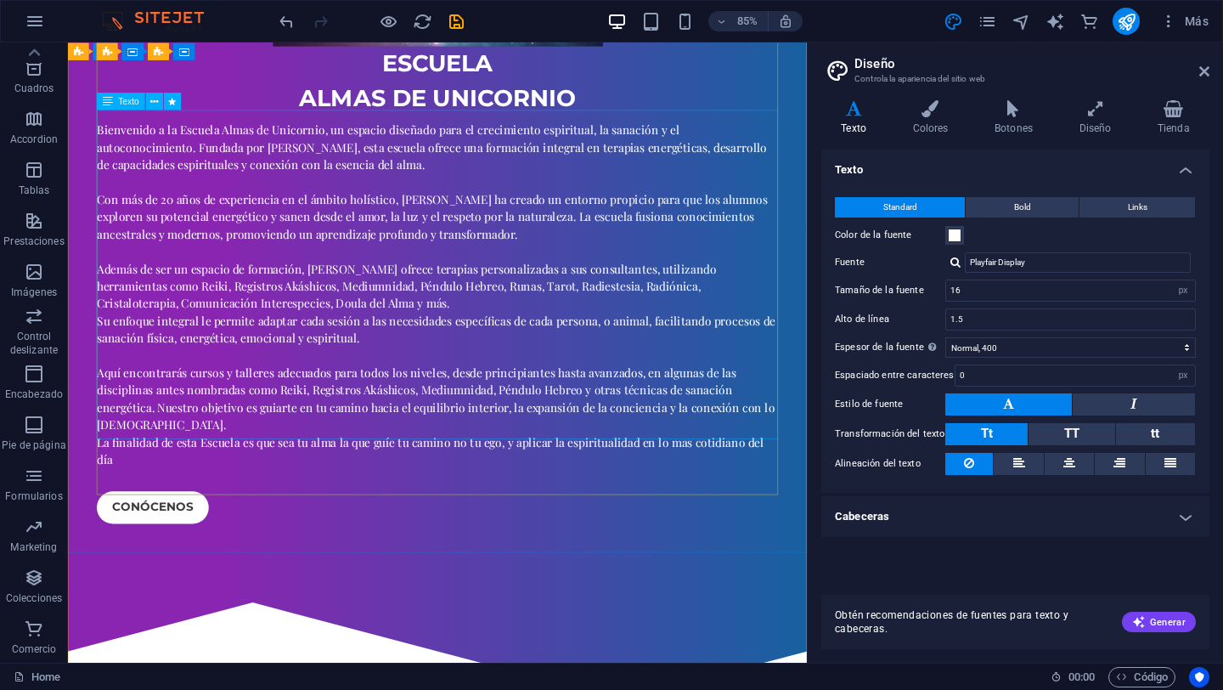
scroll to position [624, 0]
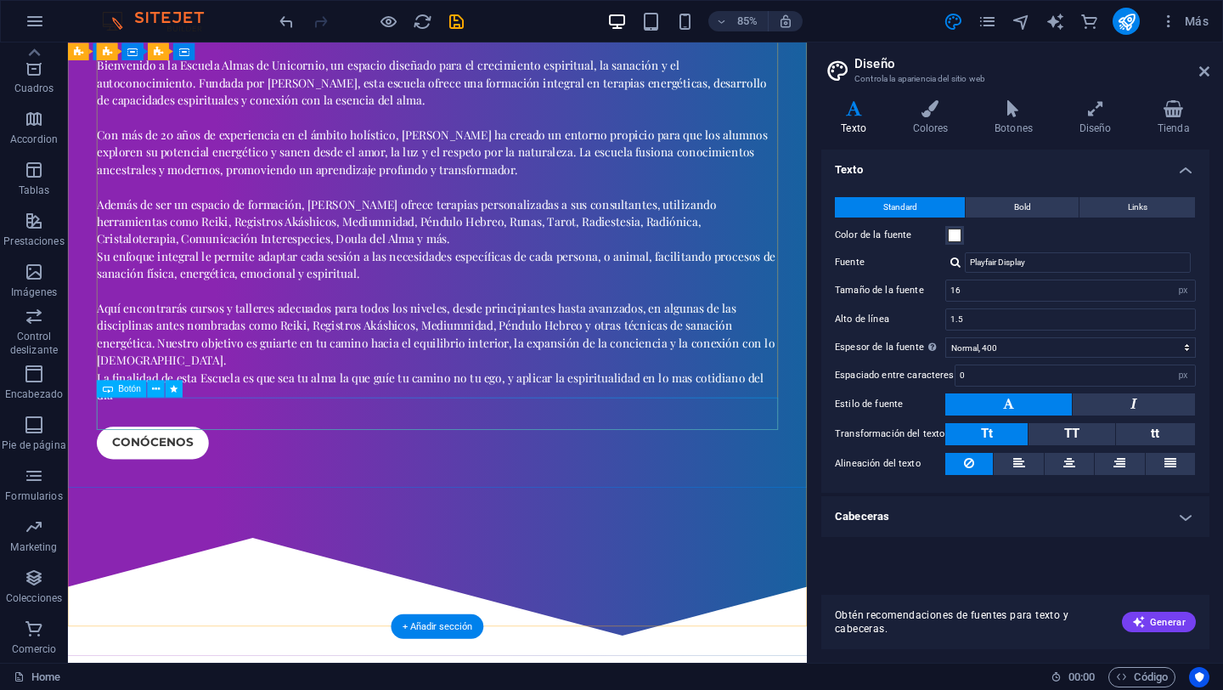
click at [188, 494] on div "Conócenos" at bounding box center [503, 513] width 802 height 38
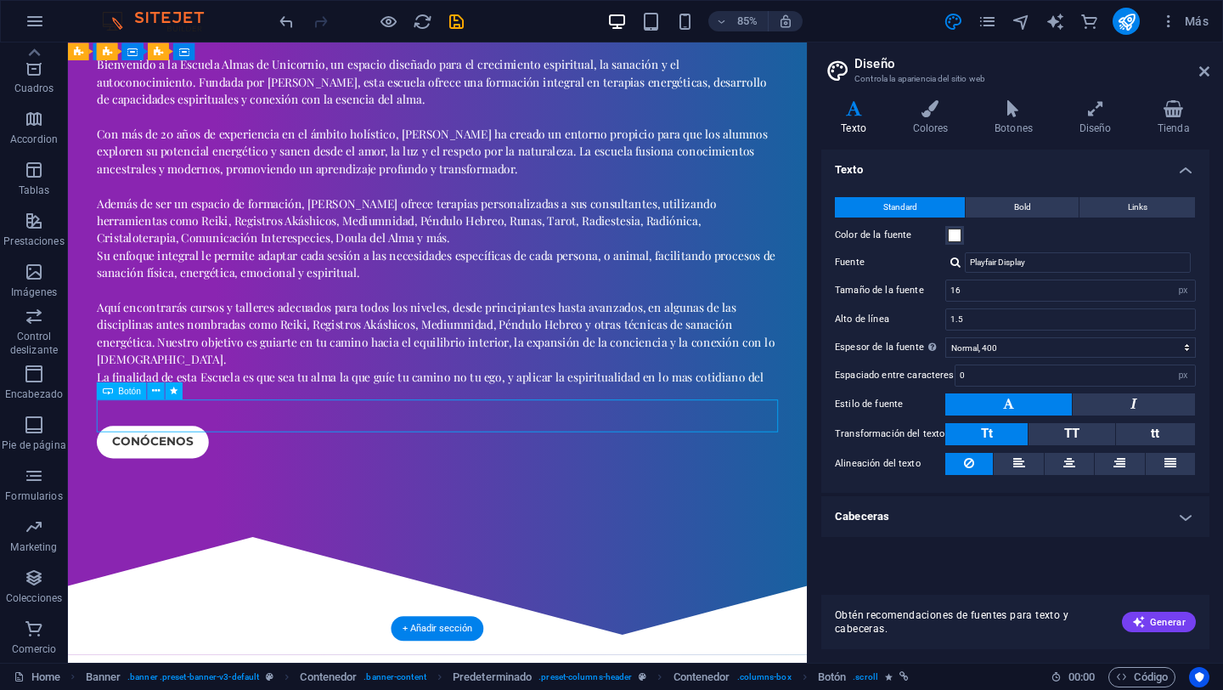
scroll to position [611, 0]
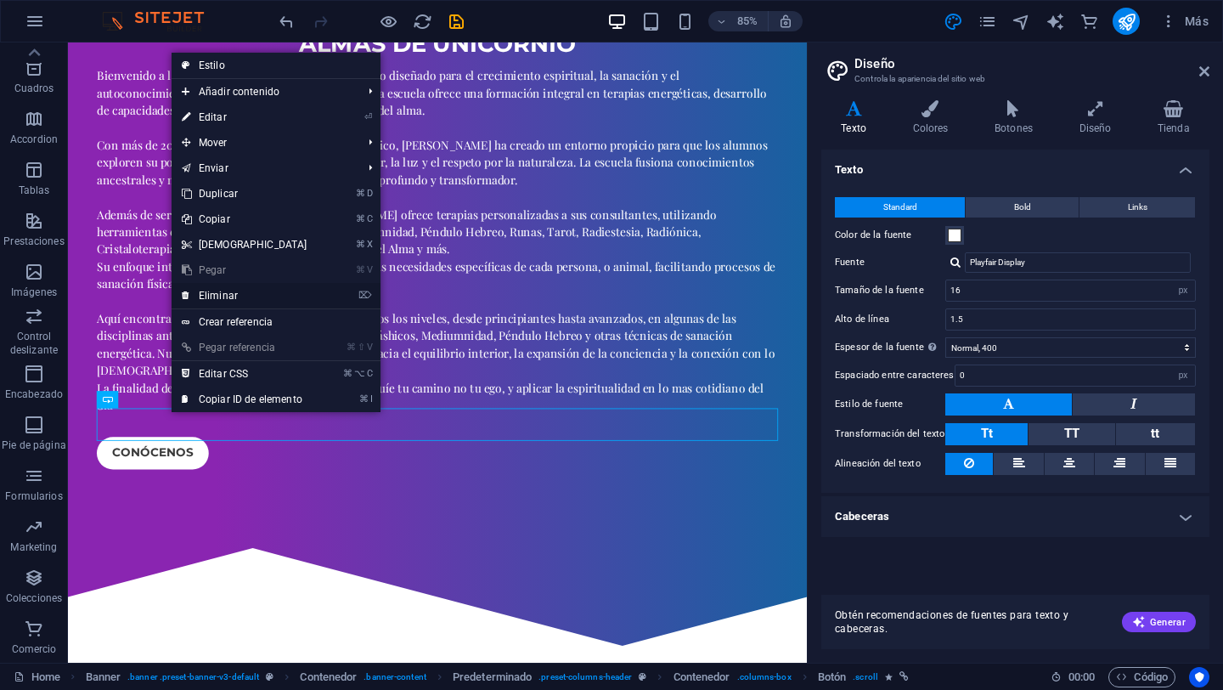
click at [221, 296] on link "⌦ Eliminar" at bounding box center [245, 295] width 146 height 25
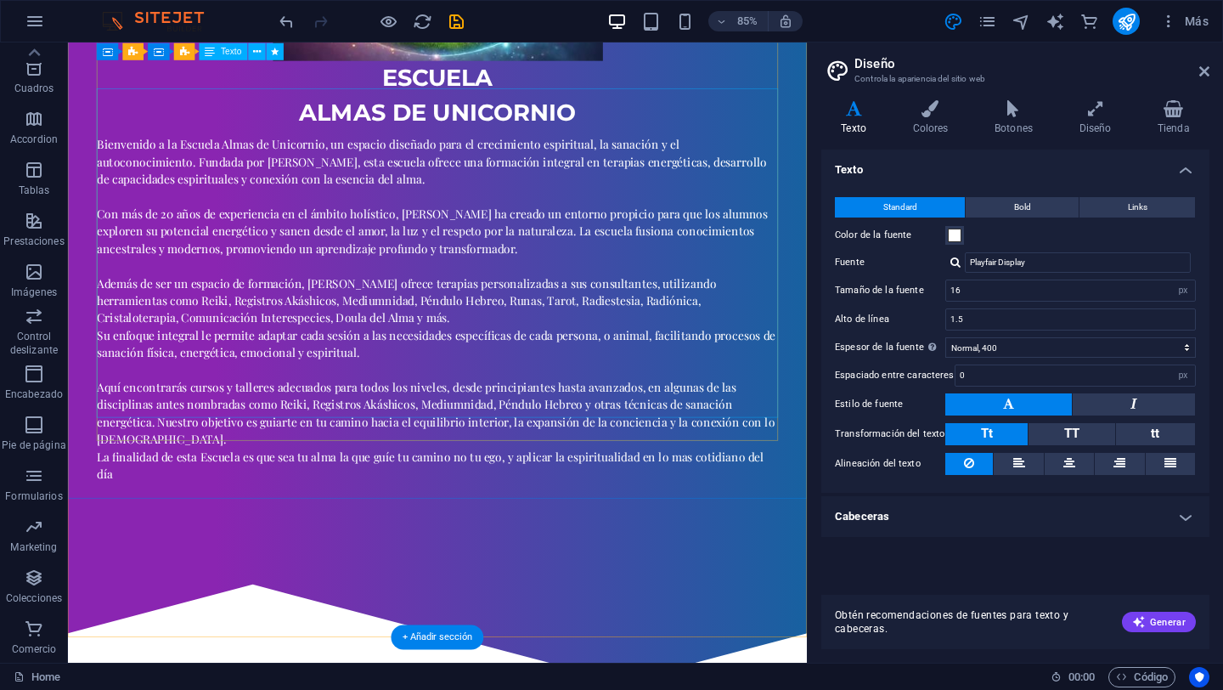
scroll to position [0, 0]
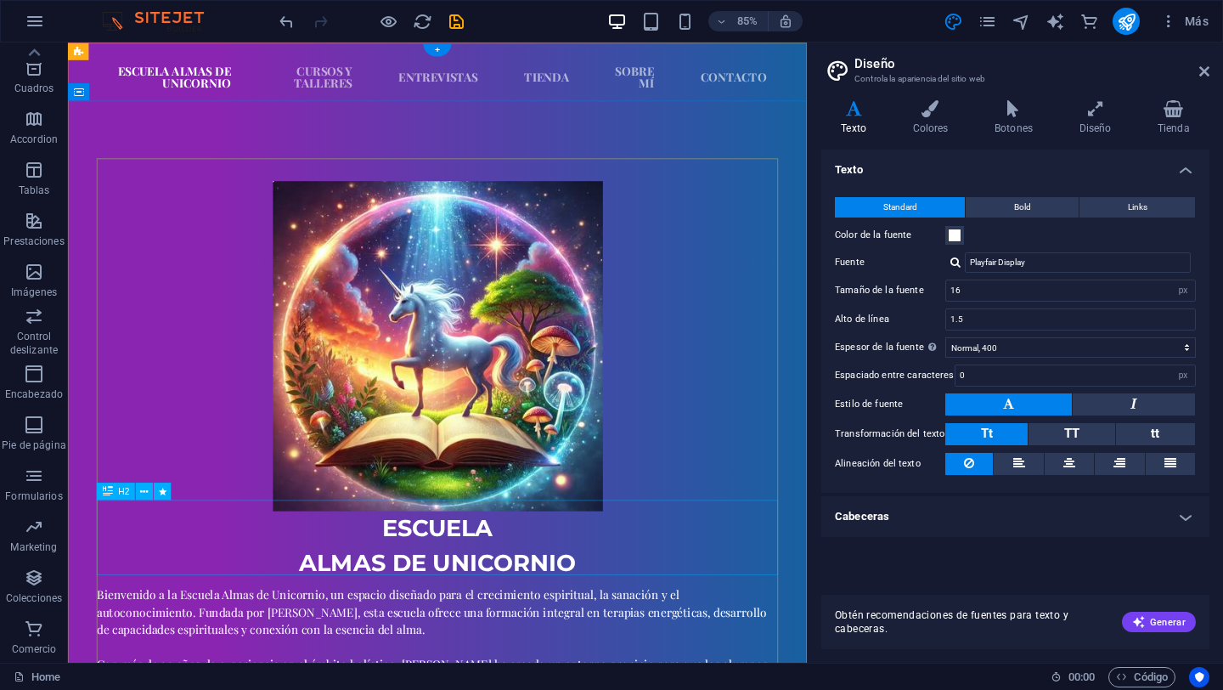
click at [503, 607] on div "EScuela almas de unicornio" at bounding box center [503, 635] width 802 height 82
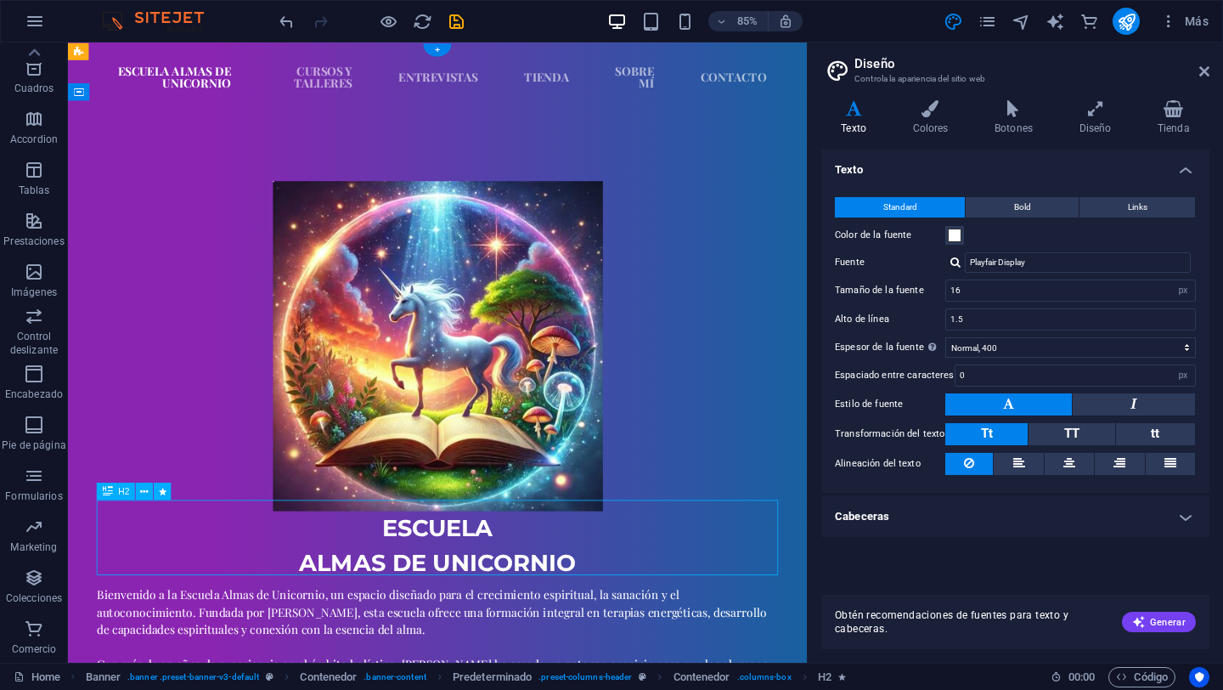
click at [503, 607] on div "EScuela almas de unicornio" at bounding box center [503, 635] width 802 height 82
click at [210, 689] on div "EScuela almas de unicornio Bienvenido a la Escuela Almas de Unicornio, un espac…" at bounding box center [503, 654] width 870 height 1061
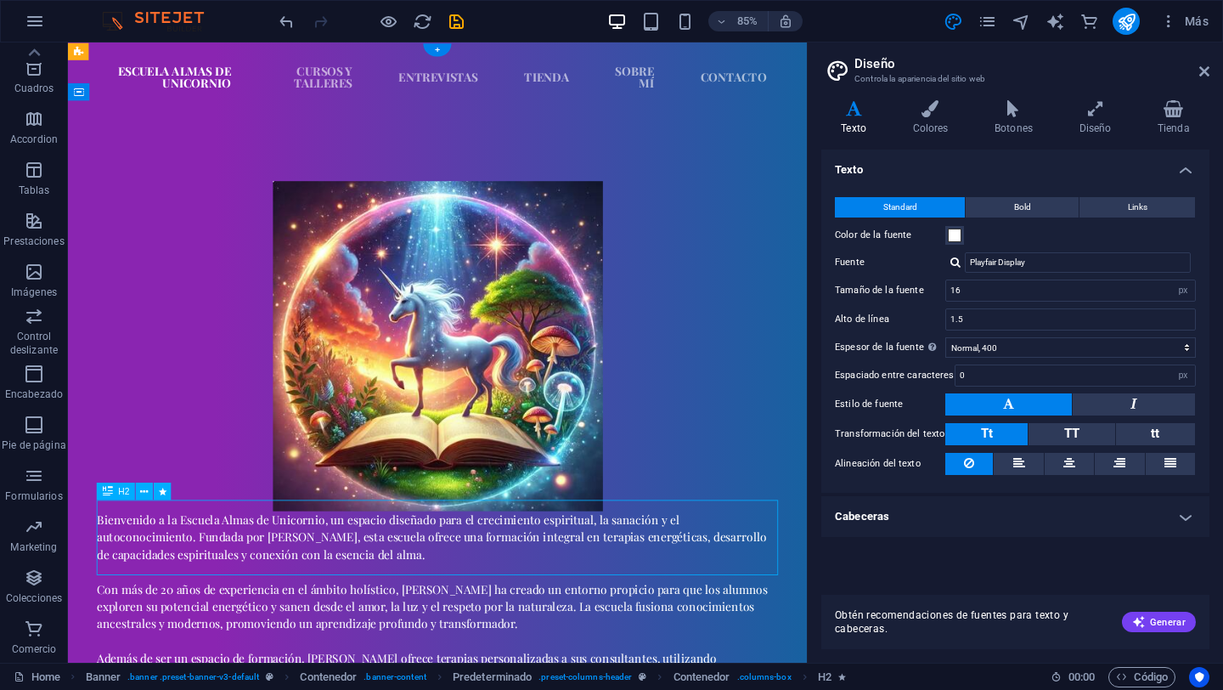
select select "fade"
select select "s"
select select "onload"
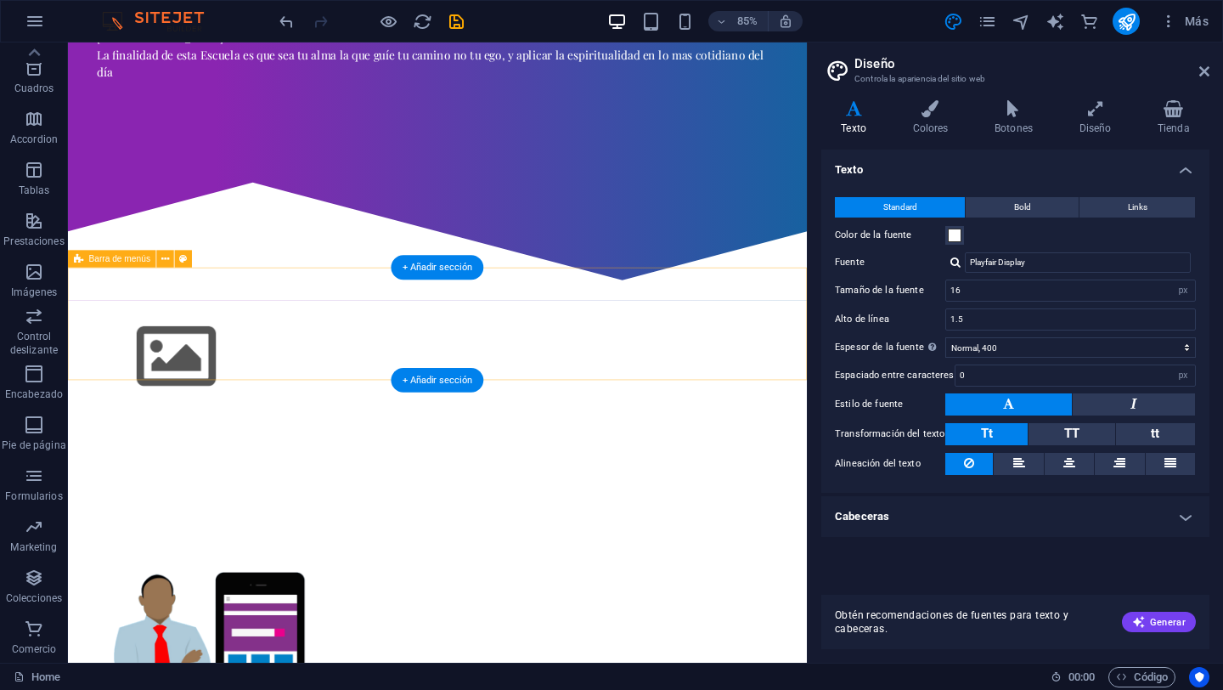
scroll to position [1047, 0]
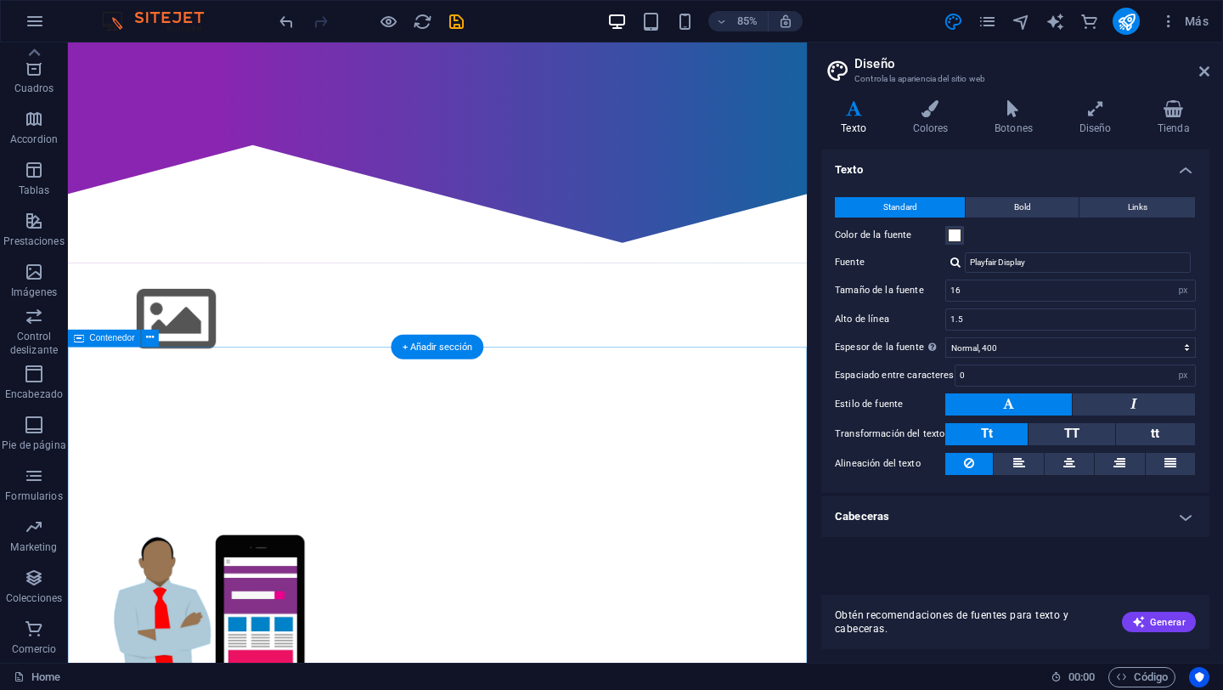
drag, startPoint x: 505, startPoint y: 391, endPoint x: 493, endPoint y: 431, distance: 41.9
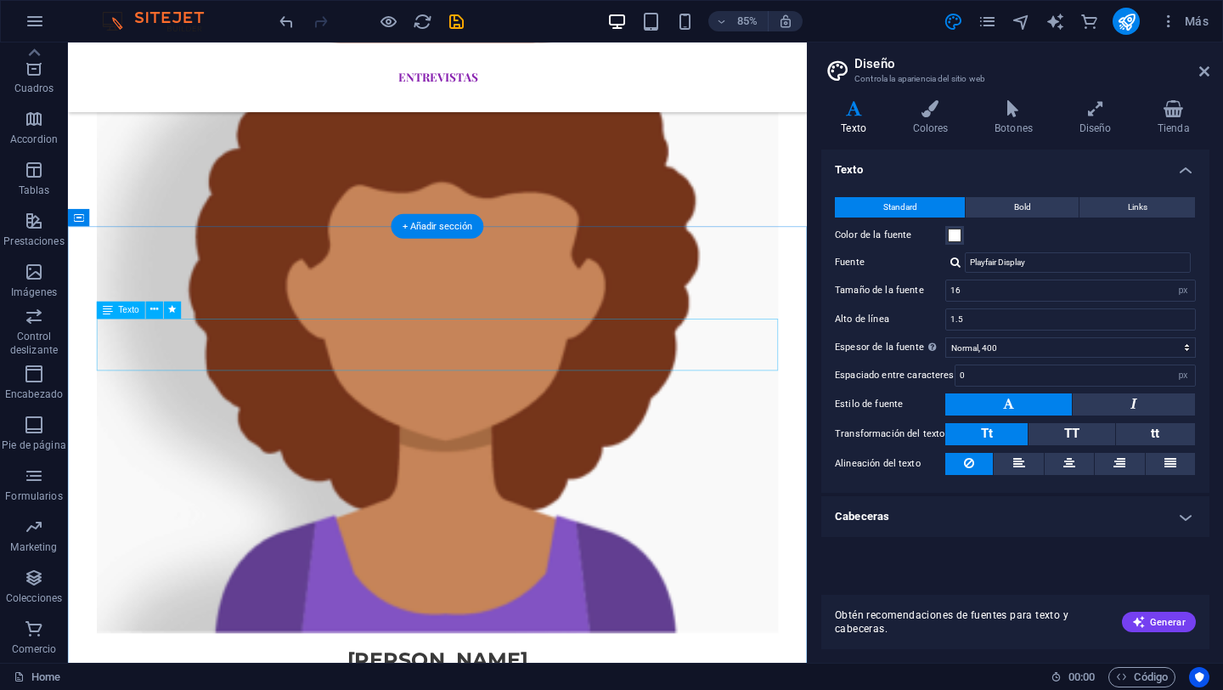
scroll to position [2852, 0]
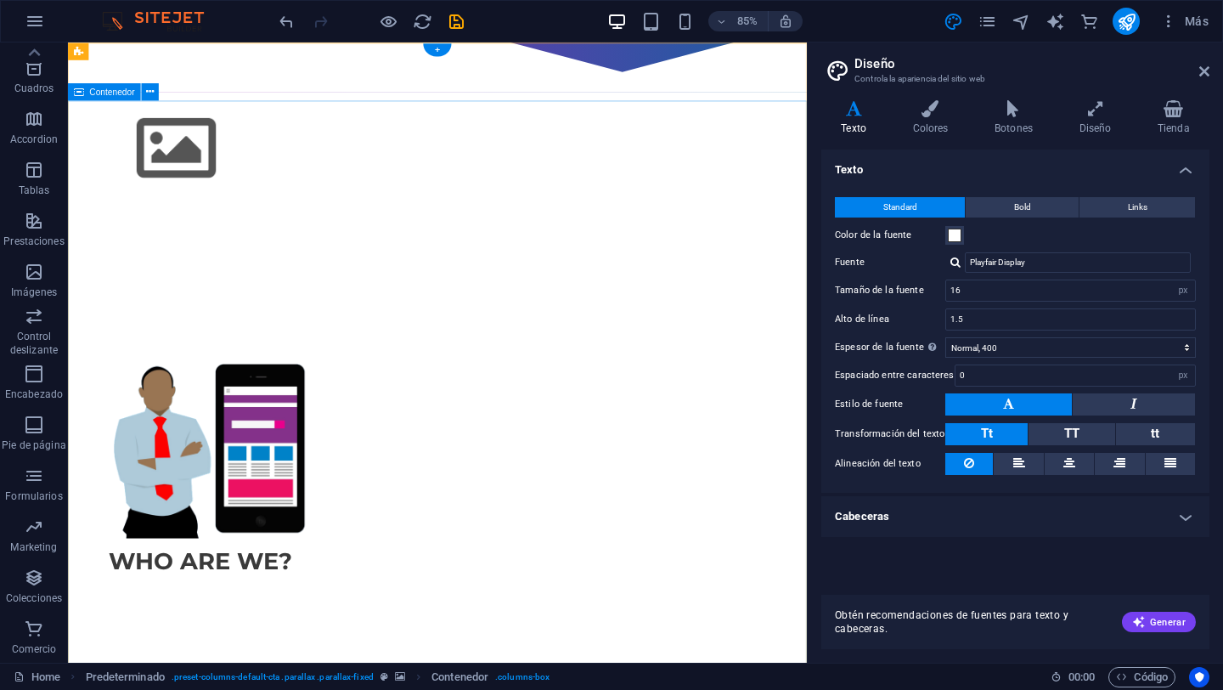
scroll to position [0, 0]
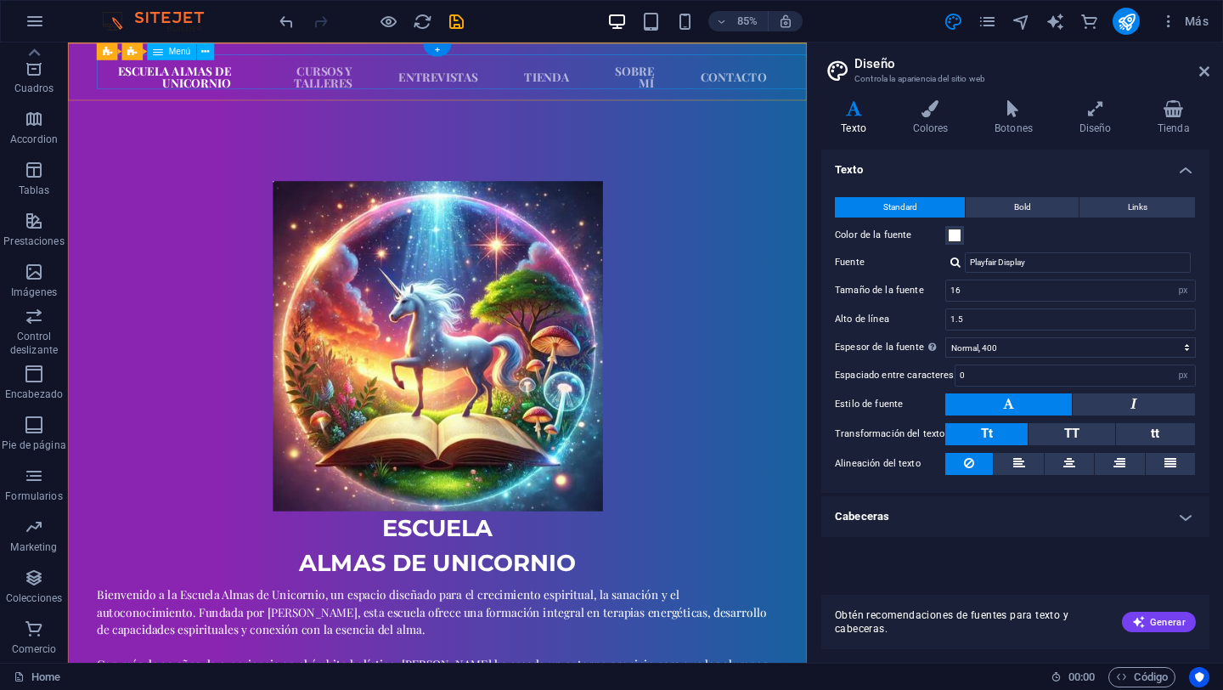
click at [764, 74] on nav "Escuela Almas de Unicornio Cursos y talleres Entrevistas Tienda Sobre Mí Contac…" at bounding box center [503, 83] width 802 height 54
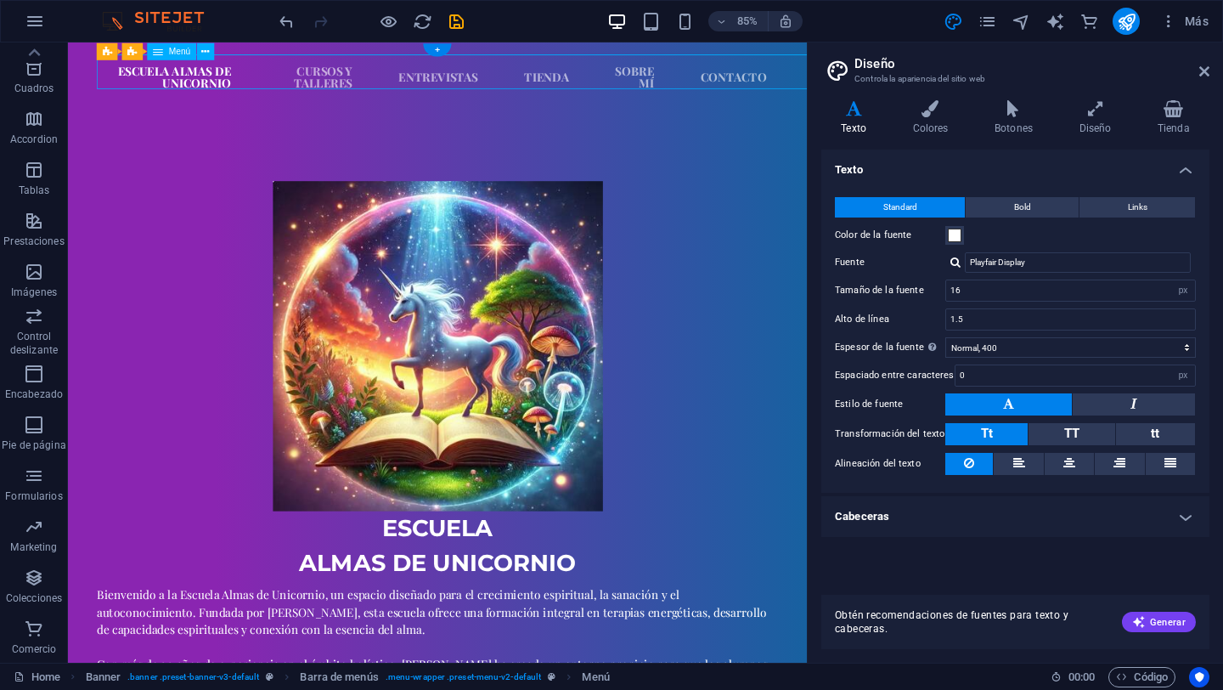
click at [765, 78] on nav "Escuela Almas de Unicornio Cursos y talleres Entrevistas Tienda Sobre Mí Contac…" at bounding box center [503, 83] width 802 height 54
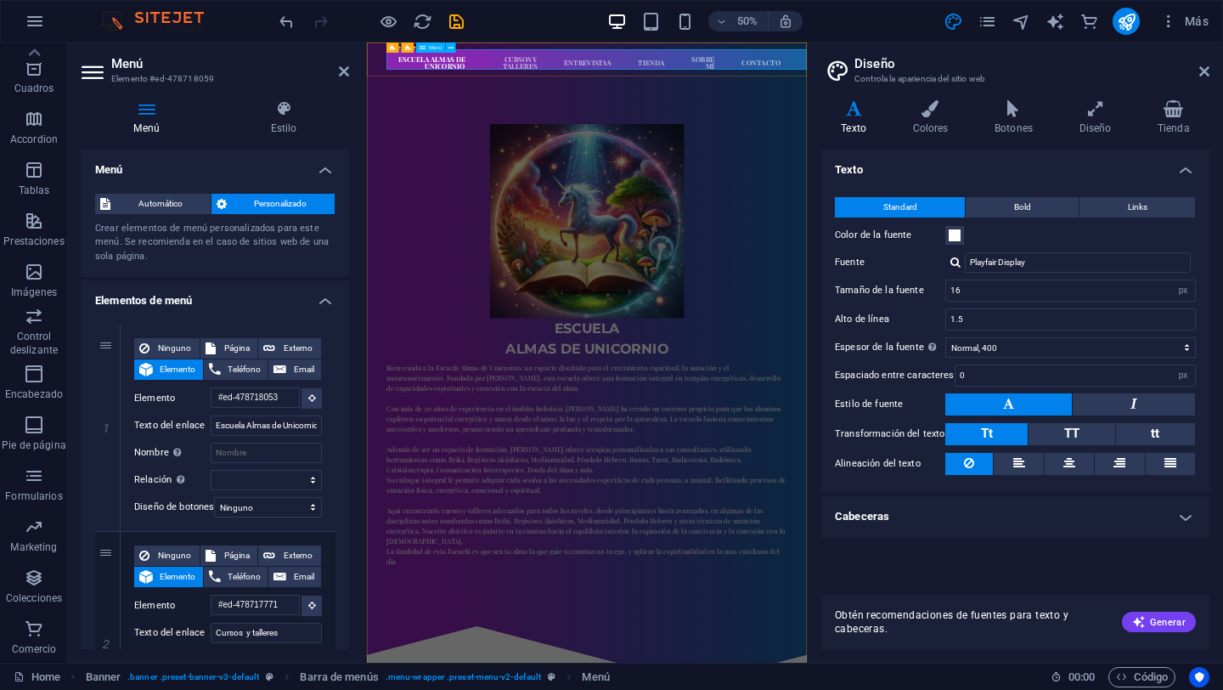
click at [1078, 87] on nav "Escuela Almas de Unicornio Cursos y talleres Entrevistas Tienda Sobre Mí Contac…" at bounding box center [807, 83] width 802 height 54
click at [1178, 81] on nav "Escuela Almas de Unicornio Cursos y talleres Entrevistas Tienda Sobre Mí Contac…" at bounding box center [807, 83] width 802 height 54
click at [1178, 93] on nav "Escuela Almas de Unicornio Cursos y talleres Entrevistas Tienda Sobre Mí Contac…" at bounding box center [807, 83] width 802 height 54
click at [485, 270] on figure at bounding box center [807, 400] width 802 height 388
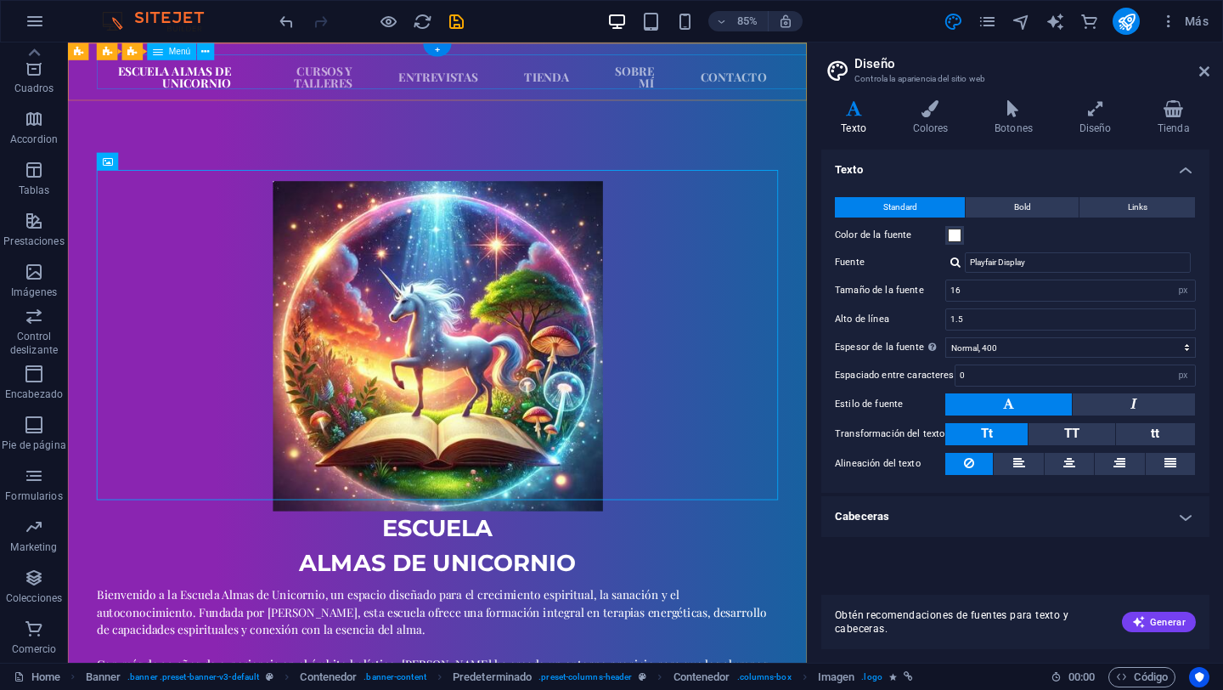
click at [758, 88] on nav "Escuela Almas de Unicornio Cursos y talleres Entrevistas Tienda Sobre Mí Contac…" at bounding box center [503, 83] width 802 height 54
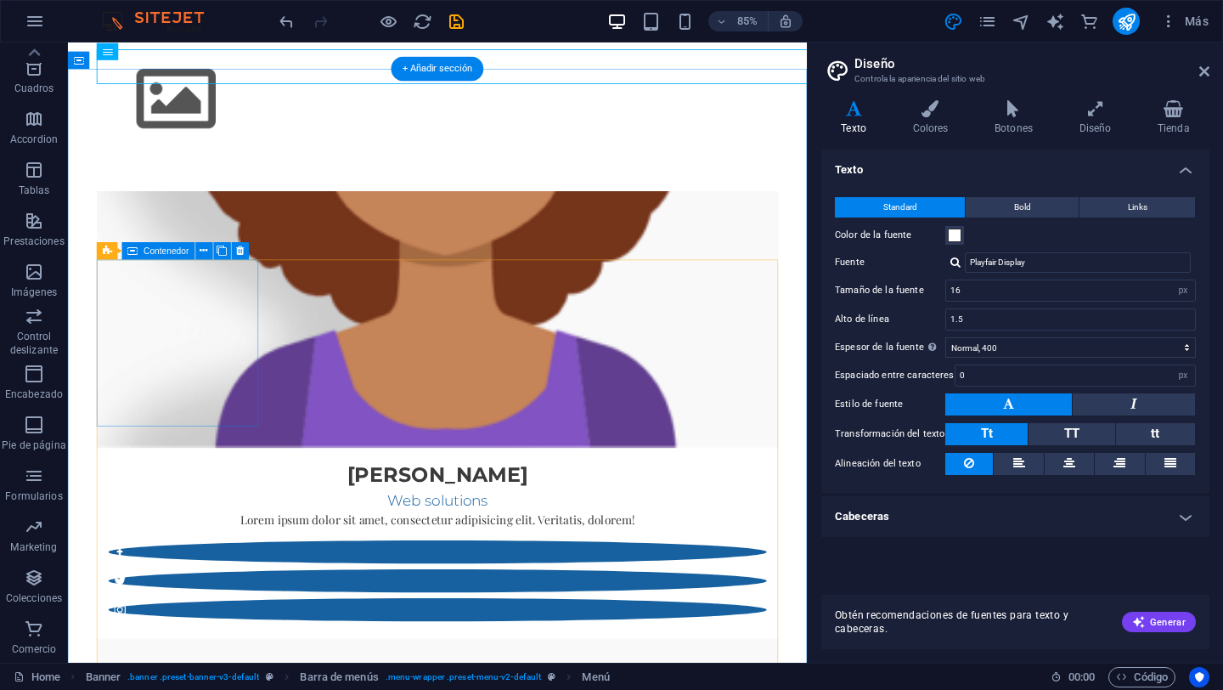
scroll to position [3183, 0]
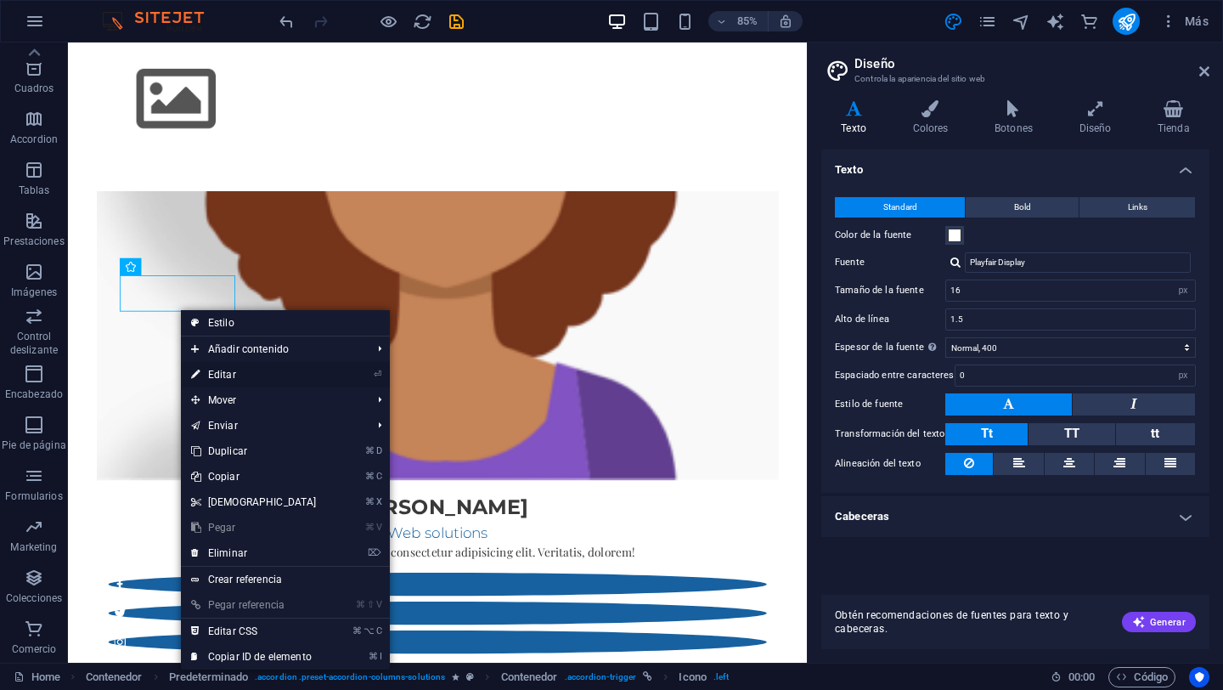
click at [229, 370] on link "⏎ Editar" at bounding box center [254, 374] width 146 height 25
select select "xMidYMid"
select select "px"
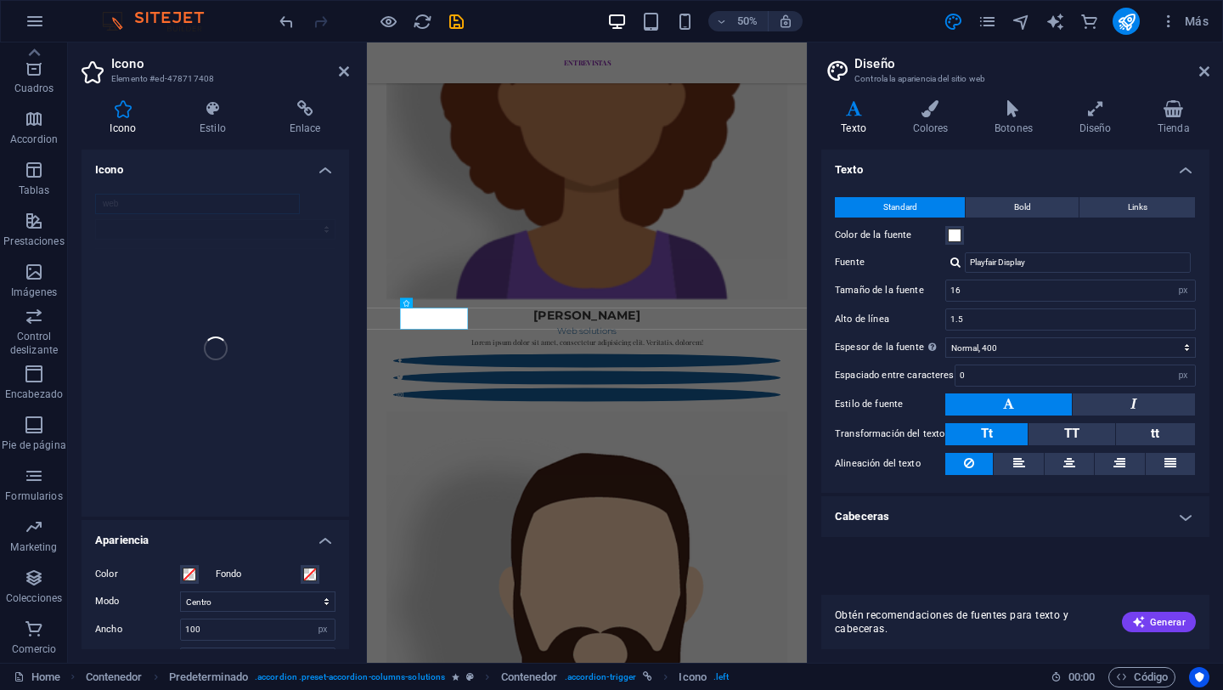
scroll to position [2882, 0]
